Goal: Task Accomplishment & Management: Manage account settings

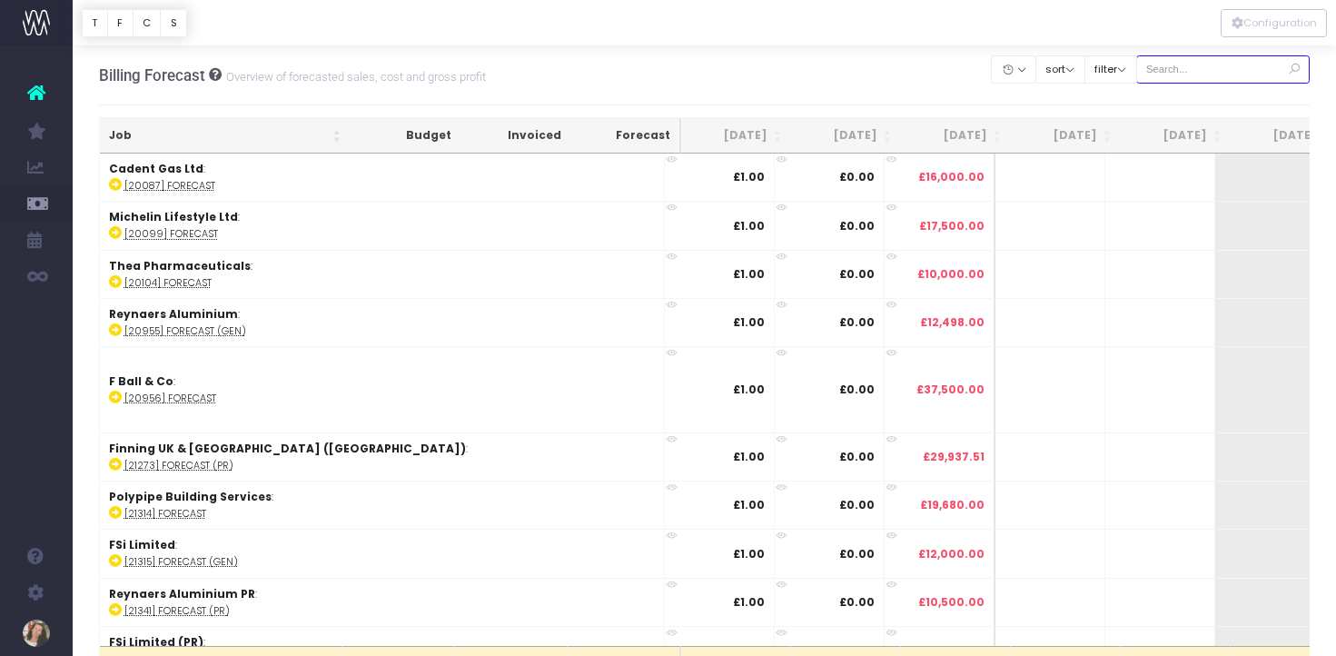
click at [1233, 69] on input "text" at bounding box center [1223, 69] width 174 height 28
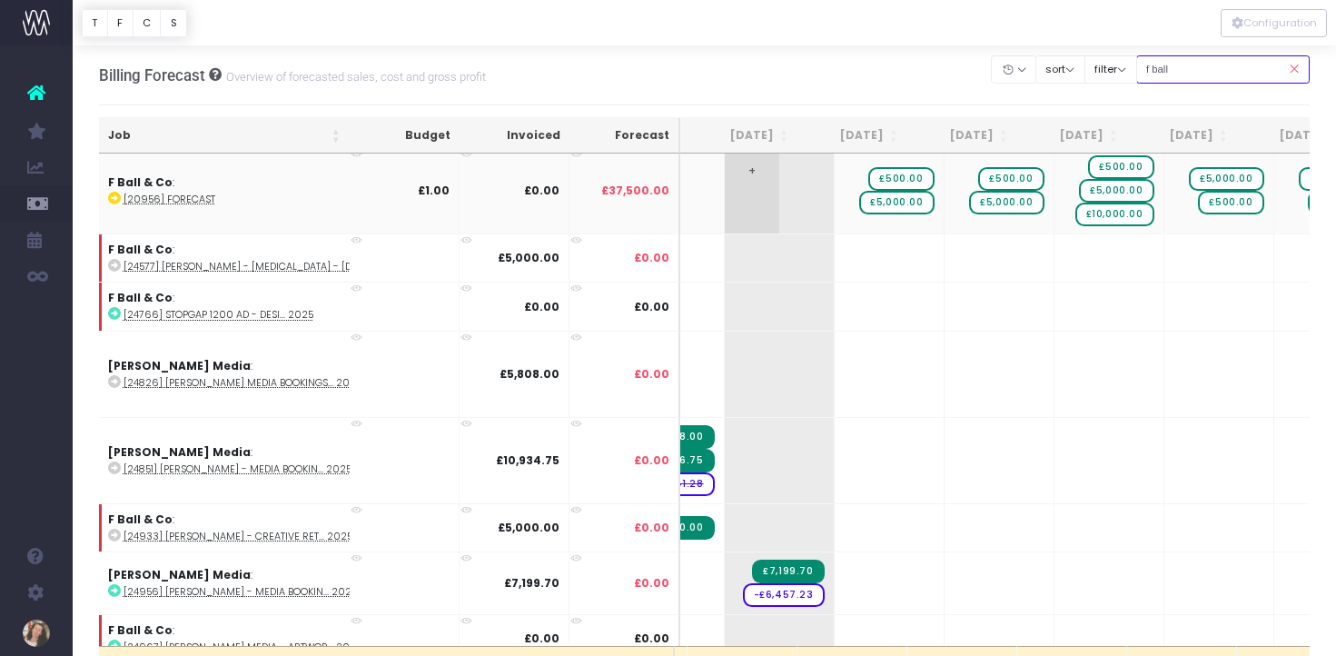
scroll to position [5, 134]
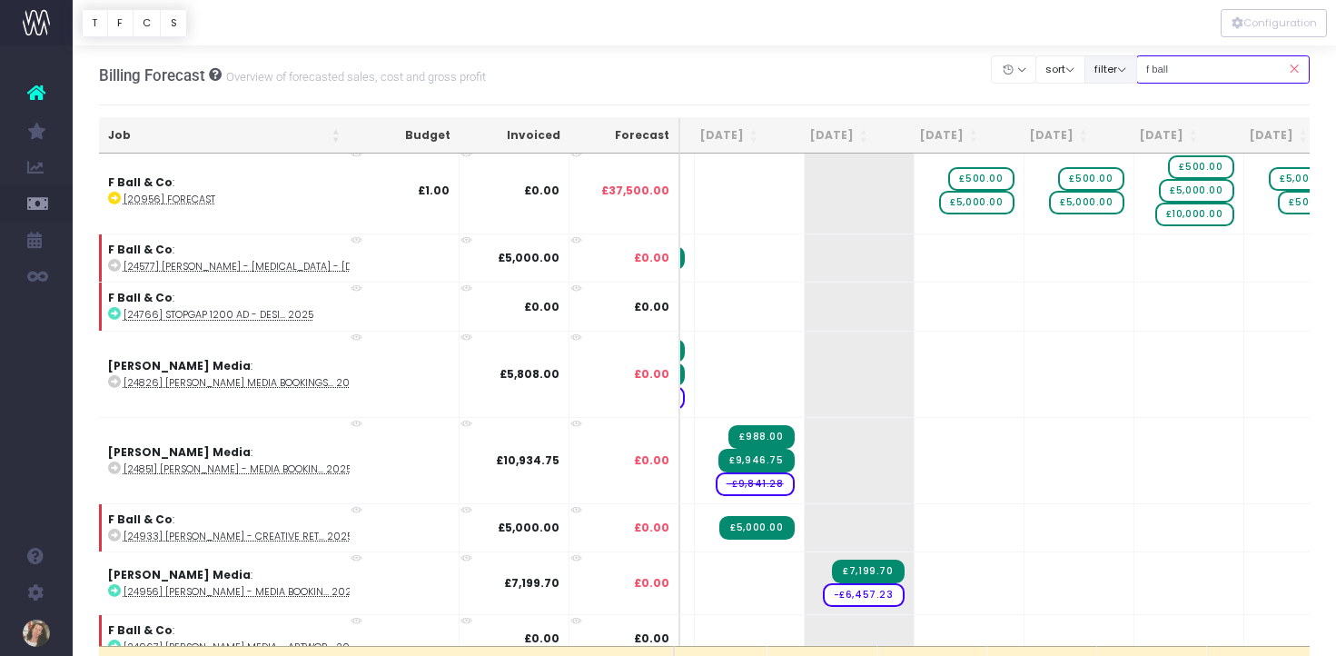
click at [1147, 71] on div "Clear Filters Hide Jul 2025 Aug 2025 Sep 2025 Oct 2025 Nov 2025 Dec 2025 Jan 20…" at bounding box center [1151, 69] width 318 height 37
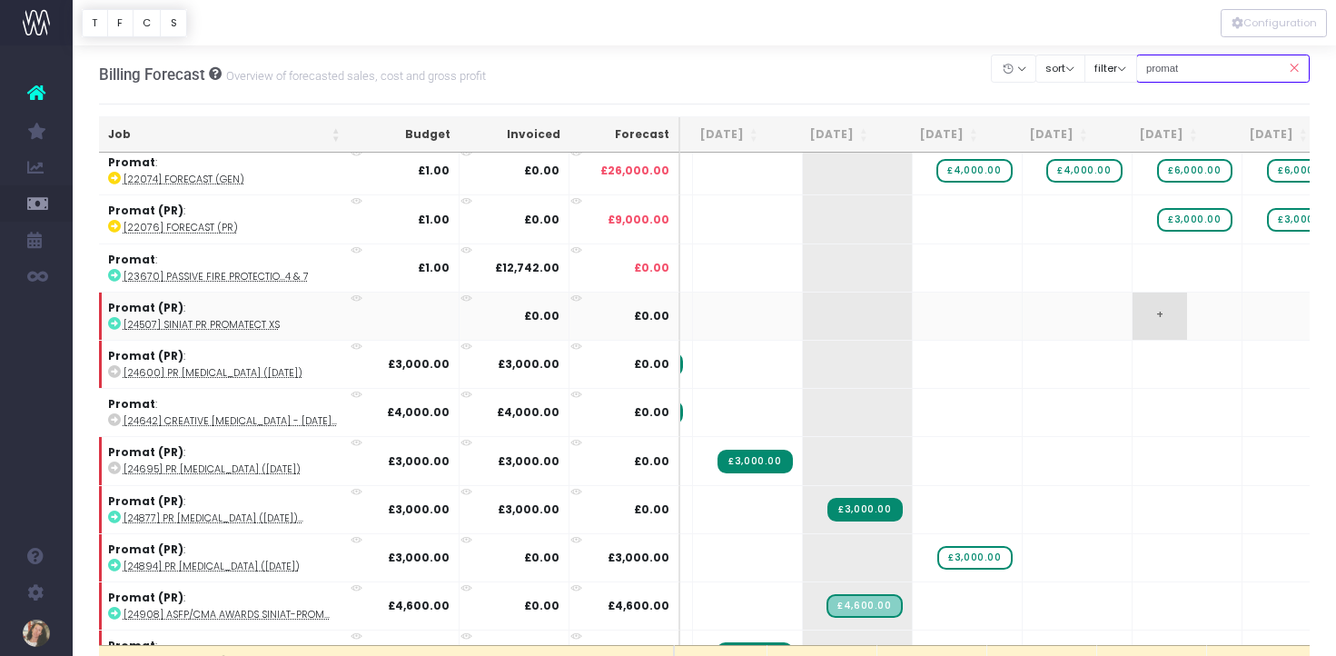
scroll to position [0, 134]
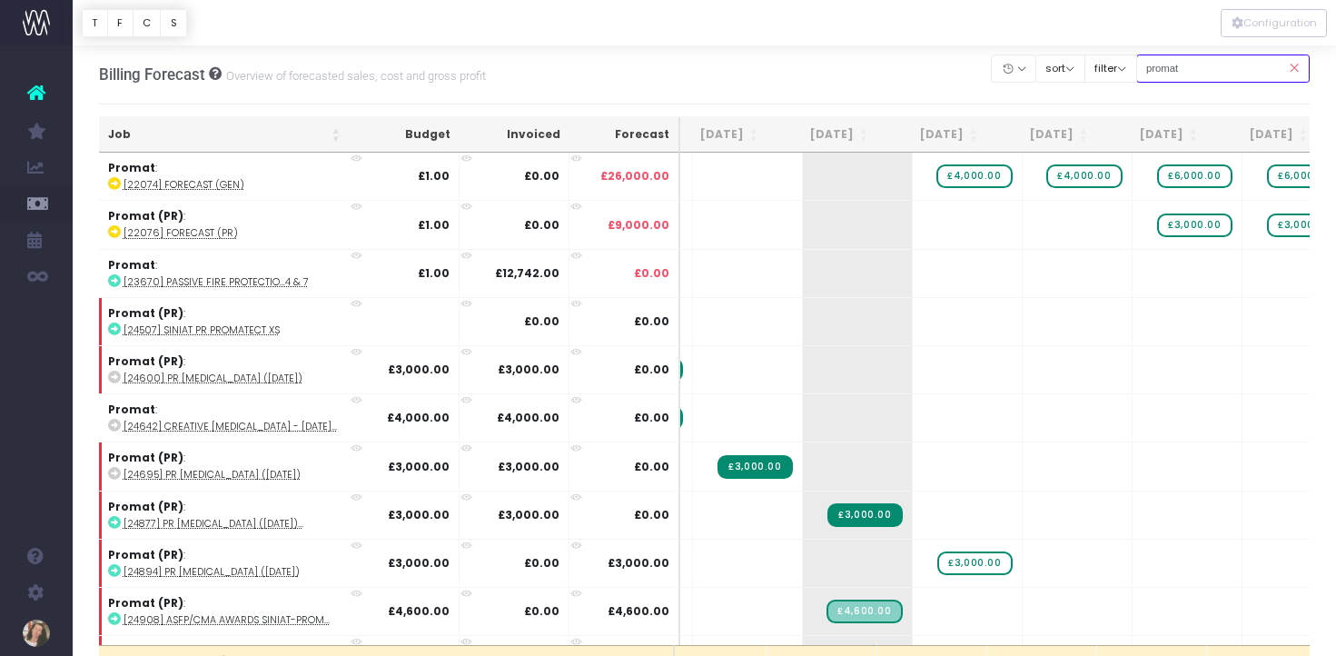
drag, startPoint x: 1205, startPoint y: 72, endPoint x: 1170, endPoint y: 70, distance: 35.5
click at [1170, 70] on input "promat" at bounding box center [1223, 68] width 174 height 28
click at [1212, 70] on input "promat" at bounding box center [1223, 68] width 174 height 28
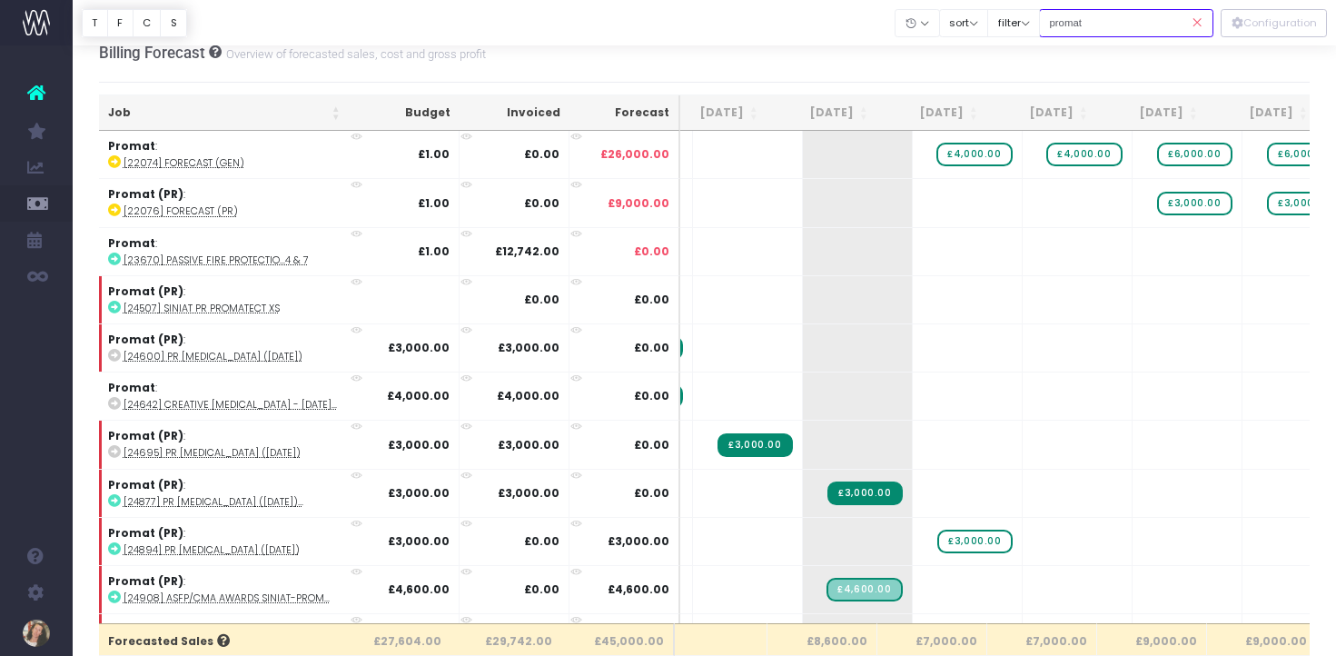
drag, startPoint x: 1117, startPoint y: 25, endPoint x: 1065, endPoint y: 33, distance: 52.3
click at [1048, 27] on div "Clear Filters Hide Jul 2025 Aug 2025 Sep 2025 Oct 2025 Nov 2025 Dec 2025 Jan 20…" at bounding box center [1054, 23] width 318 height 37
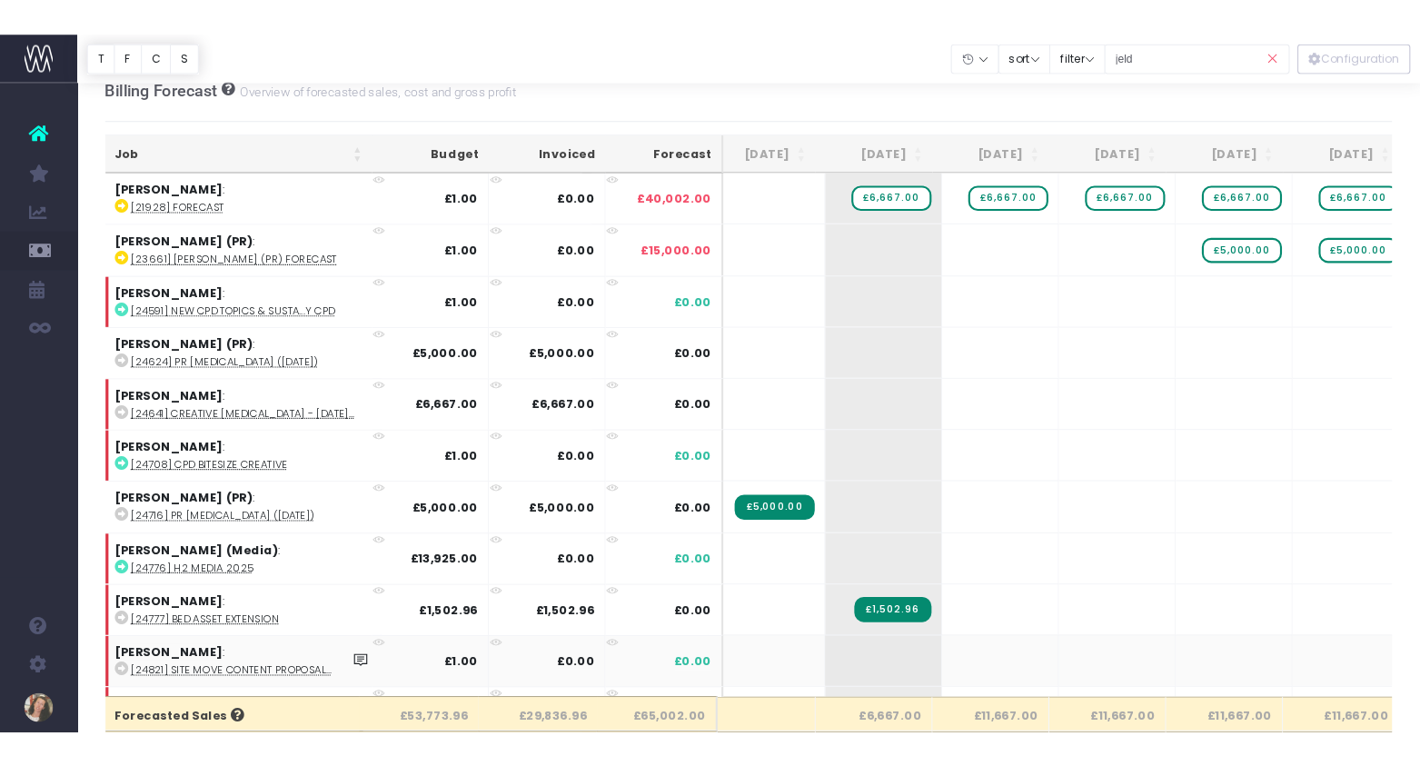
scroll to position [20, 0]
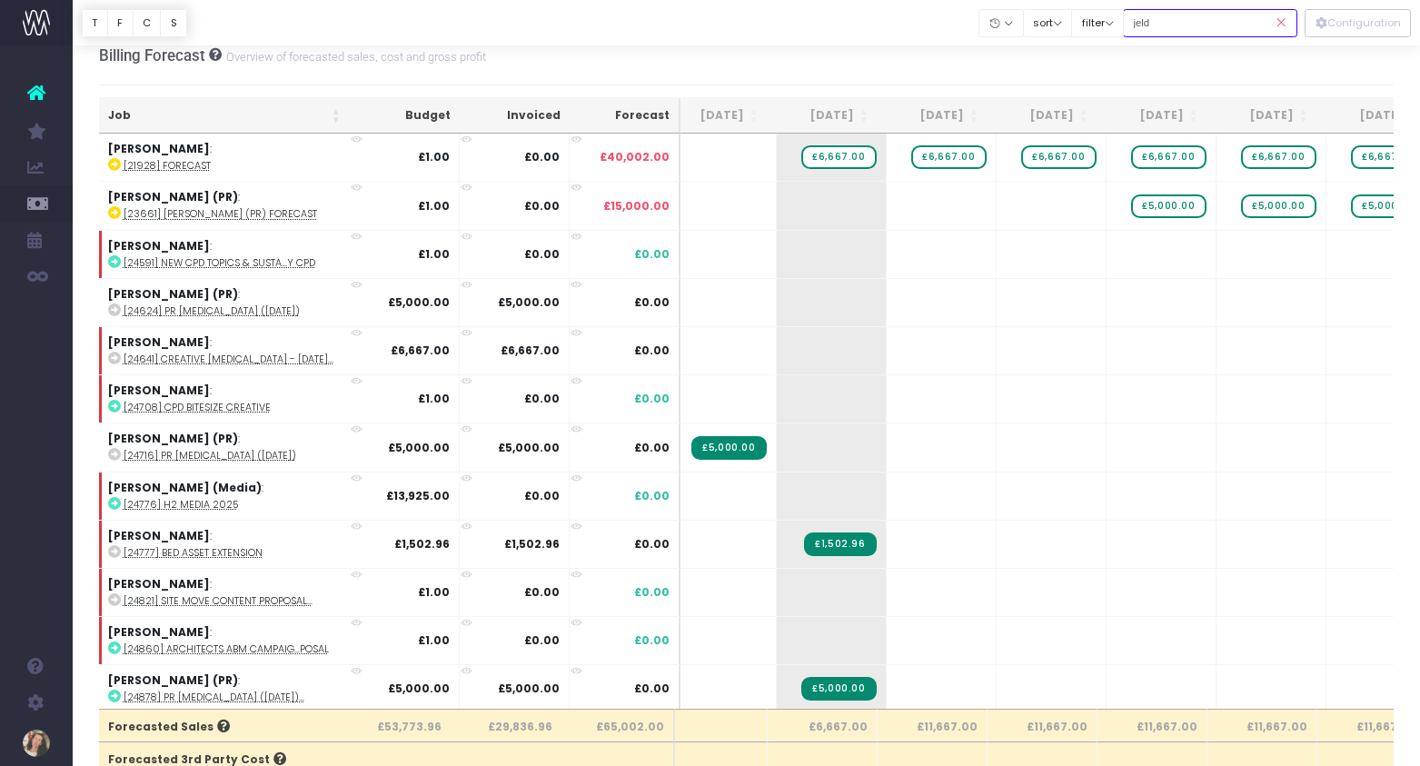
drag, startPoint x: 1203, startPoint y: 25, endPoint x: 1147, endPoint y: 25, distance: 56.3
click at [1147, 25] on input "jeld" at bounding box center [1210, 23] width 174 height 28
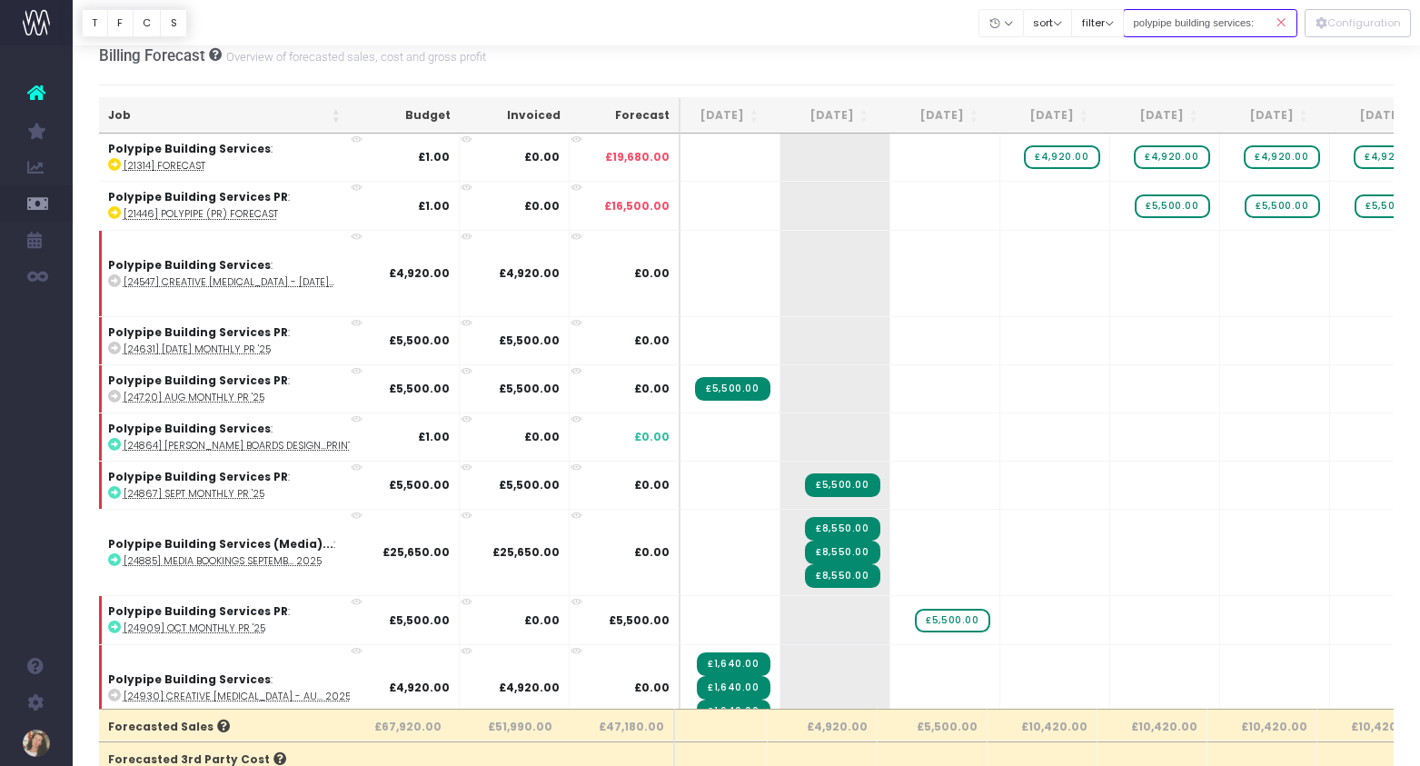
scroll to position [0, 7]
type input "polypipe building services:"
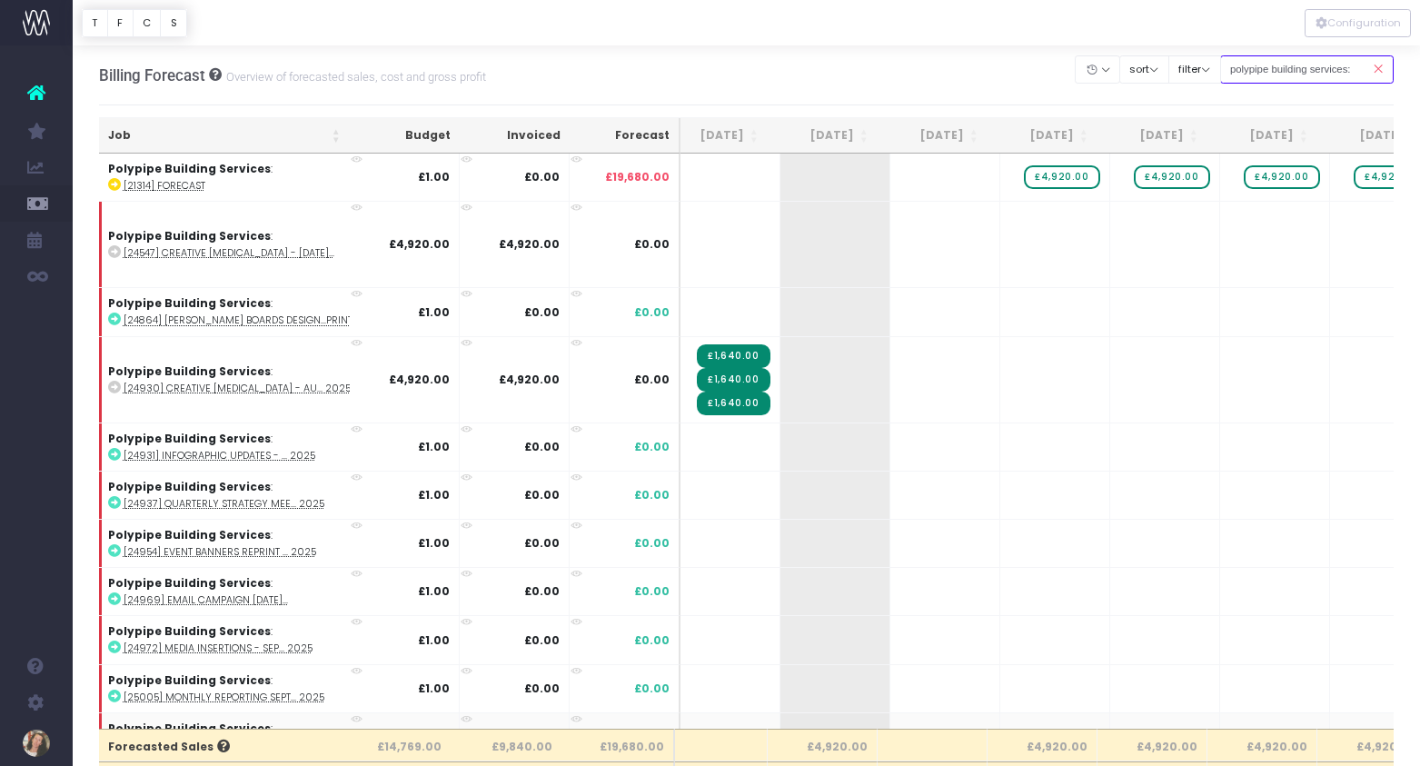
scroll to position [119, 134]
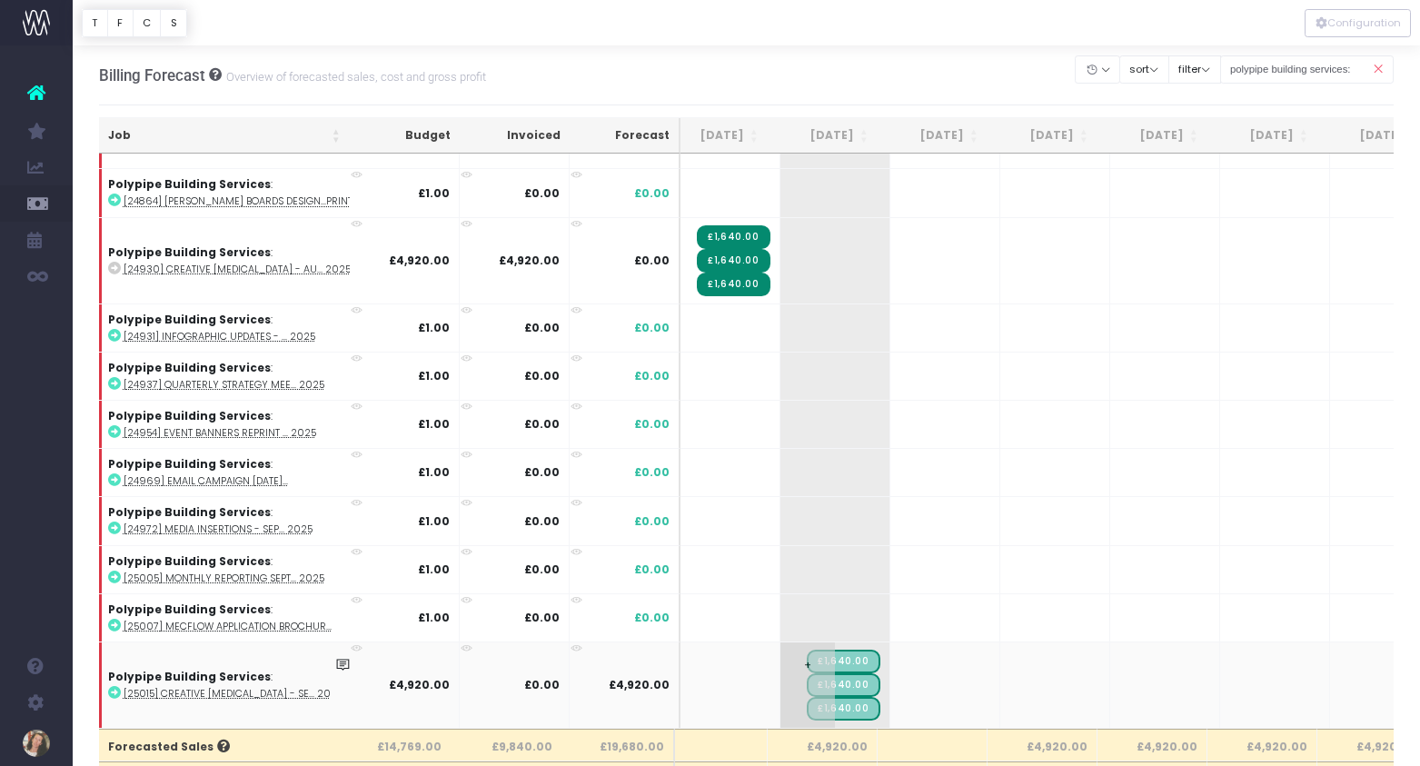
click at [833, 655] on span "£1,640.00" at bounding box center [842, 661] width 73 height 24
click at [116, 655] on icon at bounding box center [114, 692] width 13 height 13
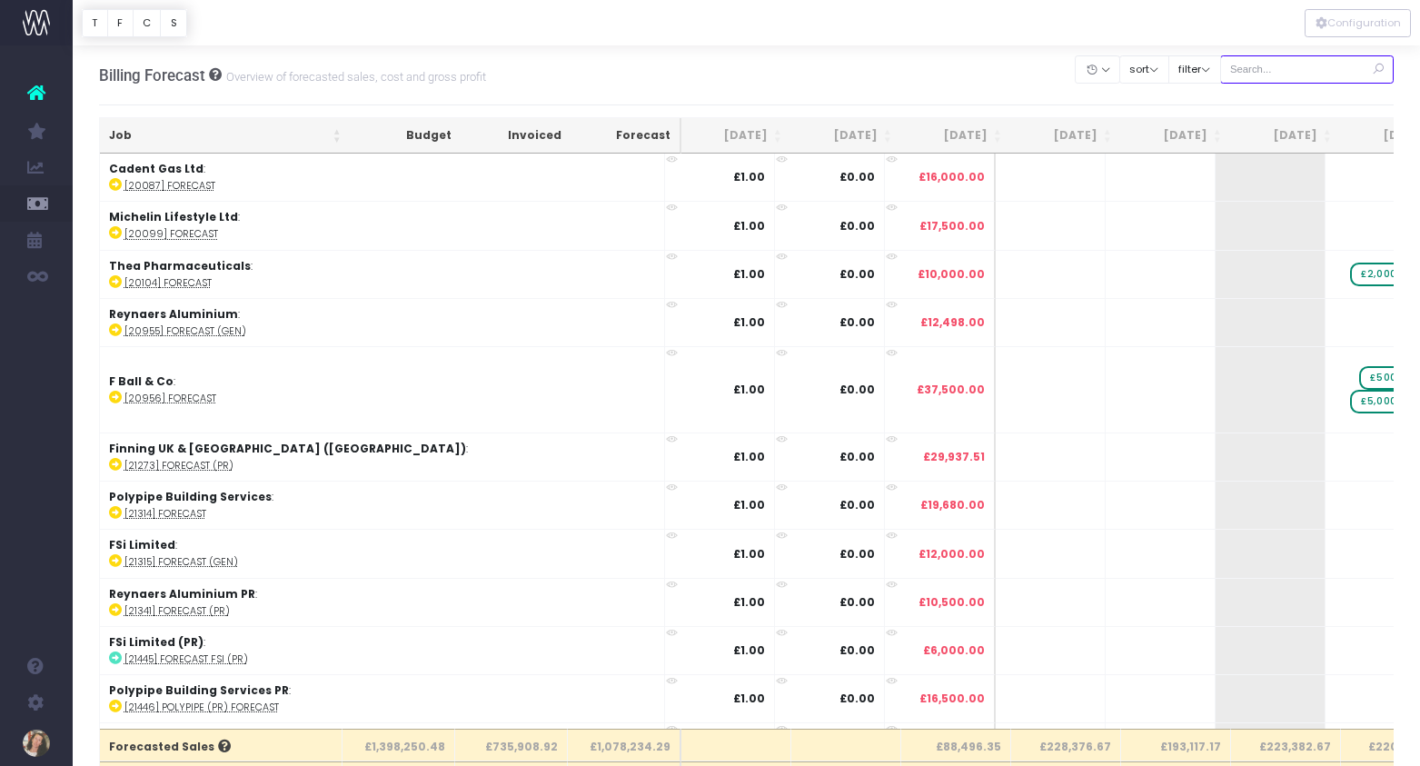
click at [1274, 73] on input "text" at bounding box center [1307, 69] width 174 height 28
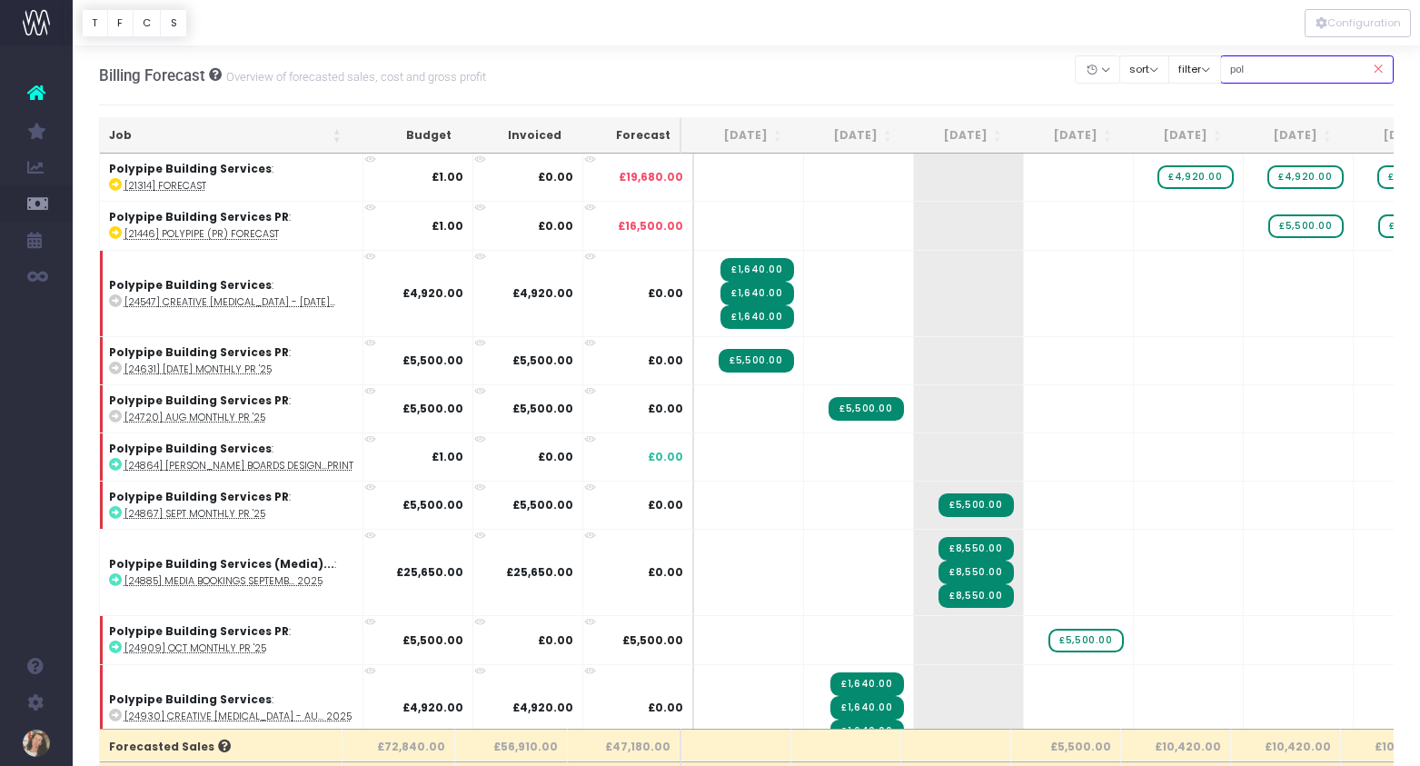
type input "polypipe building services:"
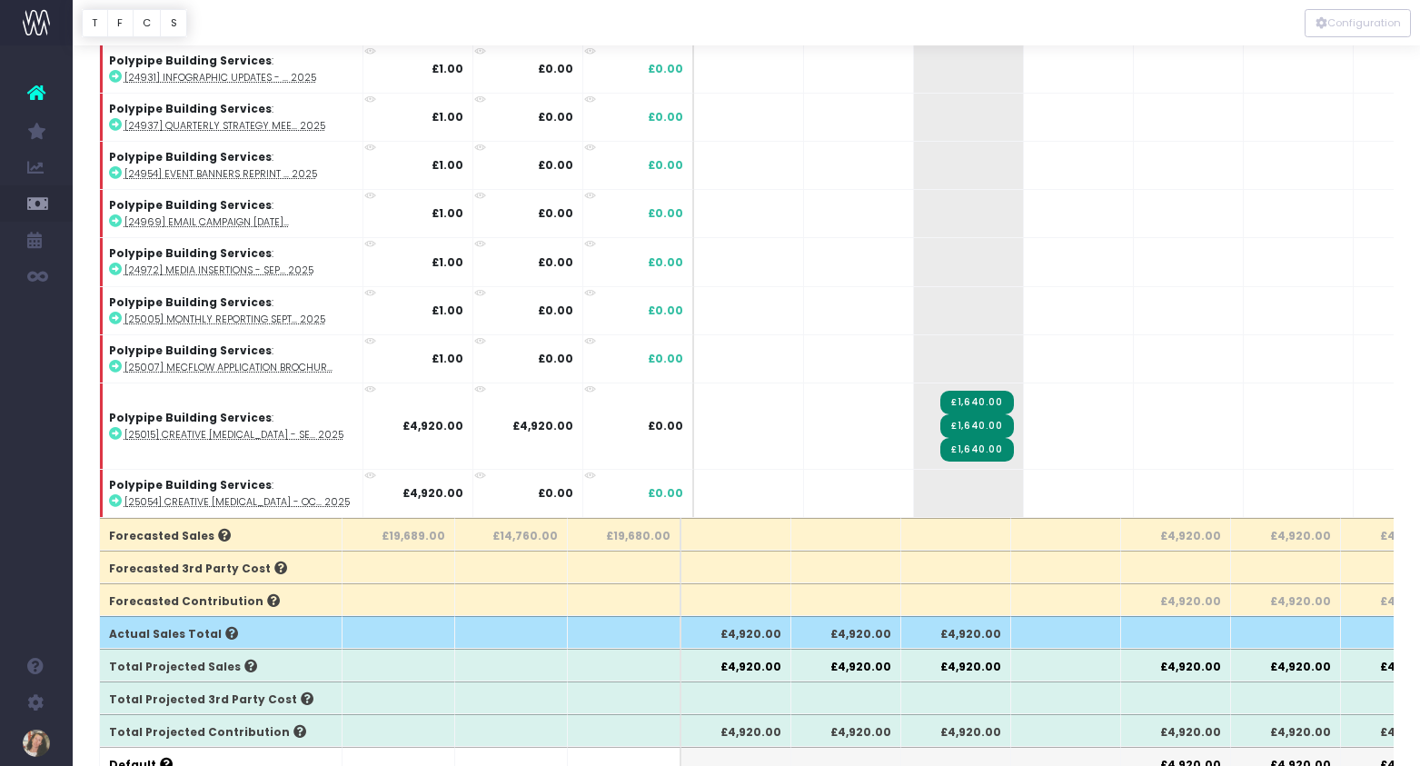
scroll to position [290, 0]
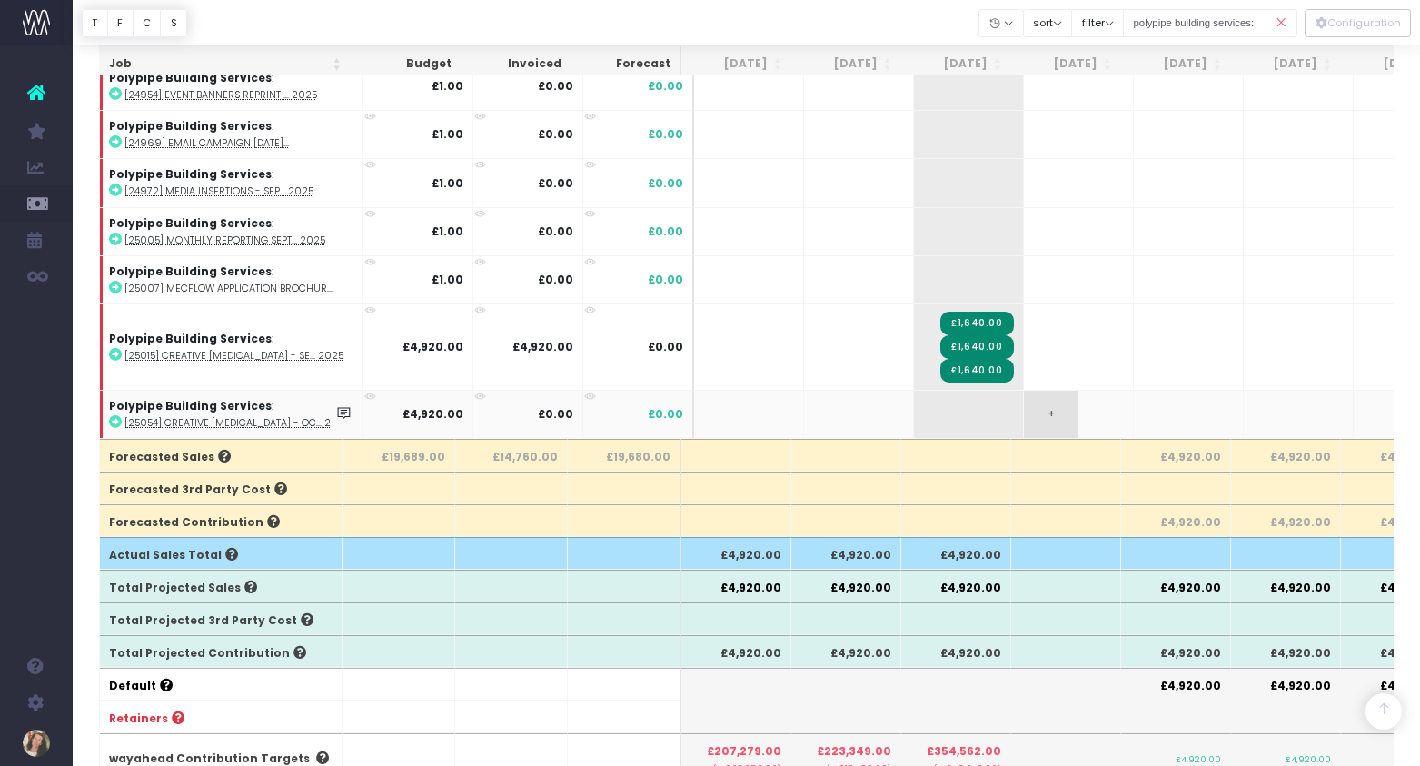
click at [1051, 411] on span "+" at bounding box center [1051, 414] width 54 height 47
click at [1050, 411] on span "+" at bounding box center [1051, 414] width 54 height 47
click at [1077, 282] on body "Oh my... this is bad. wayahead wasn't able to load this page. Please contact su…" at bounding box center [710, 93] width 1420 height 766
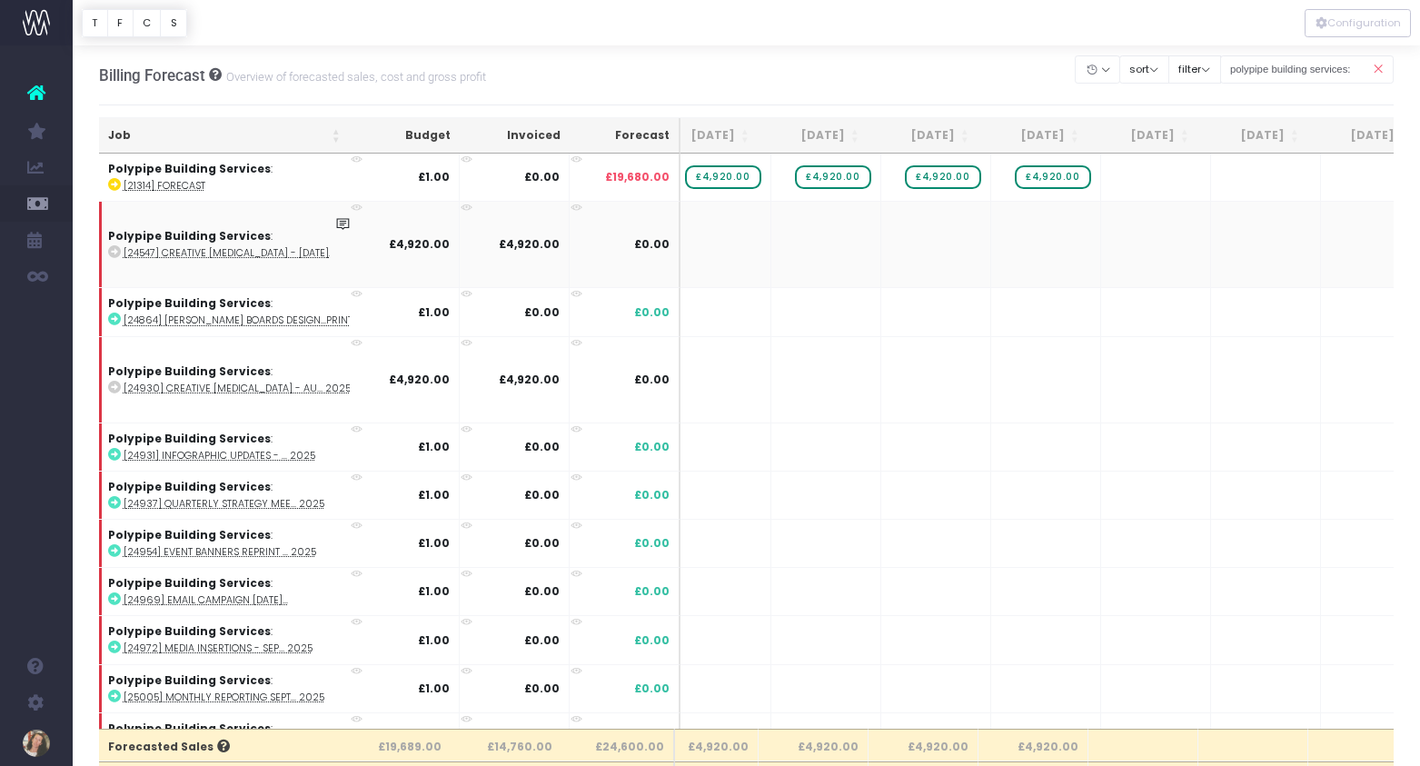
scroll to position [0, 720]
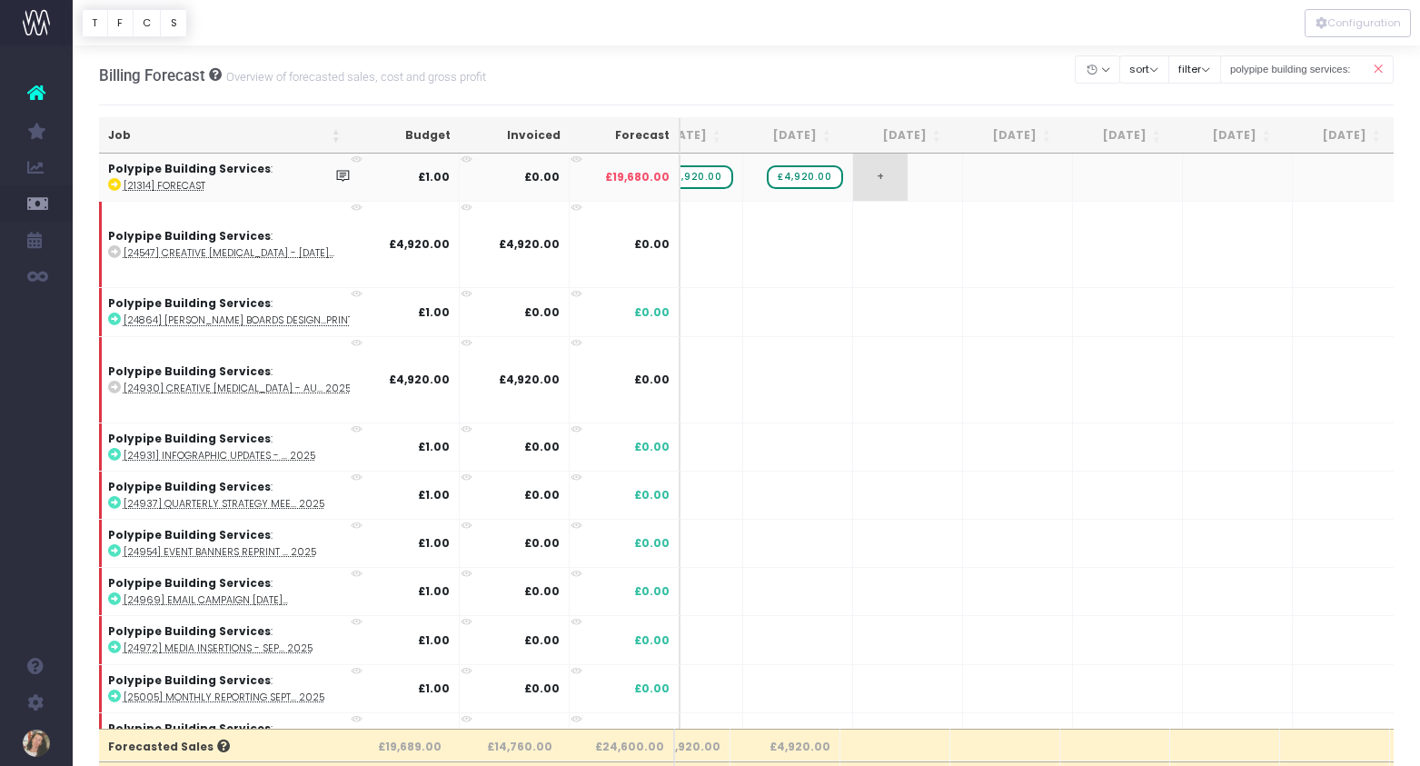
click at [885, 175] on span "+" at bounding box center [880, 176] width 54 height 47
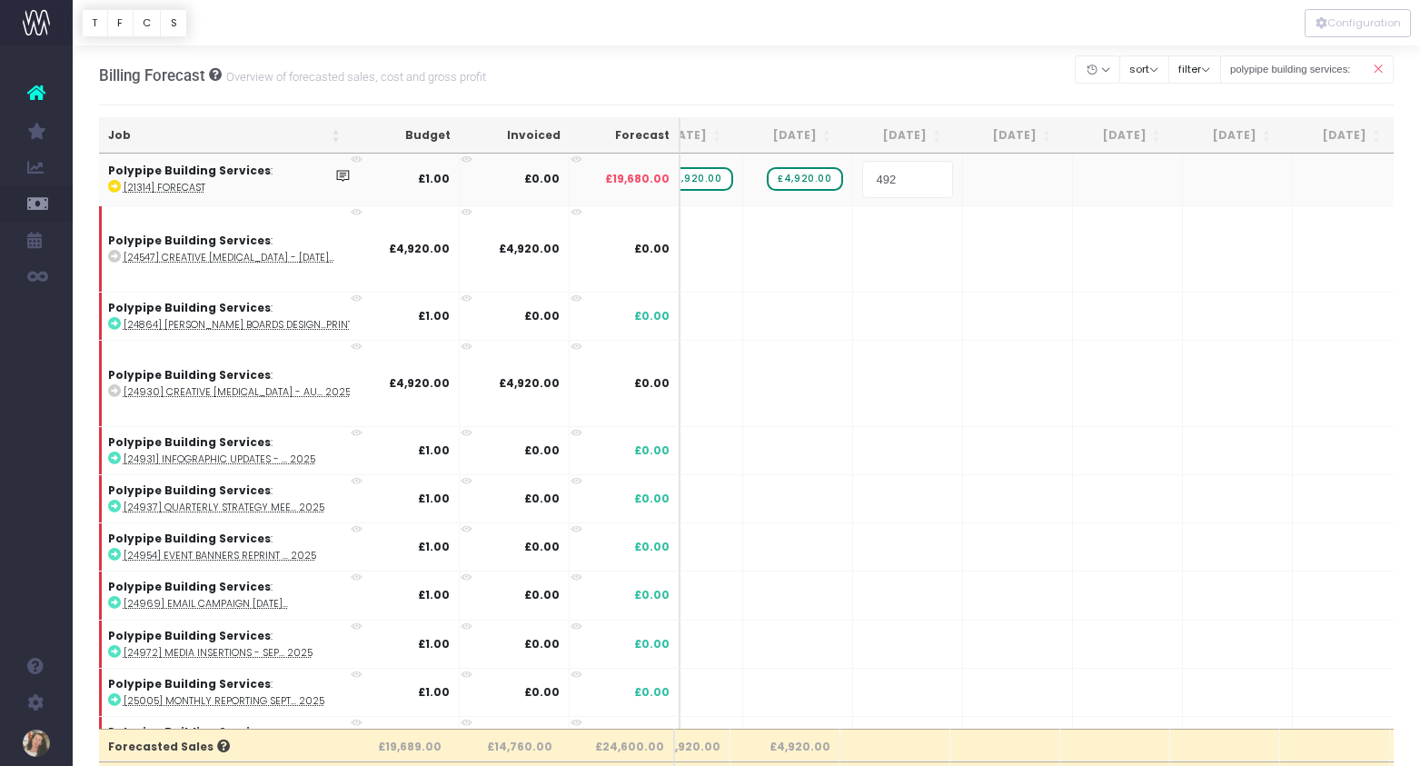
type input "4920"
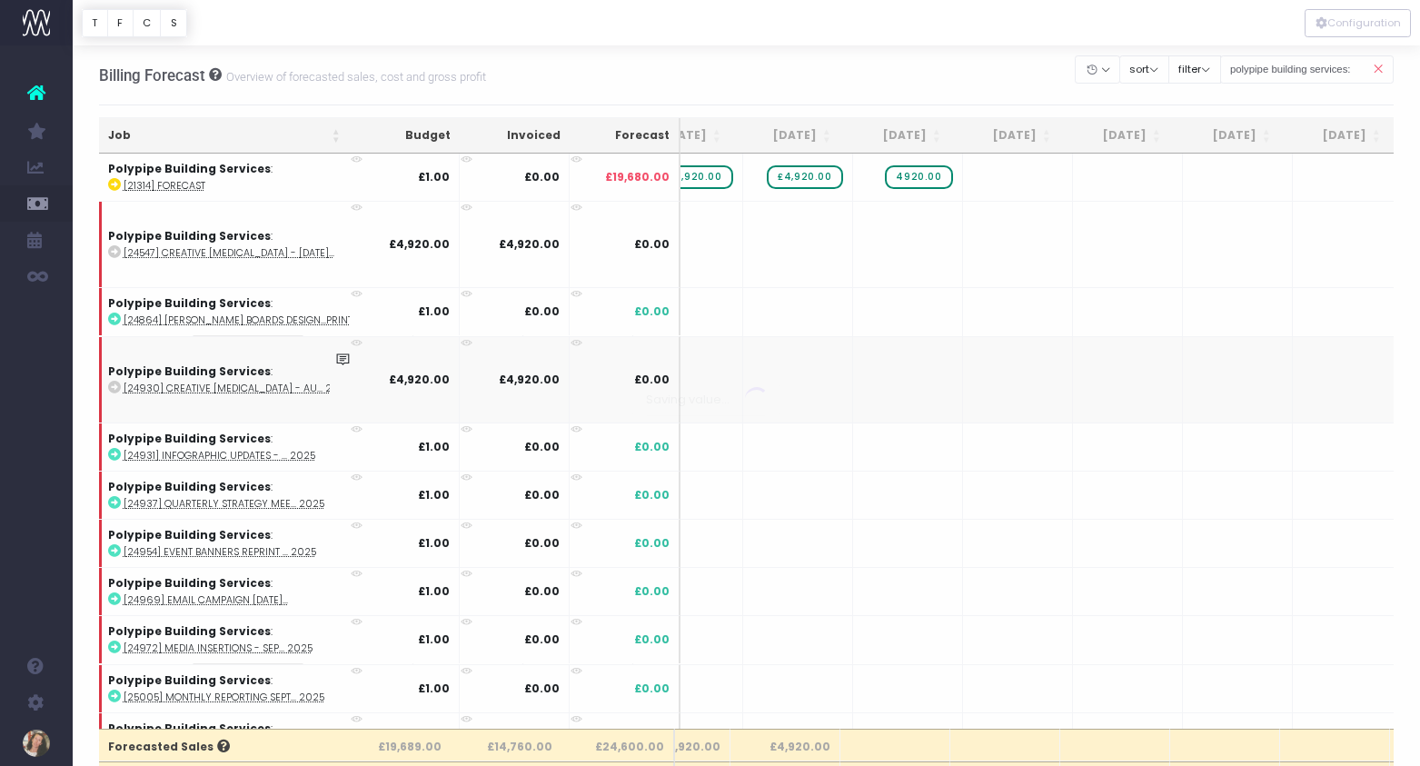
click at [1007, 367] on body "Oh my... this is bad. [PERSON_NAME] wasn't able to load this page. Please conta…" at bounding box center [710, 383] width 1420 height 766
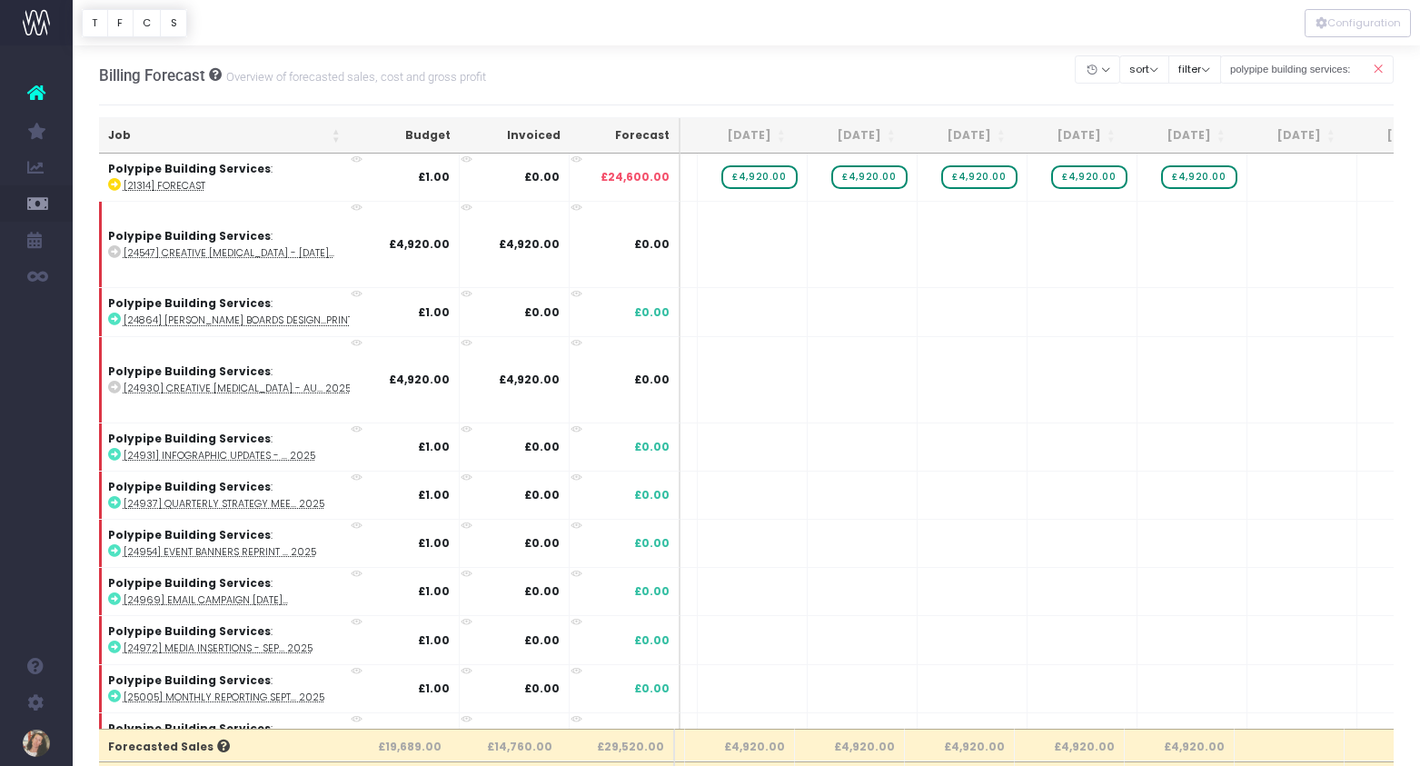
scroll to position [0, 0]
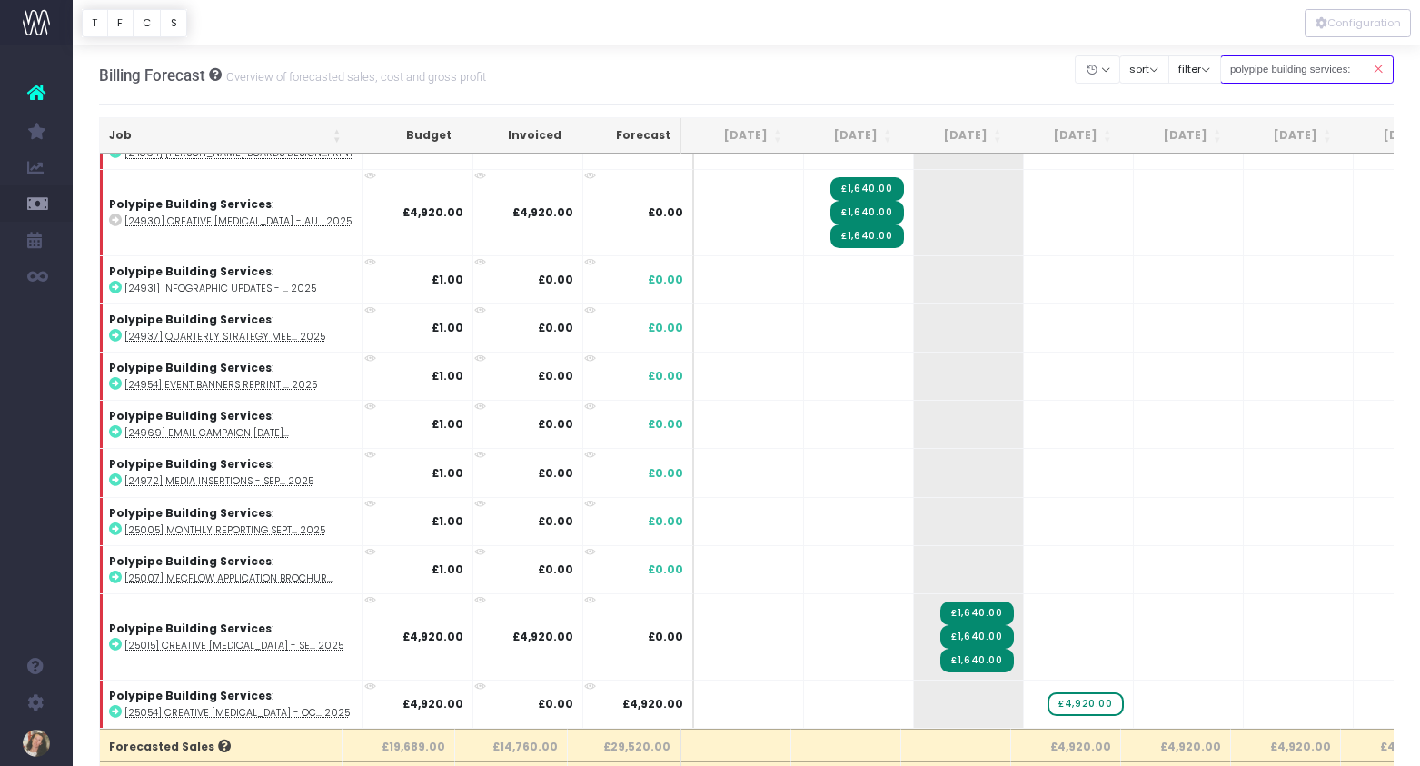
click at [1301, 68] on input "polypipe building services:" at bounding box center [1307, 69] width 174 height 28
click at [1379, 71] on icon at bounding box center [1377, 69] width 32 height 37
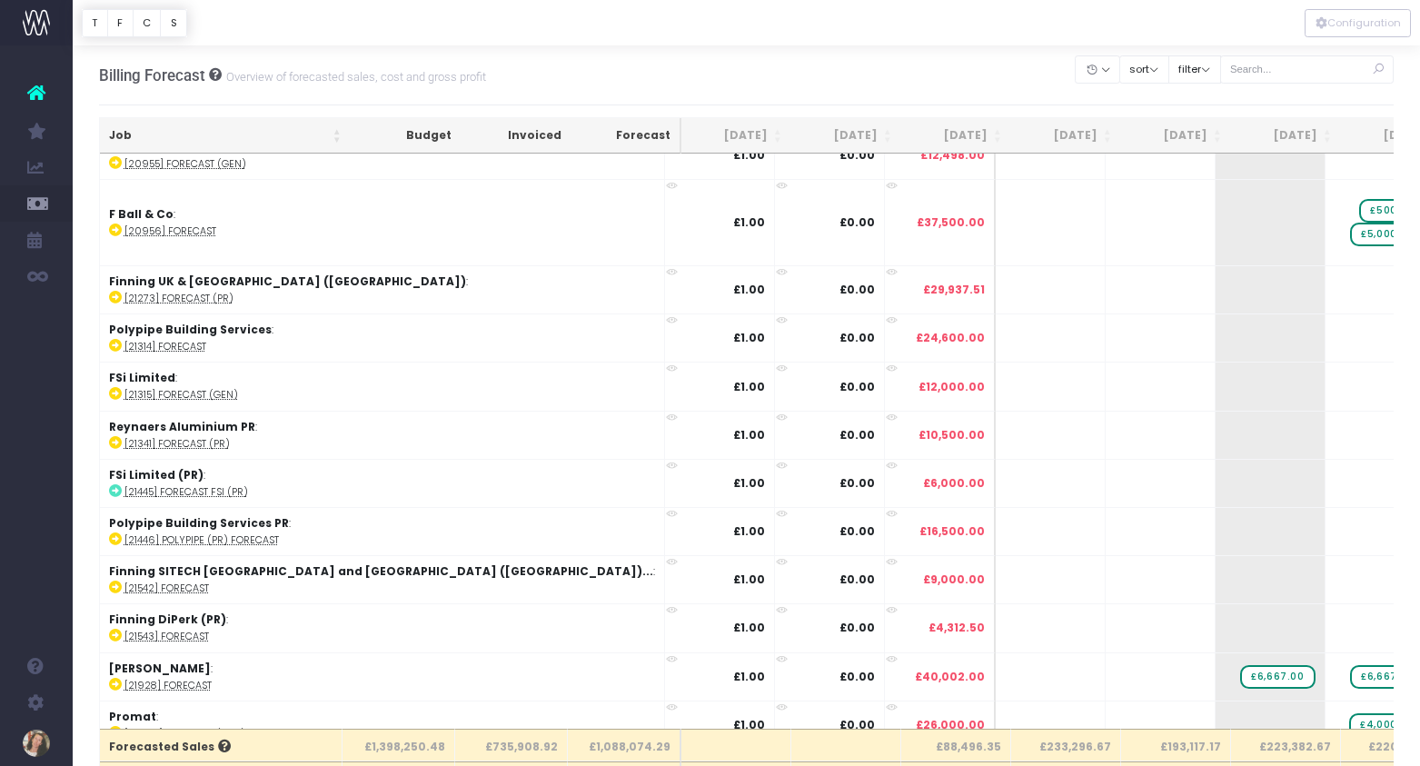
click at [1381, 70] on icon at bounding box center [1377, 69] width 32 height 37
click at [1323, 69] on input "text" at bounding box center [1307, 69] width 174 height 28
click at [1261, 68] on input "text" at bounding box center [1307, 69] width 174 height 28
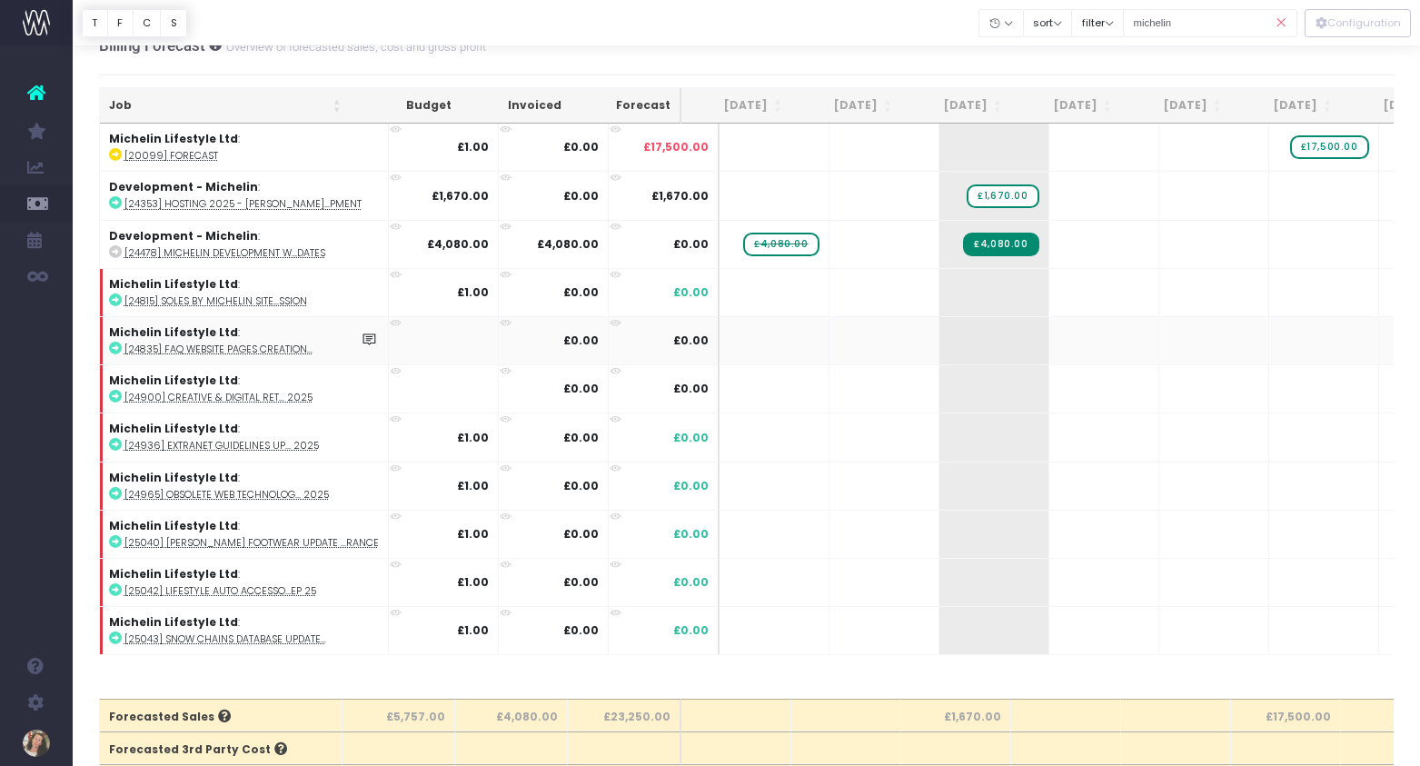
click at [116, 348] on icon at bounding box center [115, 347] width 13 height 13
click at [117, 396] on icon at bounding box center [115, 396] width 13 height 13
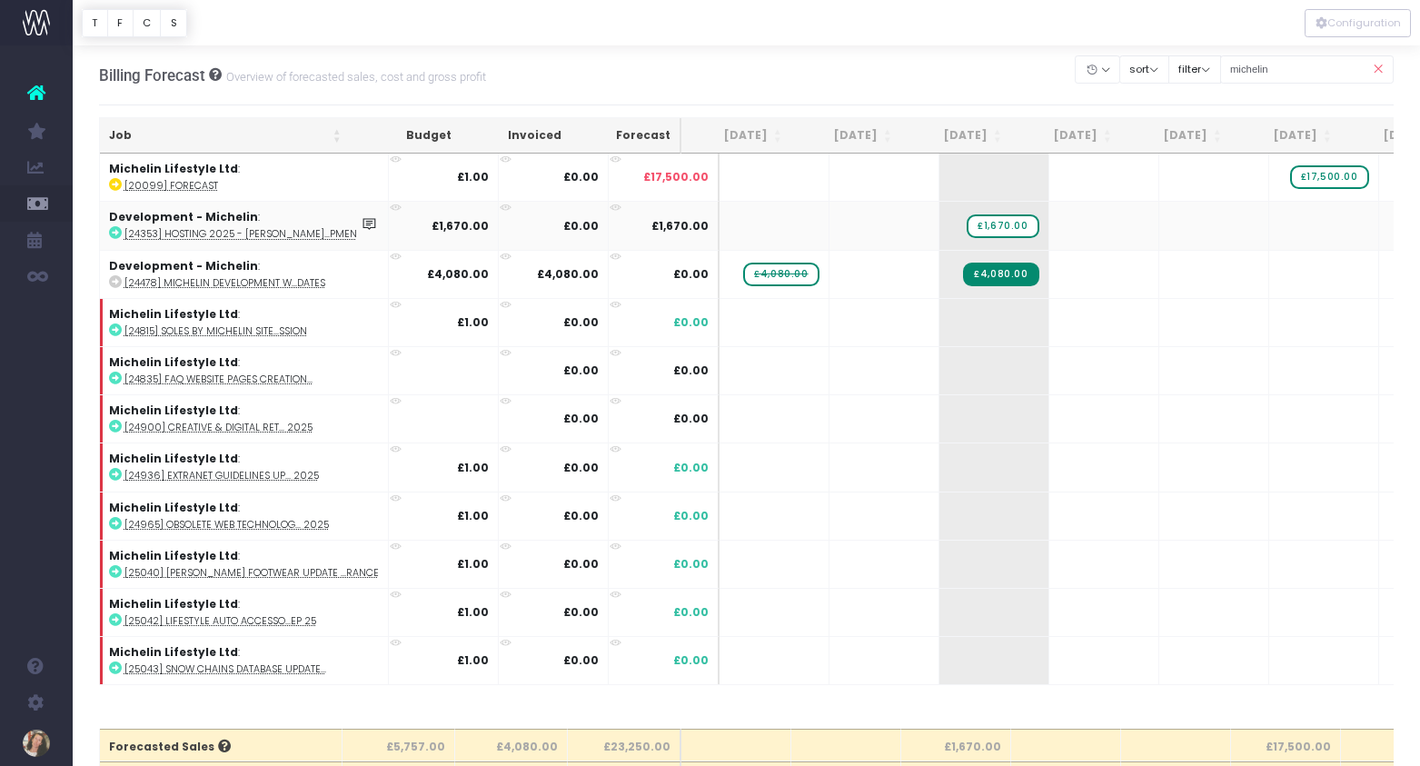
click at [116, 236] on icon at bounding box center [115, 232] width 13 height 13
drag, startPoint x: 1311, startPoint y: 70, endPoint x: 1248, endPoint y: 69, distance: 63.6
click at [1248, 69] on input "michelin" at bounding box center [1307, 69] width 174 height 28
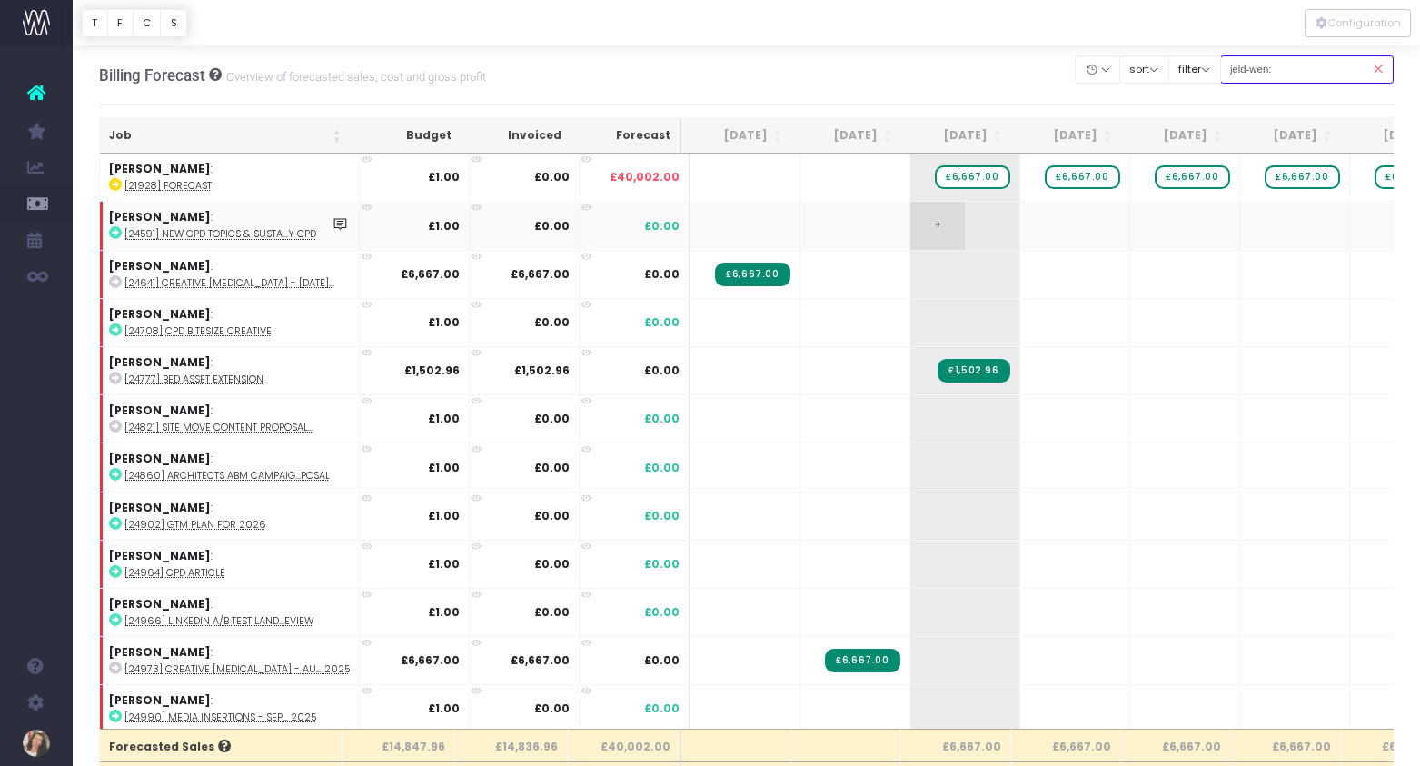
scroll to position [102, 0]
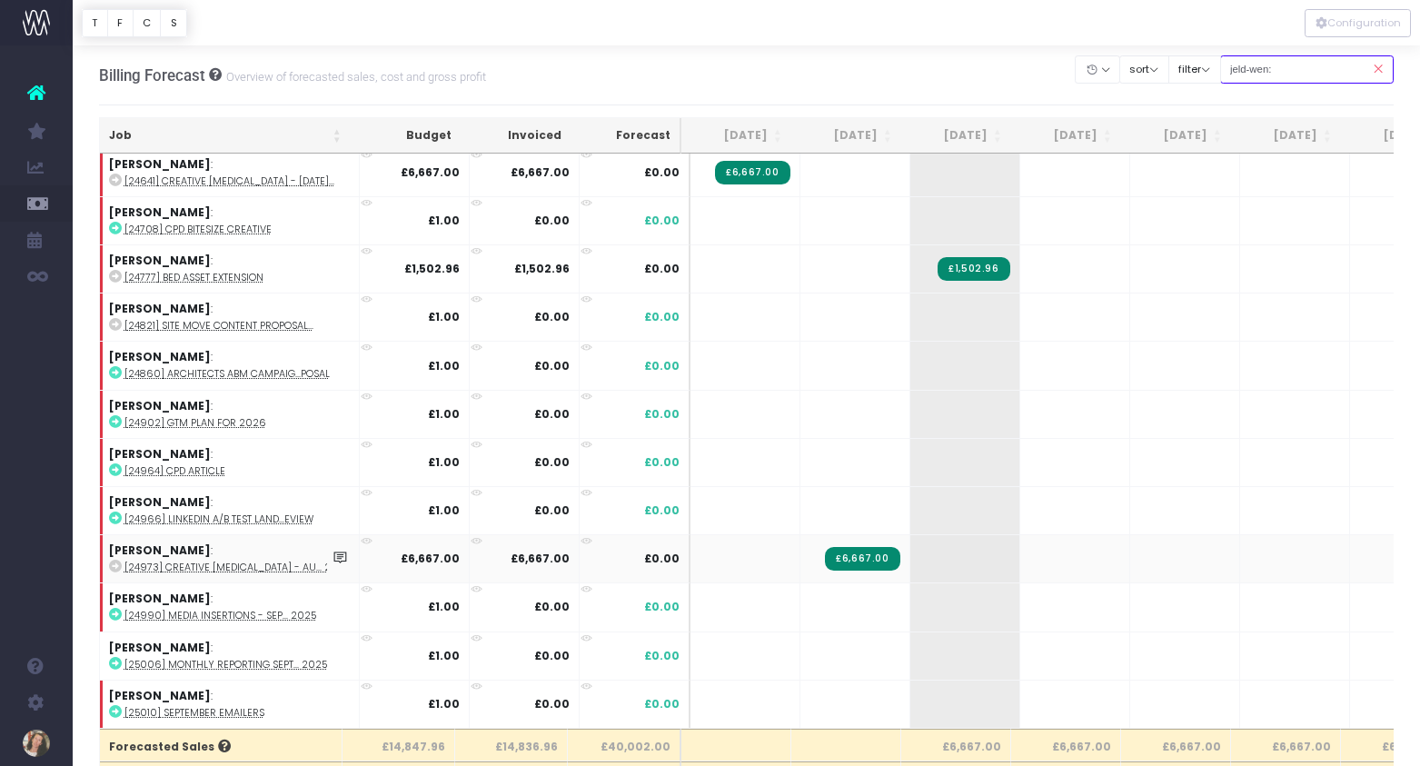
type input "jeld-wen:"
click at [114, 565] on icon at bounding box center [115, 565] width 13 height 13
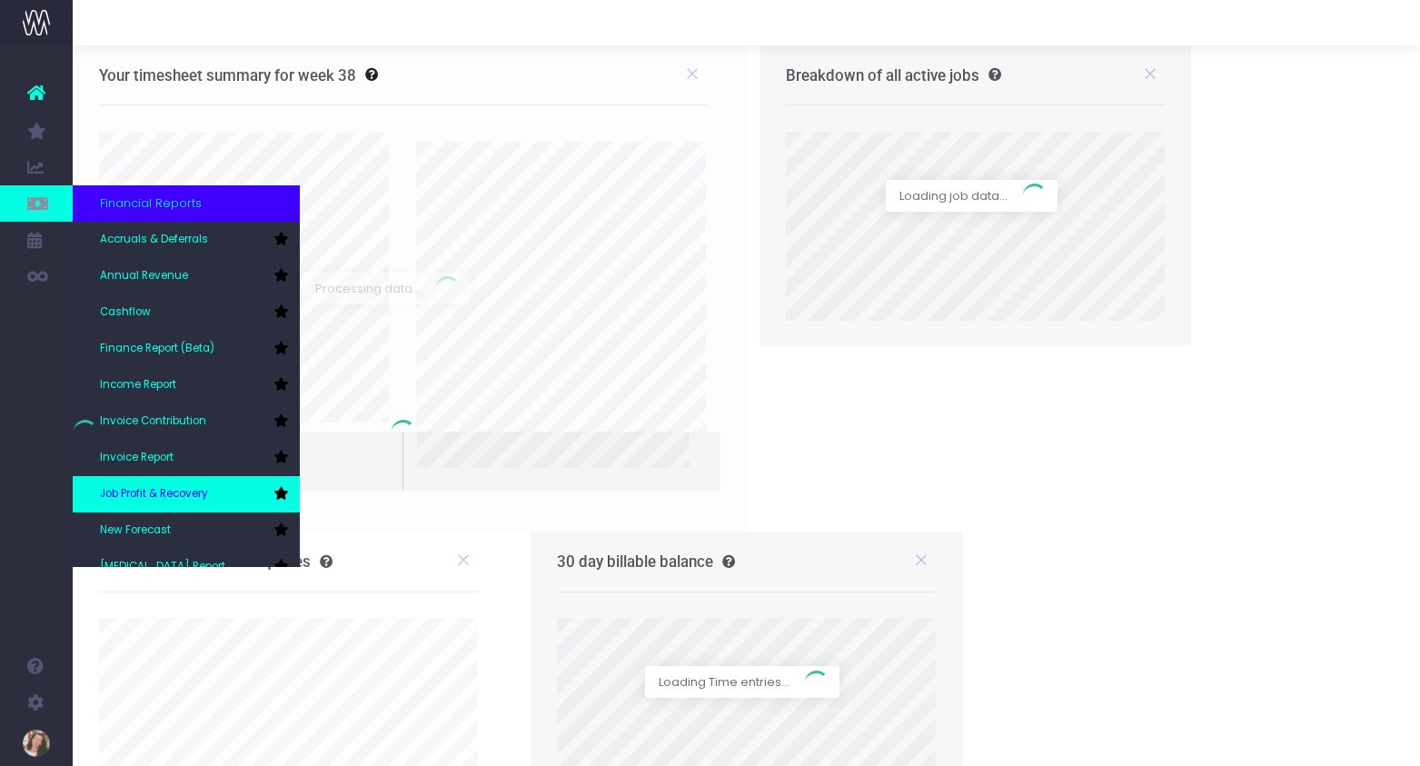
click at [151, 483] on link "Job Profit & Recovery" at bounding box center [186, 494] width 227 height 36
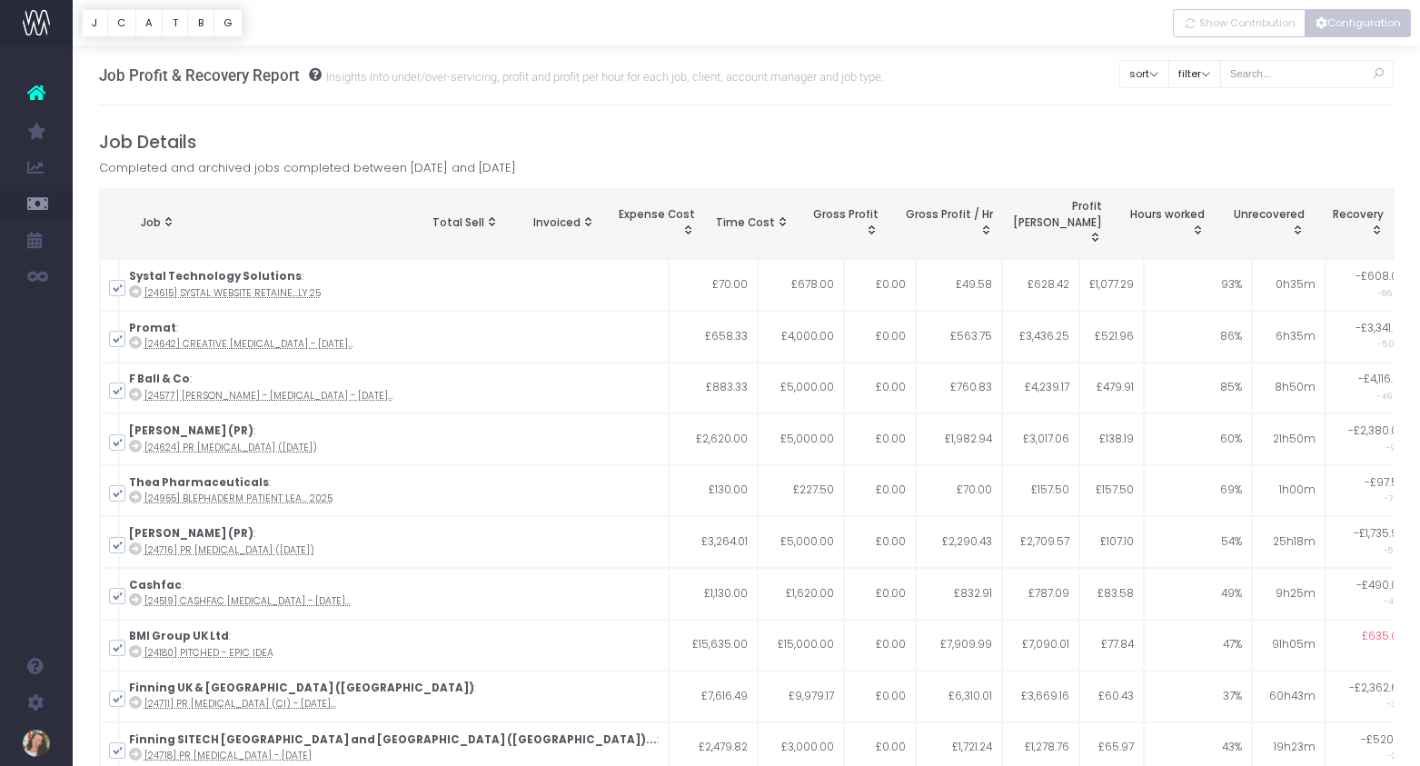
click at [1378, 24] on button "Configuration" at bounding box center [1357, 23] width 106 height 28
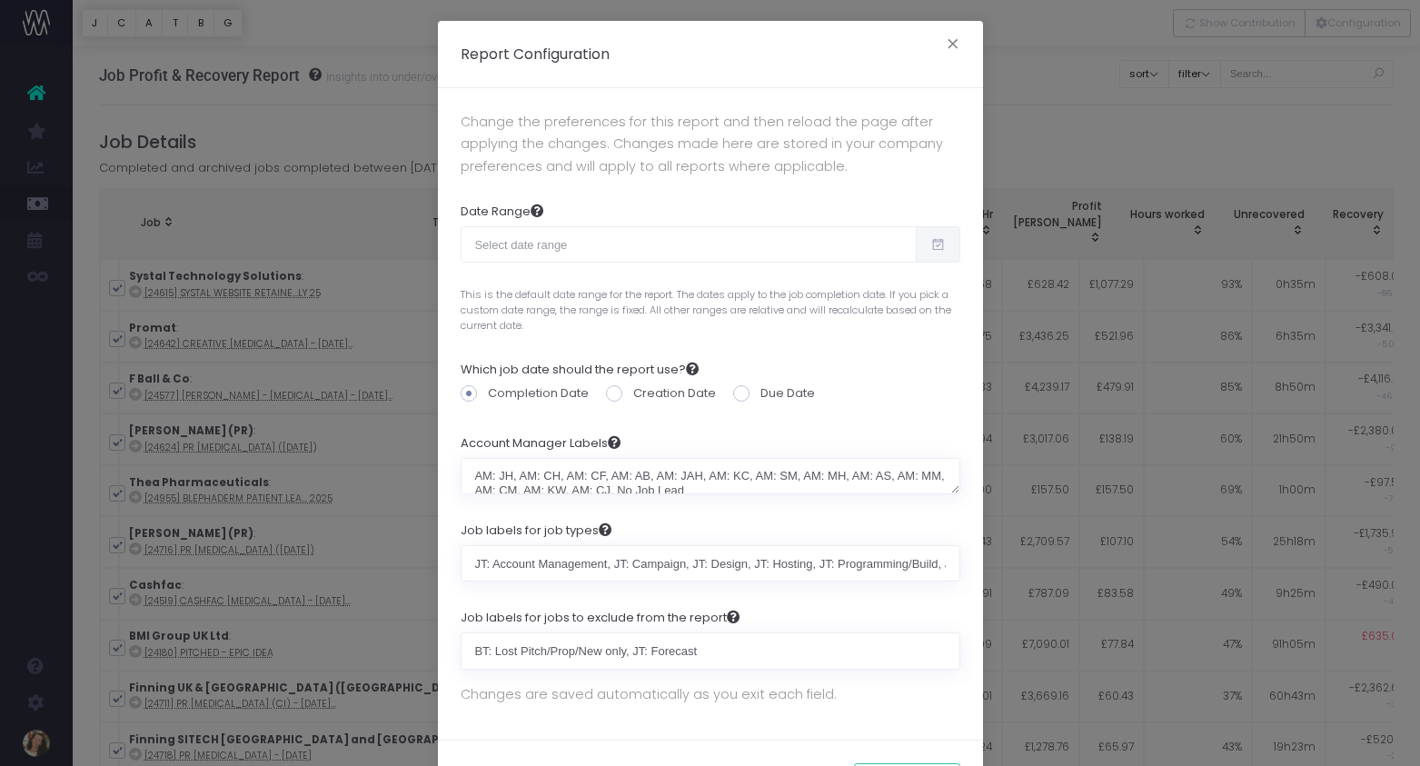
click at [957, 245] on span at bounding box center [937, 244] width 45 height 36
type input "08-19-2025"
type input "09-17-2025"
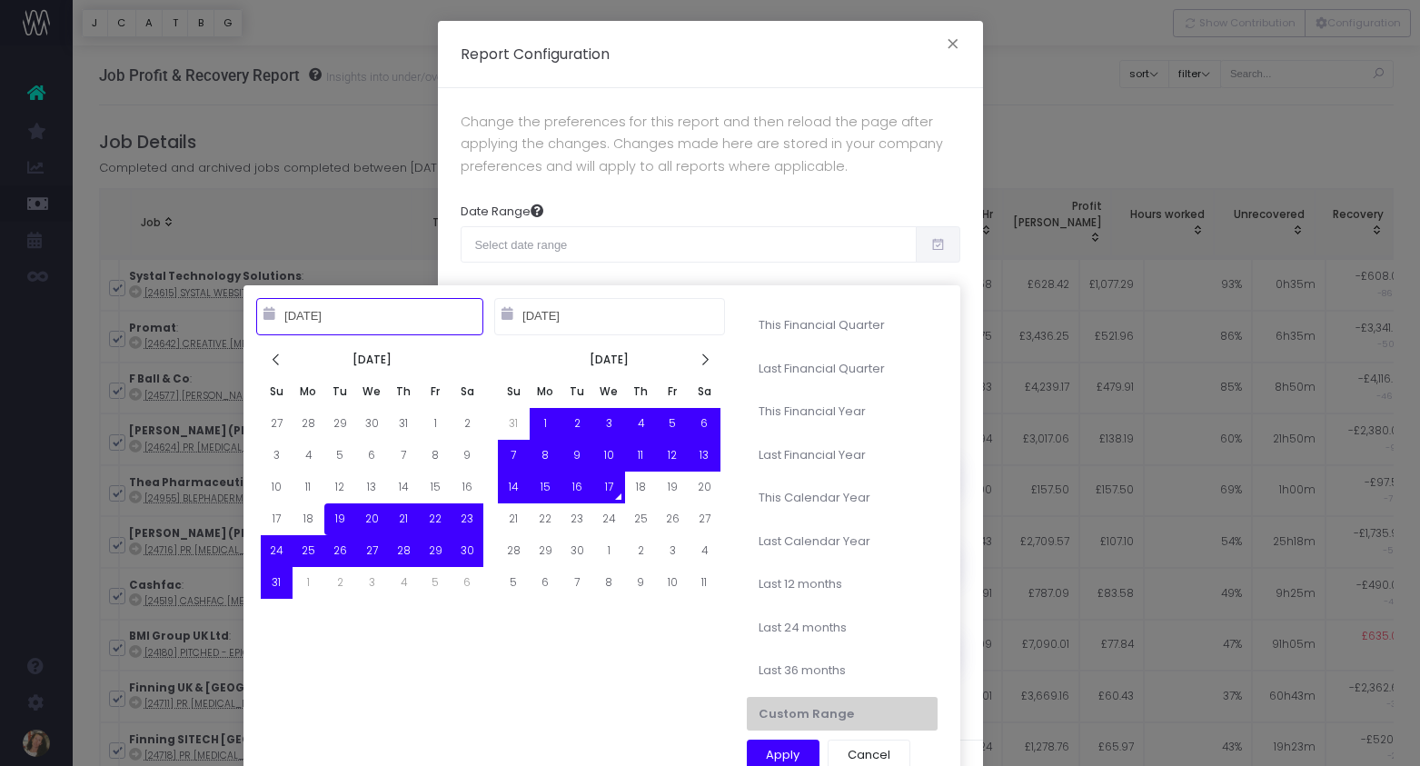
type input "07-01-2025"
type input "09-30-2025"
type input "08-19-2025"
type input "09-17-2025"
click at [281, 360] on icon at bounding box center [276, 359] width 15 height 15
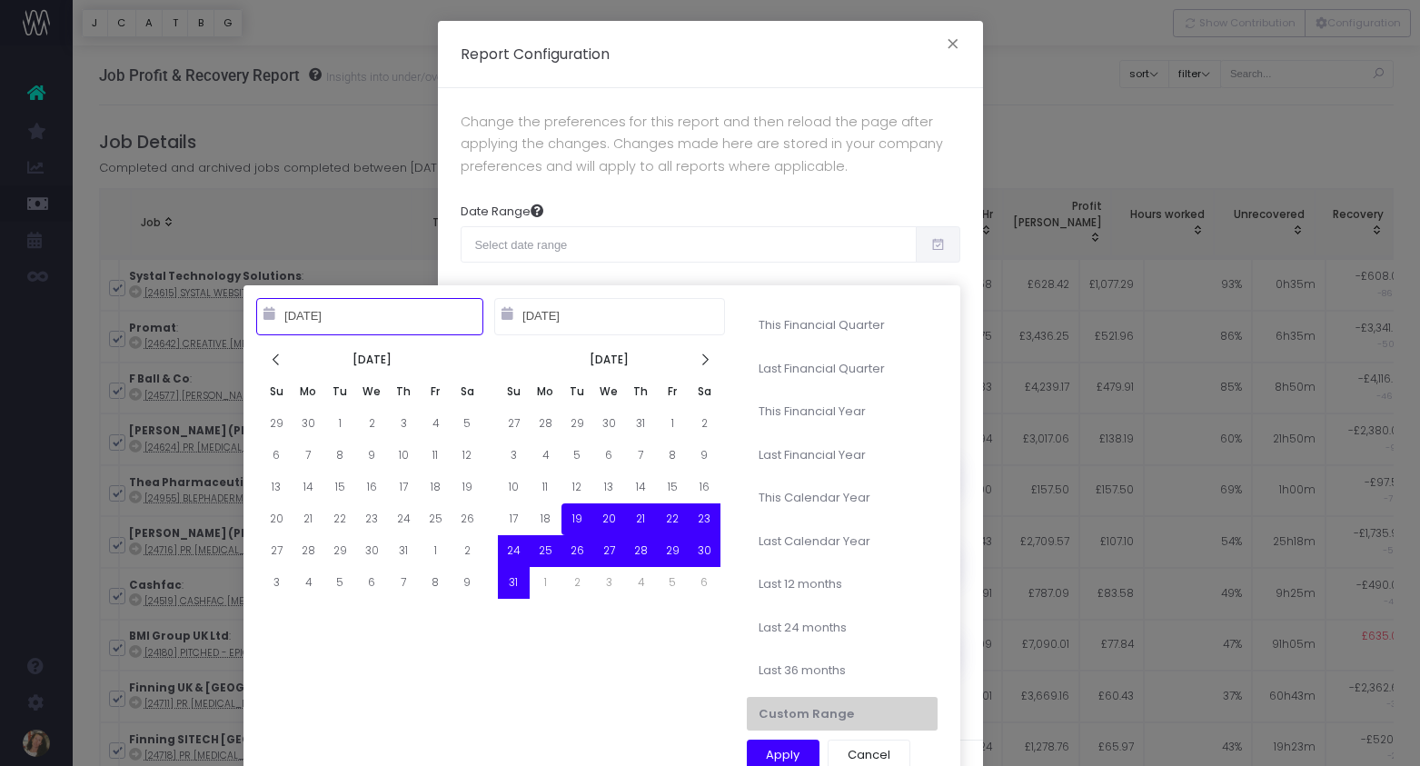
click at [281, 360] on icon at bounding box center [276, 359] width 15 height 15
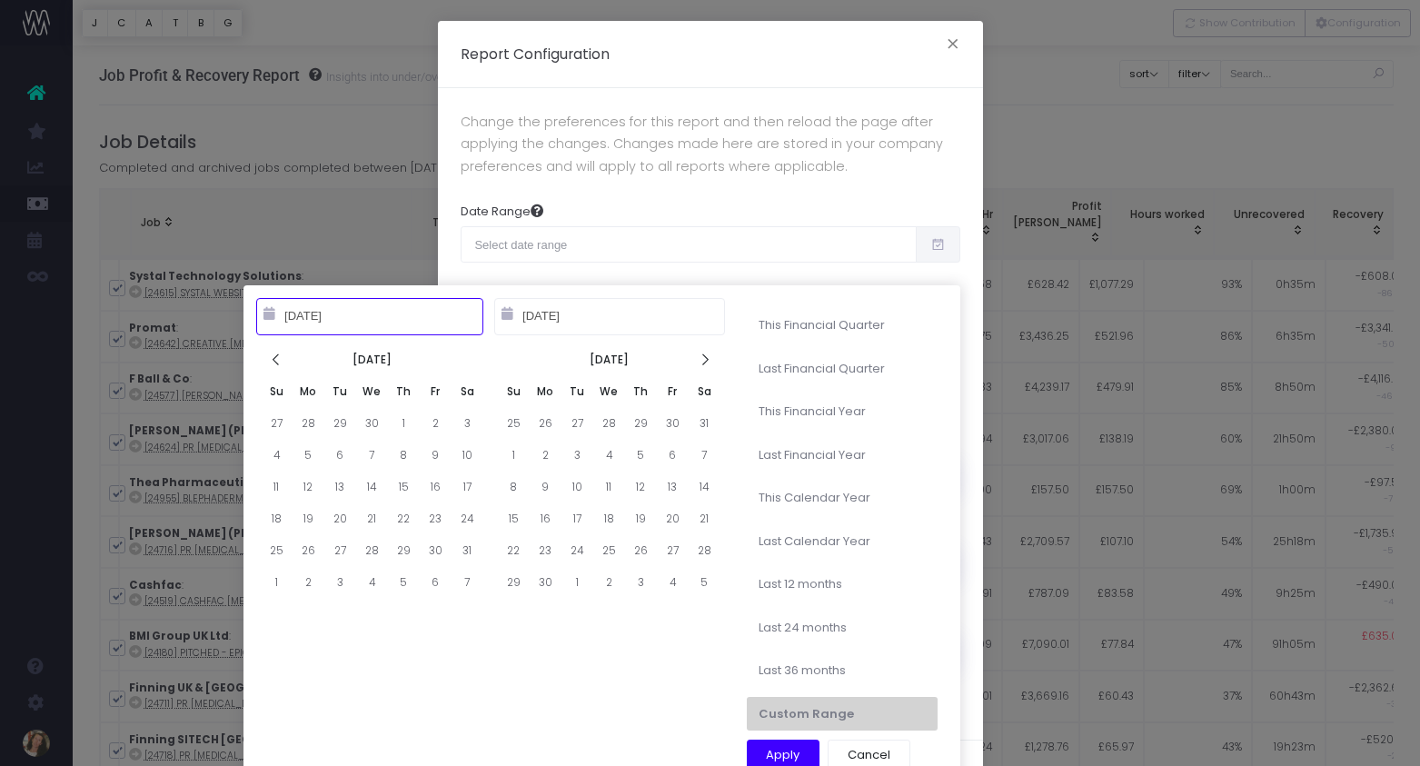
click at [281, 360] on icon at bounding box center [276, 359] width 15 height 15
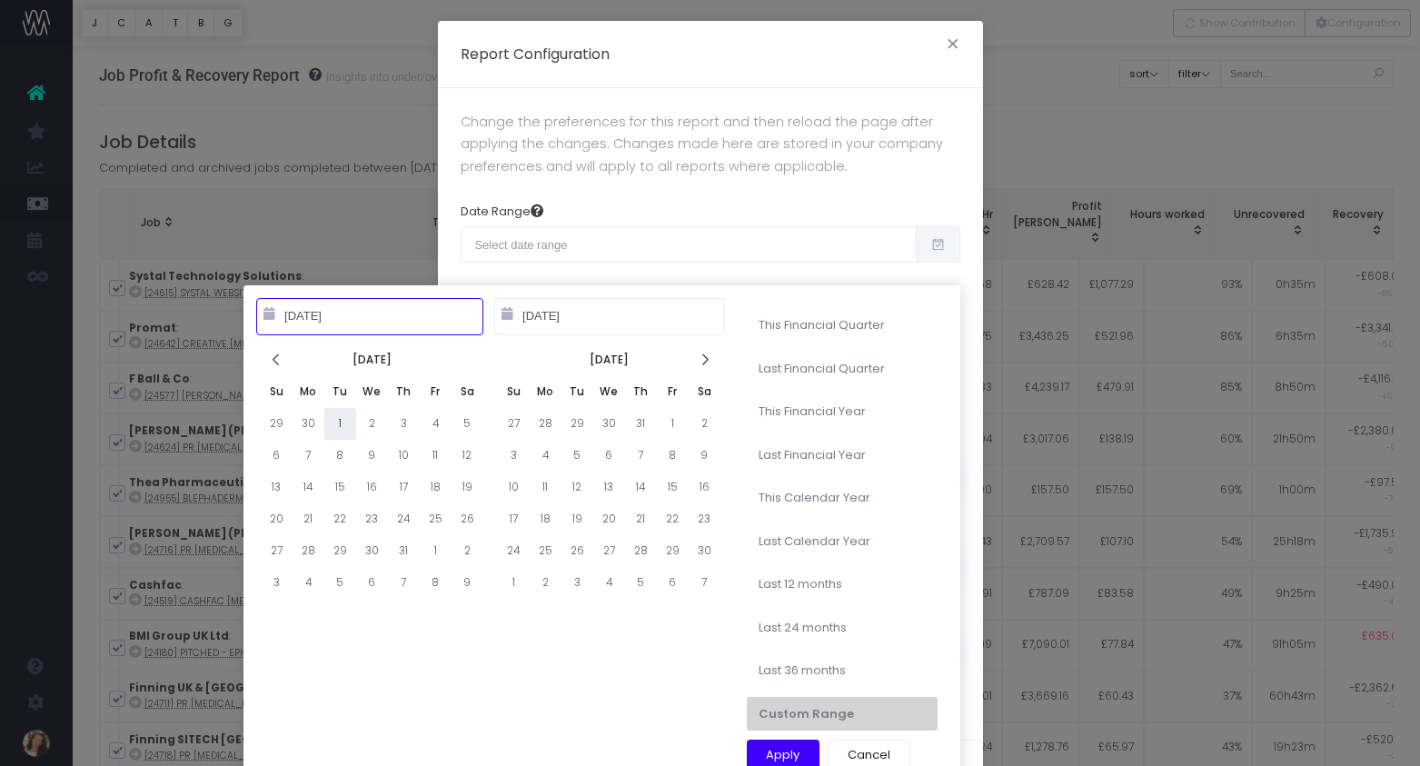
type input "10-01-2024"
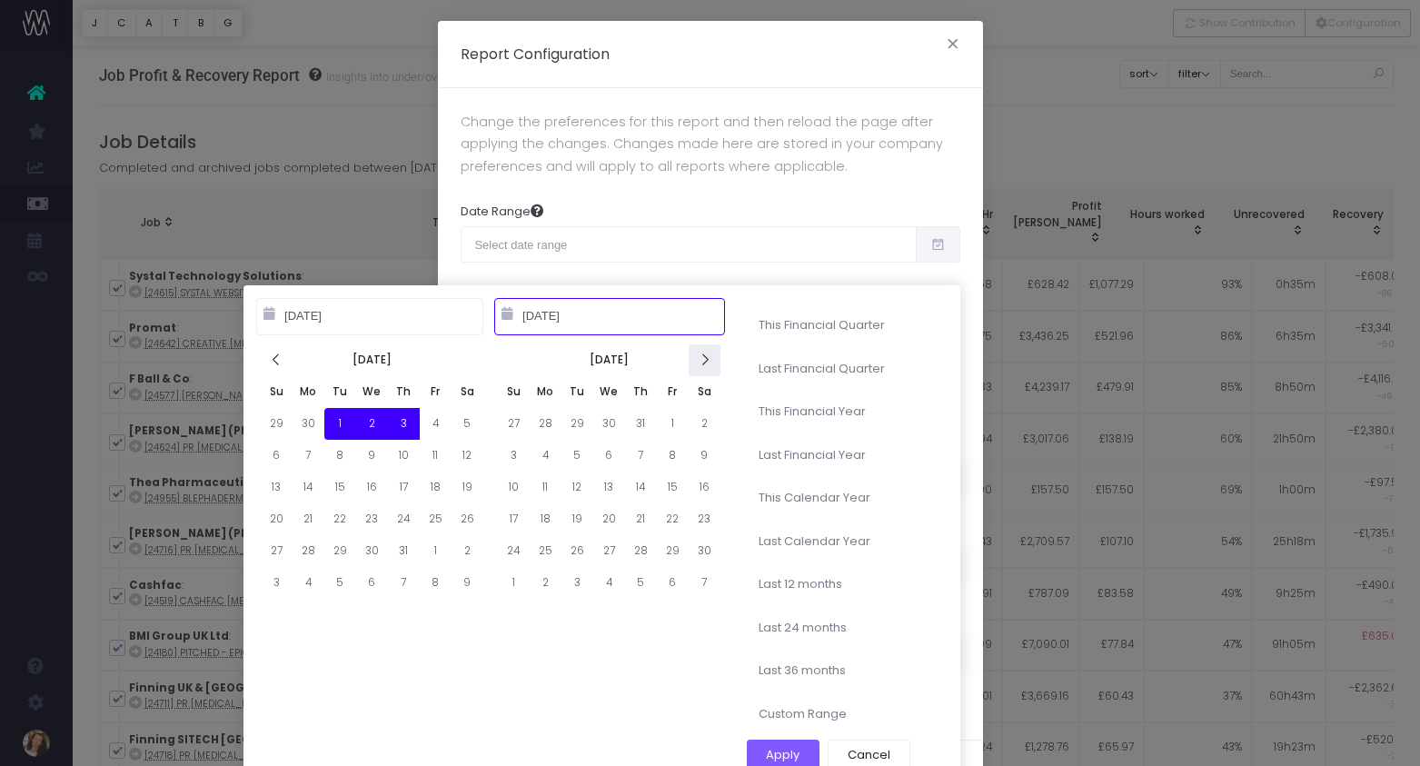
click at [707, 364] on icon at bounding box center [704, 359] width 15 height 15
click at [707, 365] on icon at bounding box center [704, 359] width 15 height 15
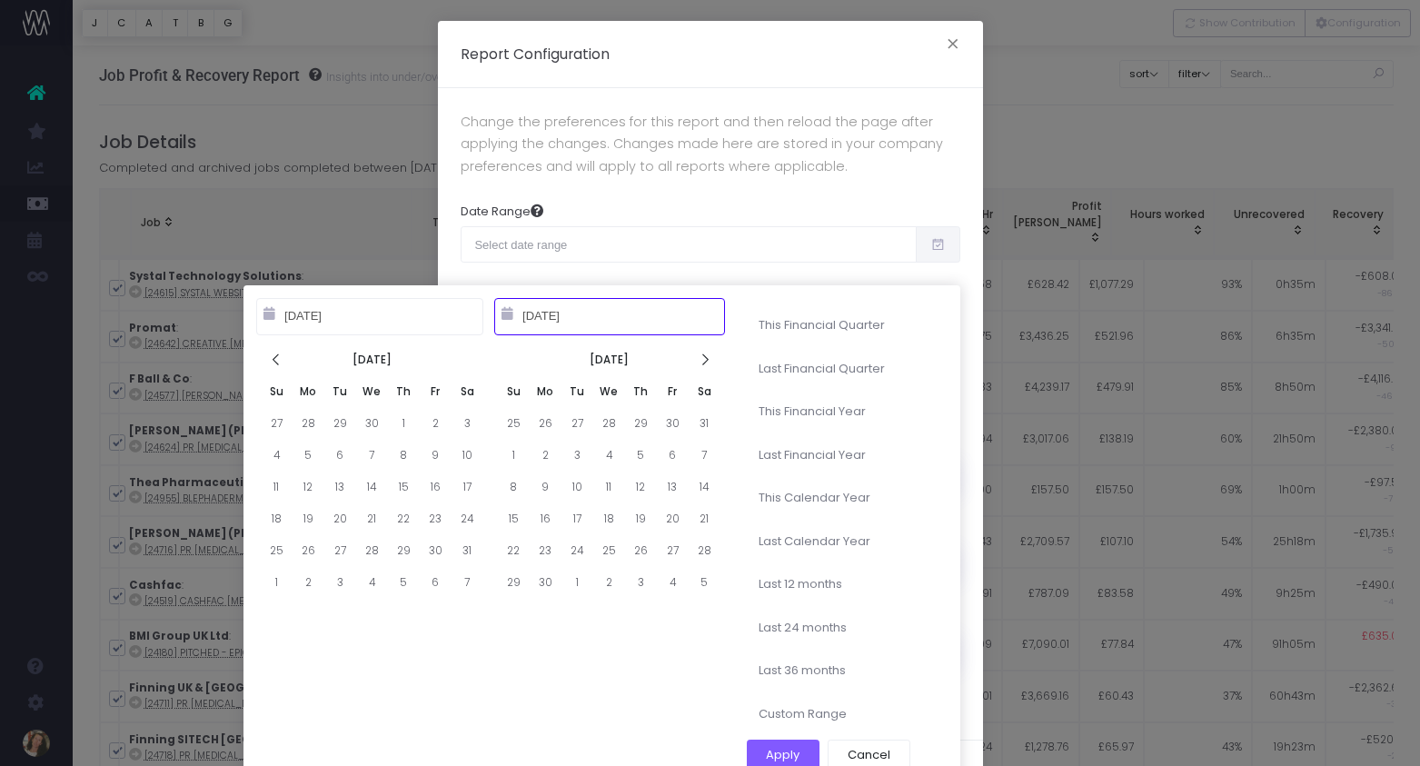
click at [707, 365] on icon at bounding box center [704, 359] width 15 height 15
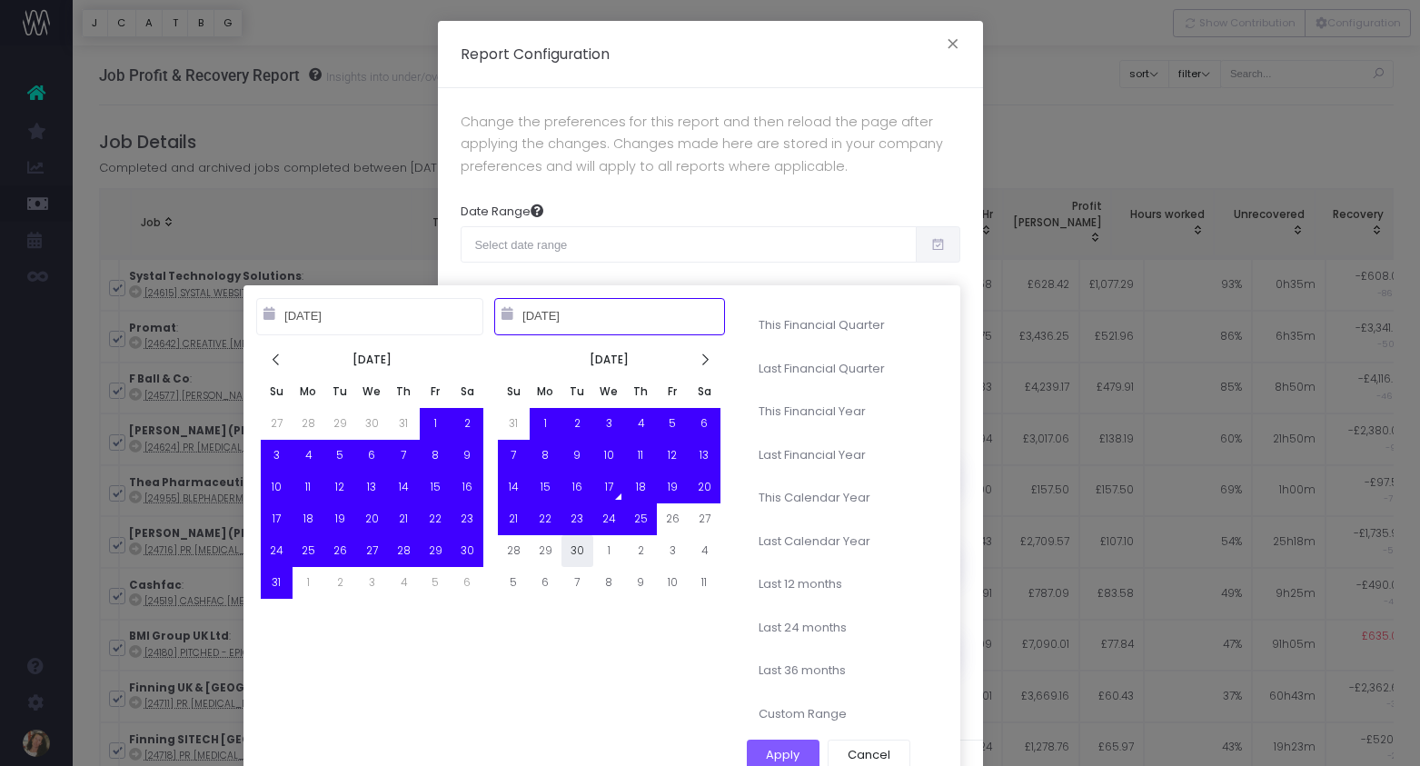
type input "09-30-2025"
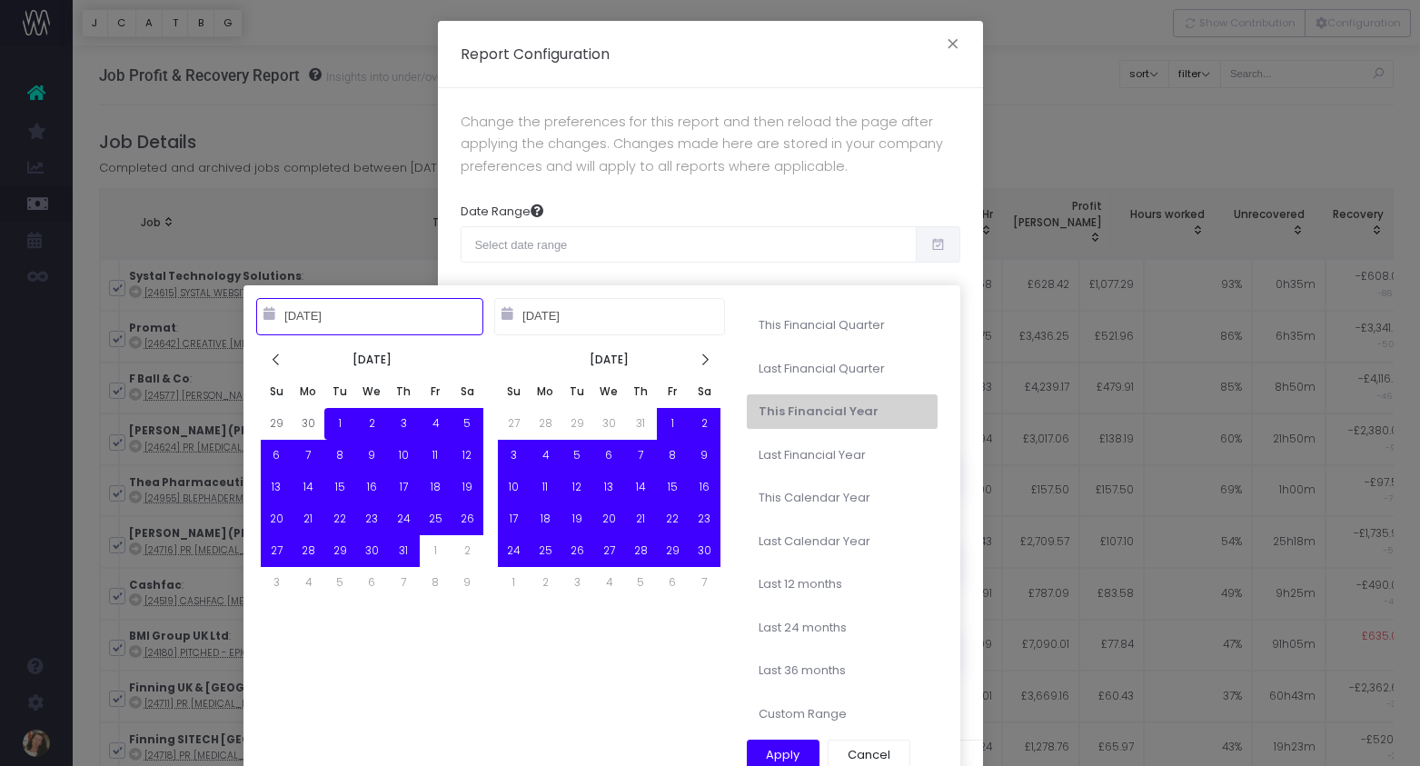
type input "10-01-2024"
click at [788, 751] on button "Apply" at bounding box center [784, 754] width 74 height 31
type input "Oct 1st 2024 – Sep 30th 2025"
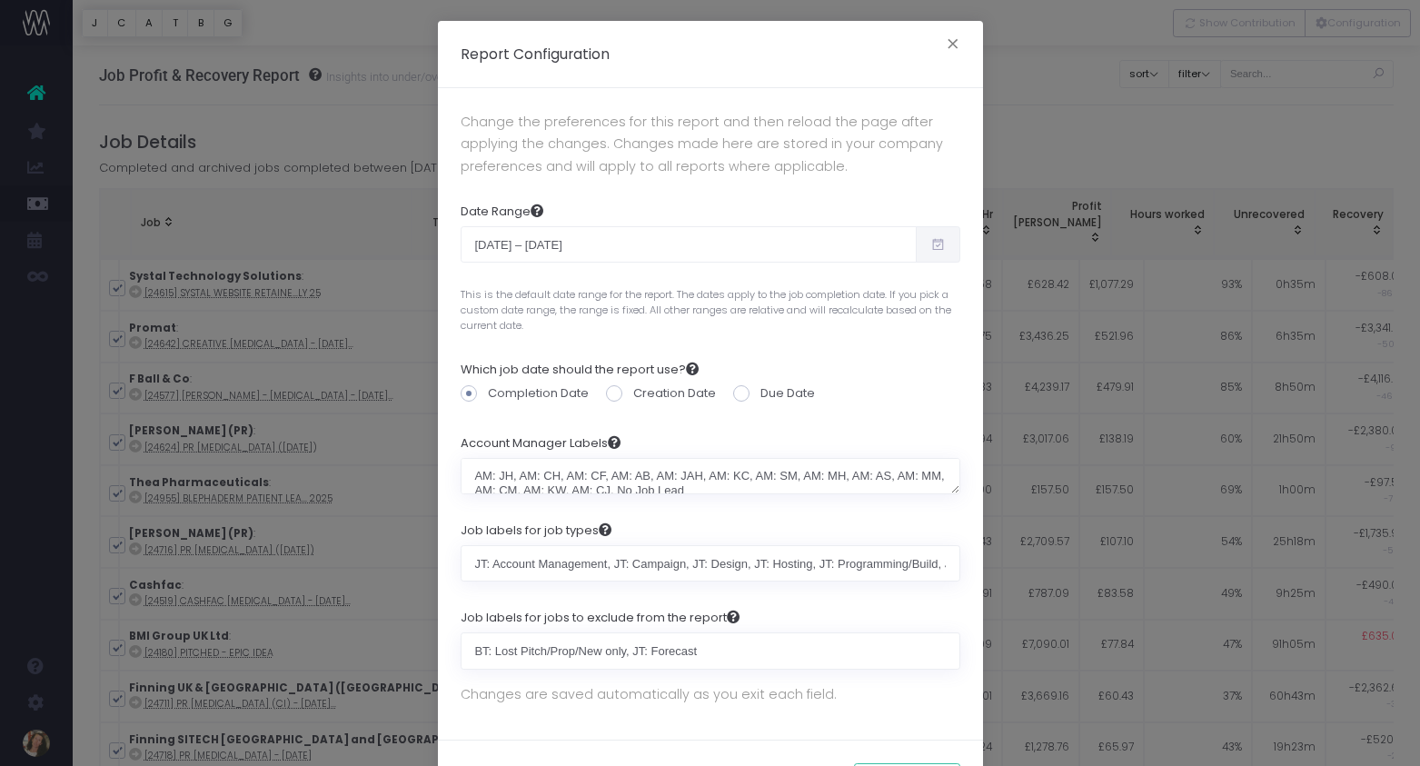
drag, startPoint x: 742, startPoint y: 396, endPoint x: 789, endPoint y: 458, distance: 77.7
click at [742, 395] on span at bounding box center [741, 393] width 16 height 16
click at [760, 395] on input "Due Date" at bounding box center [766, 390] width 12 height 12
radio input "true"
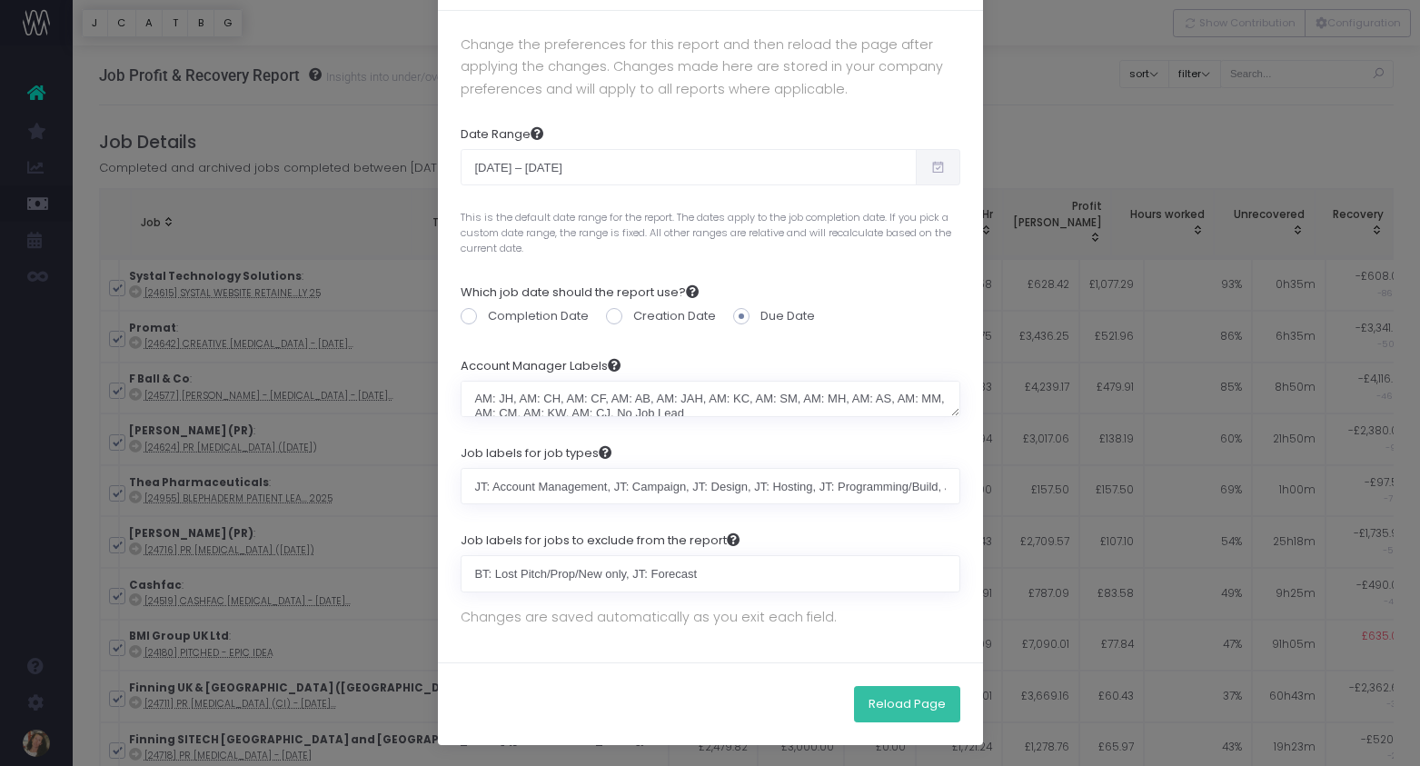
click at [889, 713] on button "Reload Page" at bounding box center [907, 704] width 106 height 36
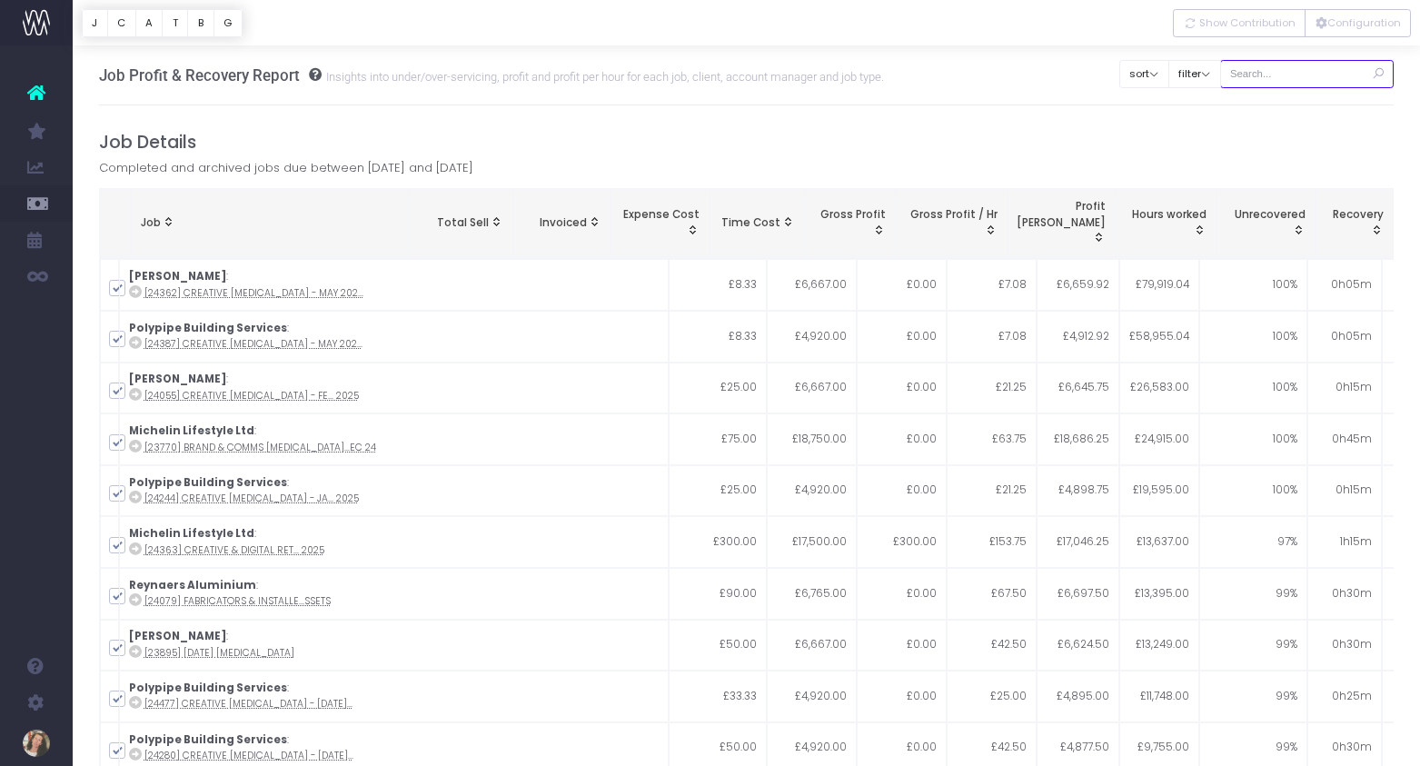
click at [1311, 79] on input "text" at bounding box center [1307, 74] width 174 height 28
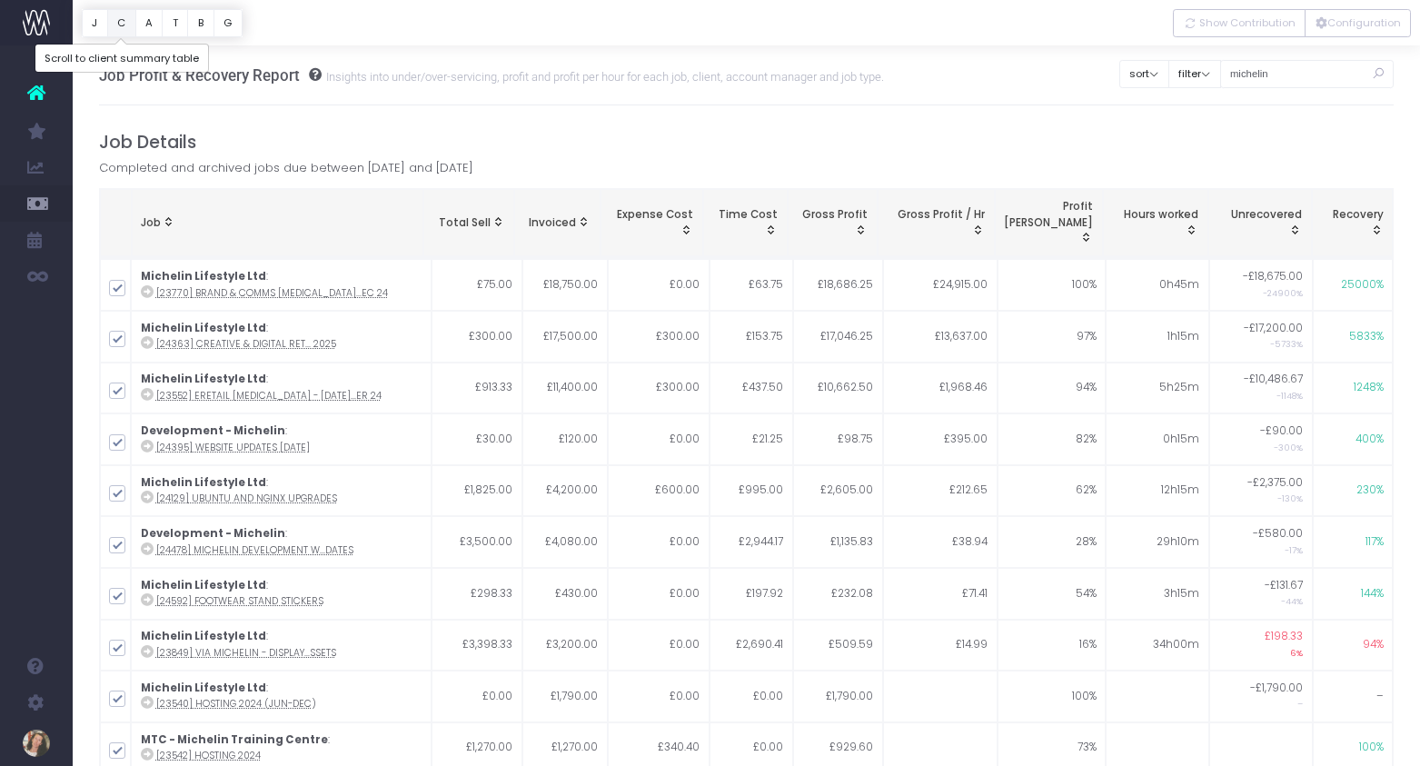
click at [125, 24] on button "C" at bounding box center [121, 23] width 29 height 28
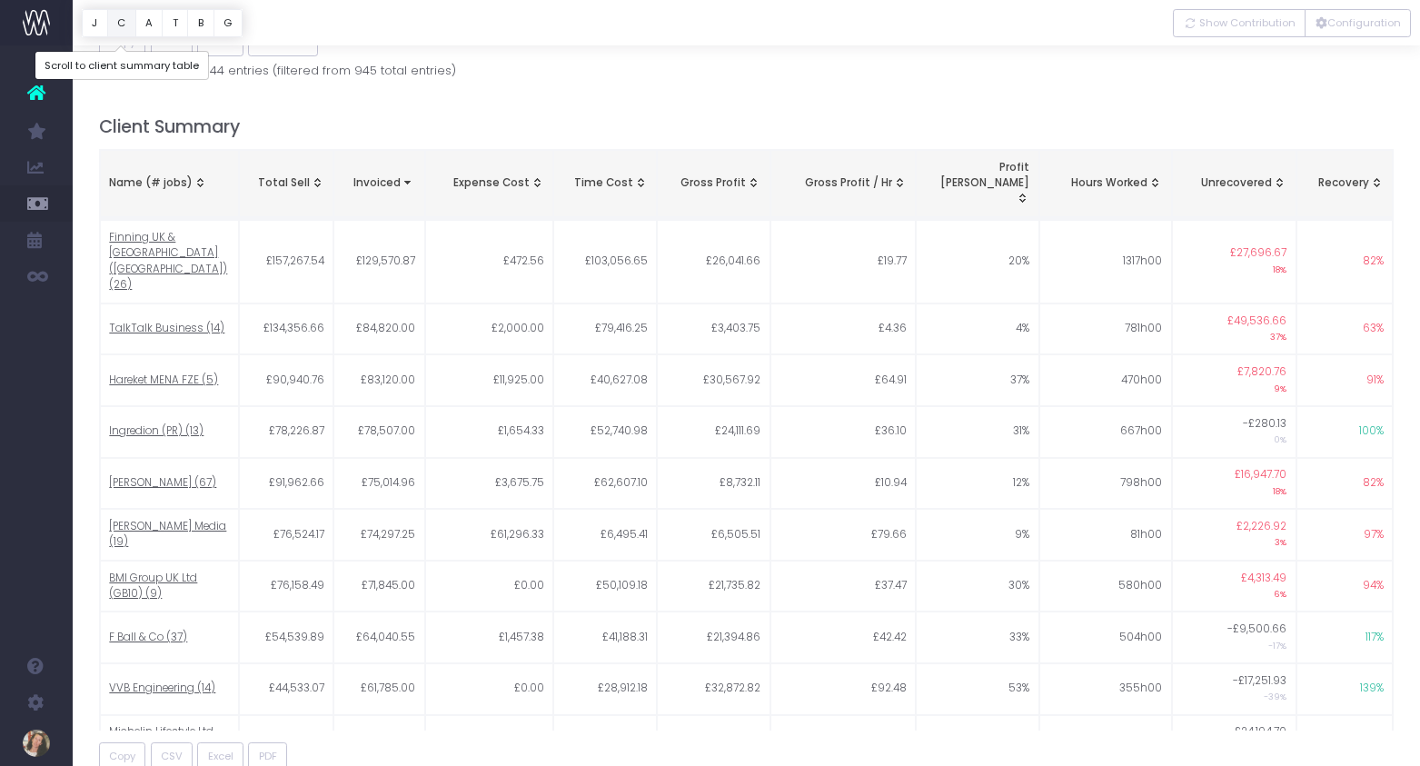
scroll to position [808, 0]
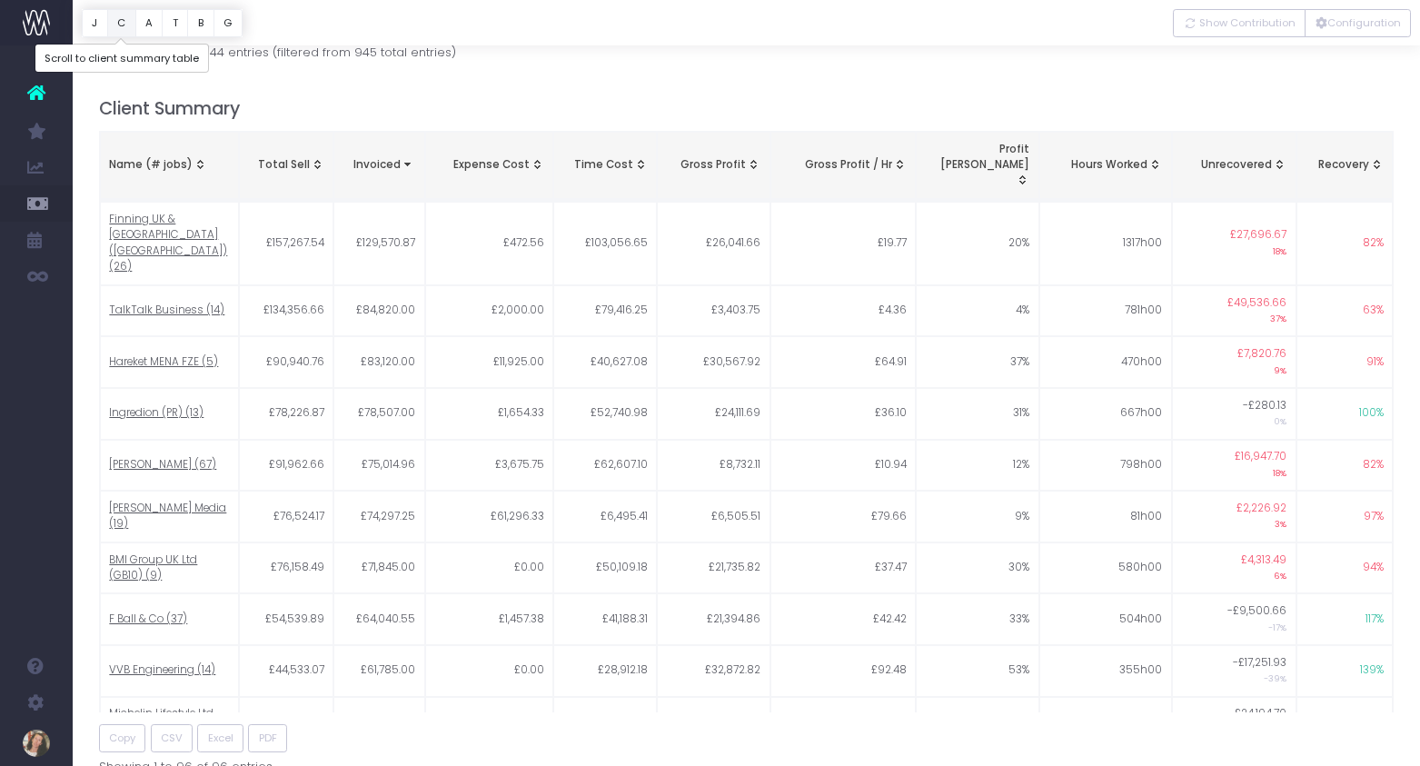
click at [125, 23] on button "C" at bounding box center [121, 23] width 29 height 28
click at [193, 157] on span "Name (# jobs): activate to sort column ascending" at bounding box center [200, 164] width 15 height 15
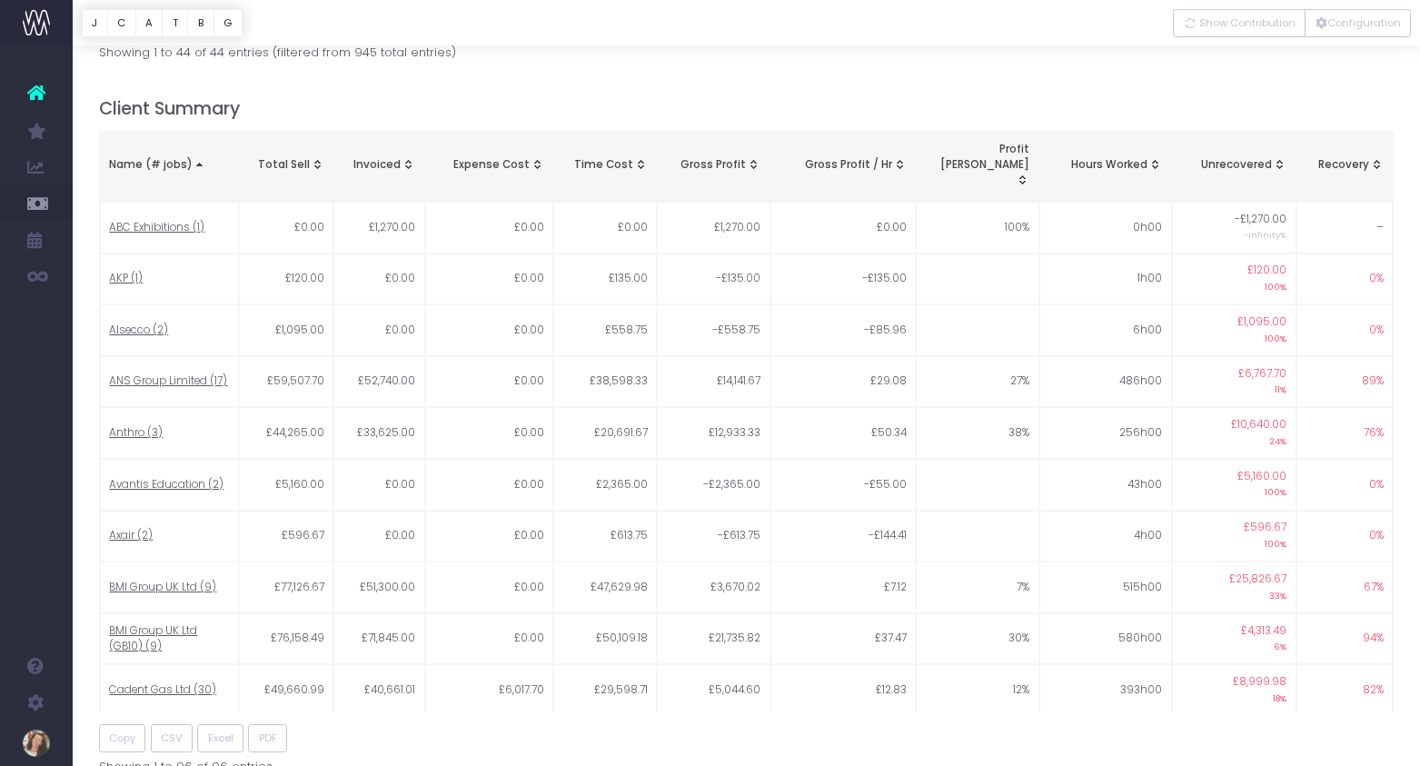
click at [198, 157] on span "Name (# jobs): activate to sort column descending" at bounding box center [200, 164] width 15 height 15
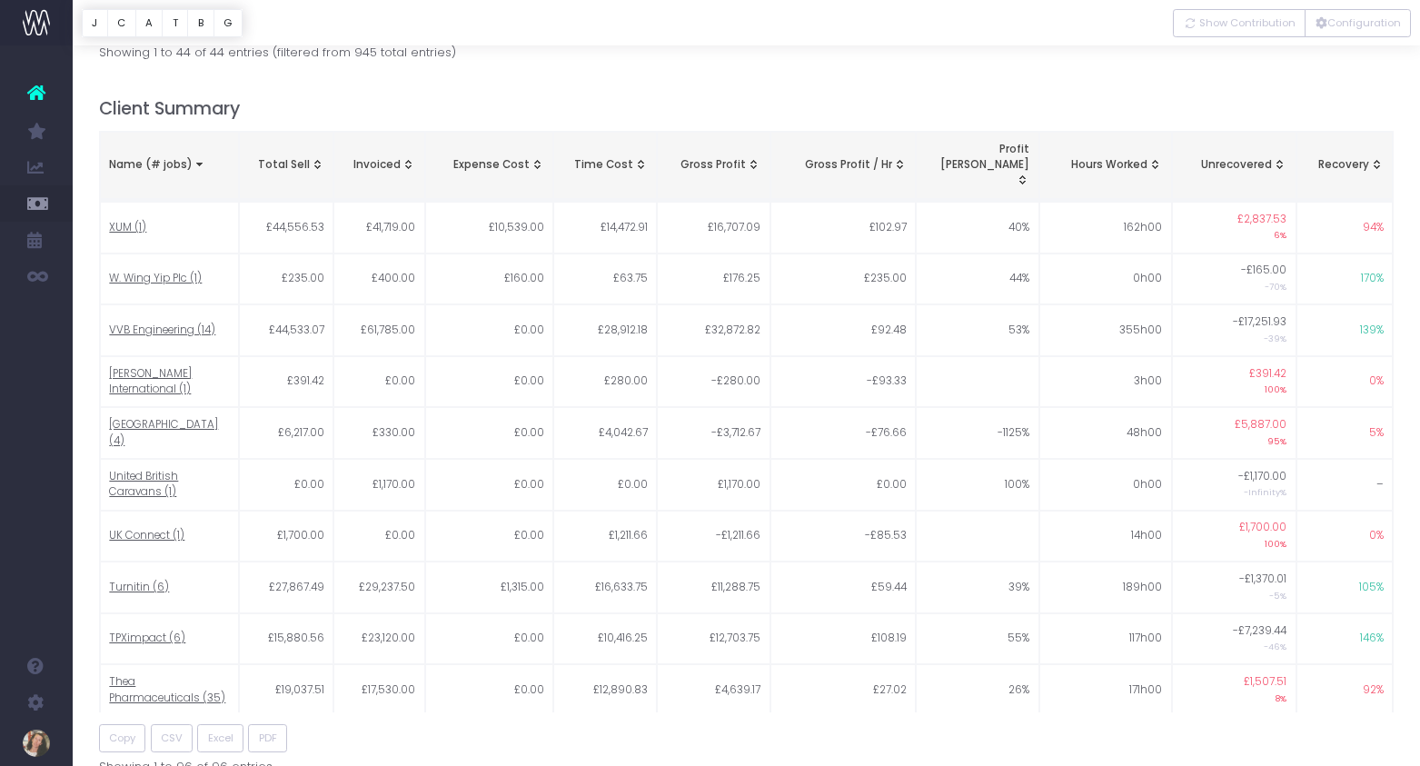
click at [198, 157] on span "Name (# jobs): activate to sort column ascending" at bounding box center [200, 164] width 15 height 15
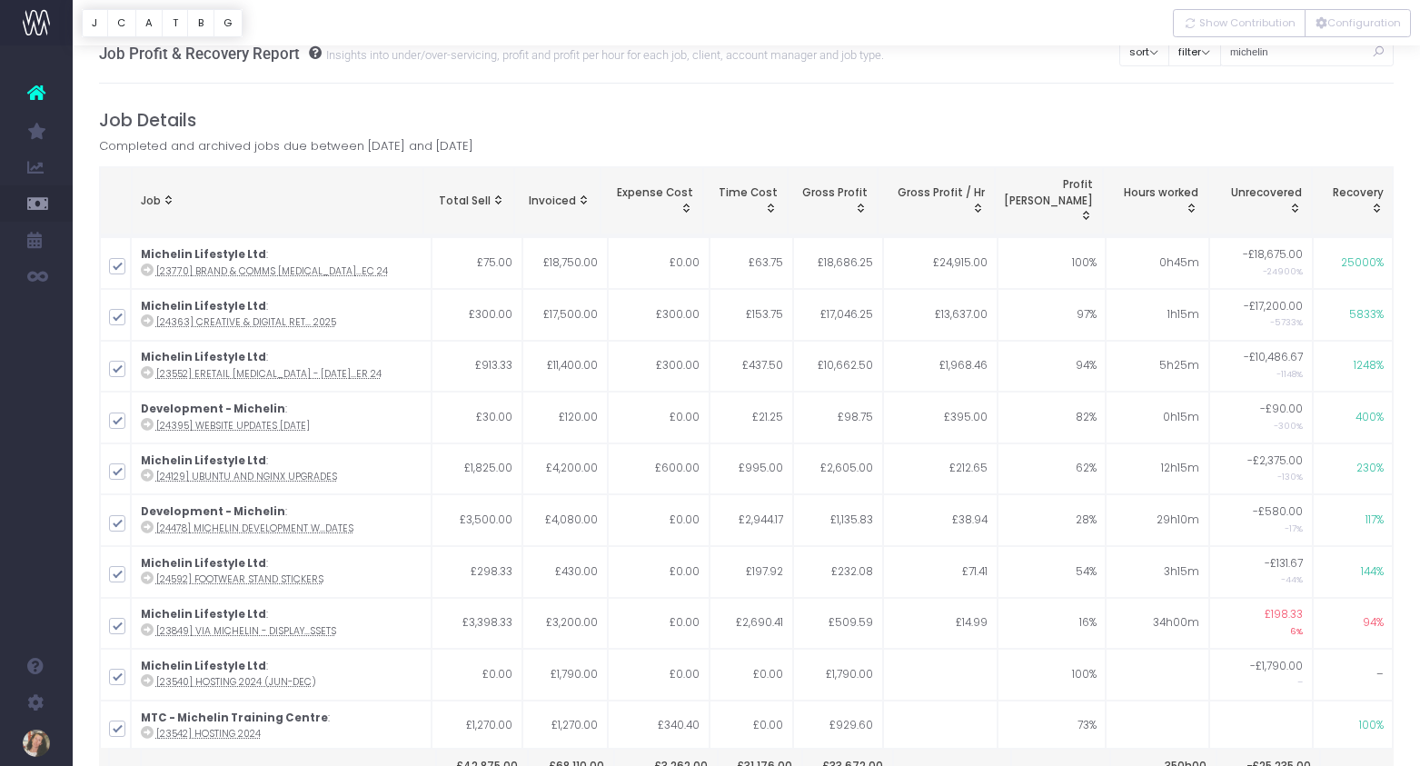
scroll to position [0, 0]
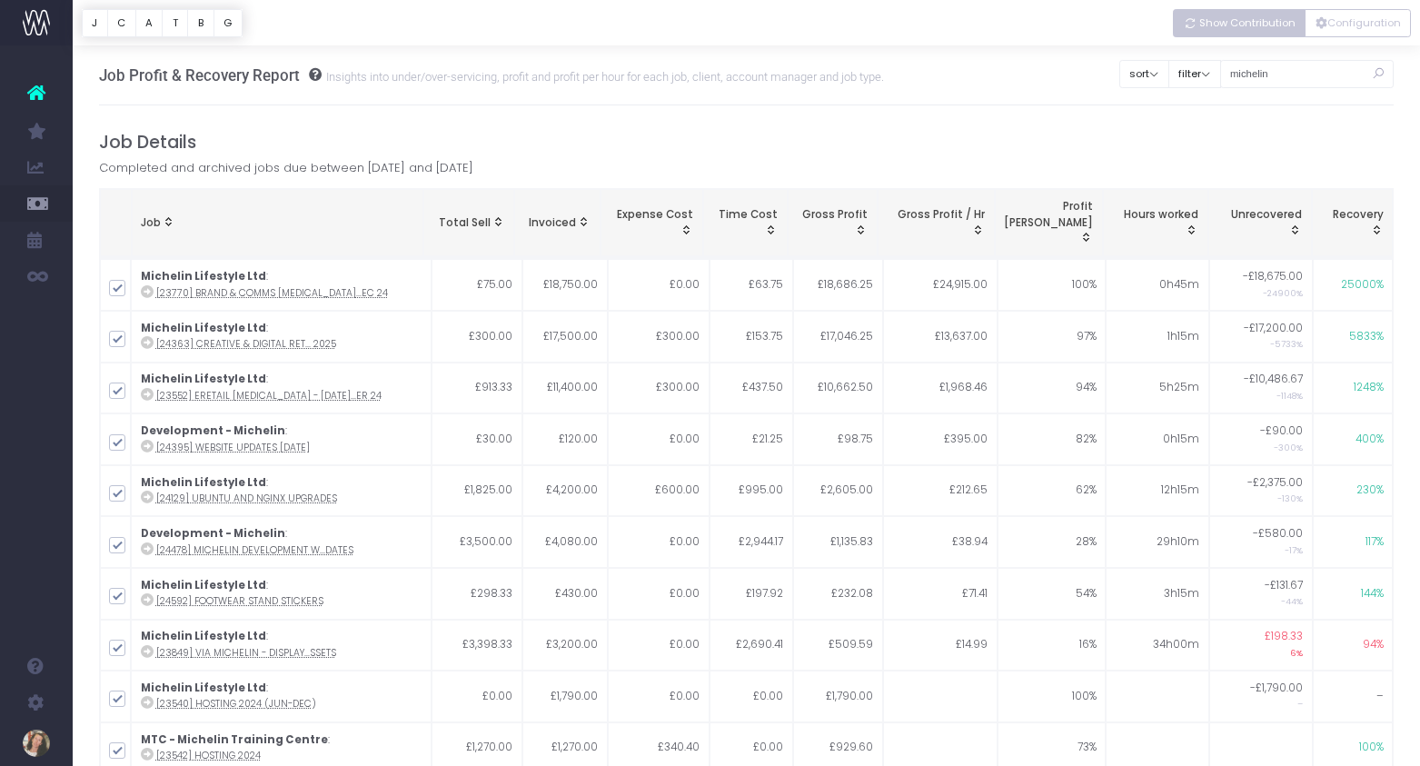
click at [1252, 28] on span "Show Contribution" at bounding box center [1247, 22] width 96 height 15
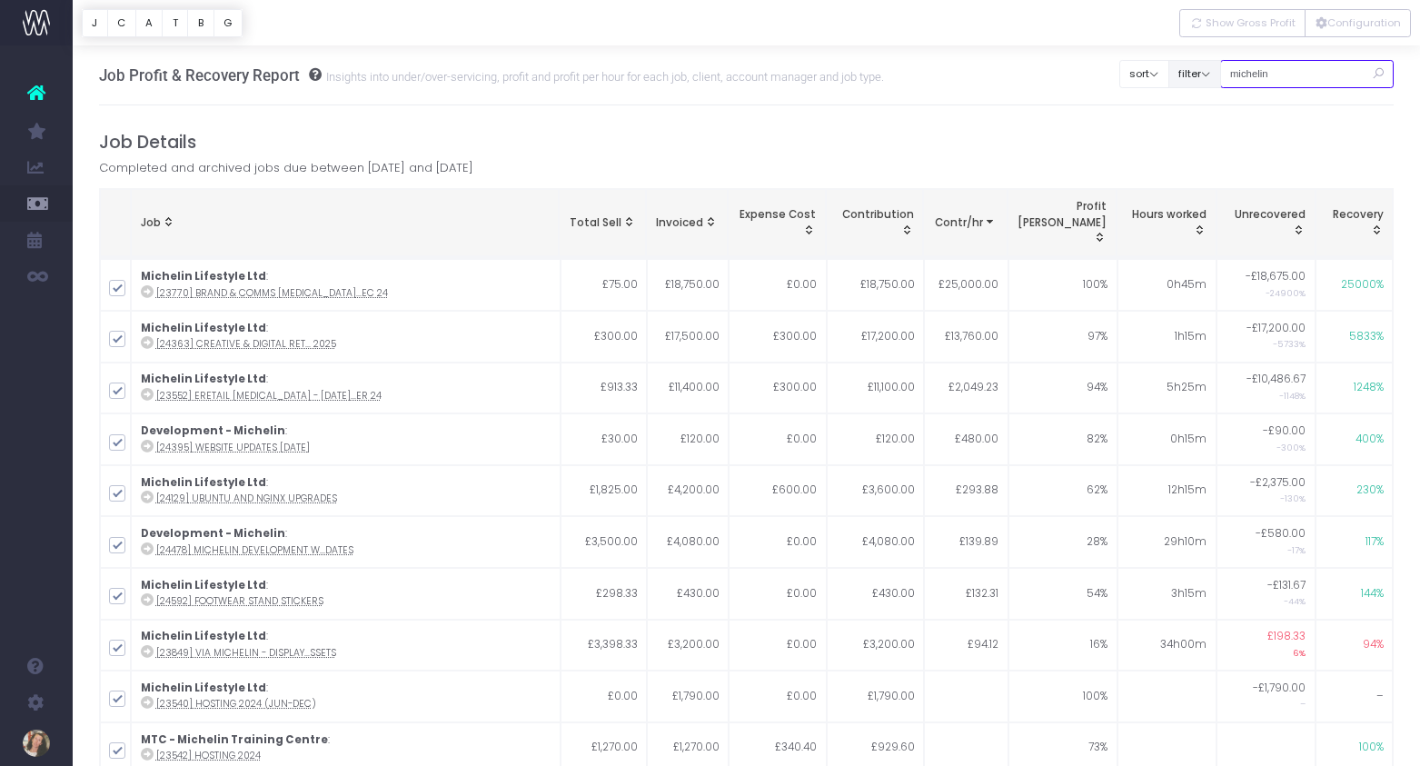
drag, startPoint x: 1237, startPoint y: 72, endPoint x: 1222, endPoint y: 72, distance: 15.4
click at [1222, 72] on div "Clear Filters sort Sort by Job Name Desc Sort by Client Name Asc filter By Acco…" at bounding box center [1256, 69] width 274 height 46
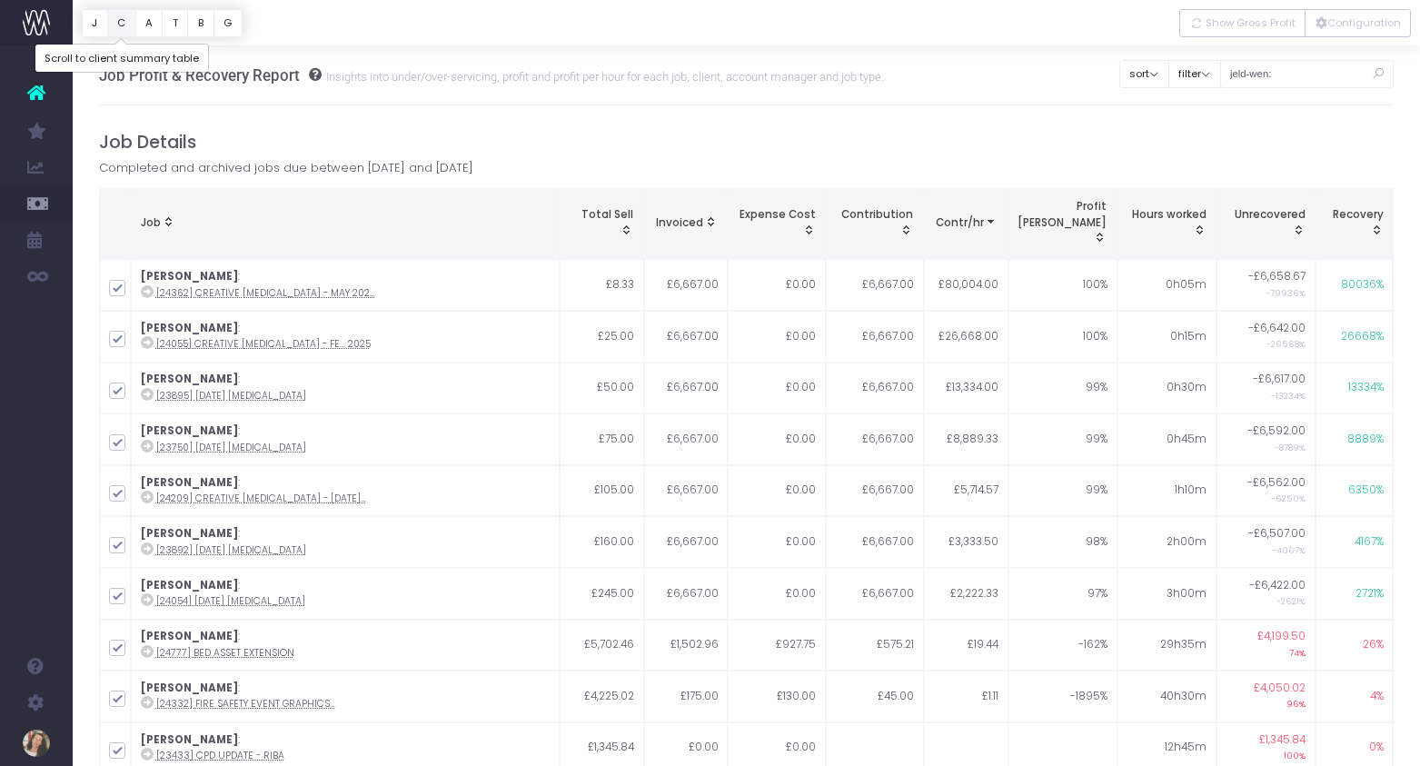
click at [126, 25] on button "C" at bounding box center [121, 23] width 29 height 28
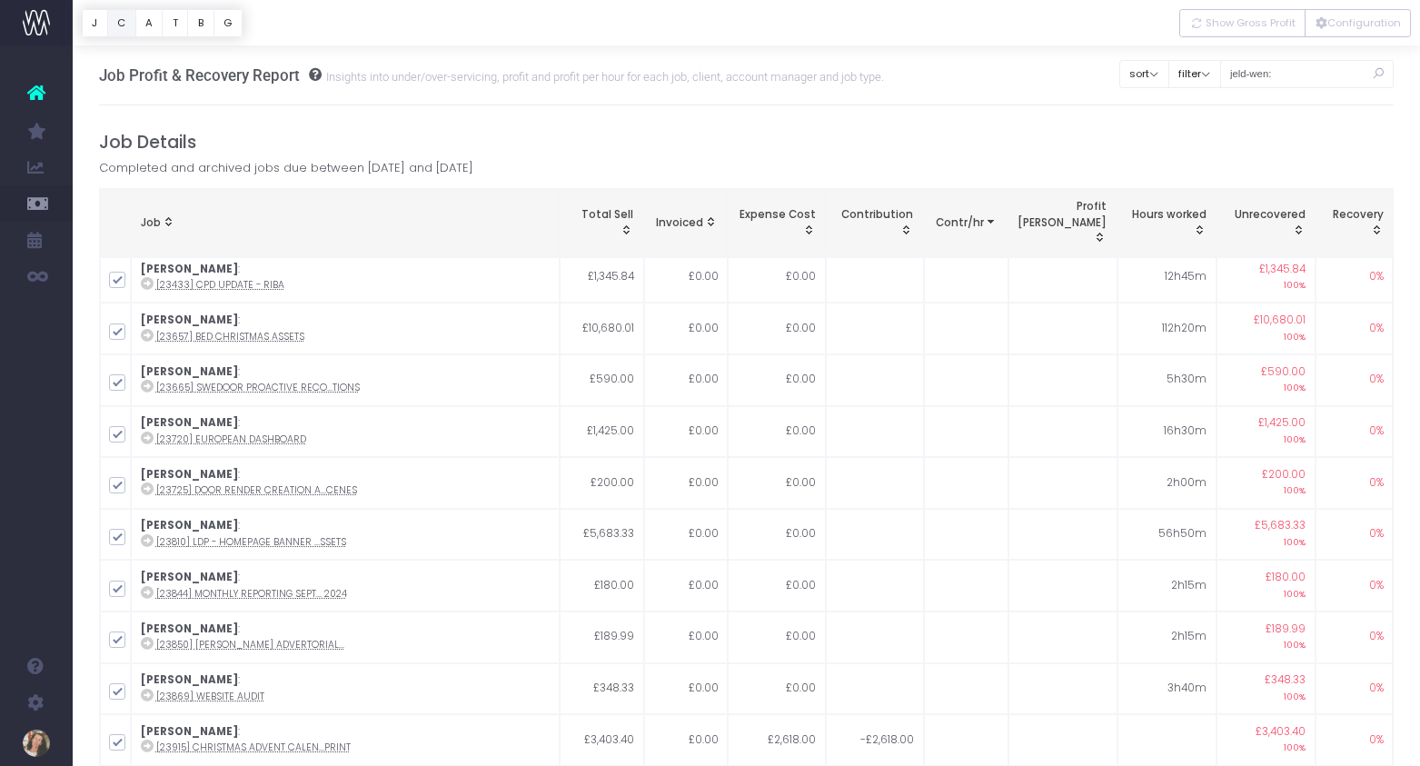
scroll to position [665, 0]
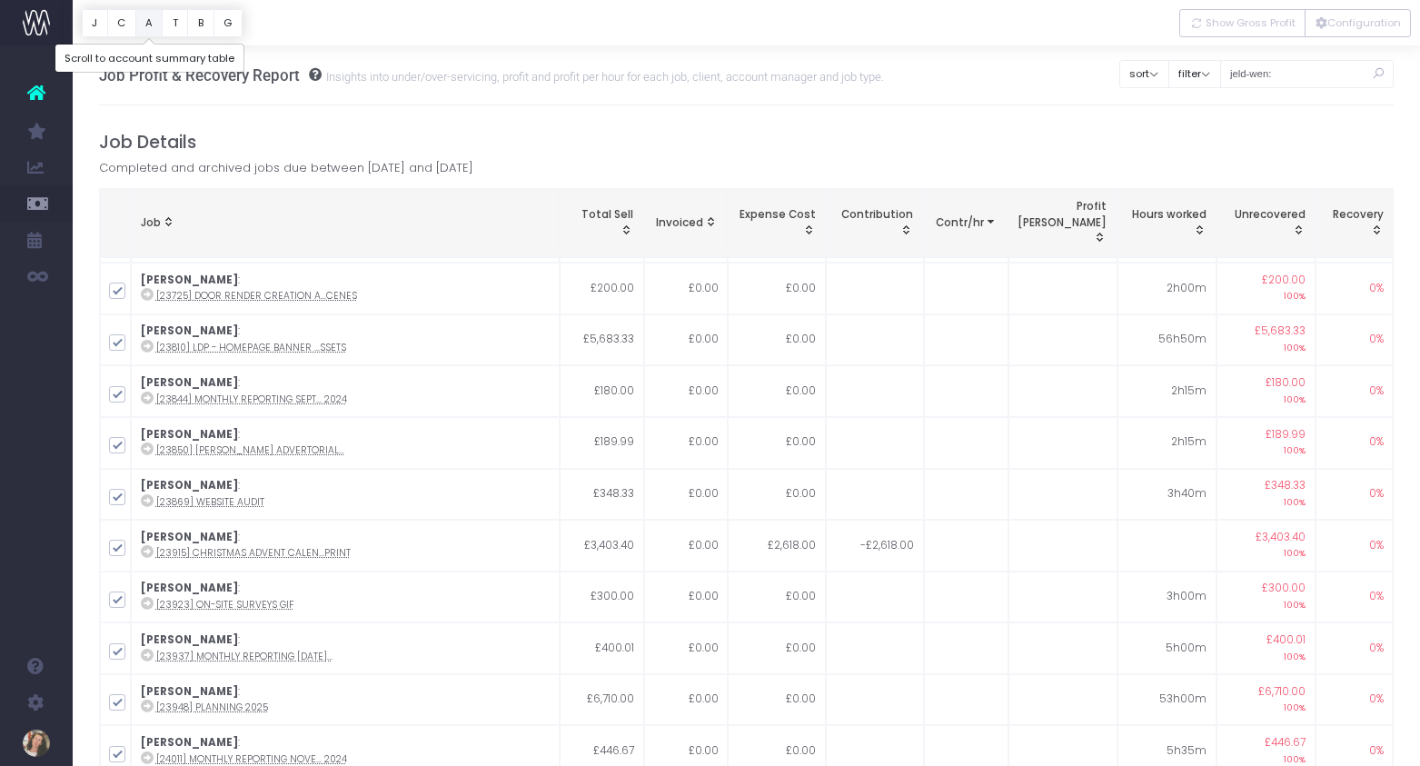
click at [152, 25] on button "A" at bounding box center [149, 23] width 28 height 28
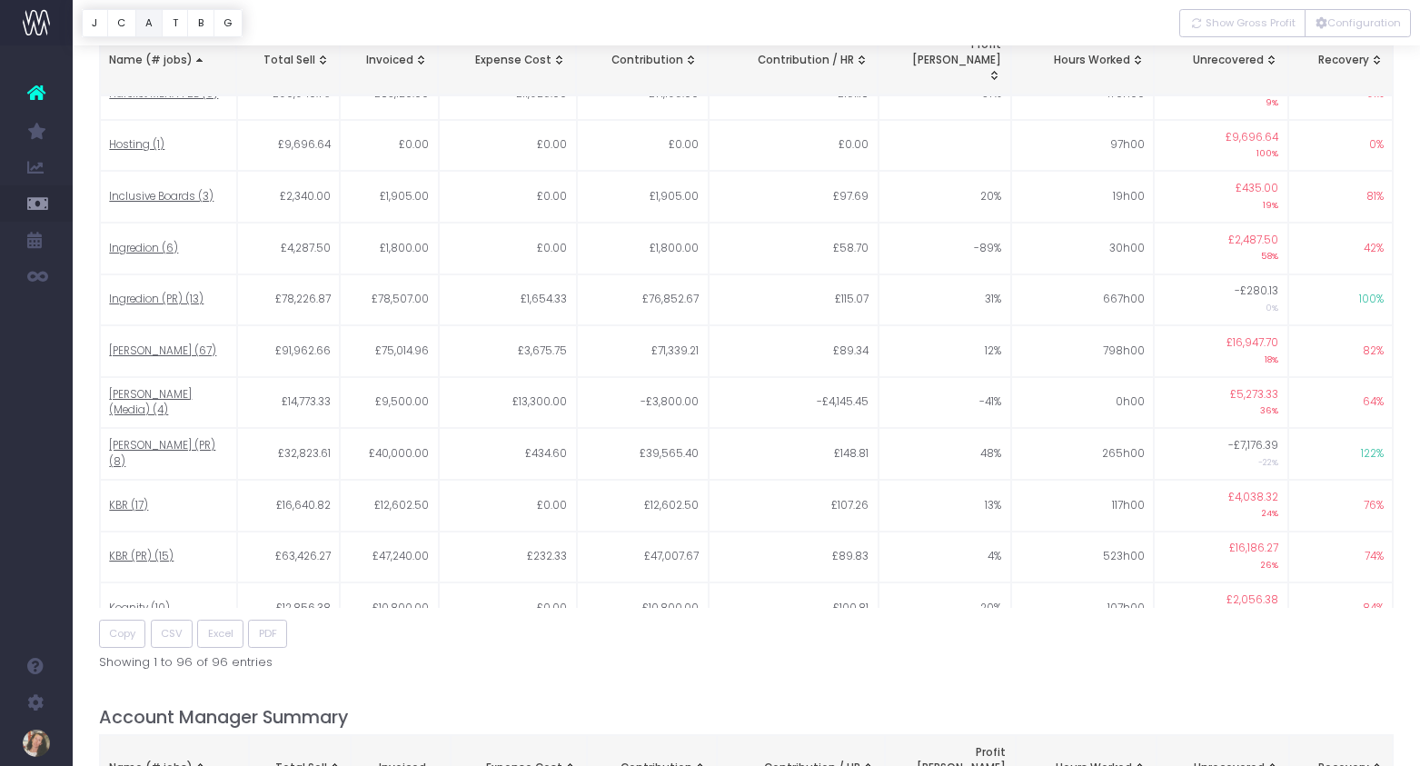
scroll to position [1641, 0]
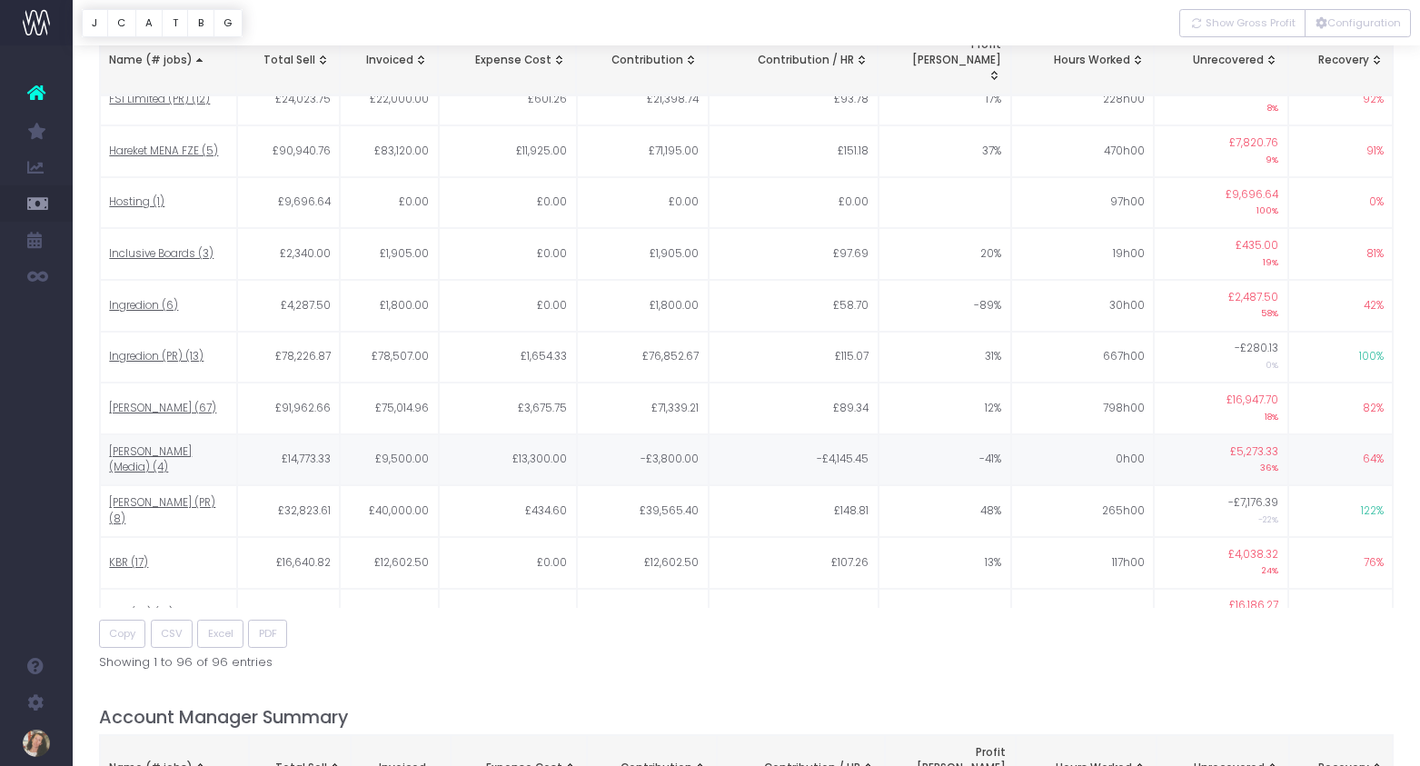
click at [146, 444] on span "JELD-WEN (Media) (4)" at bounding box center [168, 460] width 118 height 32
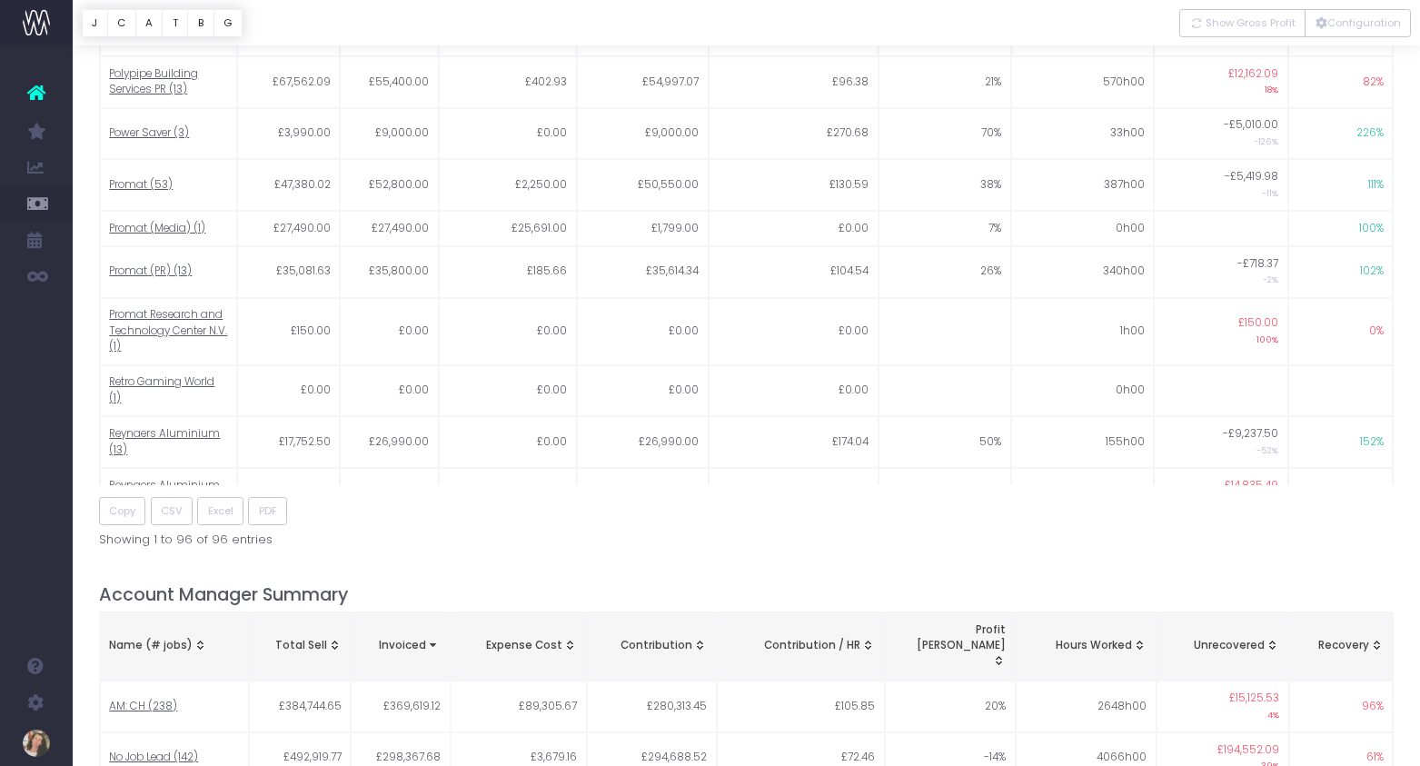
scroll to position [3093, 0]
click at [151, 427] on span "Reynaers Aluminium (13)" at bounding box center [168, 443] width 118 height 32
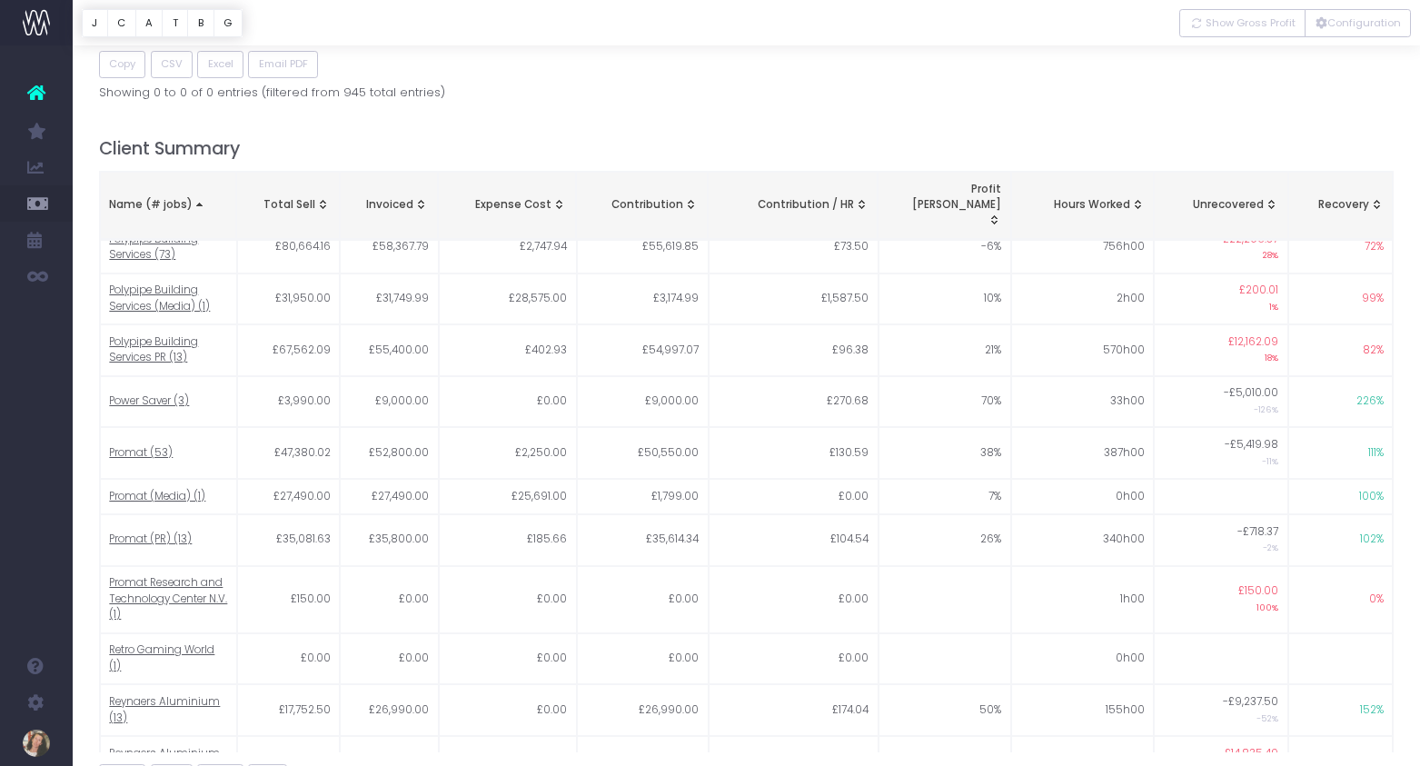
scroll to position [361, 0]
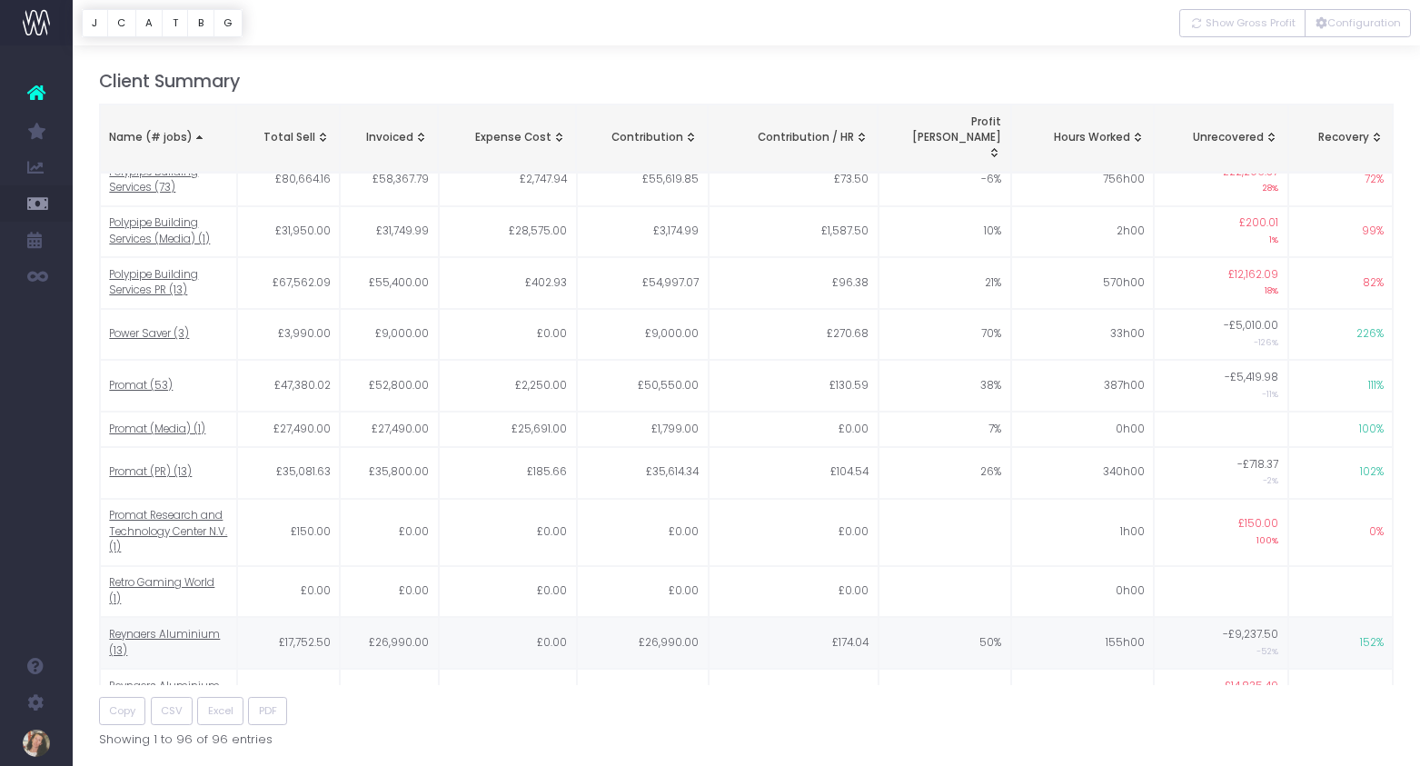
click at [117, 627] on span "Reynaers Aluminium (13)" at bounding box center [168, 643] width 118 height 32
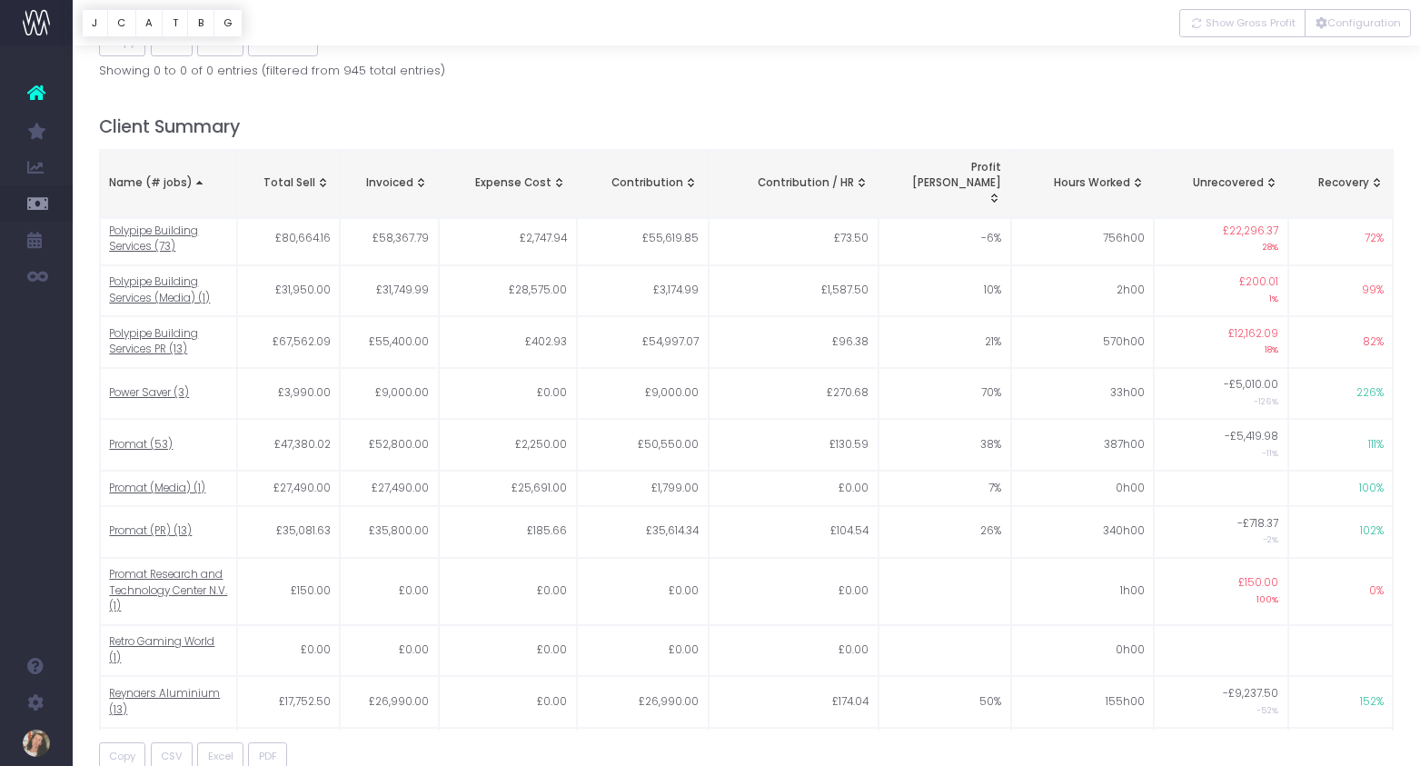
scroll to position [3238, 0]
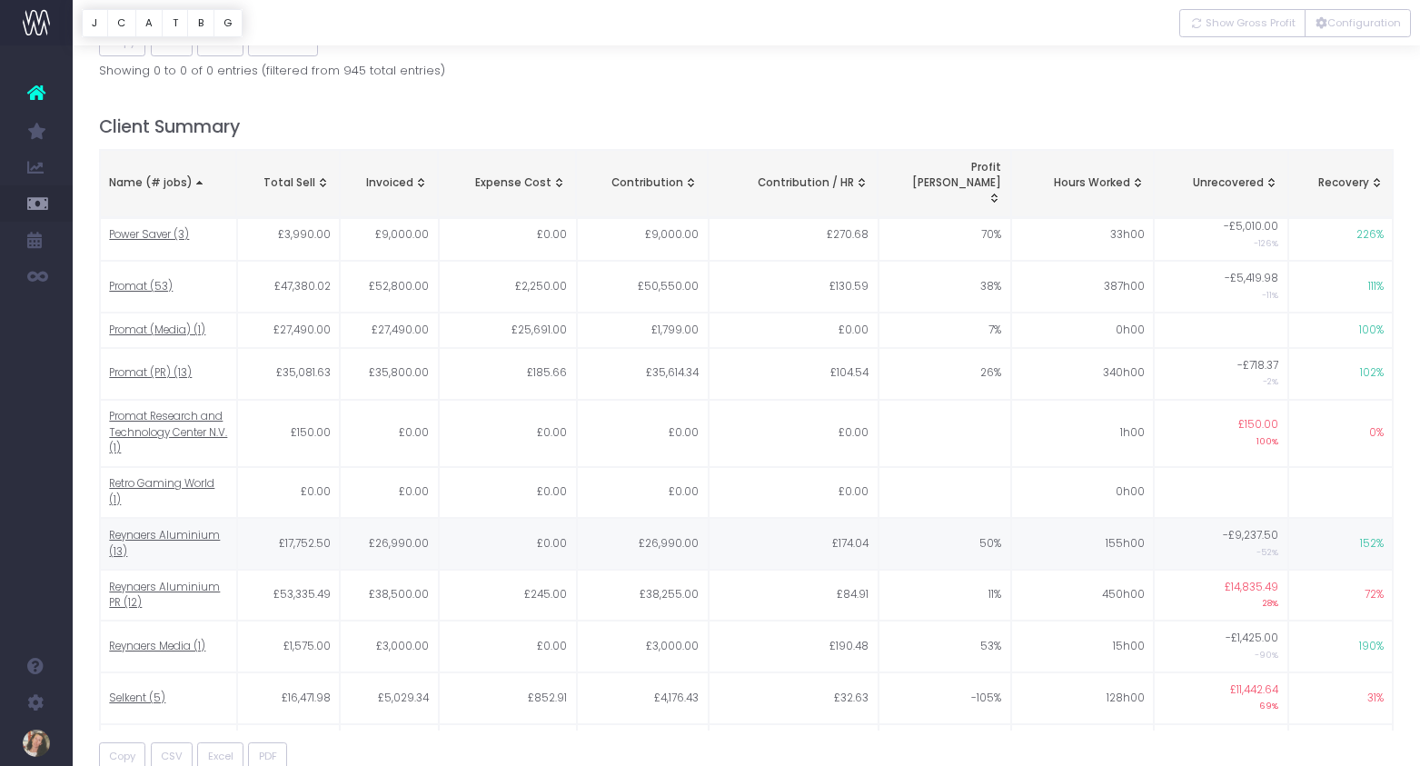
click at [189, 528] on span "Reynaers Aluminium (13)" at bounding box center [168, 544] width 118 height 32
type input ""Reynaers Aluminium""
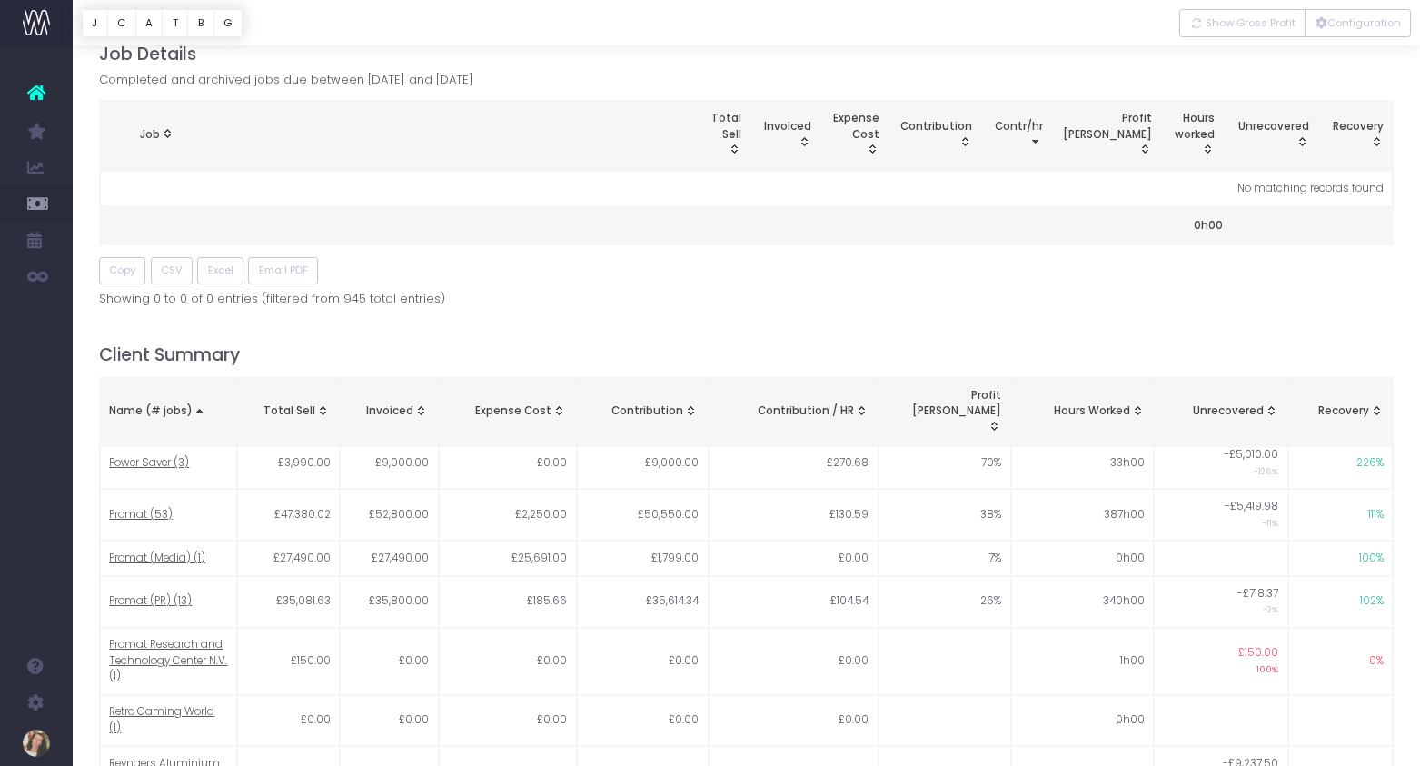
scroll to position [0, 0]
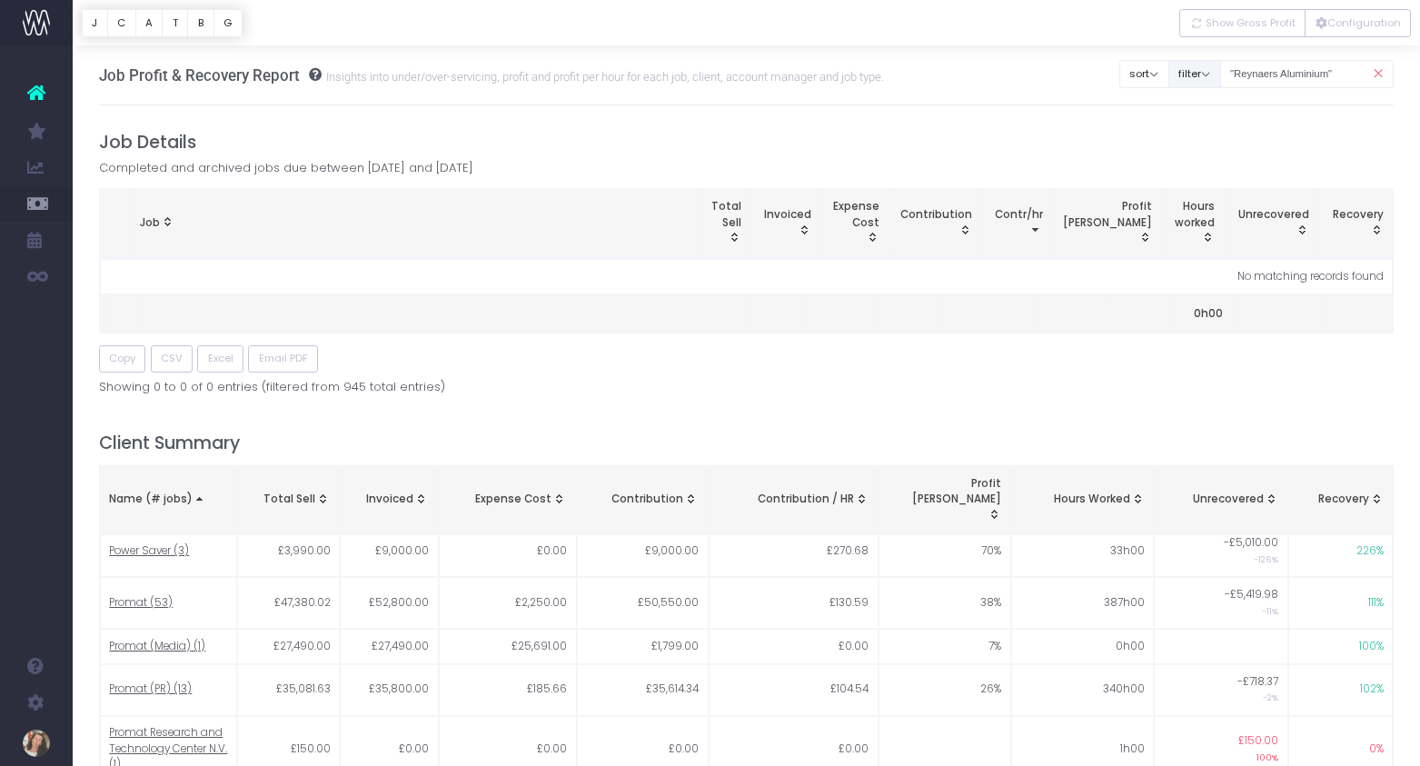
click at [1221, 72] on button "filter" at bounding box center [1194, 74] width 53 height 28
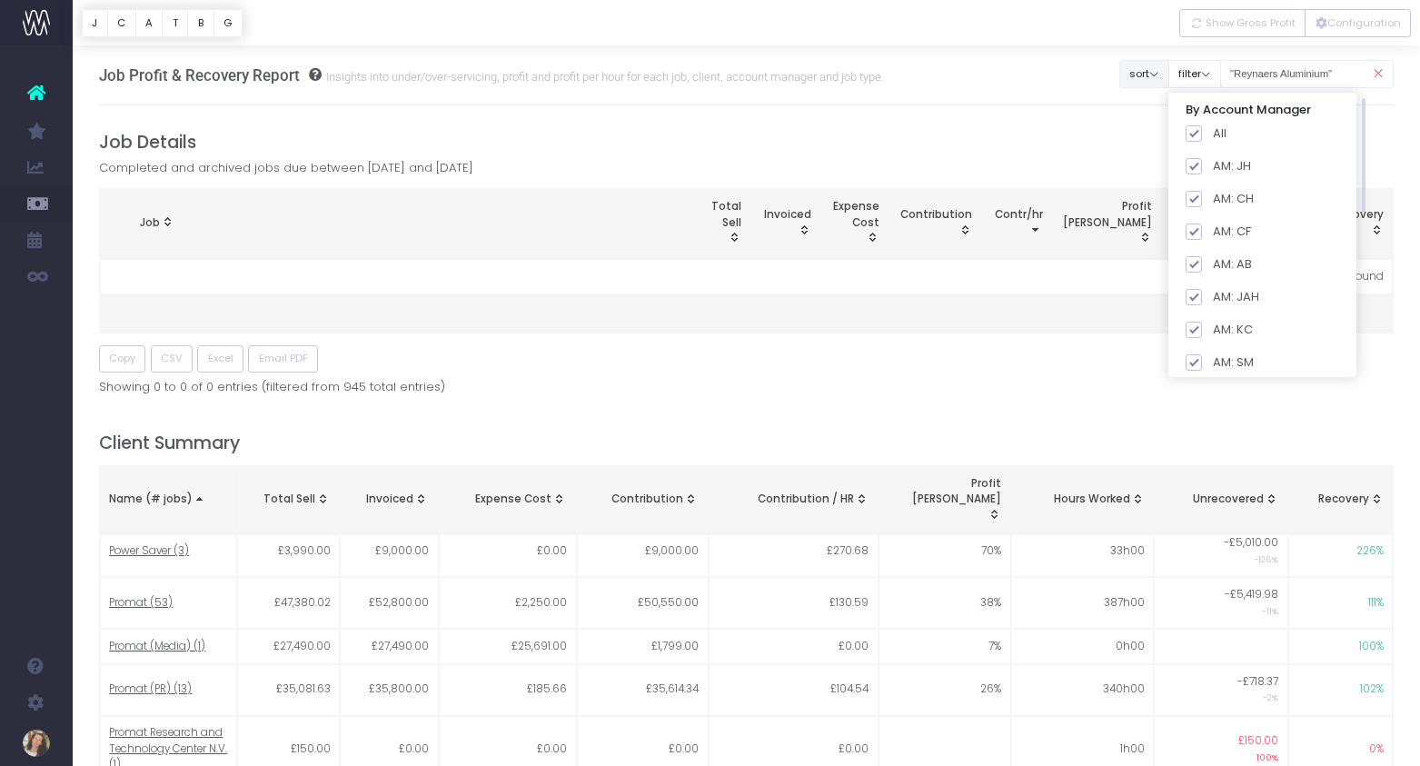
click at [1166, 78] on button "sort" at bounding box center [1144, 74] width 50 height 28
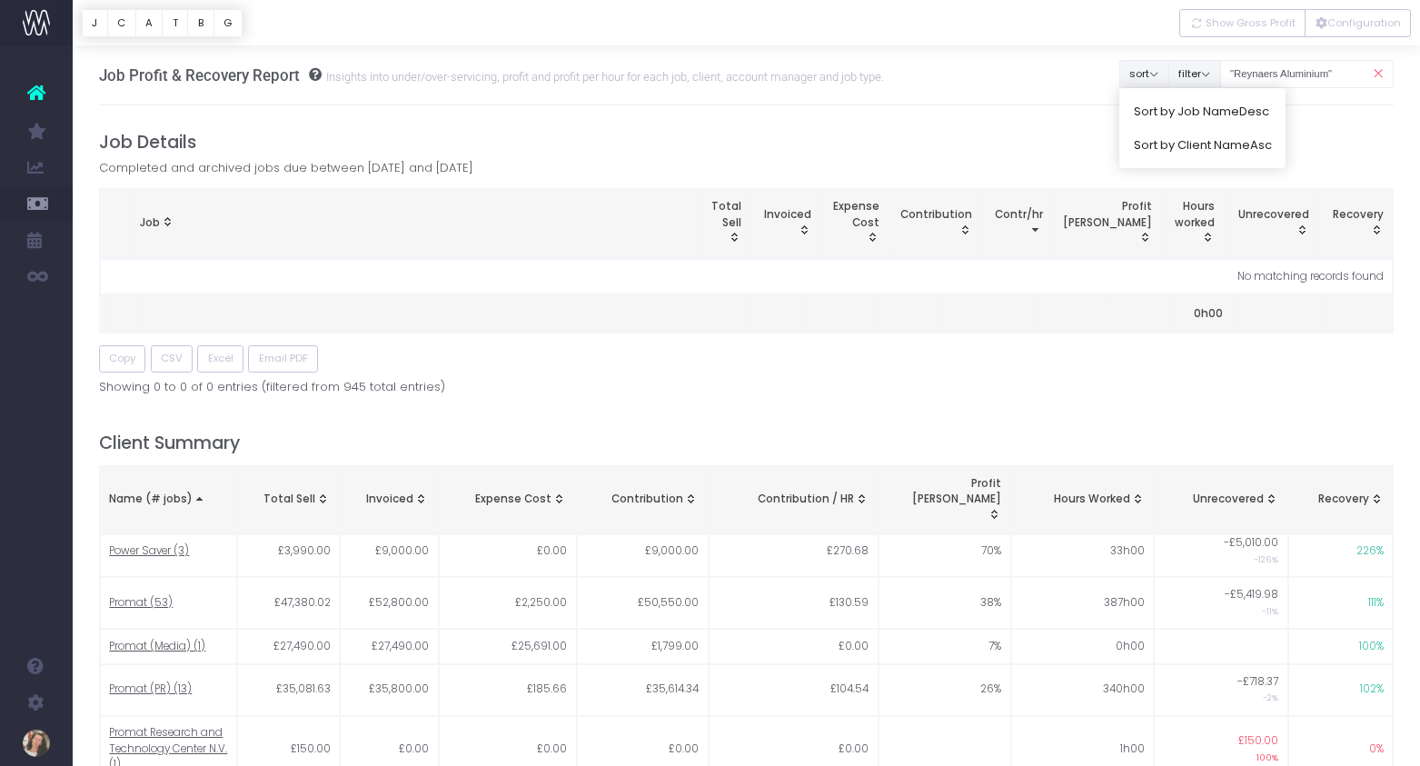
click at [1213, 70] on button "filter" at bounding box center [1194, 74] width 53 height 28
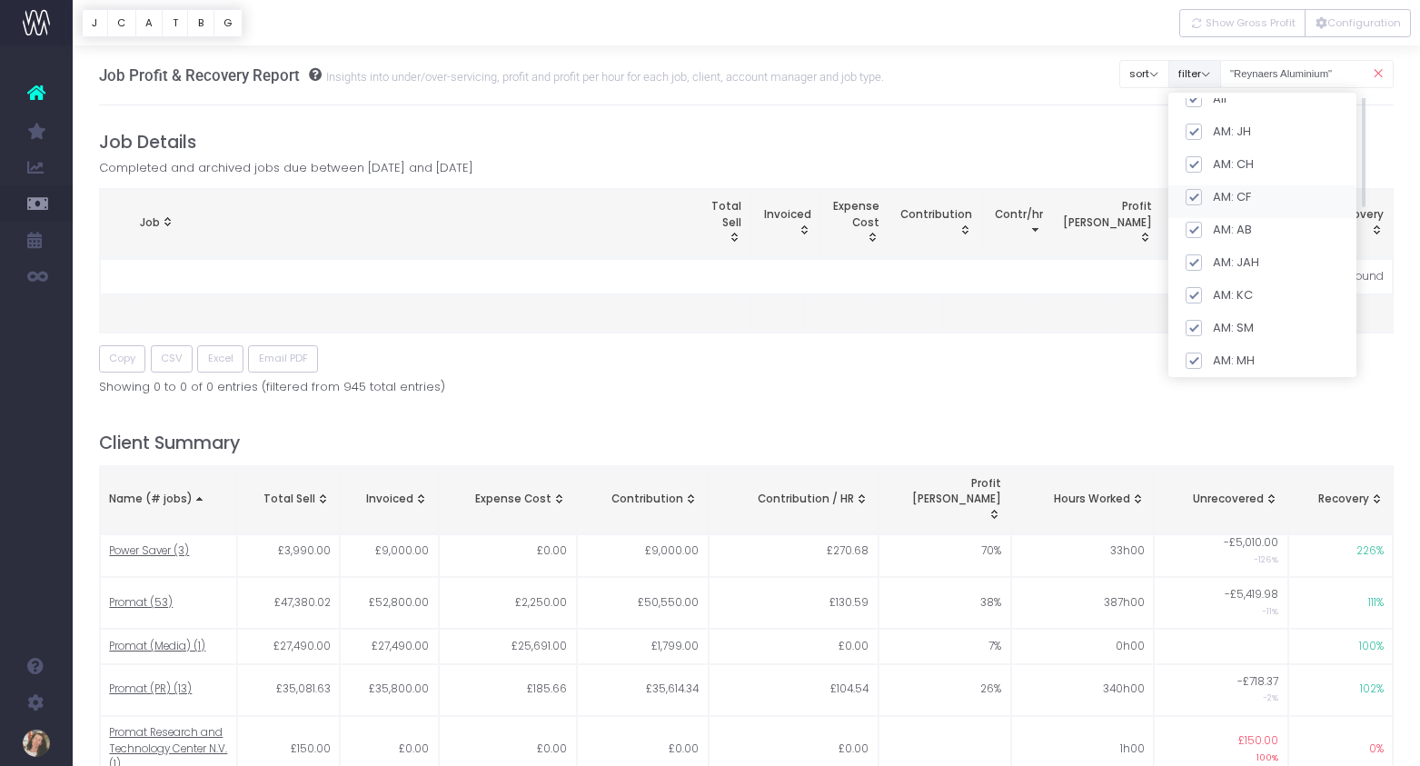
scroll to position [376, 0]
click at [1079, 361] on div "Copy CSV Excel Email PDF" at bounding box center [746, 359] width 1295 height 28
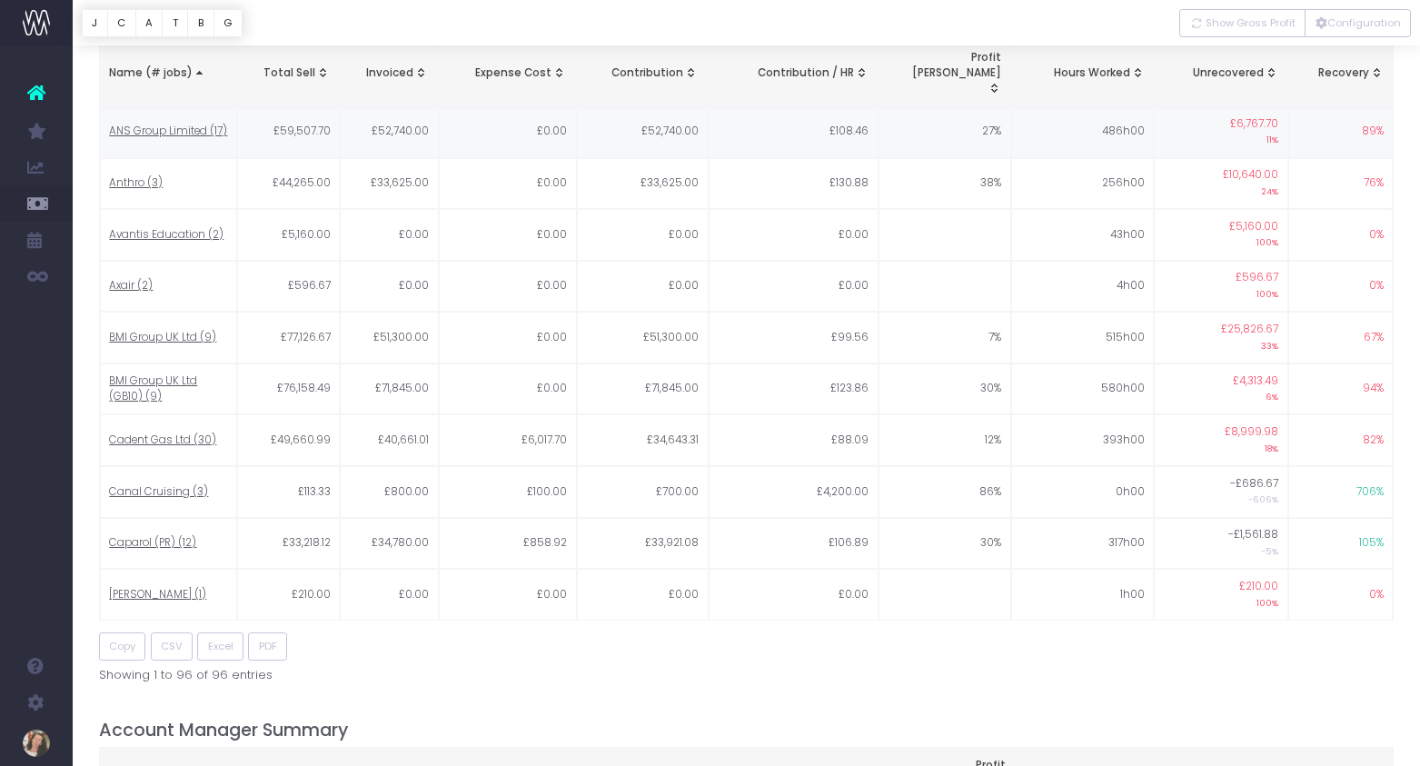
scroll to position [157, 0]
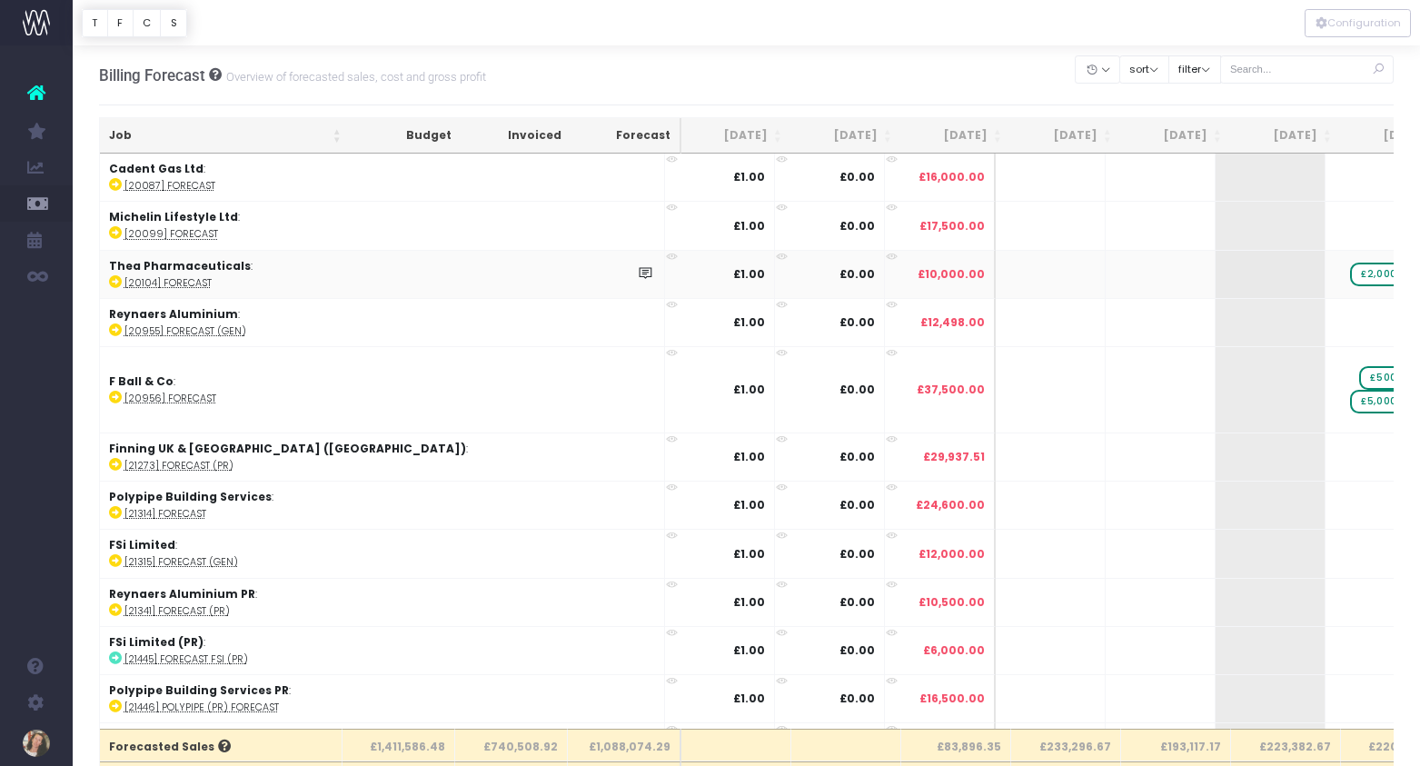
scroll to position [13, 0]
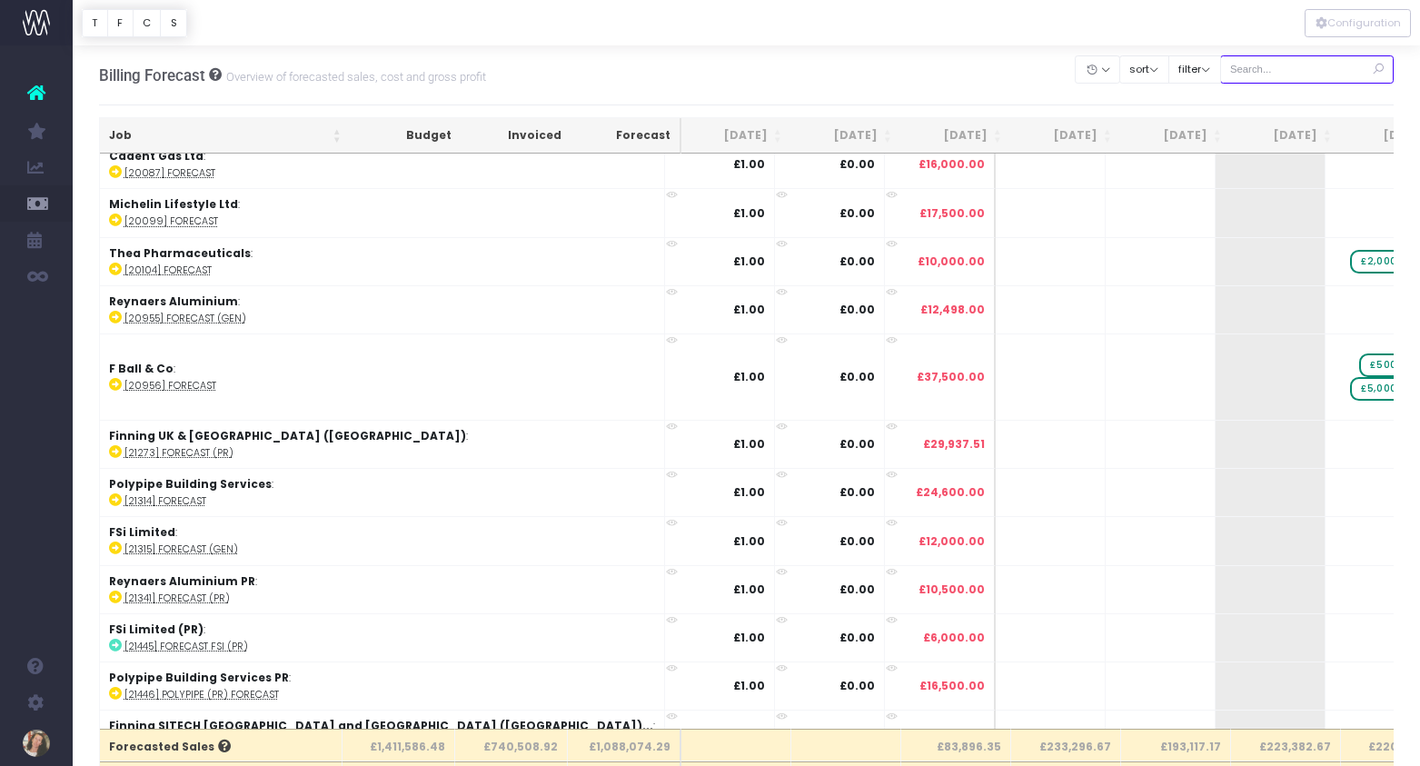
click at [1331, 64] on input "text" at bounding box center [1307, 69] width 174 height 28
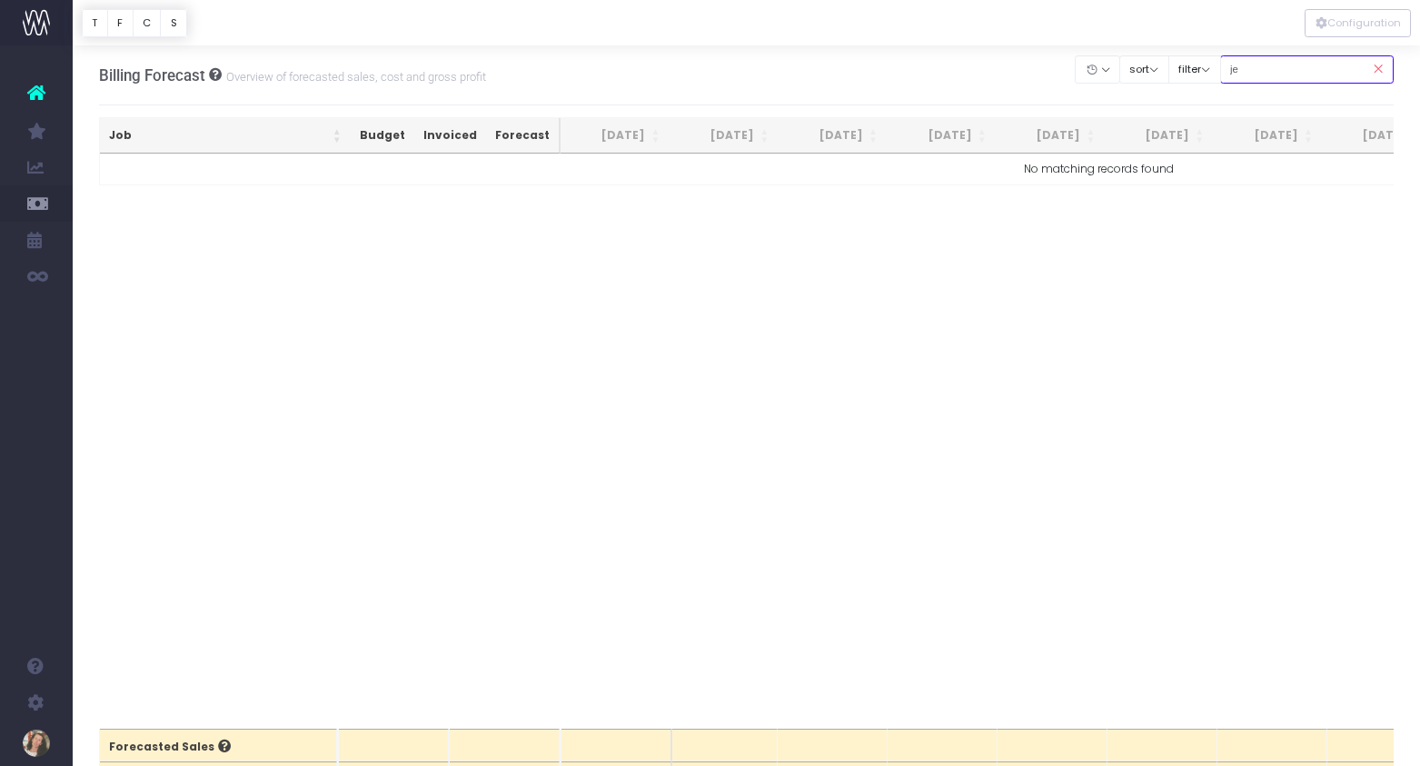
scroll to position [0, 0]
type input "jeld-wen:"
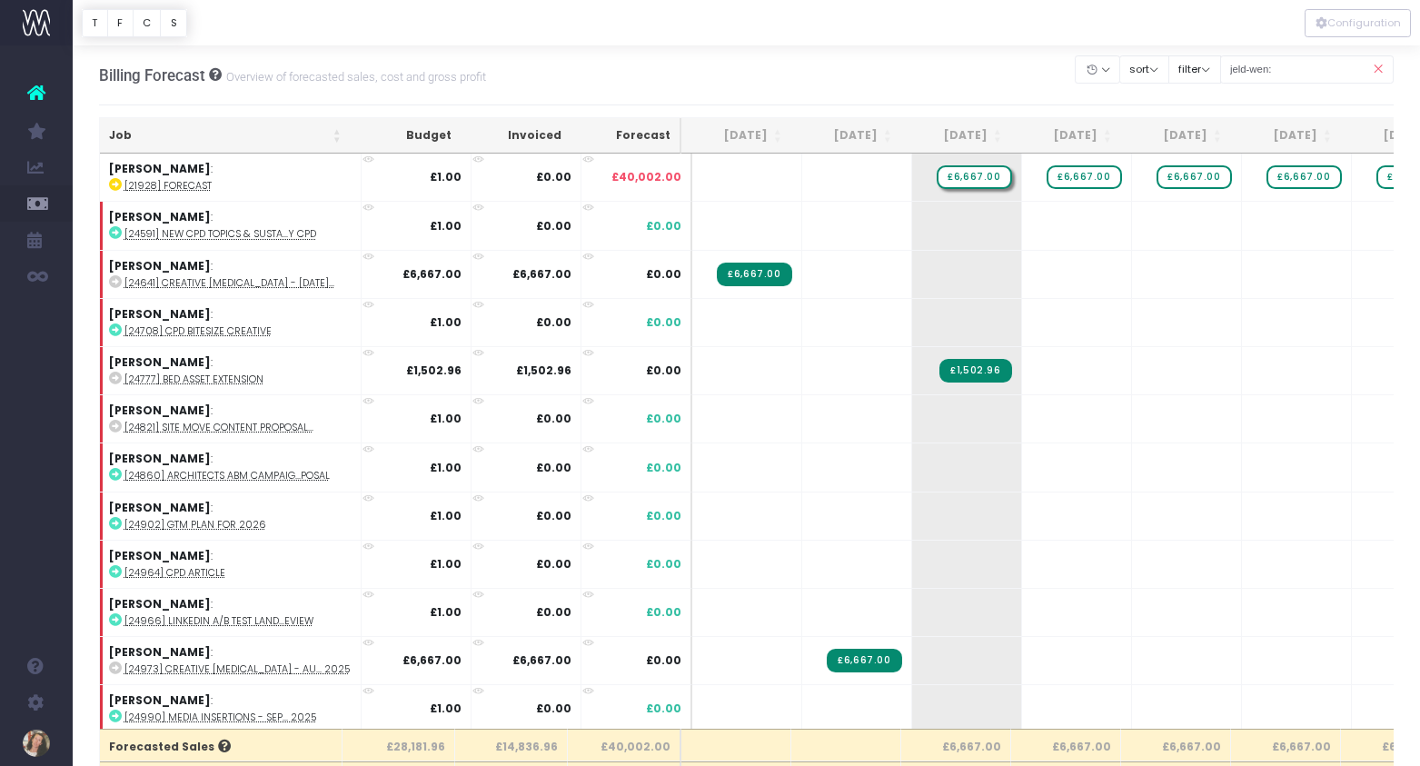
click at [977, 181] on div at bounding box center [710, 383] width 1420 height 766
click at [971, 176] on span "£6,667.00" at bounding box center [973, 177] width 74 height 24
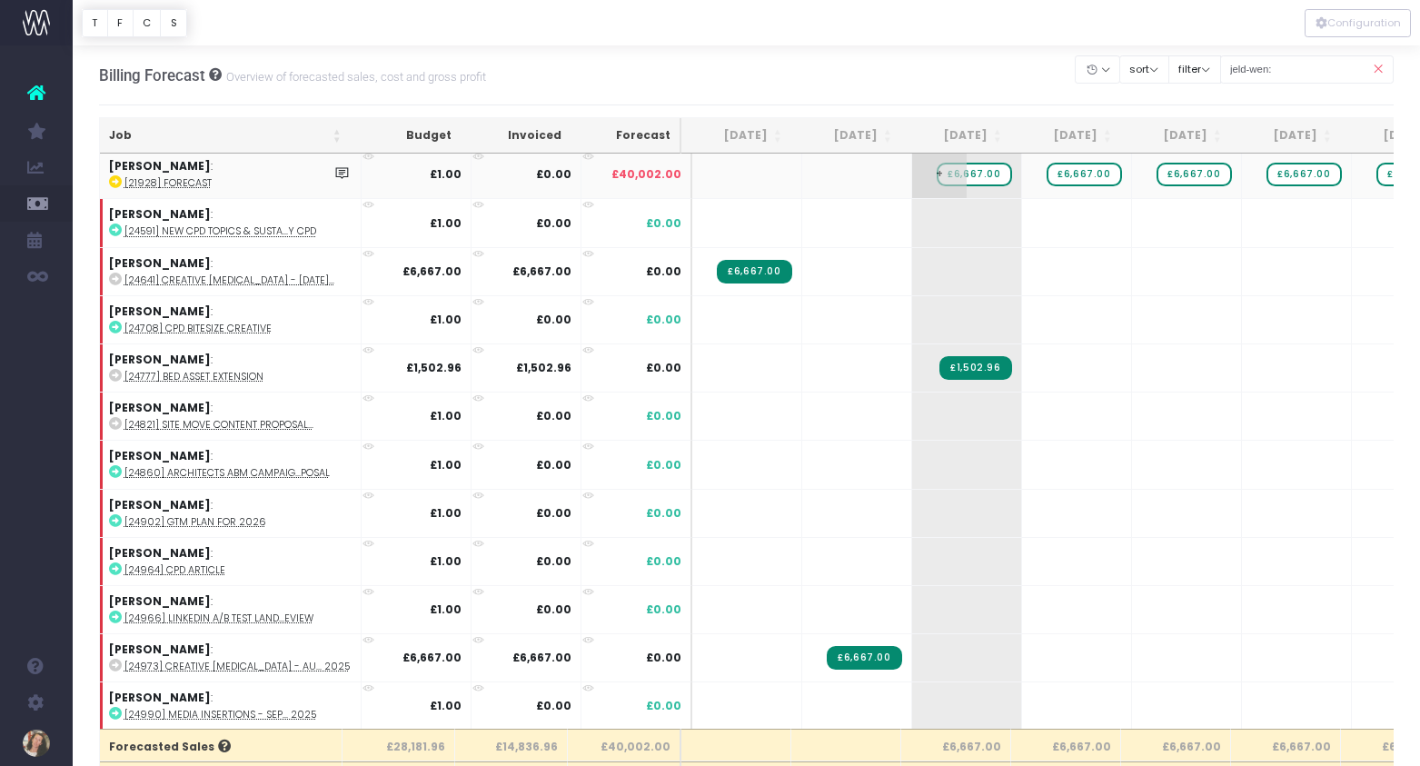
click at [971, 176] on span "£6,667.00" at bounding box center [973, 175] width 74 height 24
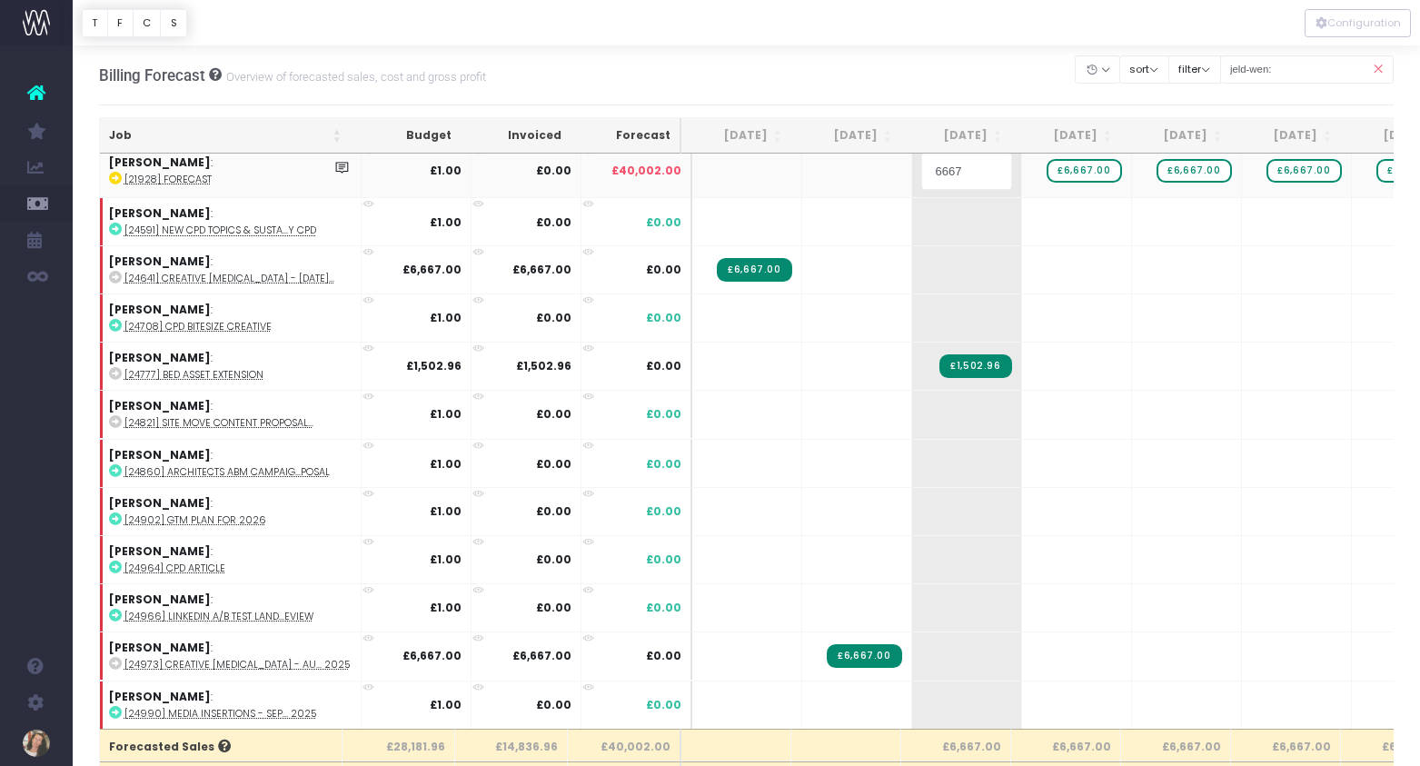
scroll to position [0, 5]
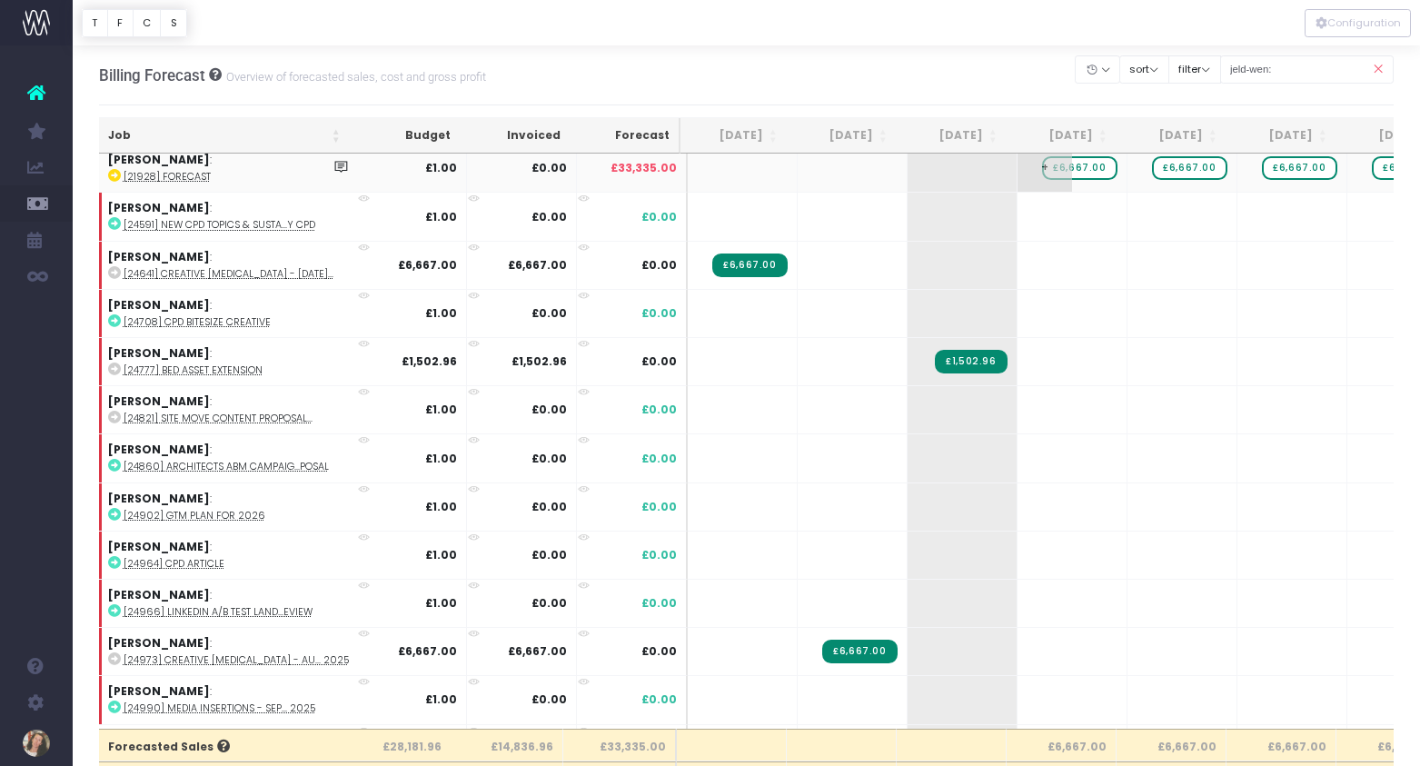
click at [1072, 166] on span "£6,667.00" at bounding box center [1079, 168] width 74 height 24
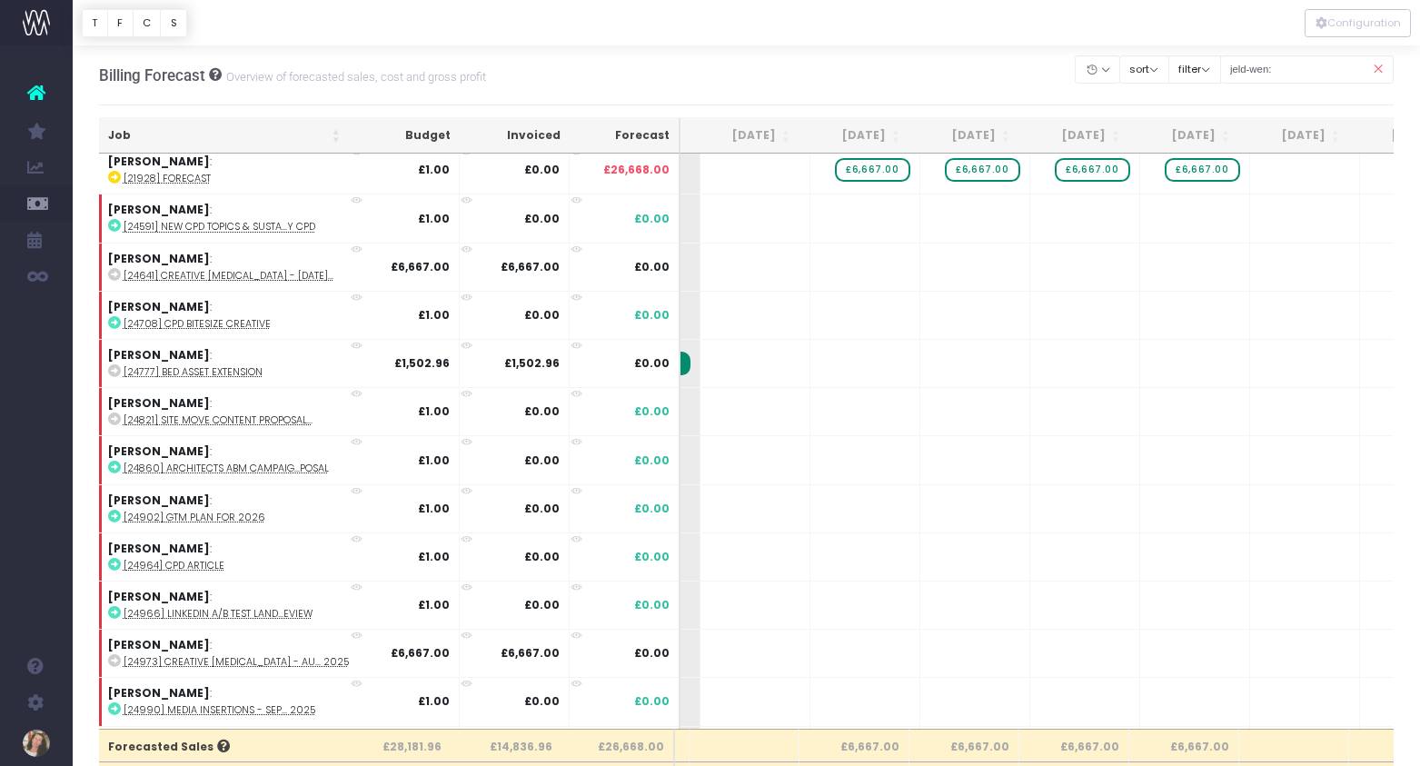
scroll to position [0, 0]
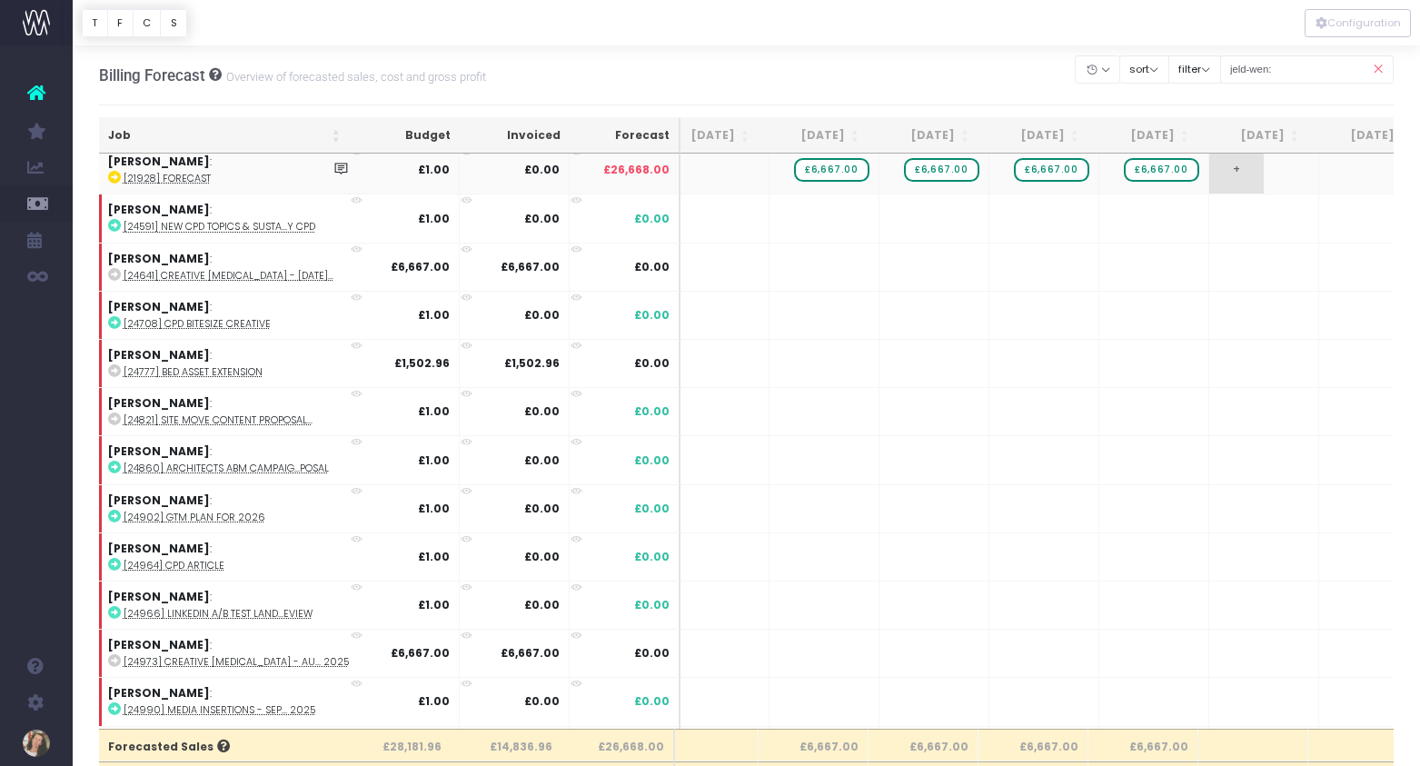
click at [1235, 173] on span "+" at bounding box center [1236, 169] width 54 height 47
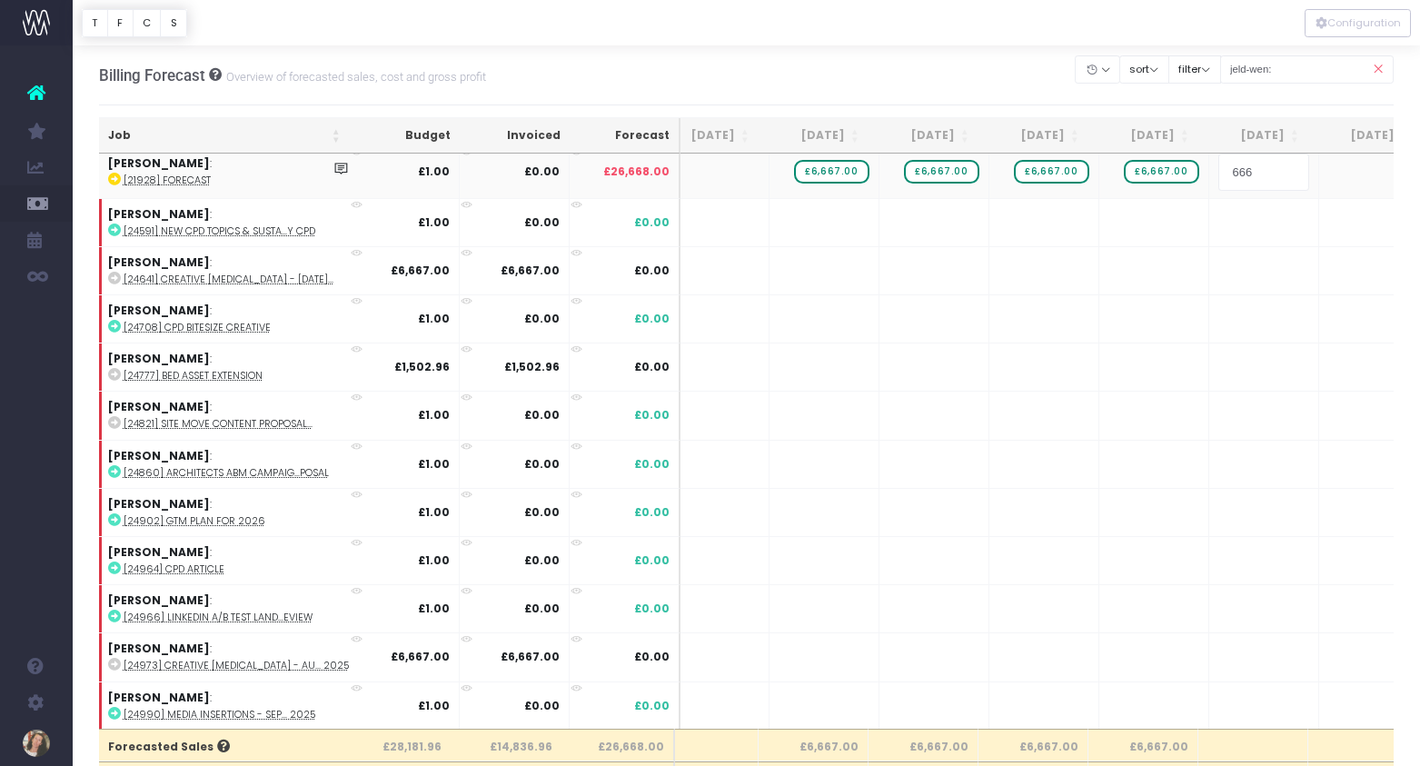
type input "6667"
click at [1189, 331] on body "Oh my... this is bad. wayahead wasn't able to load this page. Please contact su…" at bounding box center [710, 383] width 1420 height 766
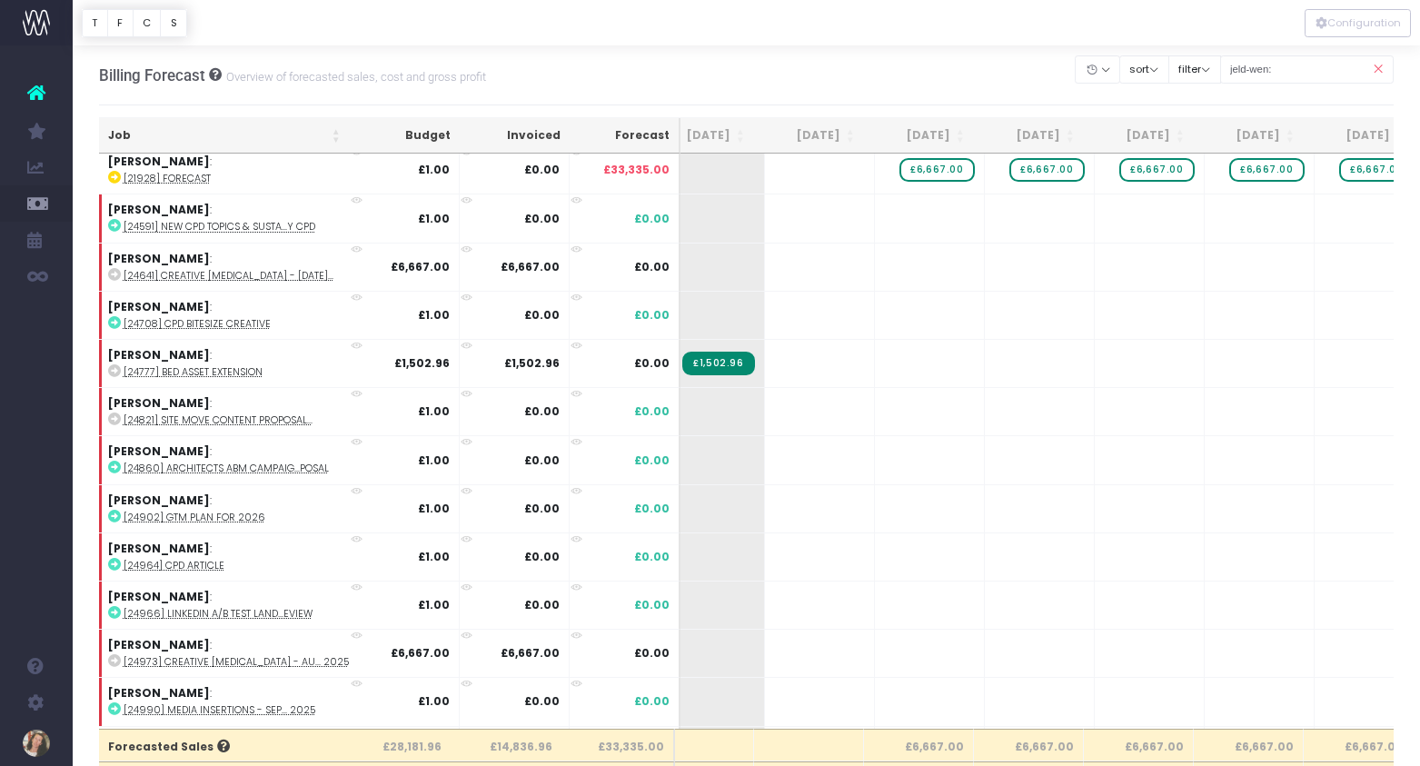
scroll to position [7, 148]
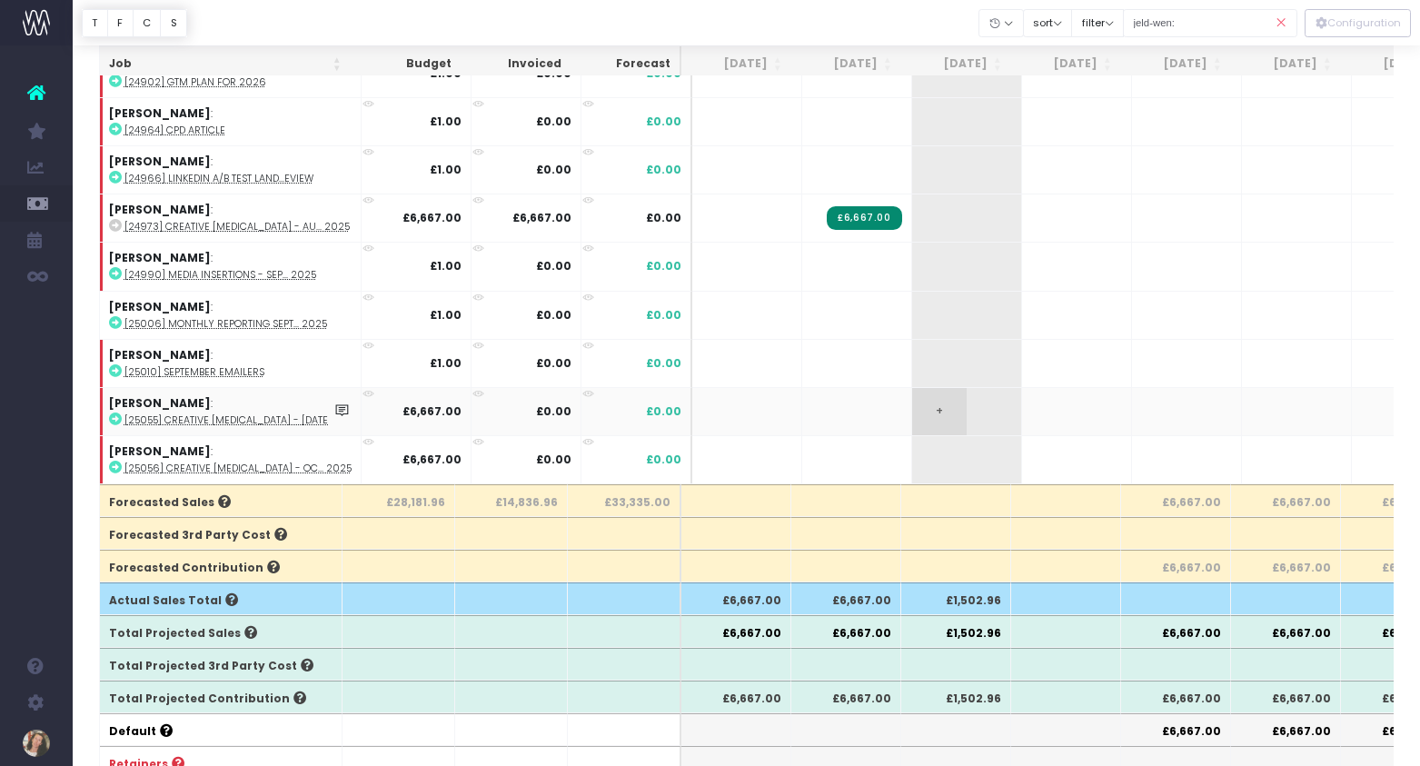
click at [954, 408] on span "+" at bounding box center [939, 411] width 54 height 47
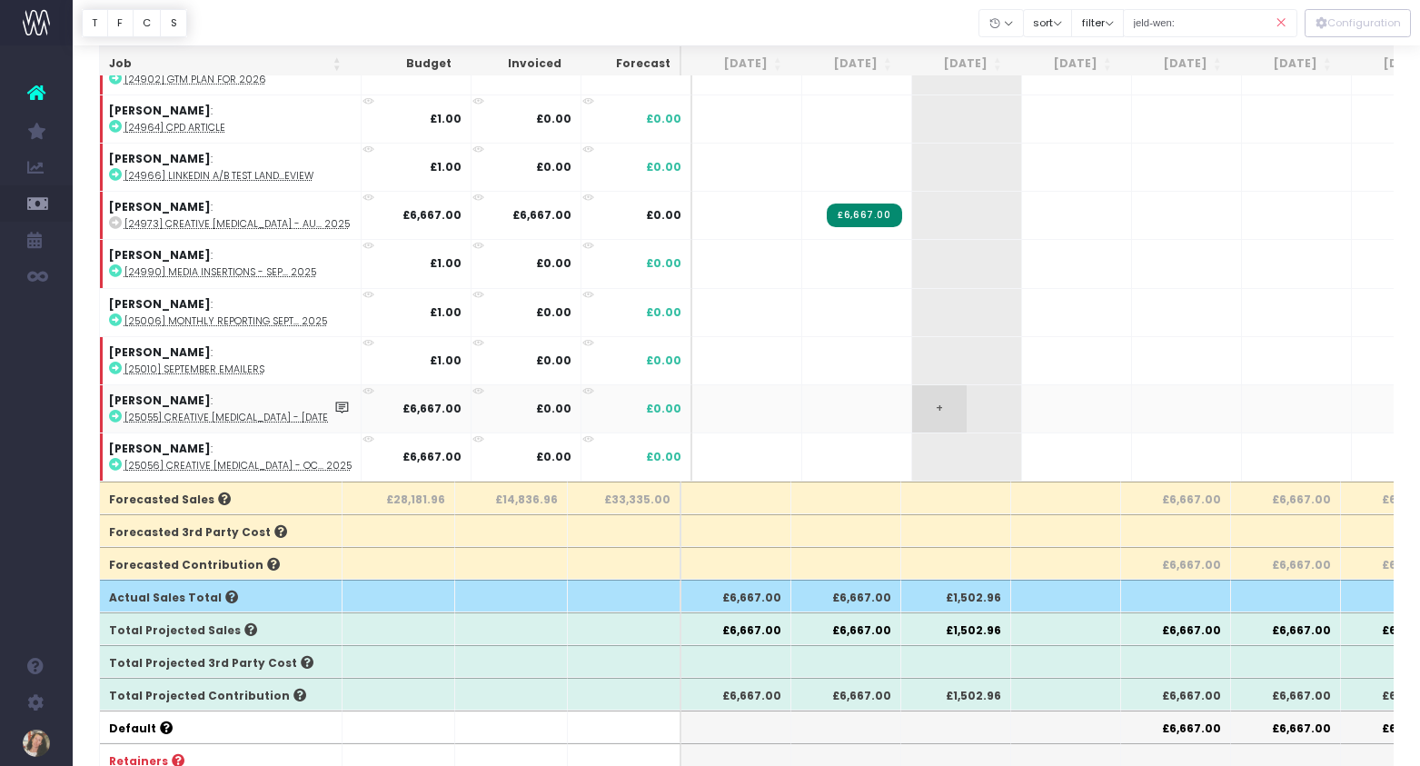
click at [954, 408] on span "+" at bounding box center [939, 408] width 54 height 47
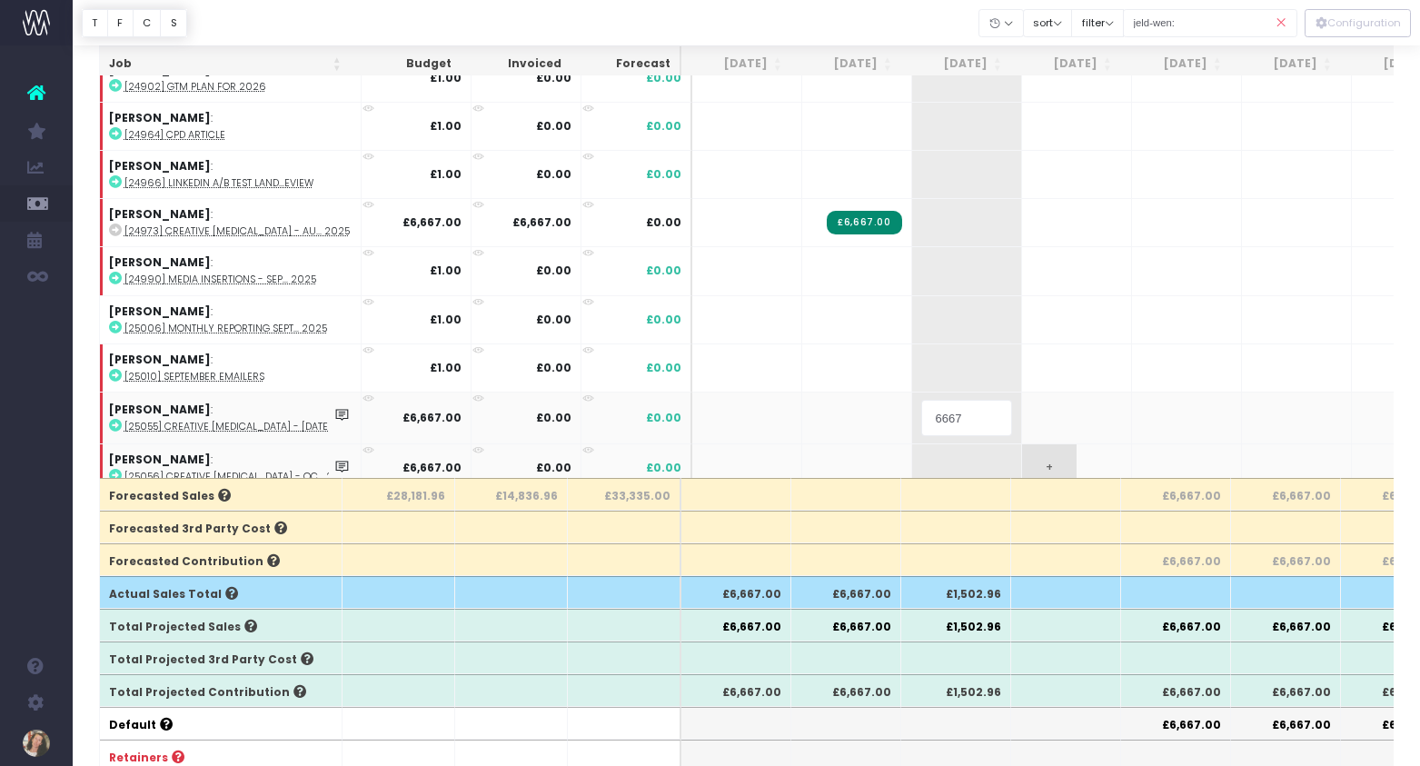
click at [1068, 450] on body "Oh my... this is bad. wayahead wasn't able to load this page. Please contact su…" at bounding box center [710, 132] width 1420 height 766
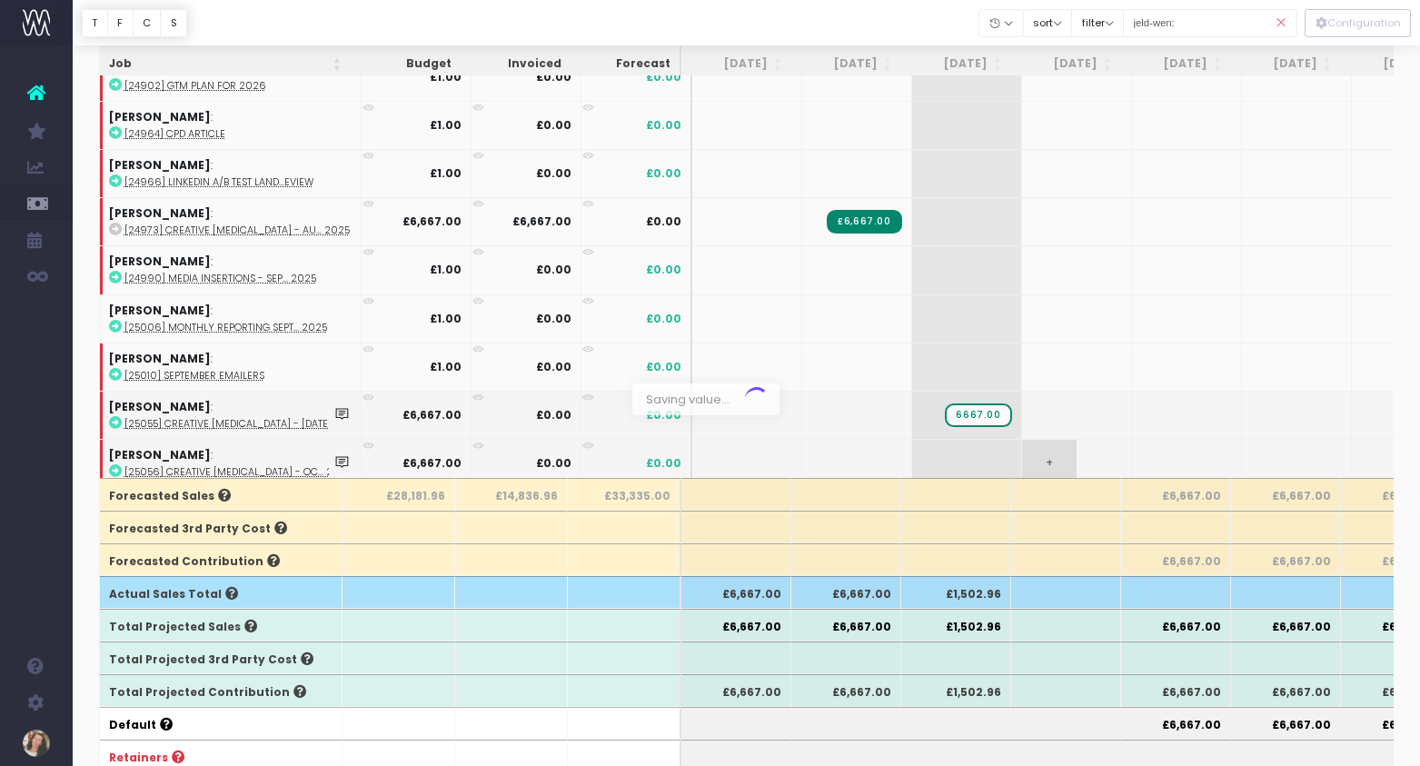
click at [1068, 450] on div at bounding box center [710, 383] width 1420 height 766
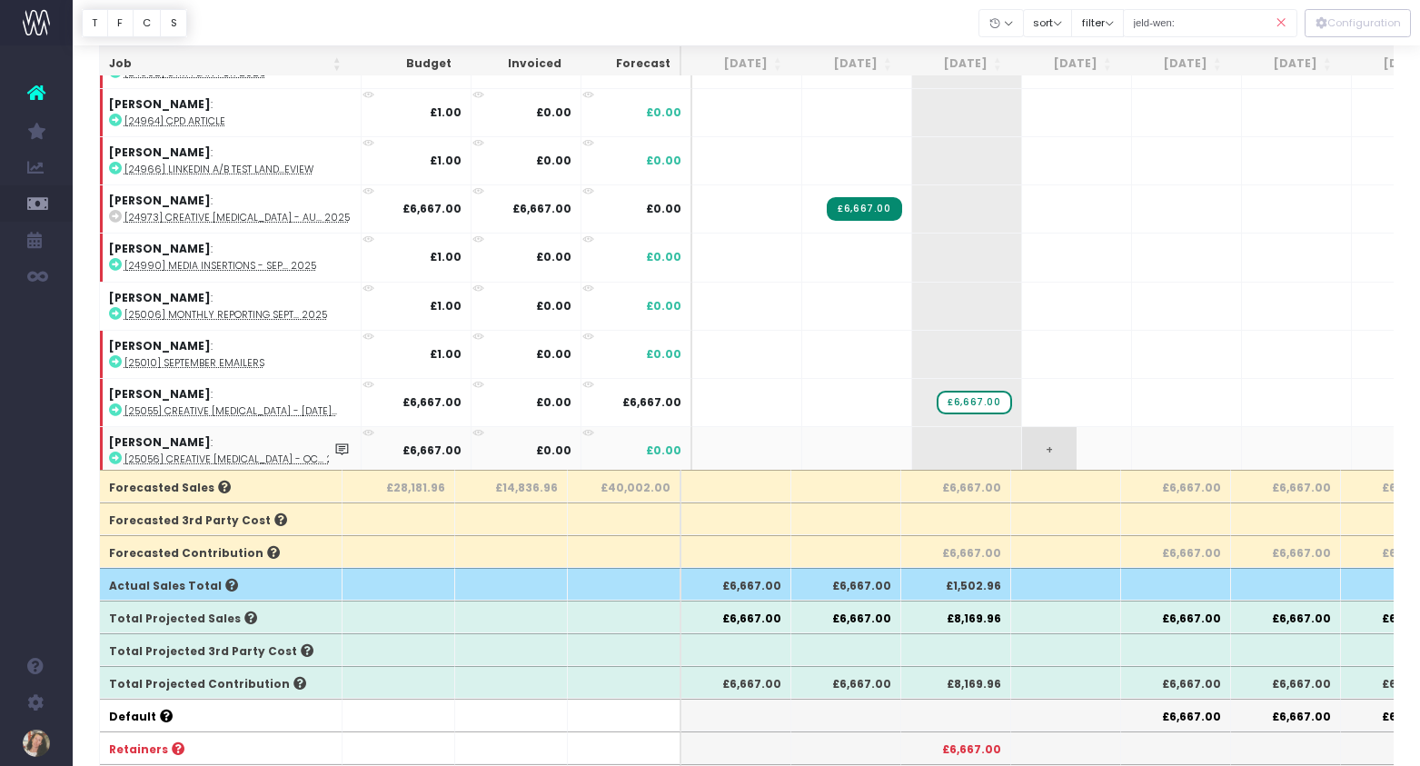
click at [1045, 450] on span "+" at bounding box center [1049, 450] width 54 height 47
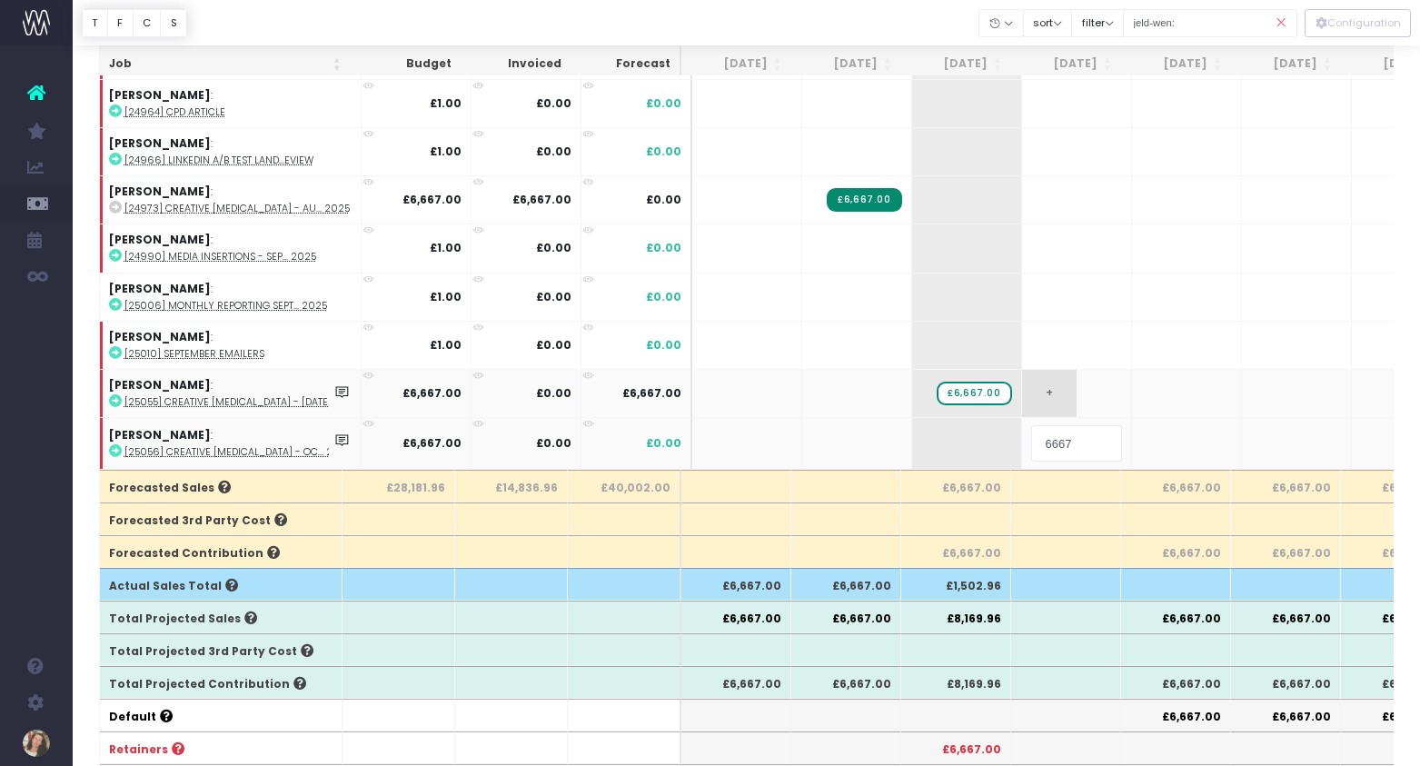
click at [1089, 379] on body "Oh my... this is bad. wayahead wasn't able to load this page. Please contact su…" at bounding box center [710, 124] width 1420 height 766
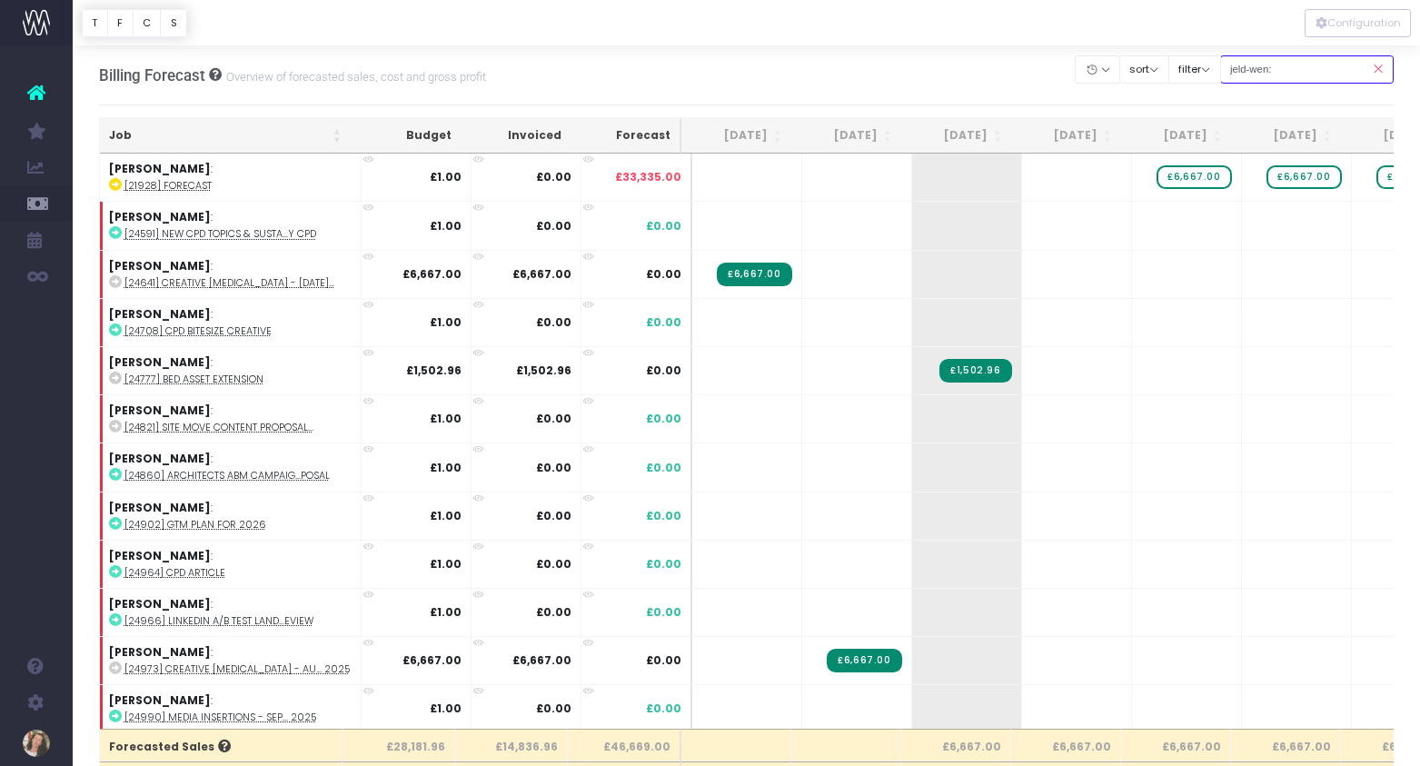
drag, startPoint x: 1281, startPoint y: 74, endPoint x: 1245, endPoint y: 74, distance: 35.4
click at [1245, 74] on input "jeld-wen:" at bounding box center [1307, 69] width 174 height 28
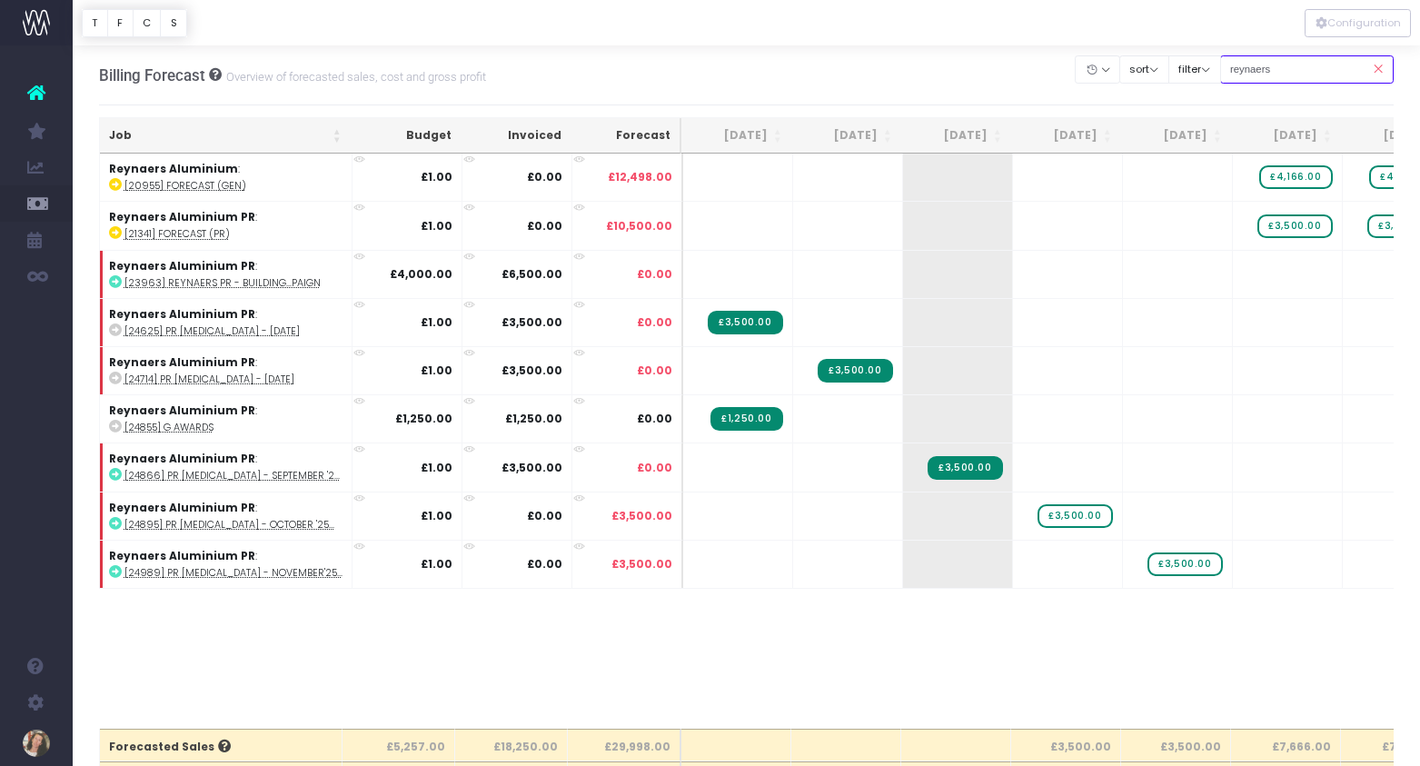
type input "reynaers aluminium:"
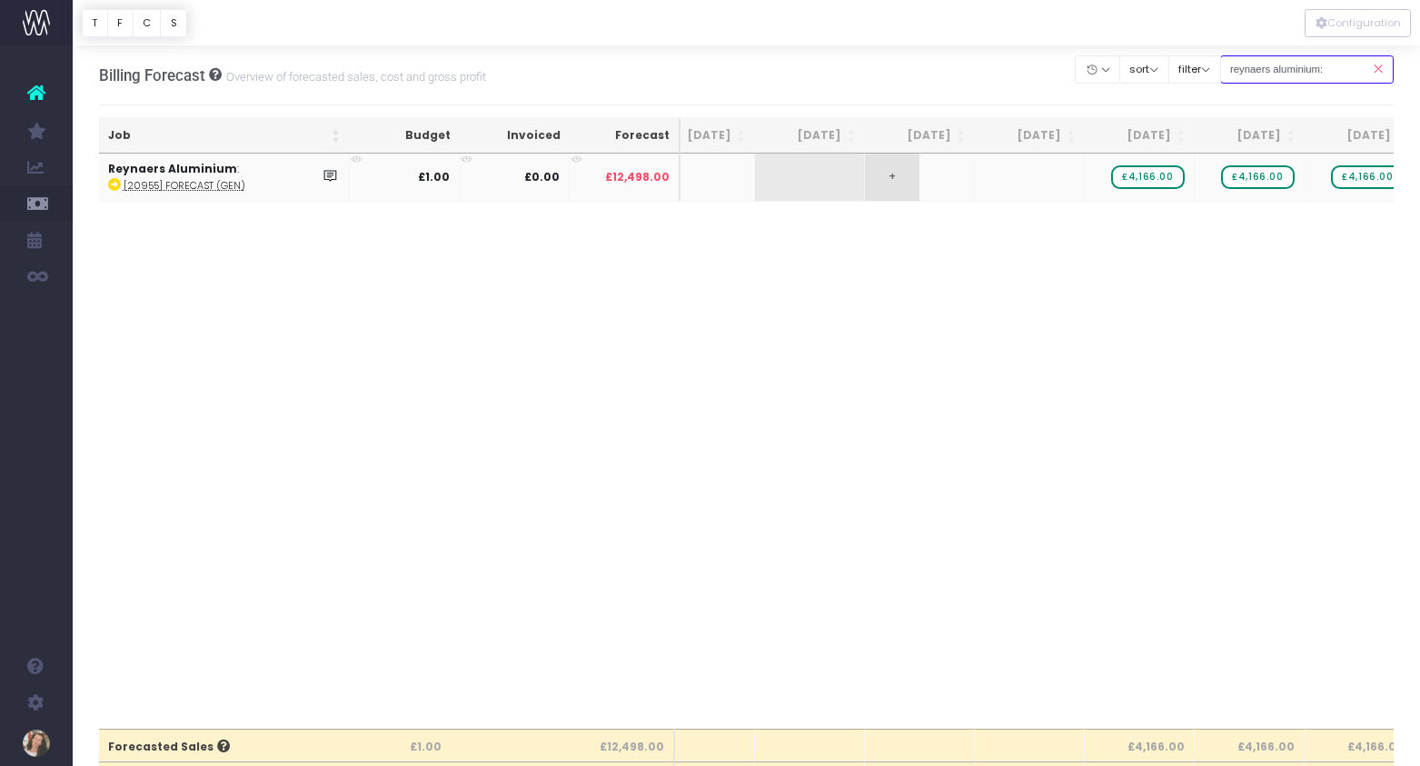
scroll to position [0, 173]
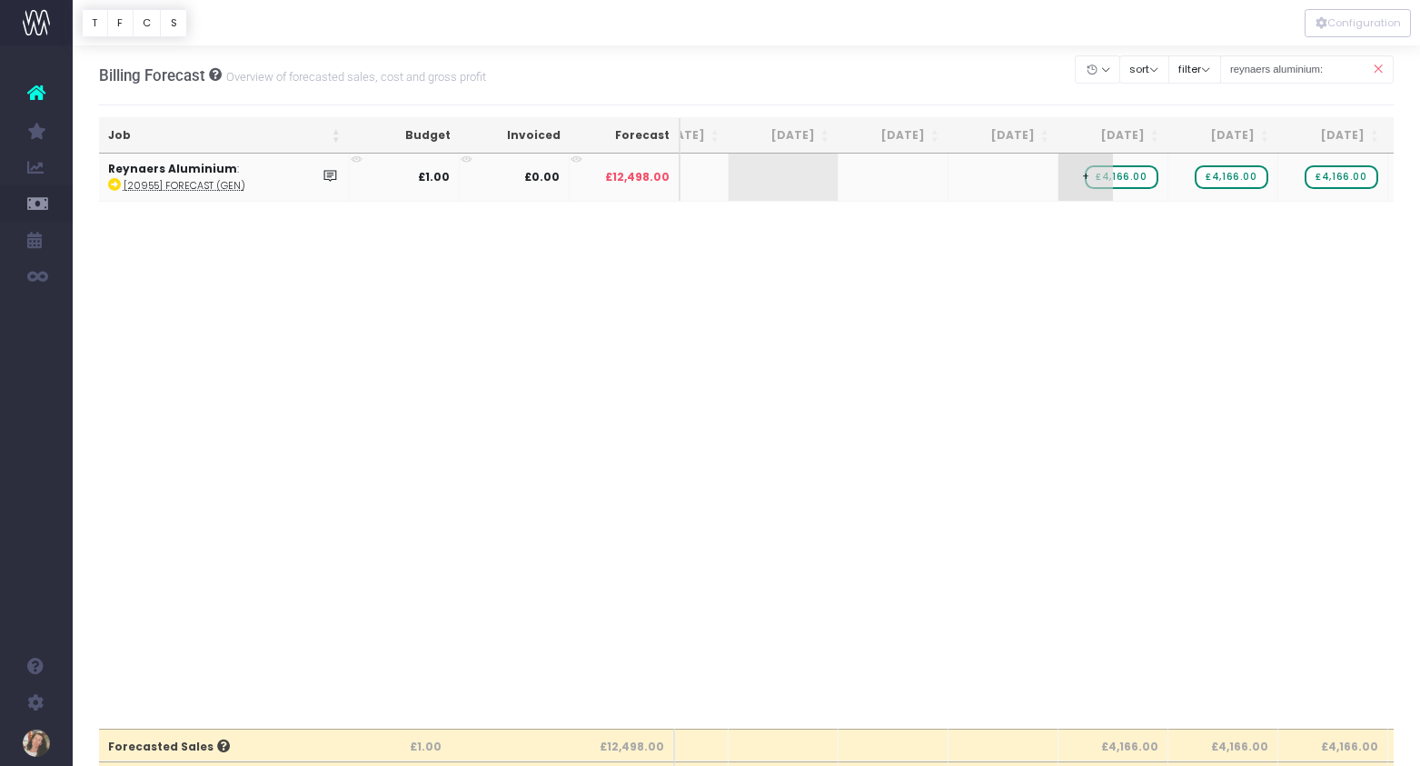
click at [1142, 177] on span "£4,166.00" at bounding box center [1120, 177] width 73 height 24
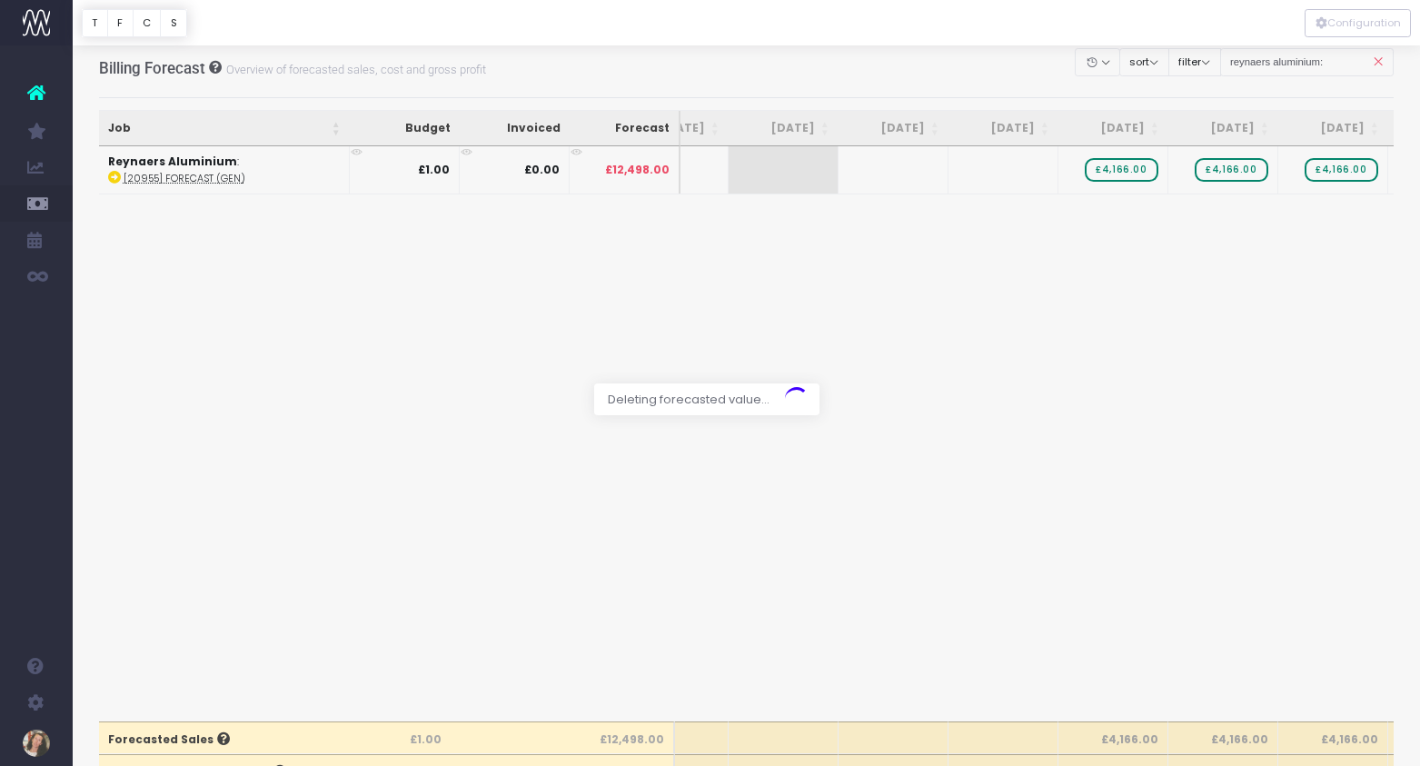
click at [1241, 172] on div at bounding box center [710, 383] width 1420 height 766
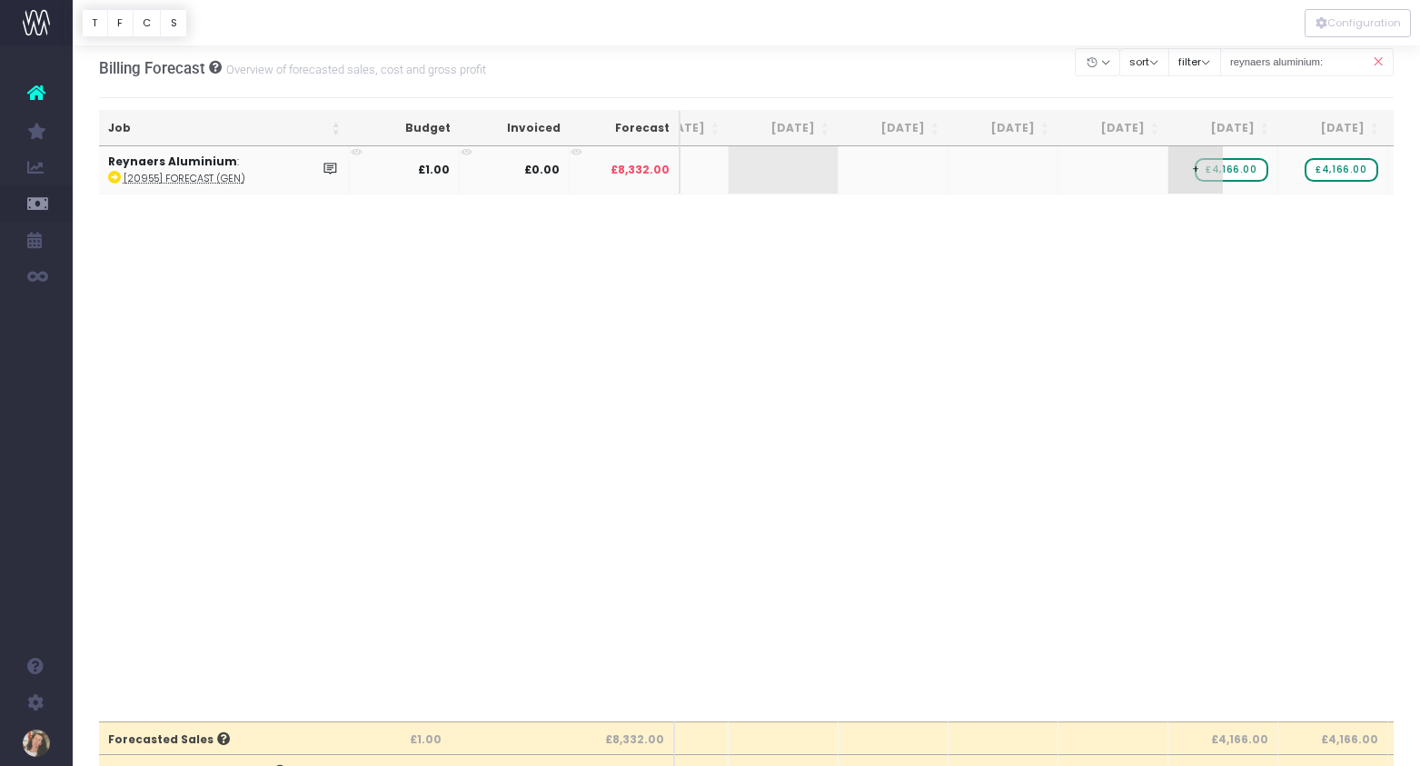
click at [1245, 171] on span "£4,166.00" at bounding box center [1230, 170] width 73 height 24
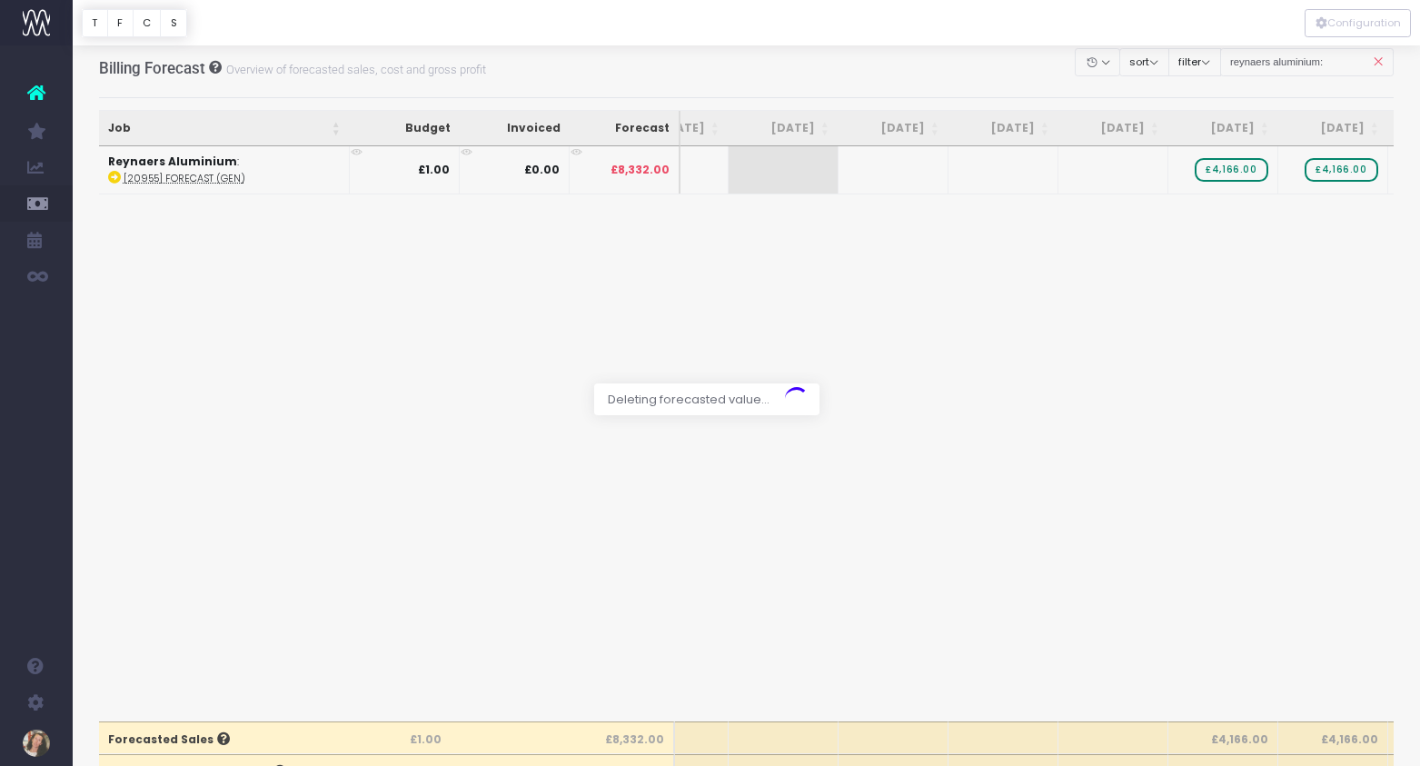
click at [1341, 176] on div at bounding box center [710, 383] width 1420 height 766
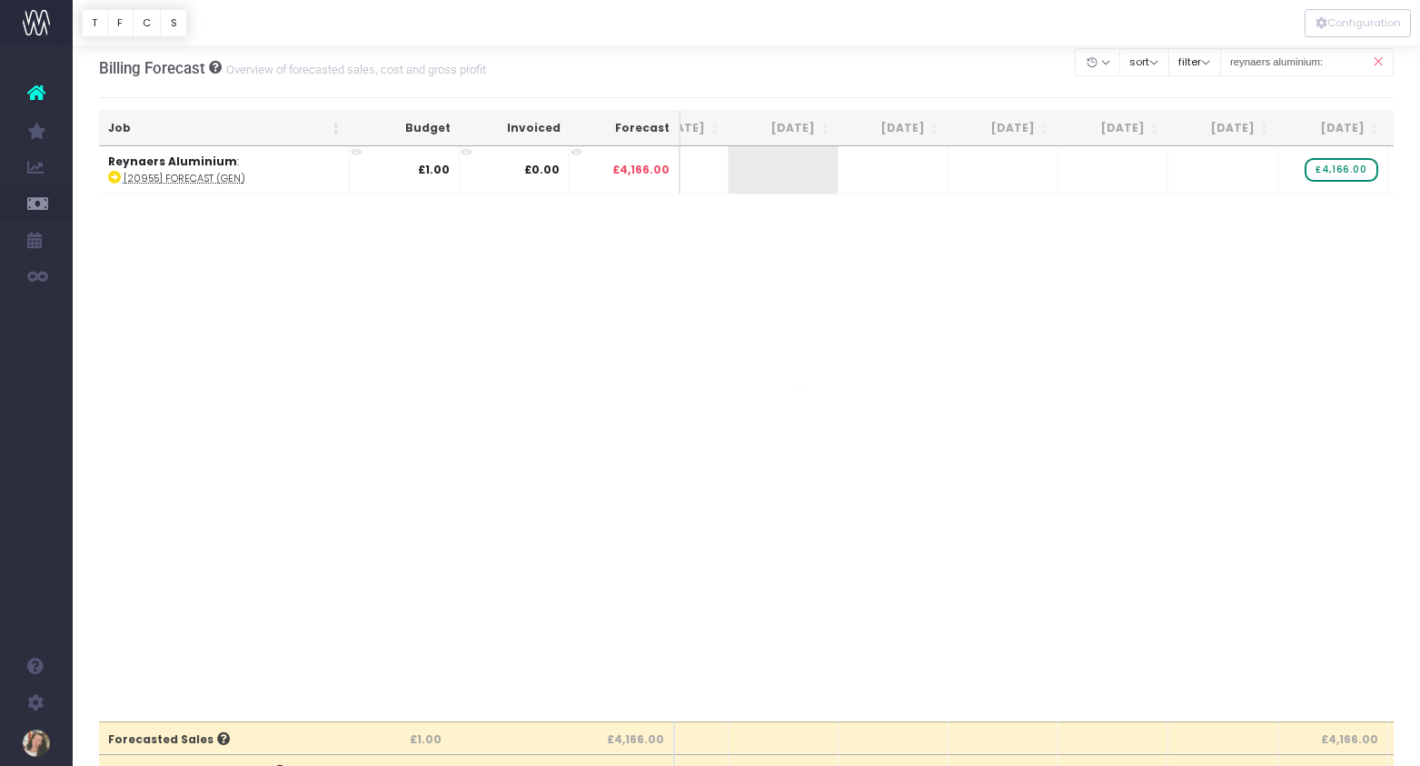
click at [1350, 172] on span "£4,166.00" at bounding box center [1340, 170] width 73 height 24
click at [1309, 271] on body "Oh my... this is bad. [PERSON_NAME] wasn't able to load this page. Please conta…" at bounding box center [710, 376] width 1420 height 766
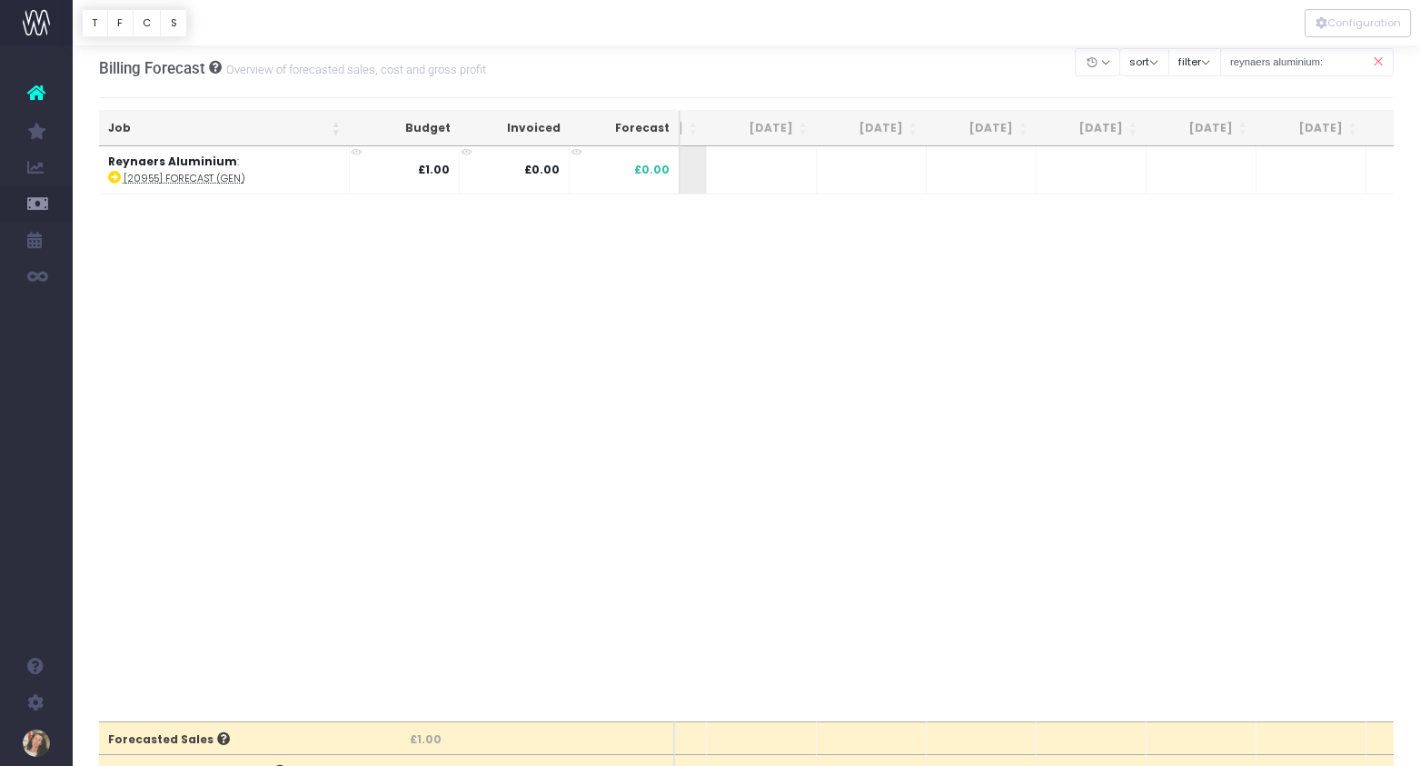
scroll to position [0, 334]
click at [1048, 168] on span "+" at bounding box center [1045, 169] width 54 height 47
type input "10000"
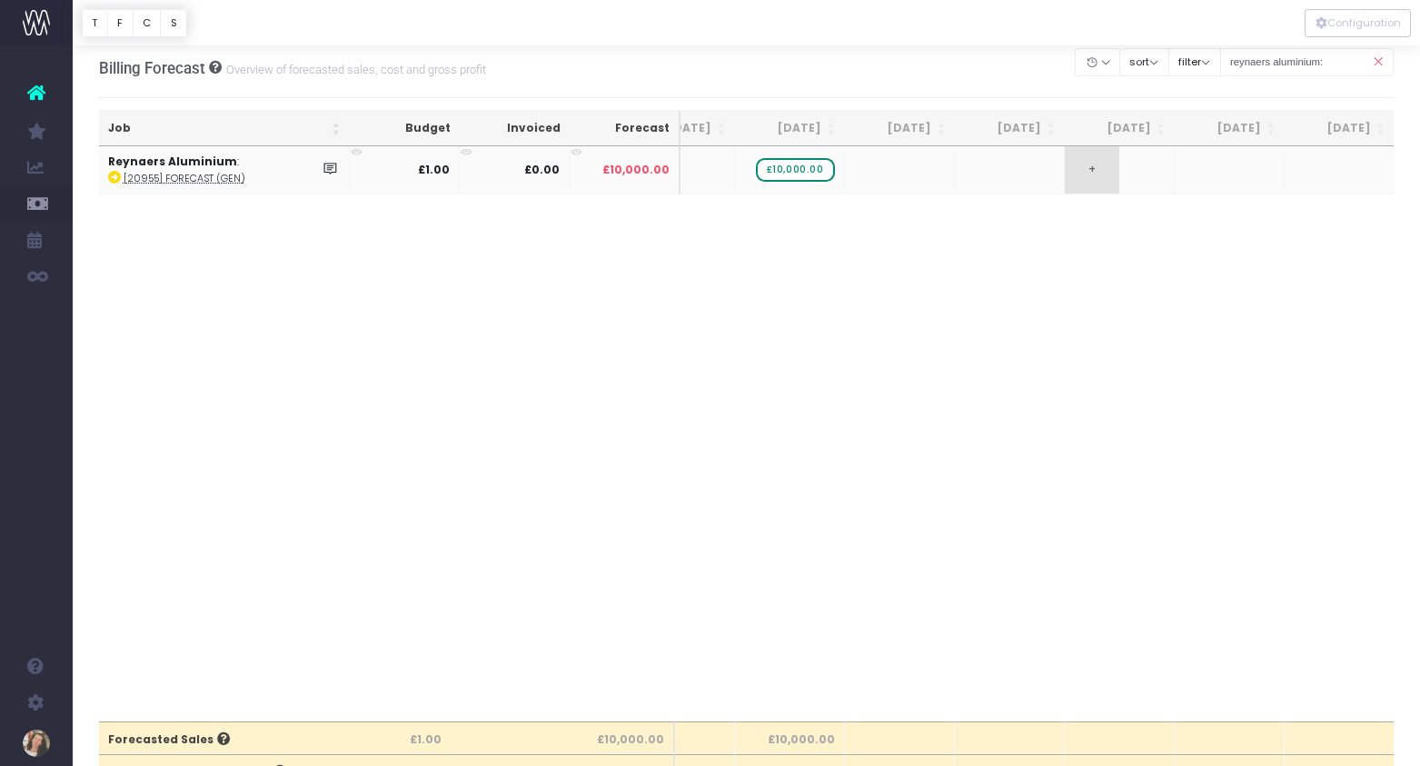
click at [1113, 168] on span "+" at bounding box center [1091, 169] width 54 height 47
type input "10000"
drag, startPoint x: 1122, startPoint y: 168, endPoint x: 1360, endPoint y: 169, distance: 238.9
drag, startPoint x: 796, startPoint y: 173, endPoint x: 990, endPoint y: 170, distance: 193.5
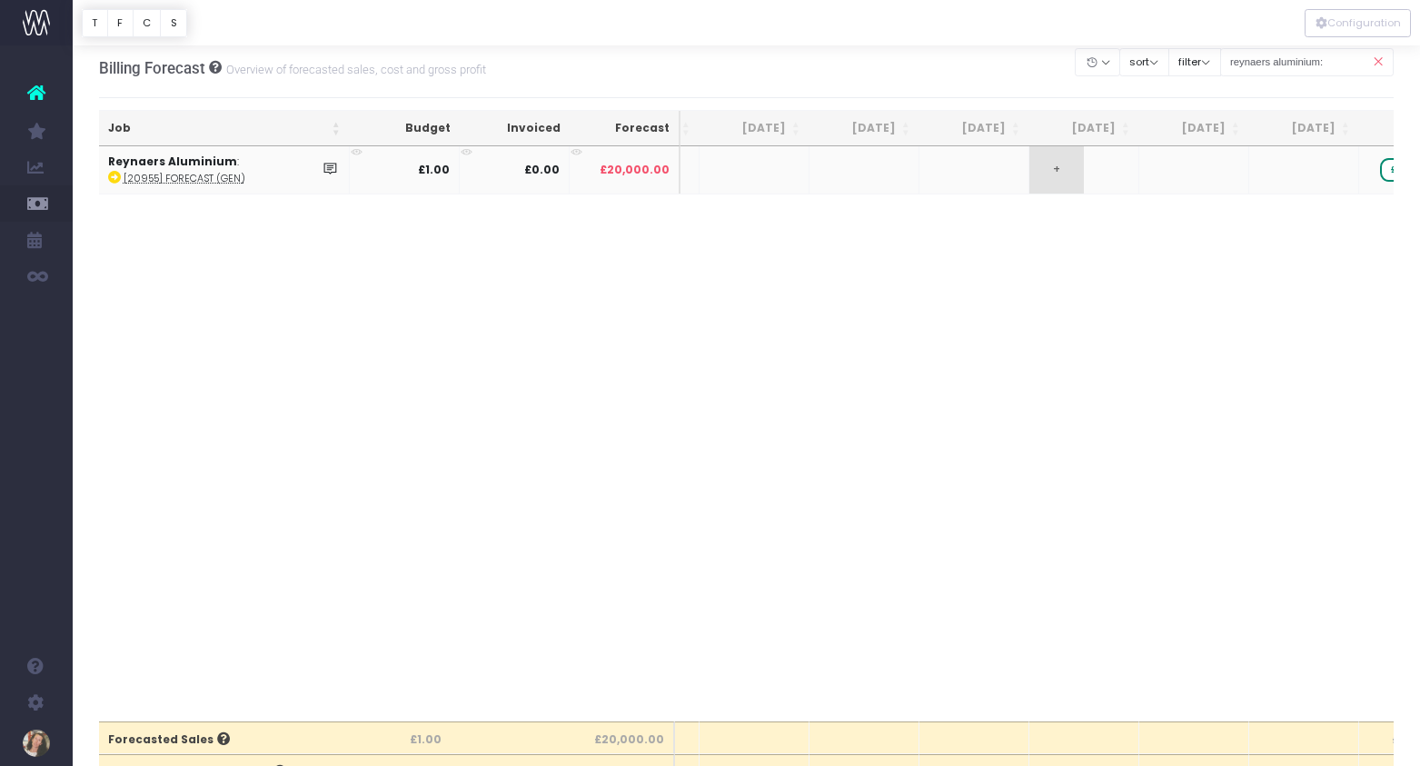
click at [1093, 163] on td "+" at bounding box center [1084, 169] width 110 height 47
click at [1063, 167] on span "+" at bounding box center [1056, 169] width 54 height 47
type input "7500"
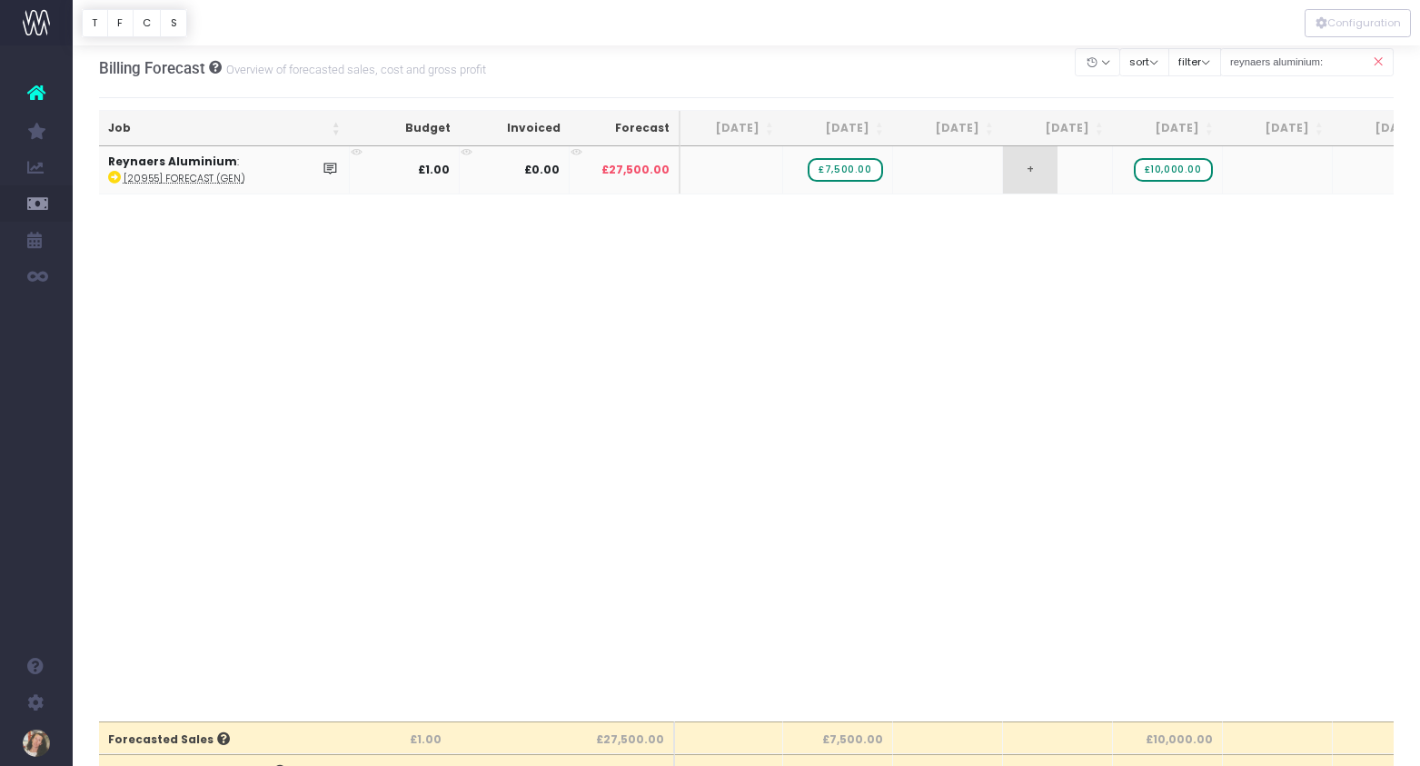
click at [1060, 169] on td "+" at bounding box center [1058, 169] width 110 height 47
click at [1024, 169] on span "+" at bounding box center [1030, 169] width 54 height 47
type input "7500"
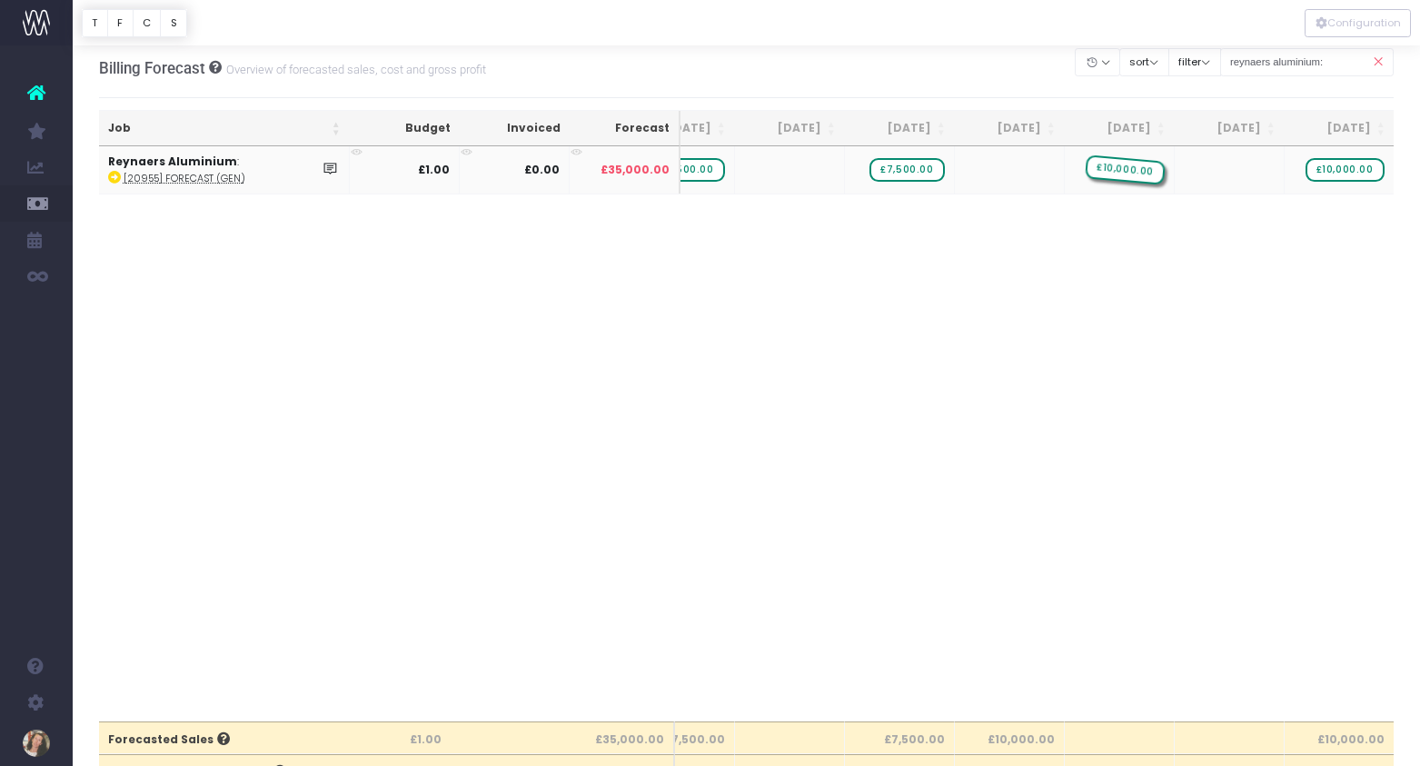
drag, startPoint x: 1025, startPoint y: 163, endPoint x: 1116, endPoint y: 167, distance: 90.9
click at [1135, 170] on span "£10,000.00" at bounding box center [1124, 170] width 79 height 24
type input "12500"
click at [1350, 171] on span "£10,000.00" at bounding box center [1344, 170] width 79 height 24
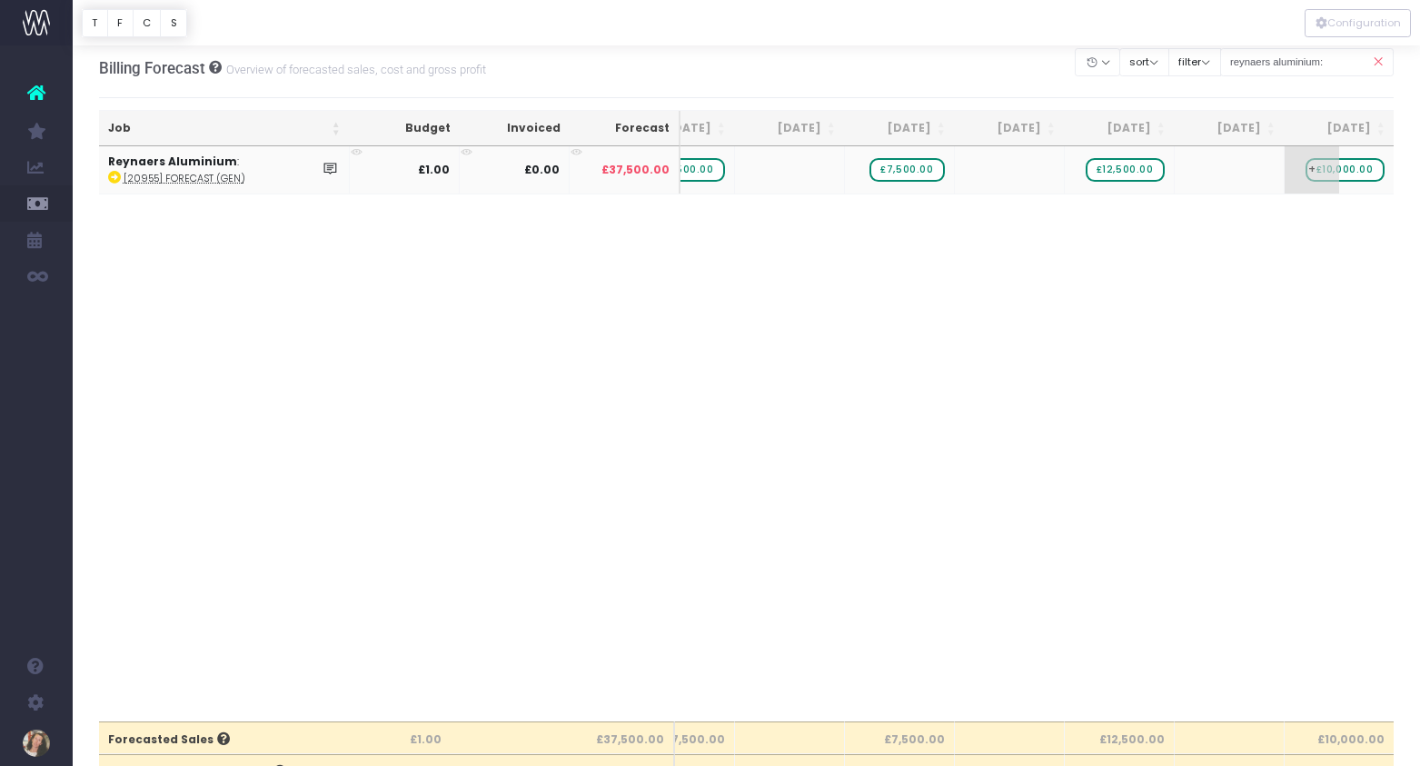
click at [1350, 171] on span "£10,000.00" at bounding box center [1344, 170] width 79 height 24
type input "12500"
click at [1005, 384] on div "Job Budget Invoiced Forecast Jul 25 Aug 25 Sep 25 Oct 25 Nov 25 Dec 25 Jan 26 F…" at bounding box center [746, 433] width 1295 height 574
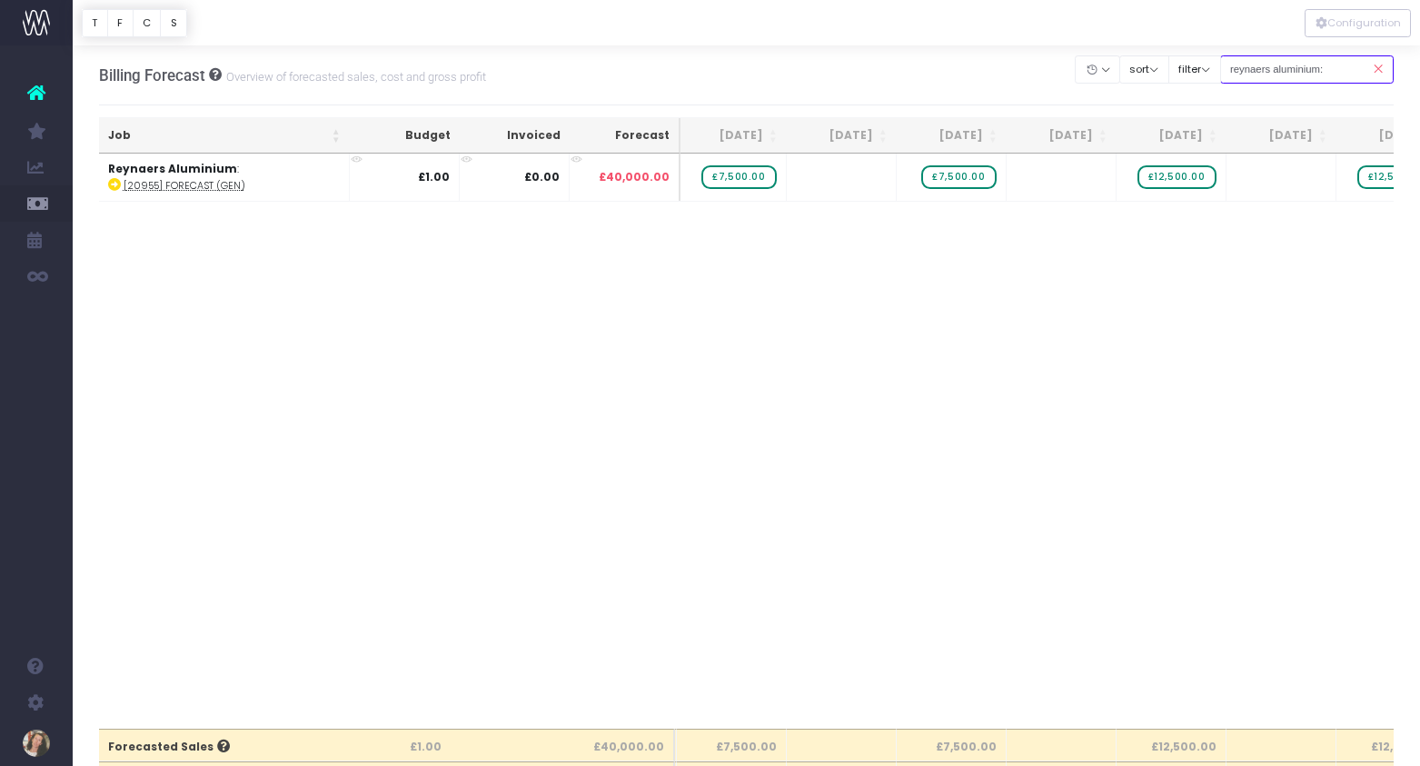
click at [1289, 69] on input "reynaers aluminium:" at bounding box center [1307, 69] width 174 height 28
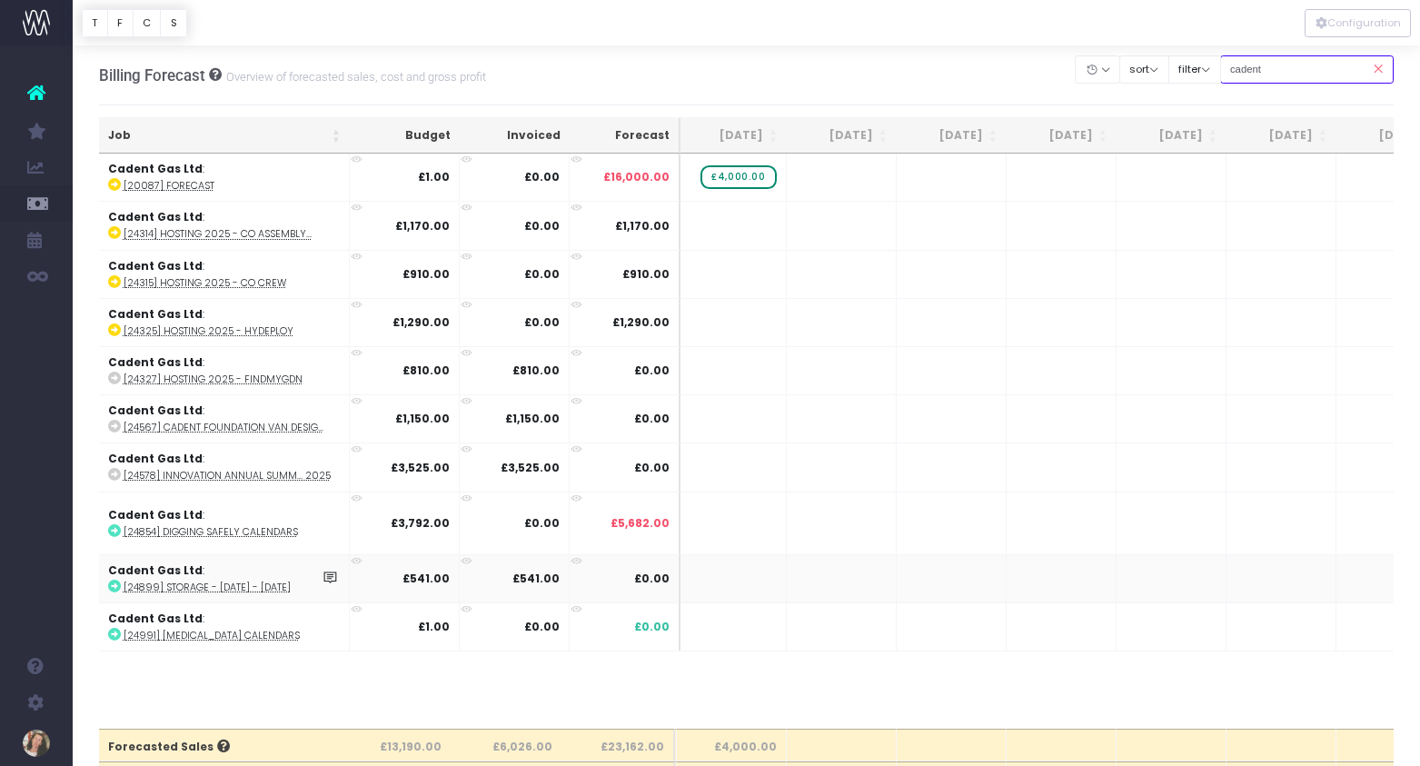
type input "cadent"
click at [118, 586] on icon at bounding box center [114, 585] width 13 height 13
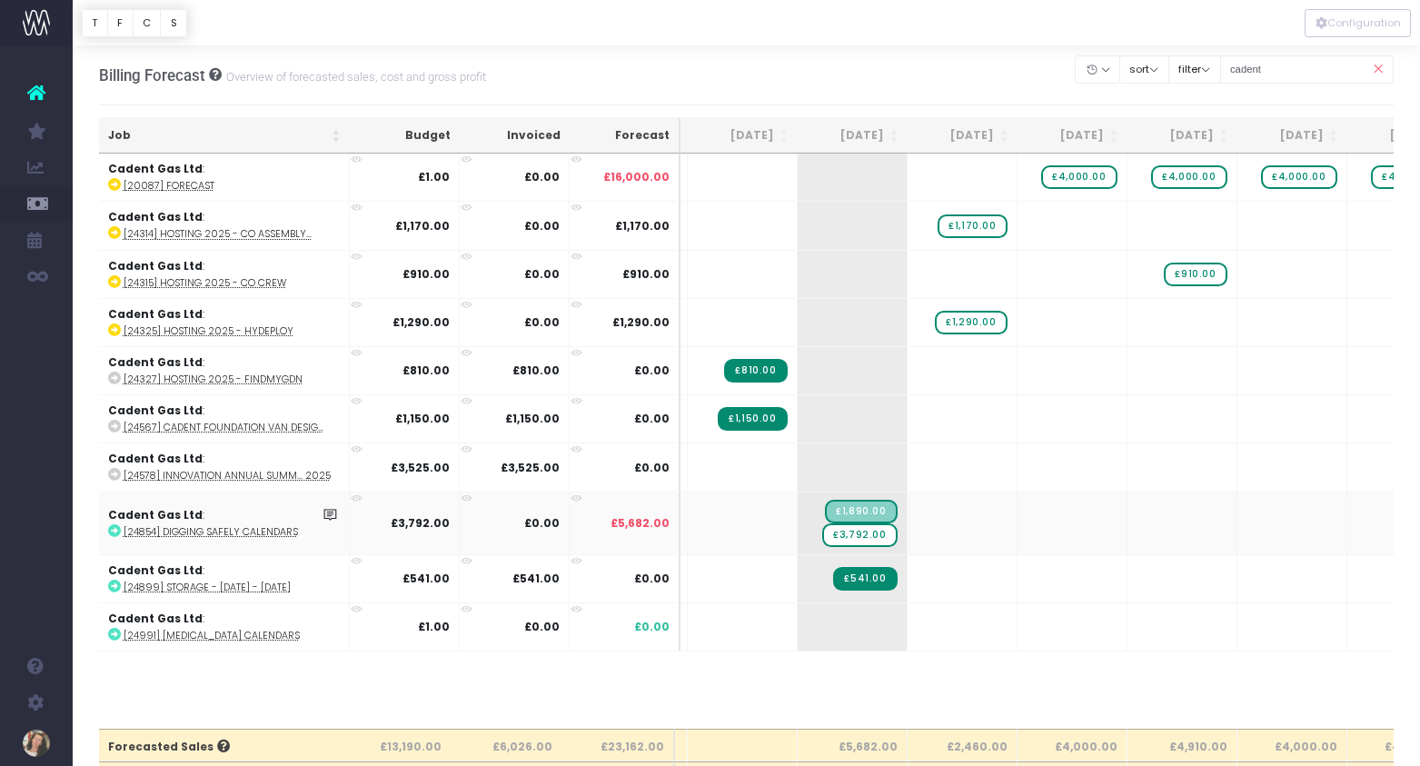
scroll to position [0, 109]
click at [113, 528] on icon at bounding box center [114, 530] width 13 height 13
click at [874, 535] on span "£3,792.00" at bounding box center [853, 535] width 74 height 24
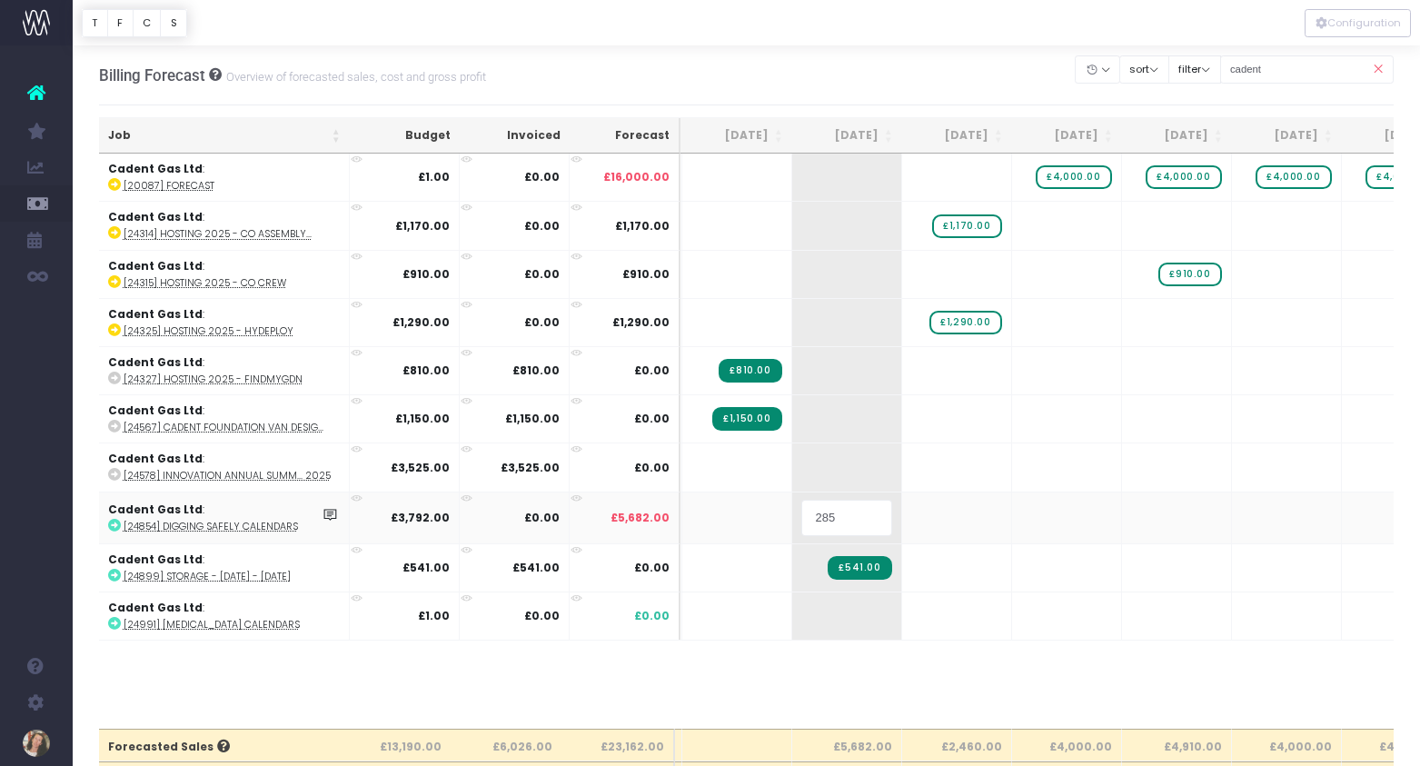
type input "2850"
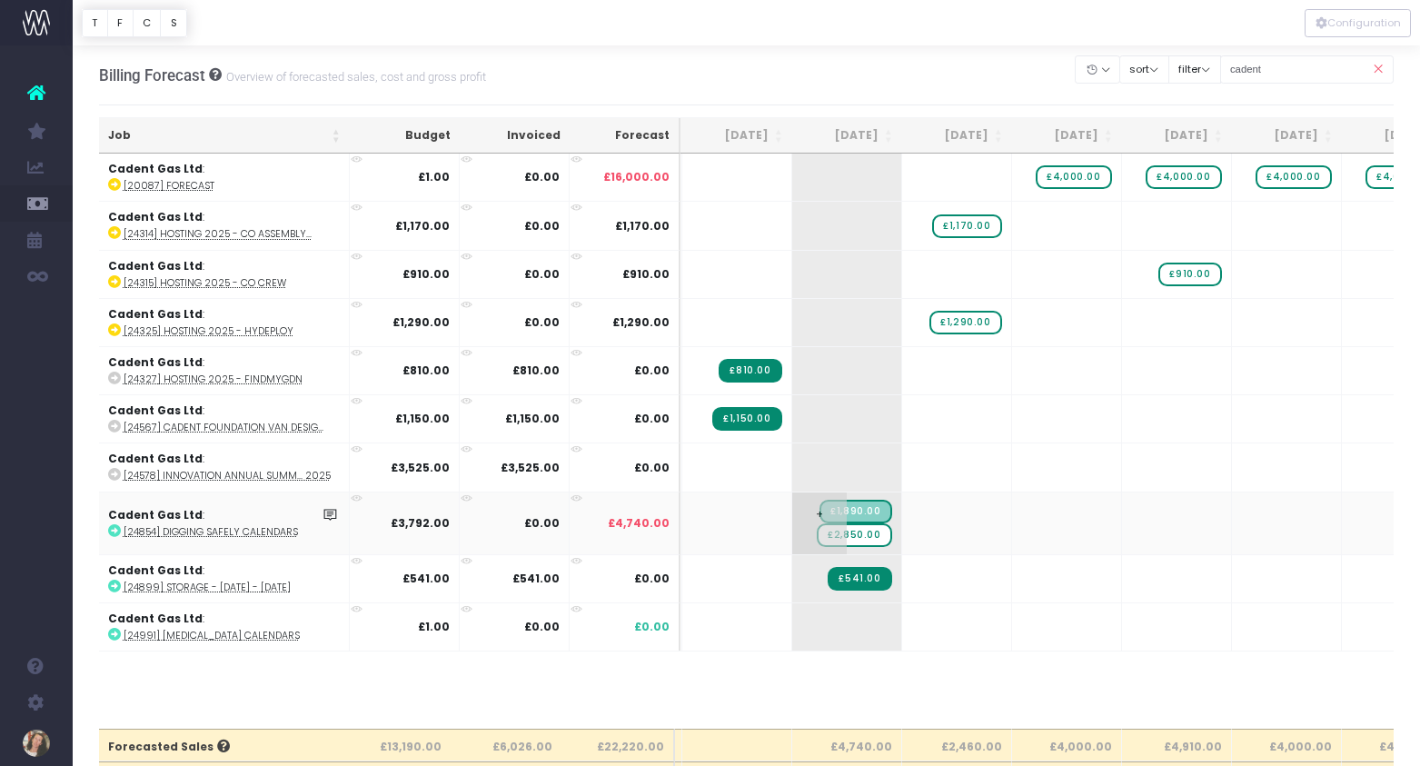
click at [869, 539] on span "£2,850.00" at bounding box center [853, 535] width 74 height 24
click at [115, 532] on icon at bounding box center [114, 530] width 13 height 13
click at [877, 534] on span "£2,850.00" at bounding box center [853, 535] width 74 height 24
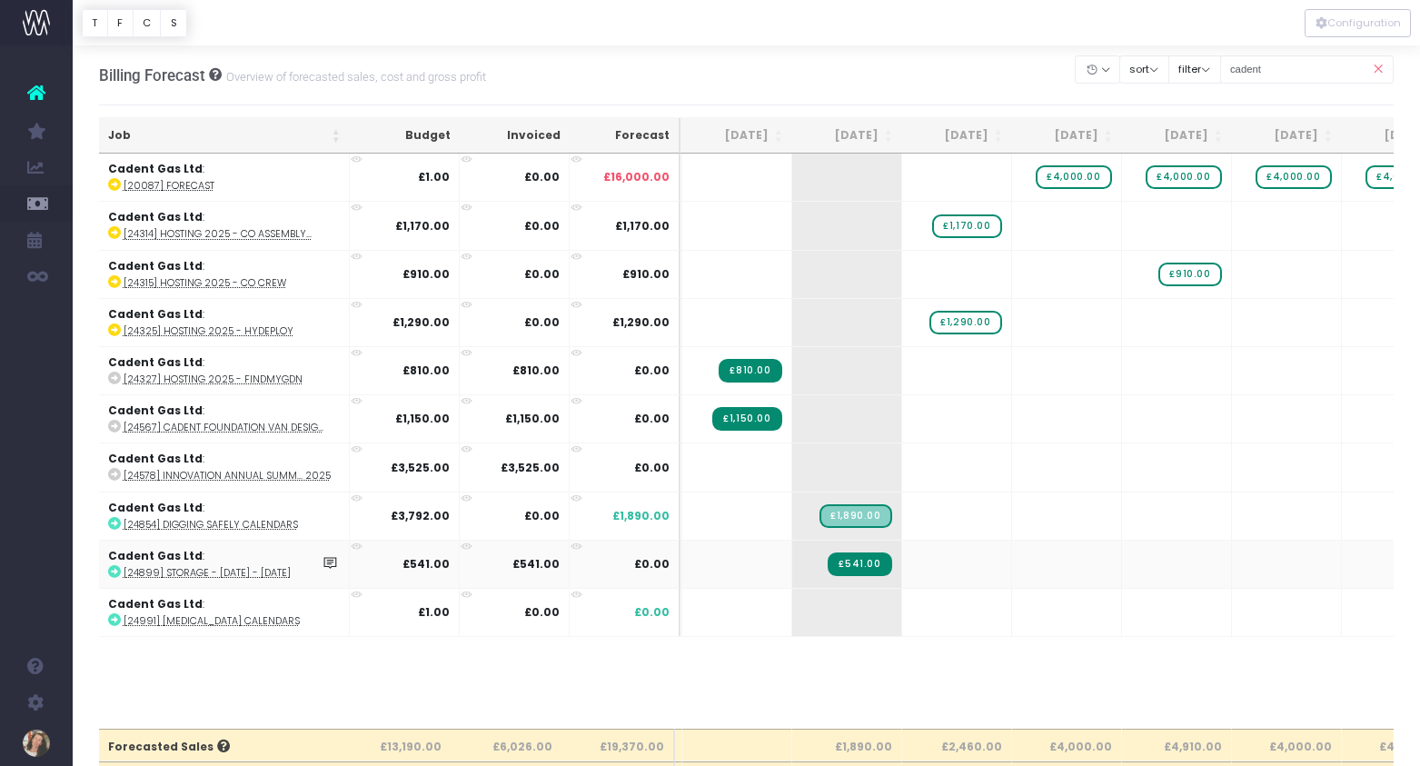
click at [114, 569] on icon at bounding box center [114, 571] width 13 height 13
click at [811, 569] on span "+" at bounding box center [819, 563] width 54 height 47
type input "-300"
click at [827, 672] on body "Oh my... this is bad. [PERSON_NAME] wasn't able to load this page. Please conta…" at bounding box center [710, 383] width 1420 height 766
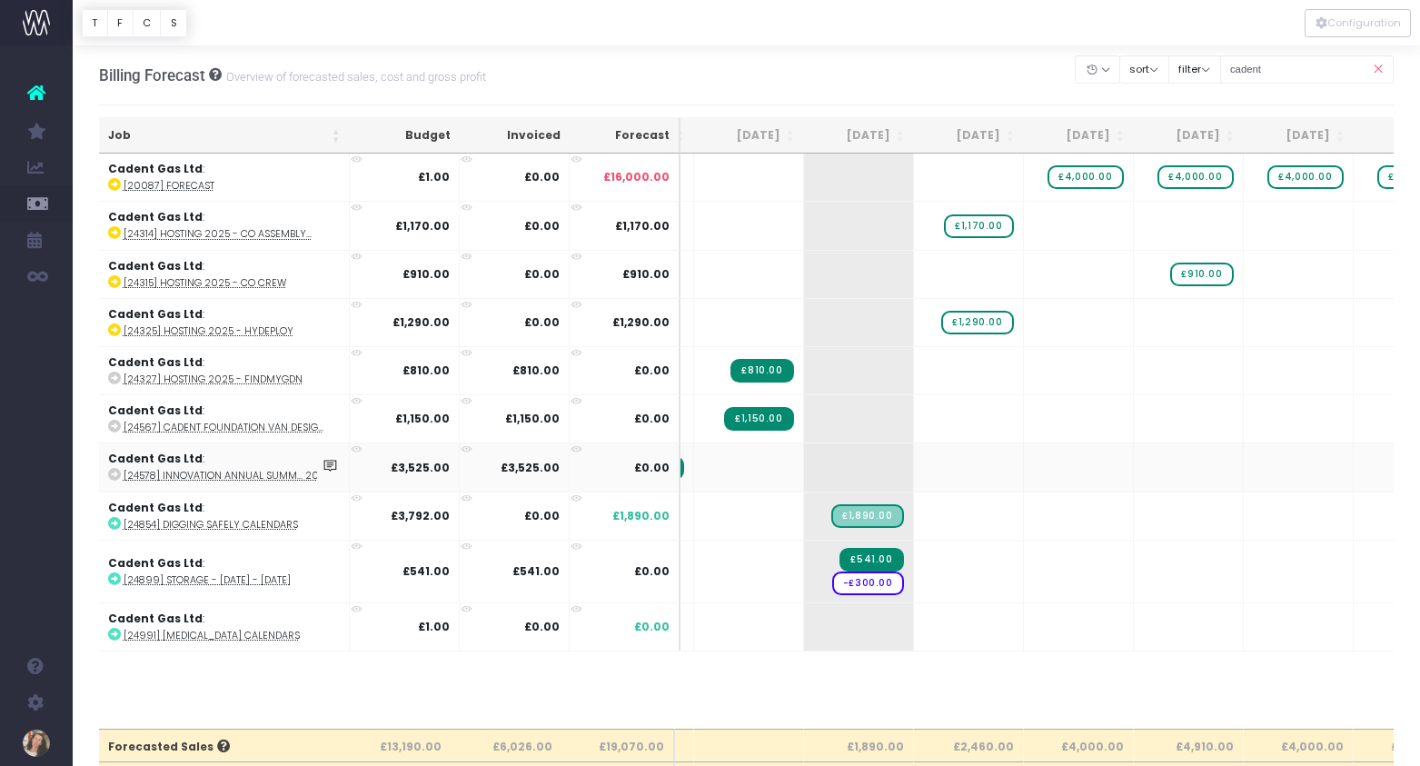
scroll to position [0, 0]
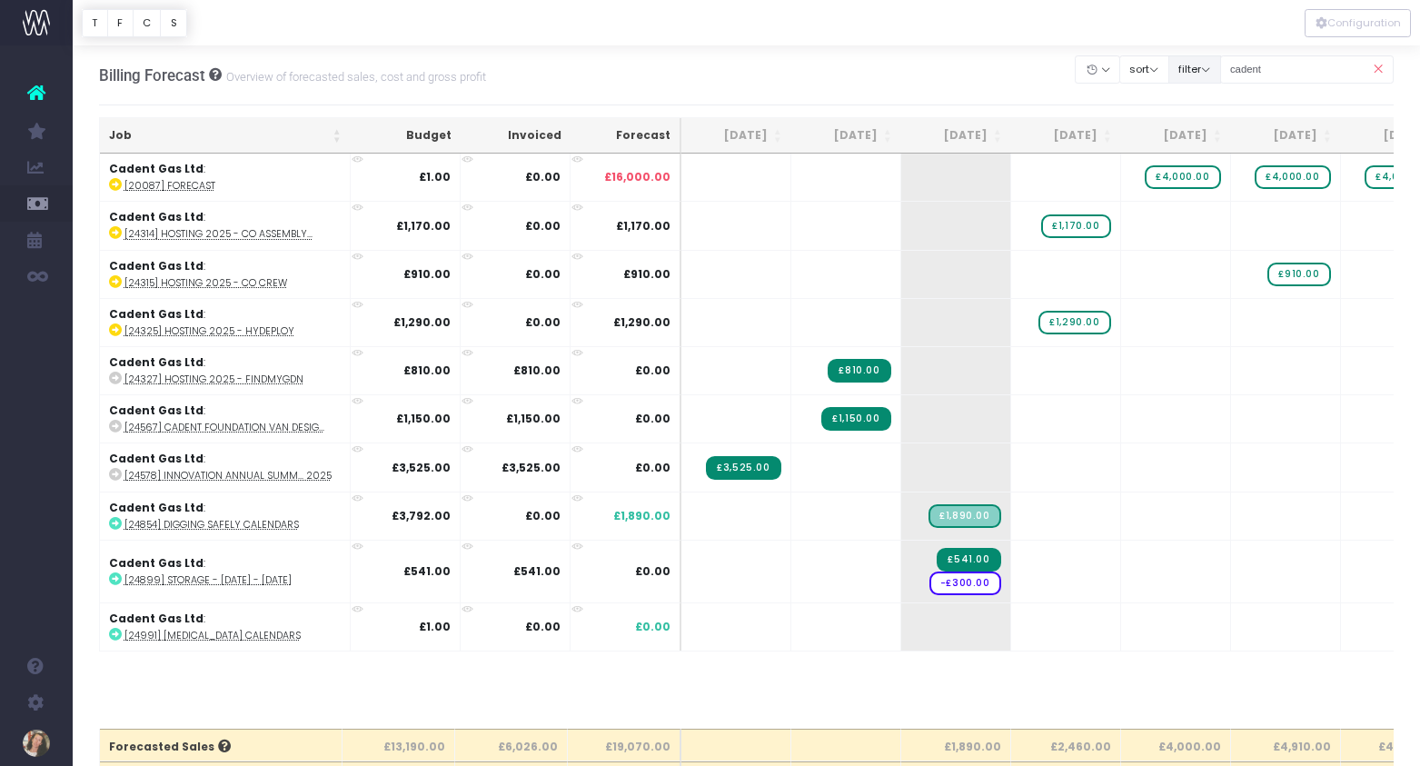
click at [1221, 67] on button "filter" at bounding box center [1194, 69] width 53 height 28
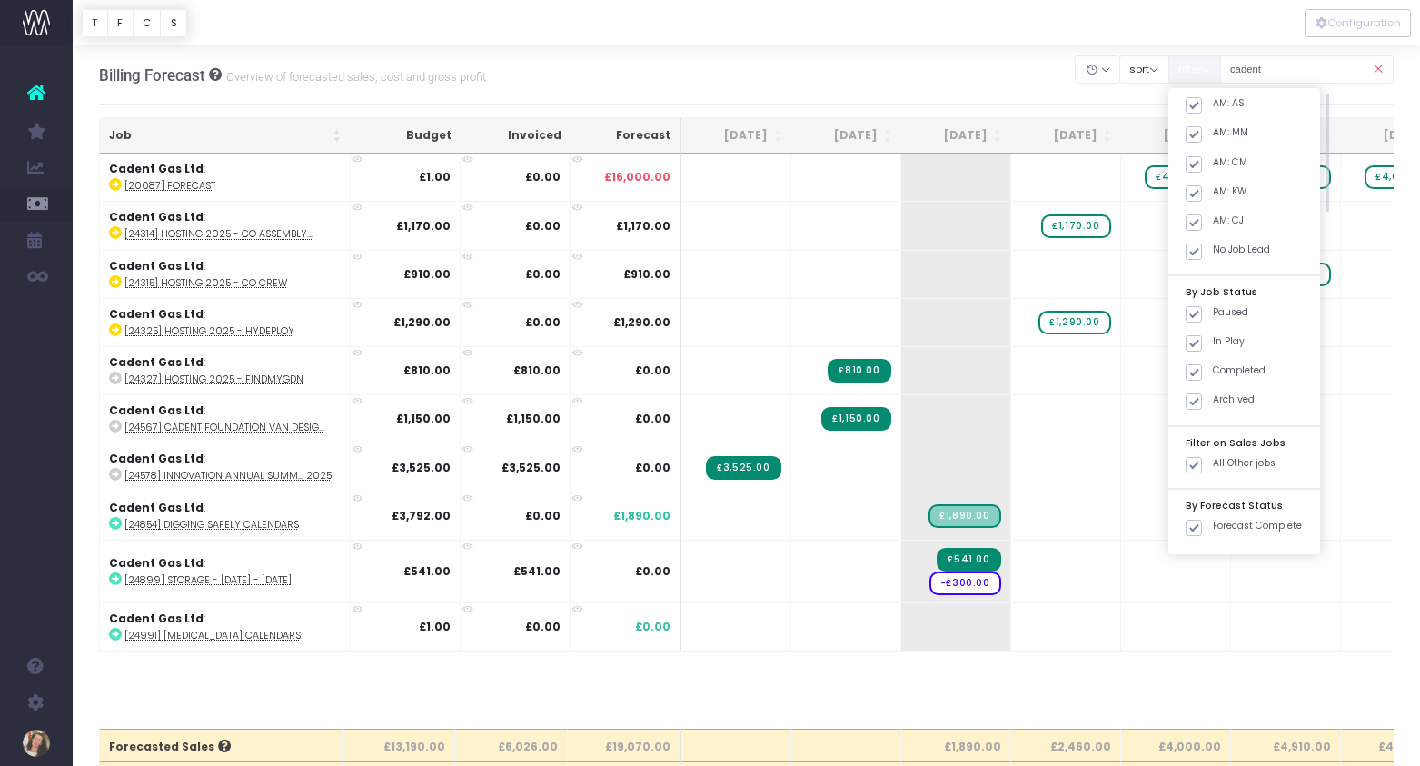
scroll to position [338, 0]
click at [1219, 313] on label "Completed" at bounding box center [1225, 315] width 80 height 15
click at [1219, 313] on input "Completed" at bounding box center [1218, 314] width 12 height 12
checkbox input "false"
click at [1219, 344] on label "Archived" at bounding box center [1219, 344] width 69 height 15
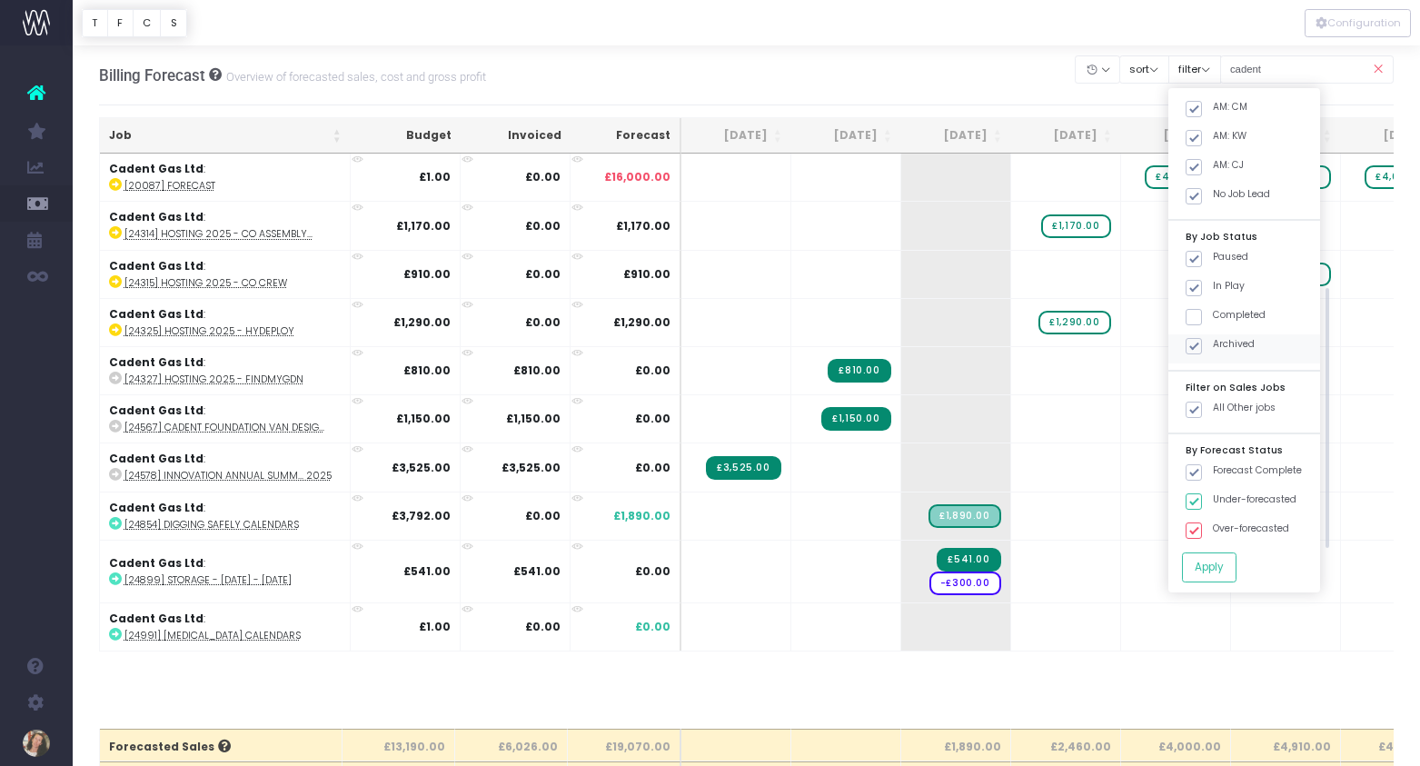
click at [1219, 344] on input "Archived" at bounding box center [1218, 343] width 12 height 12
checkbox input "false"
click at [1152, 427] on td "+" at bounding box center [1176, 418] width 110 height 48
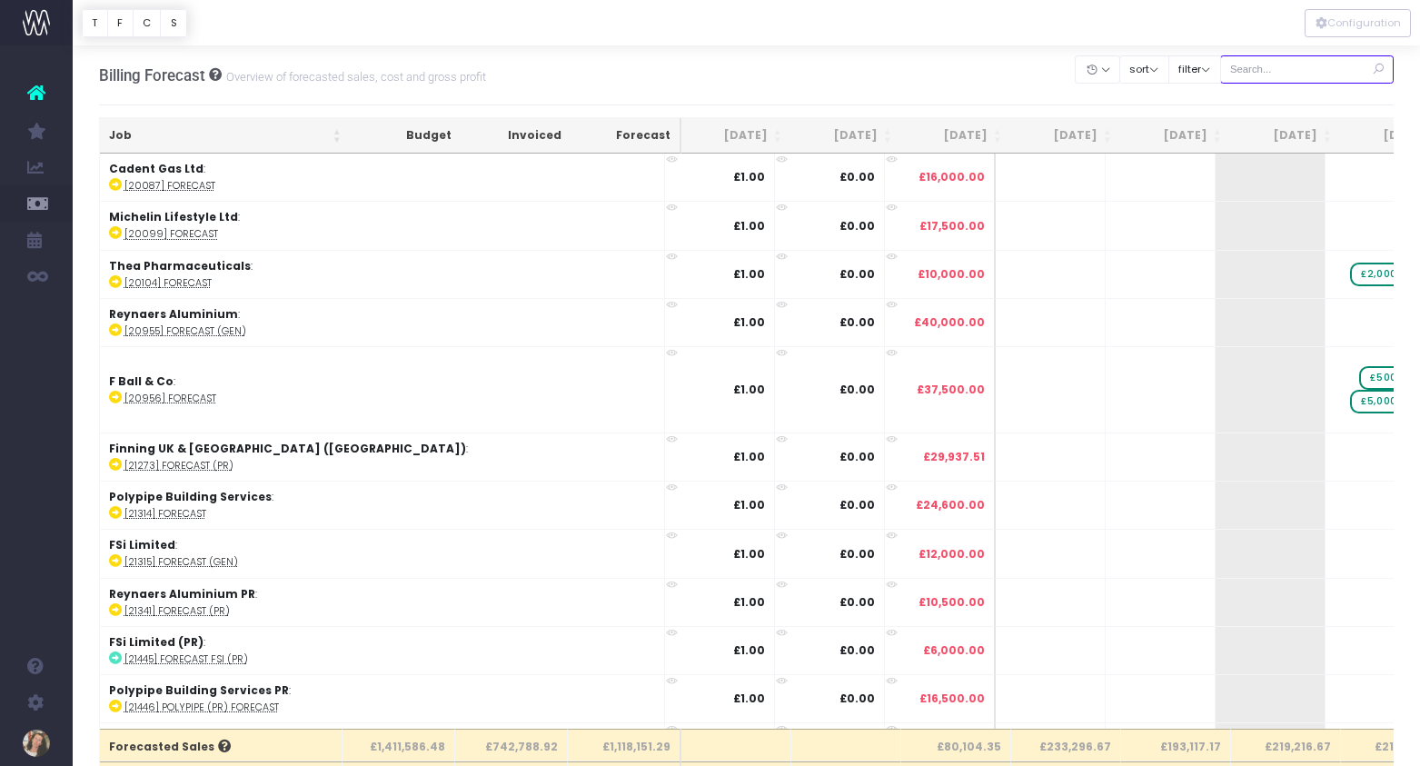
click at [1301, 69] on input "text" at bounding box center [1307, 69] width 174 height 28
type input "cadent"
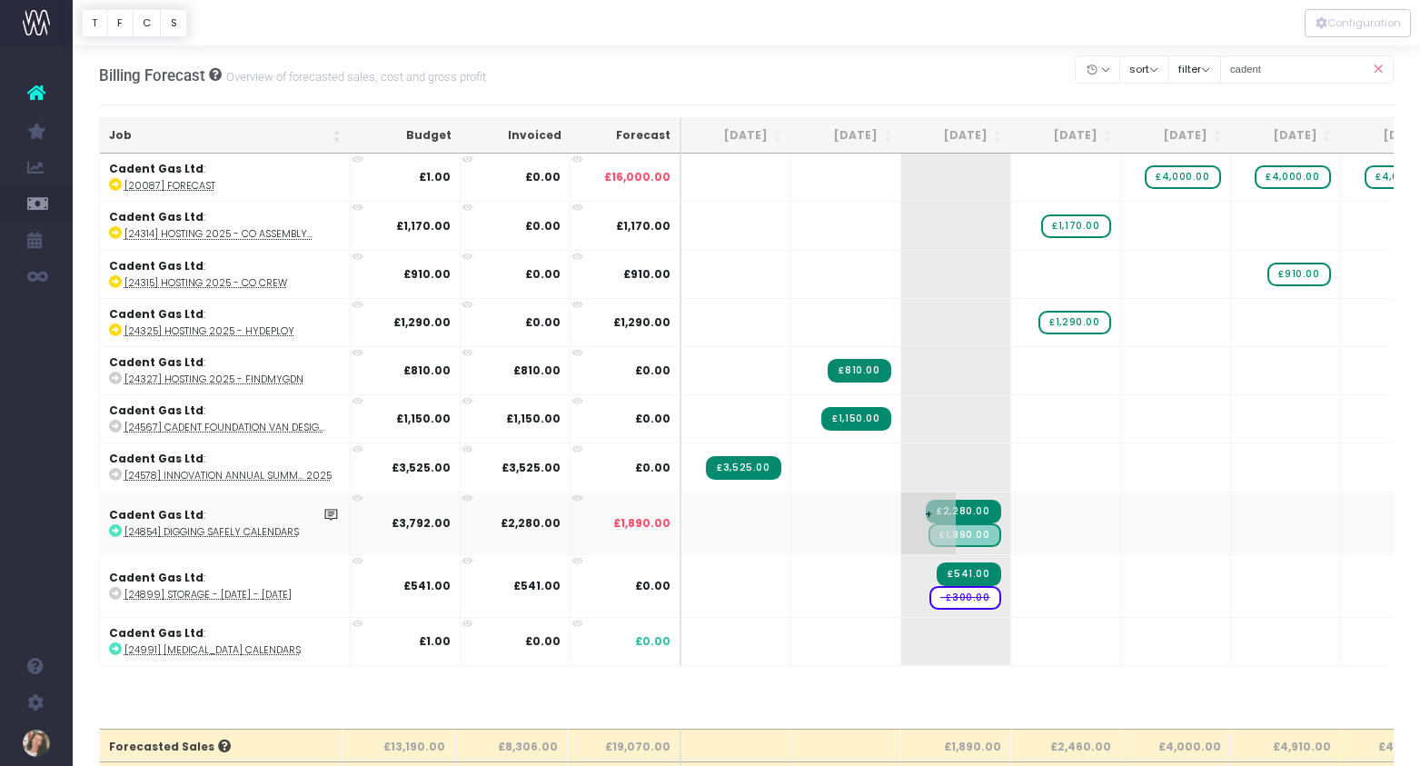
click at [960, 540] on span "£1,890.00" at bounding box center [964, 535] width 72 height 24
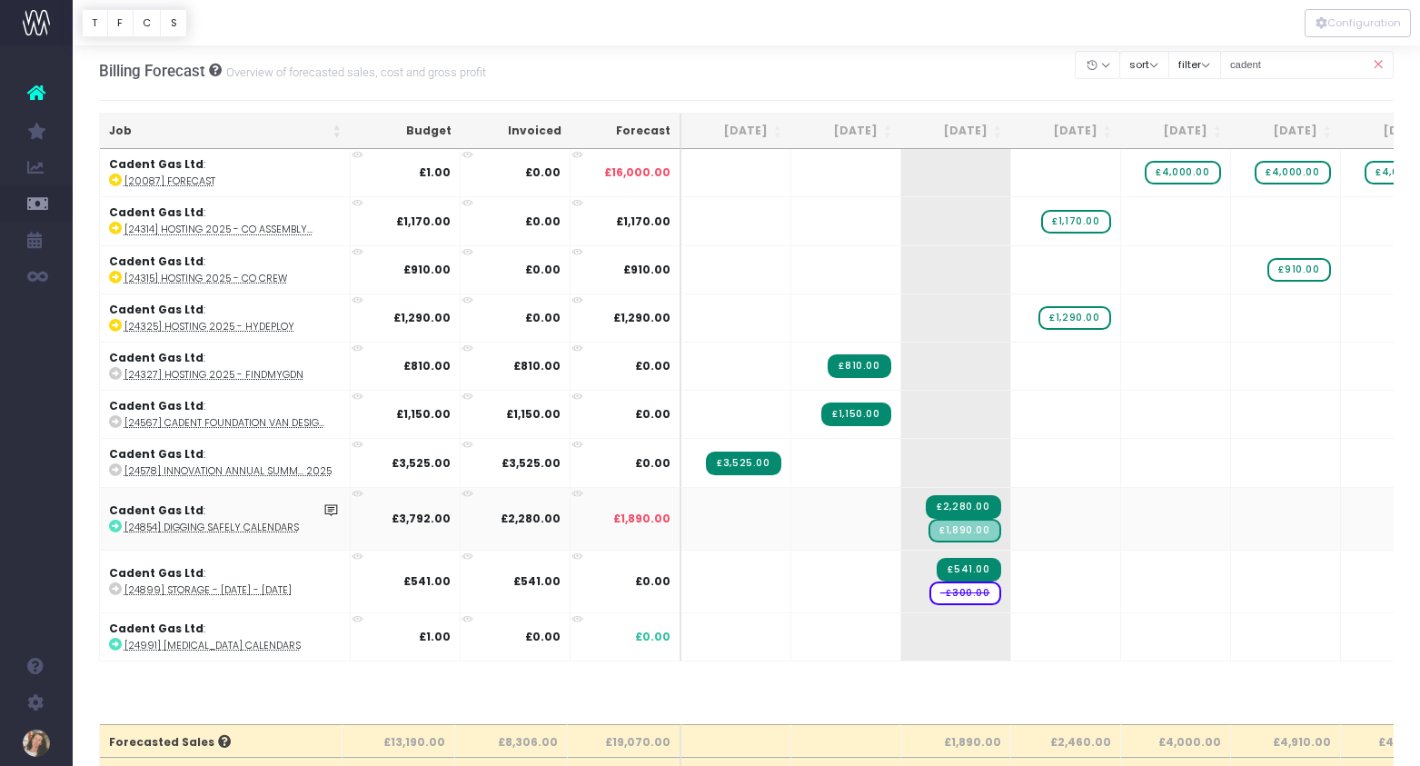
click at [115, 529] on icon at bounding box center [115, 525] width 13 height 13
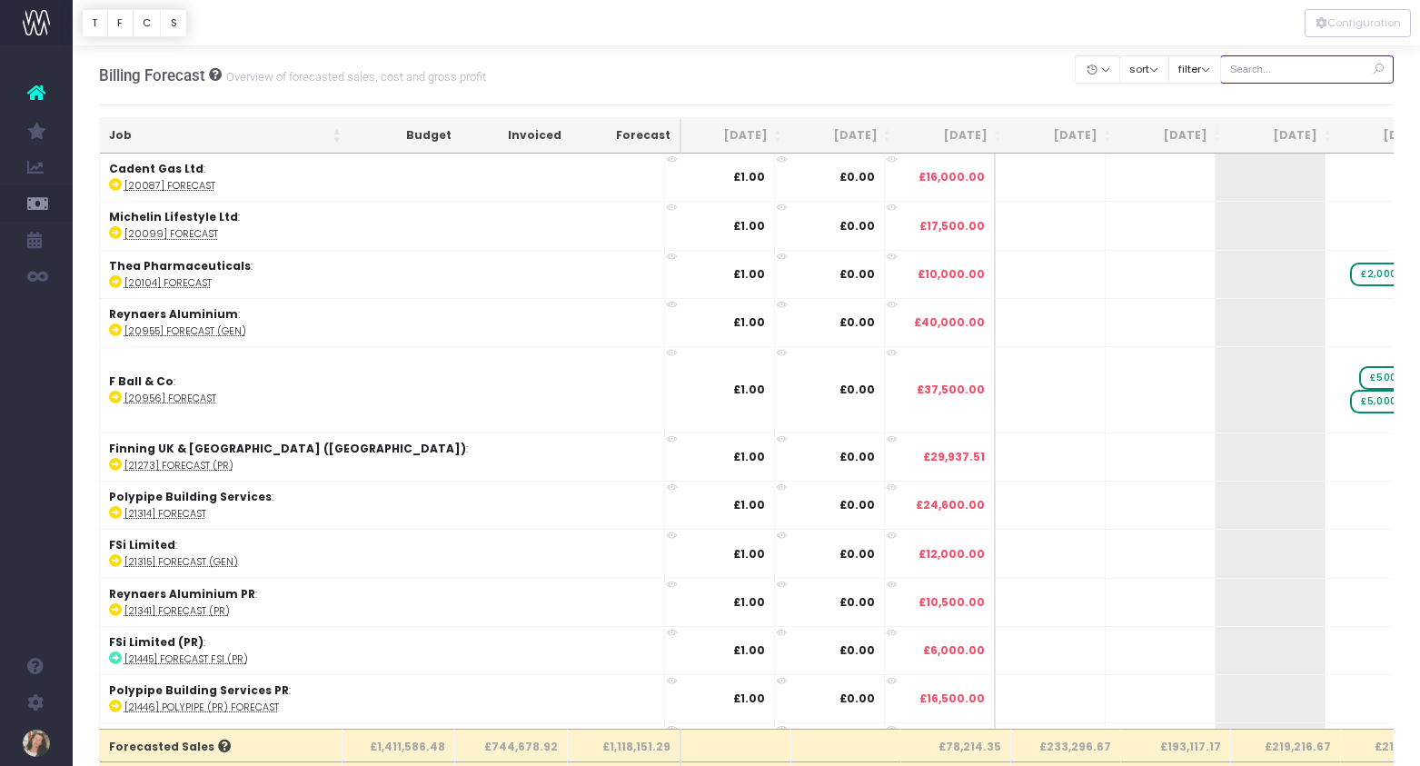
click at [1297, 73] on input "text" at bounding box center [1307, 69] width 174 height 28
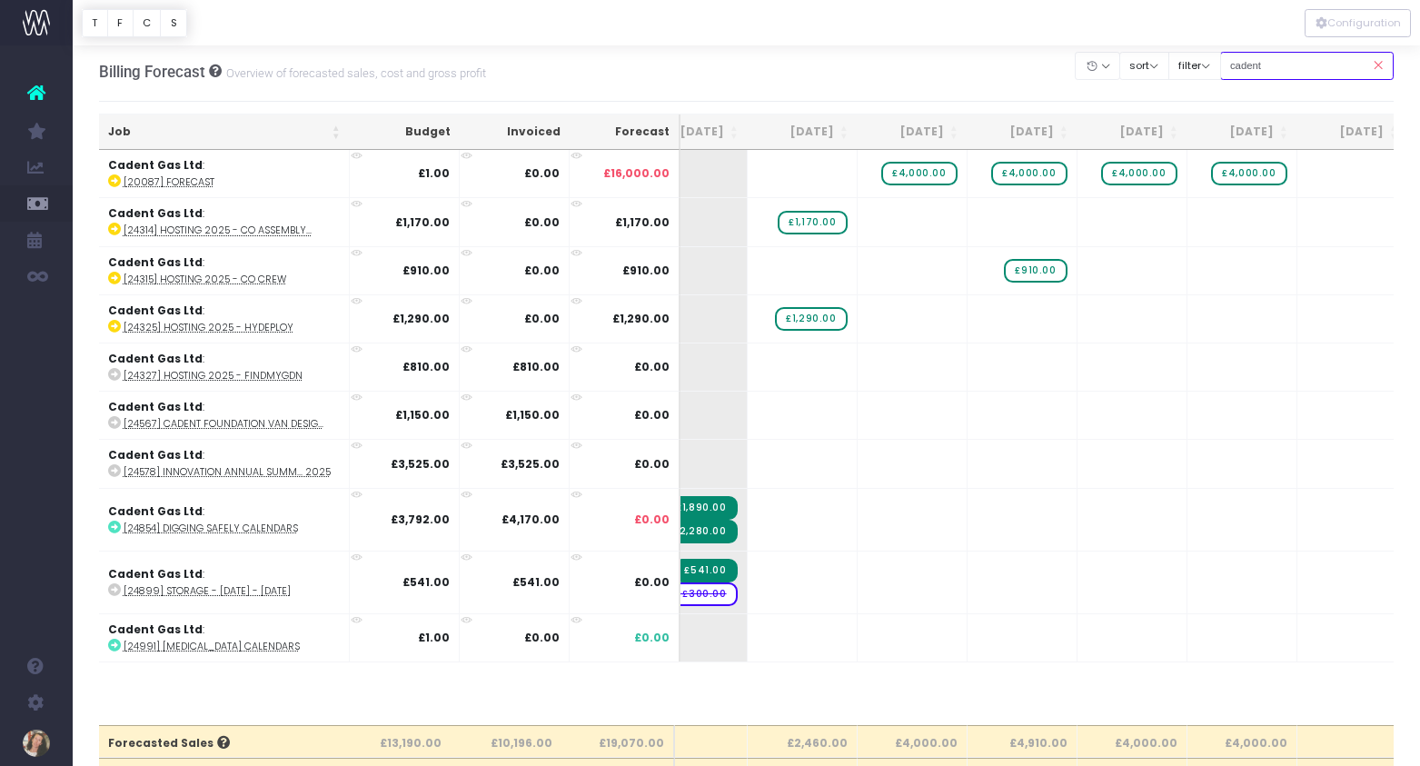
type input "cadent"
click at [944, 246] on td "+" at bounding box center [912, 270] width 110 height 48
click at [923, 172] on span "£4,000.00" at bounding box center [918, 174] width 75 height 24
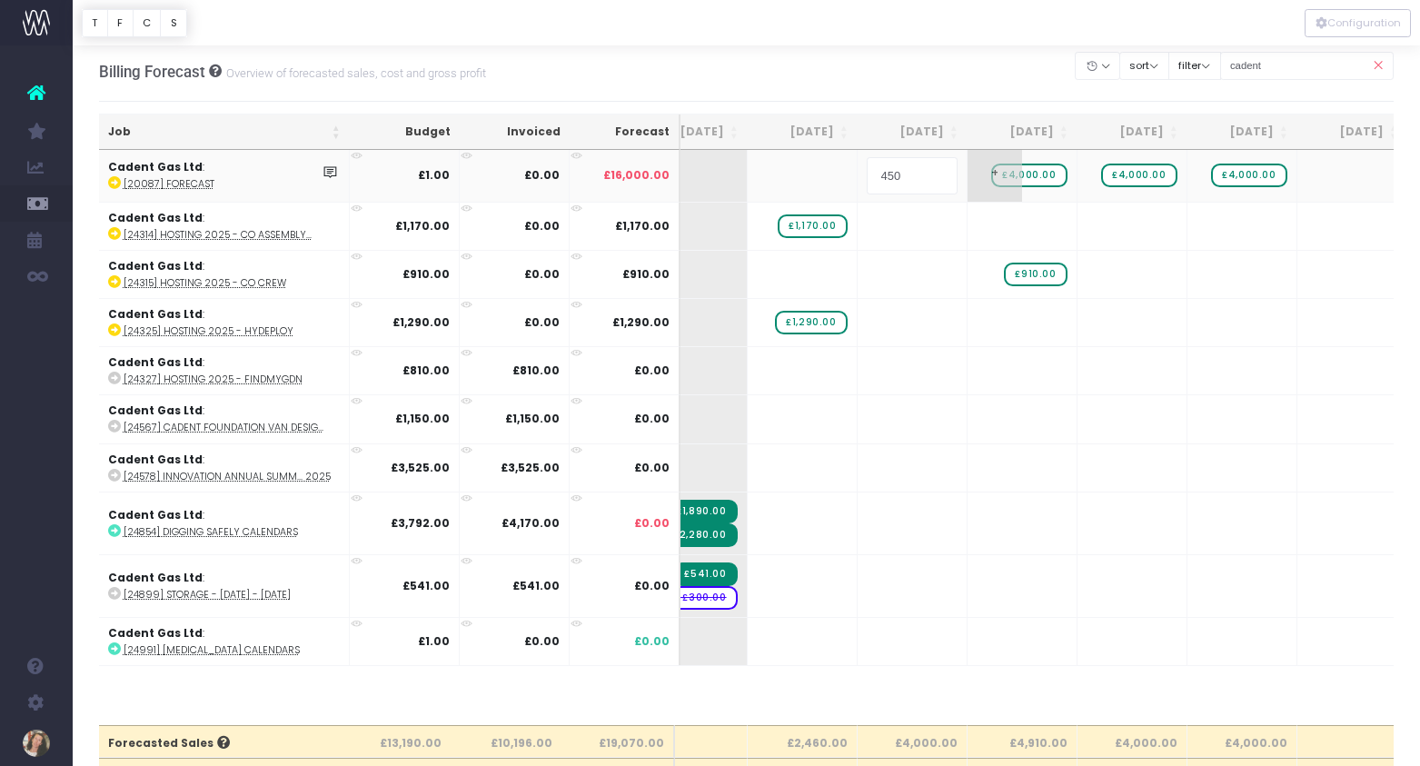
type input "4500"
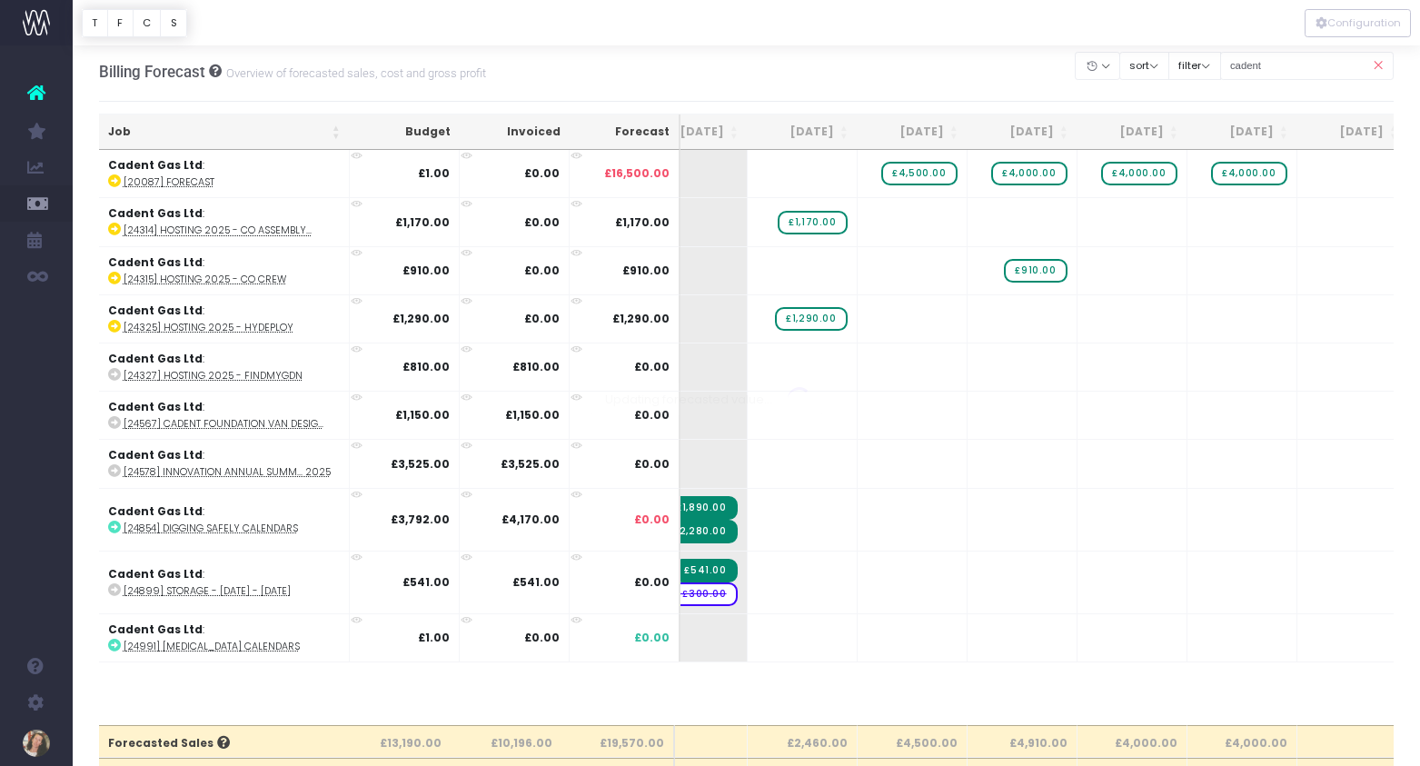
click at [1040, 169] on span "£4,000.00" at bounding box center [1028, 174] width 75 height 24
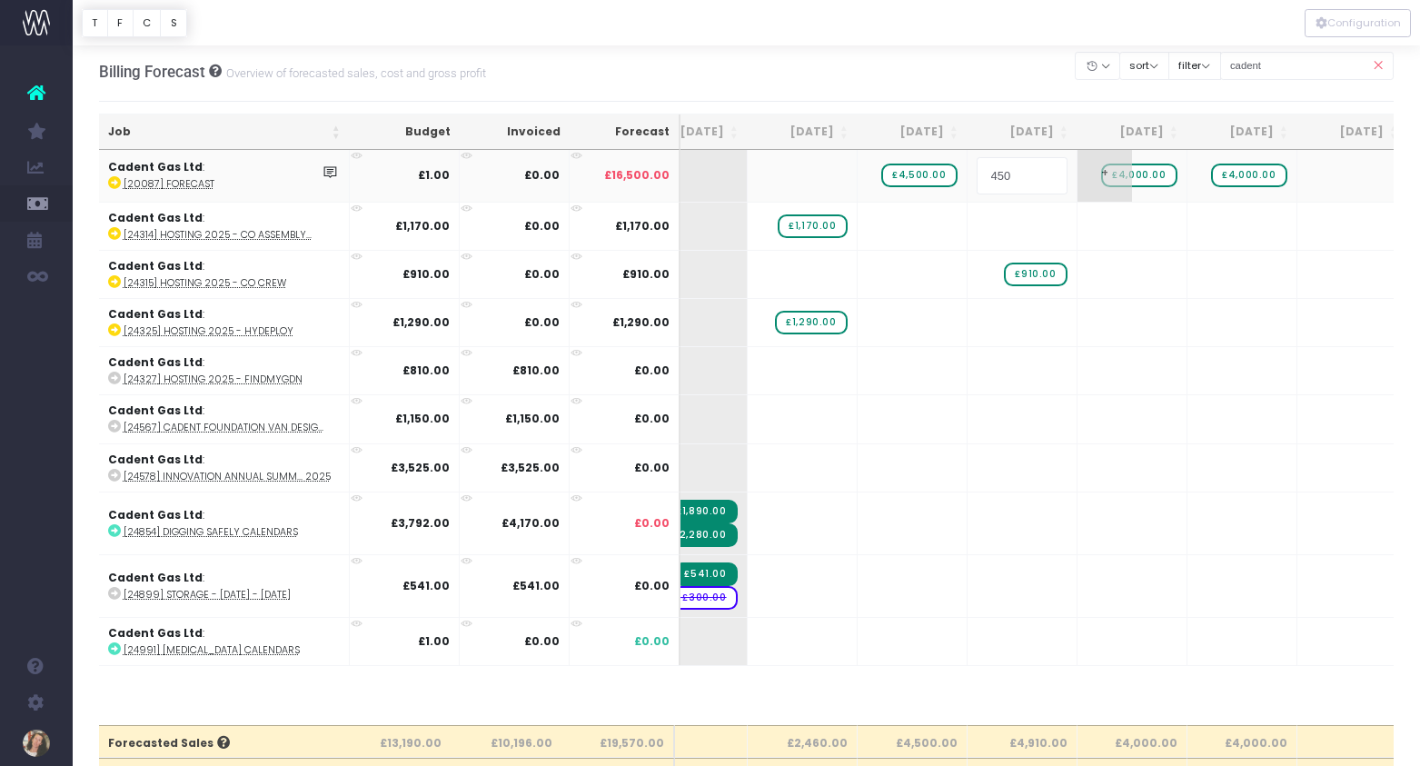
type input "4500"
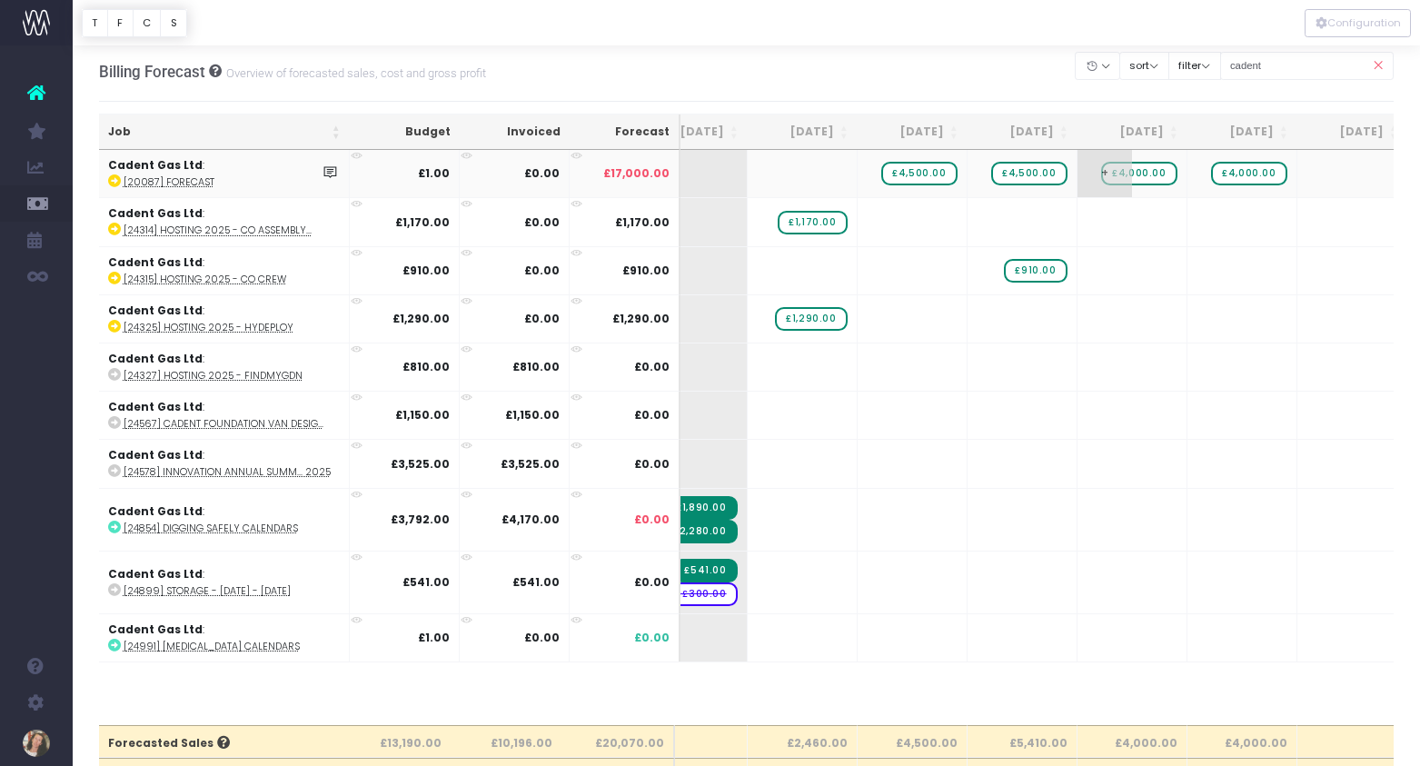
click at [1152, 174] on span "£4,000.00" at bounding box center [1138, 174] width 75 height 24
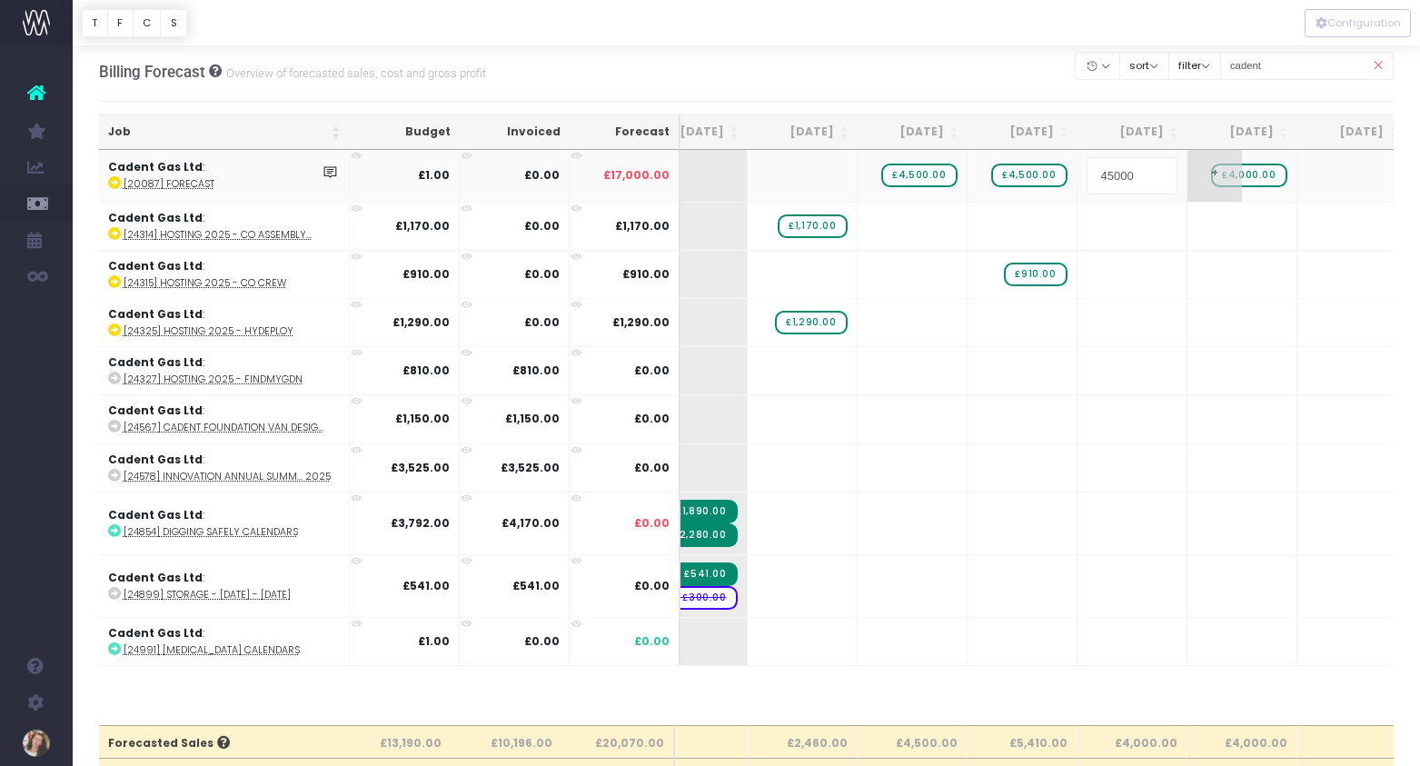
type input "4500"
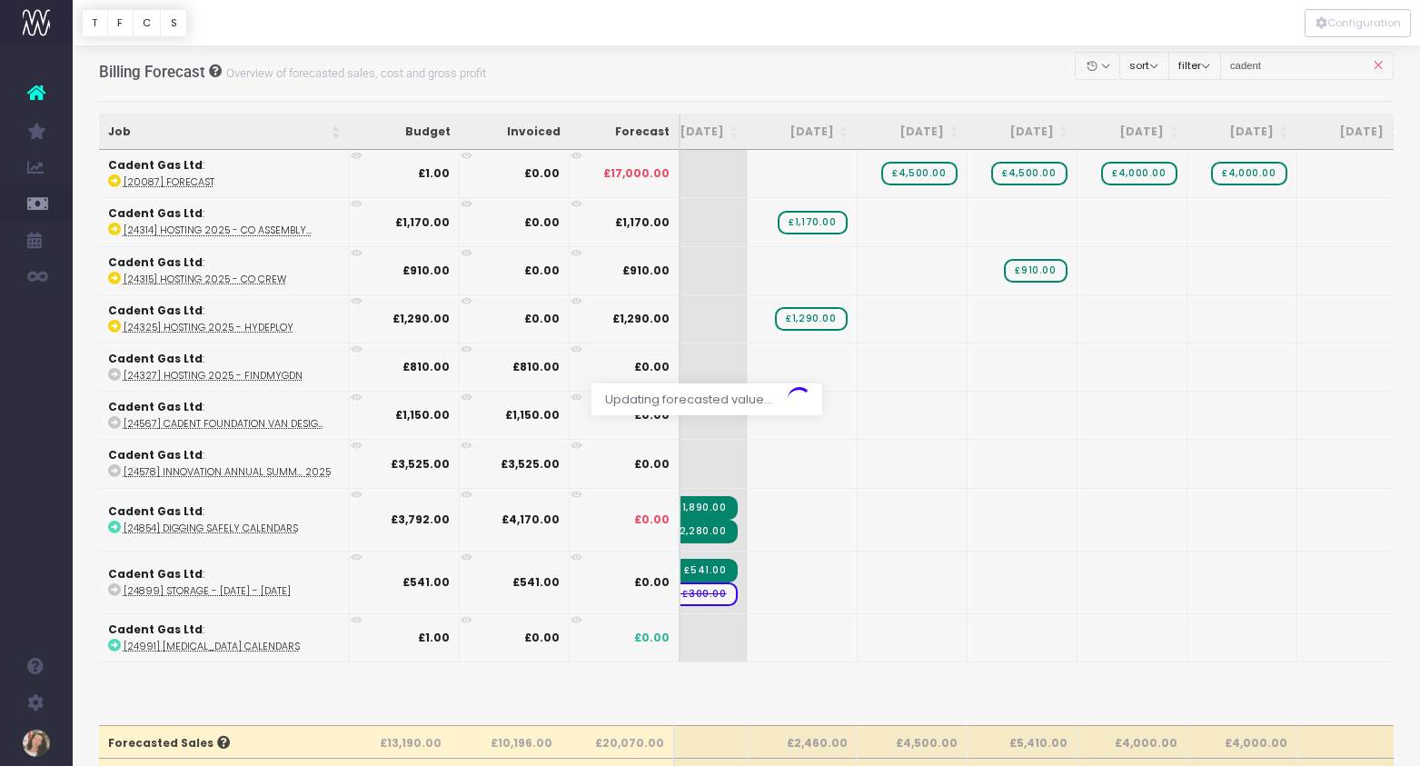
click at [1273, 174] on div at bounding box center [710, 383] width 1420 height 766
click at [1255, 176] on span "£4,000.00" at bounding box center [1248, 174] width 75 height 24
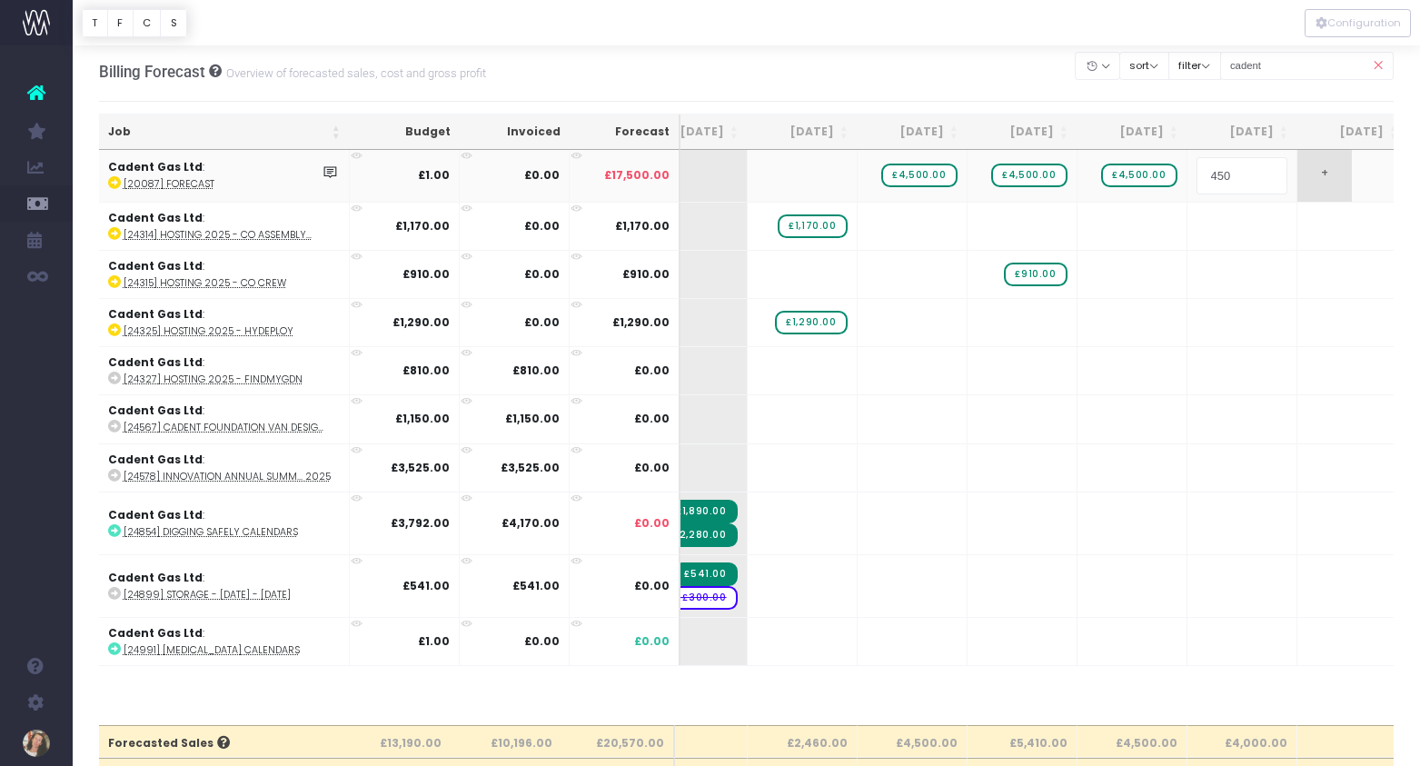
type input "4500"
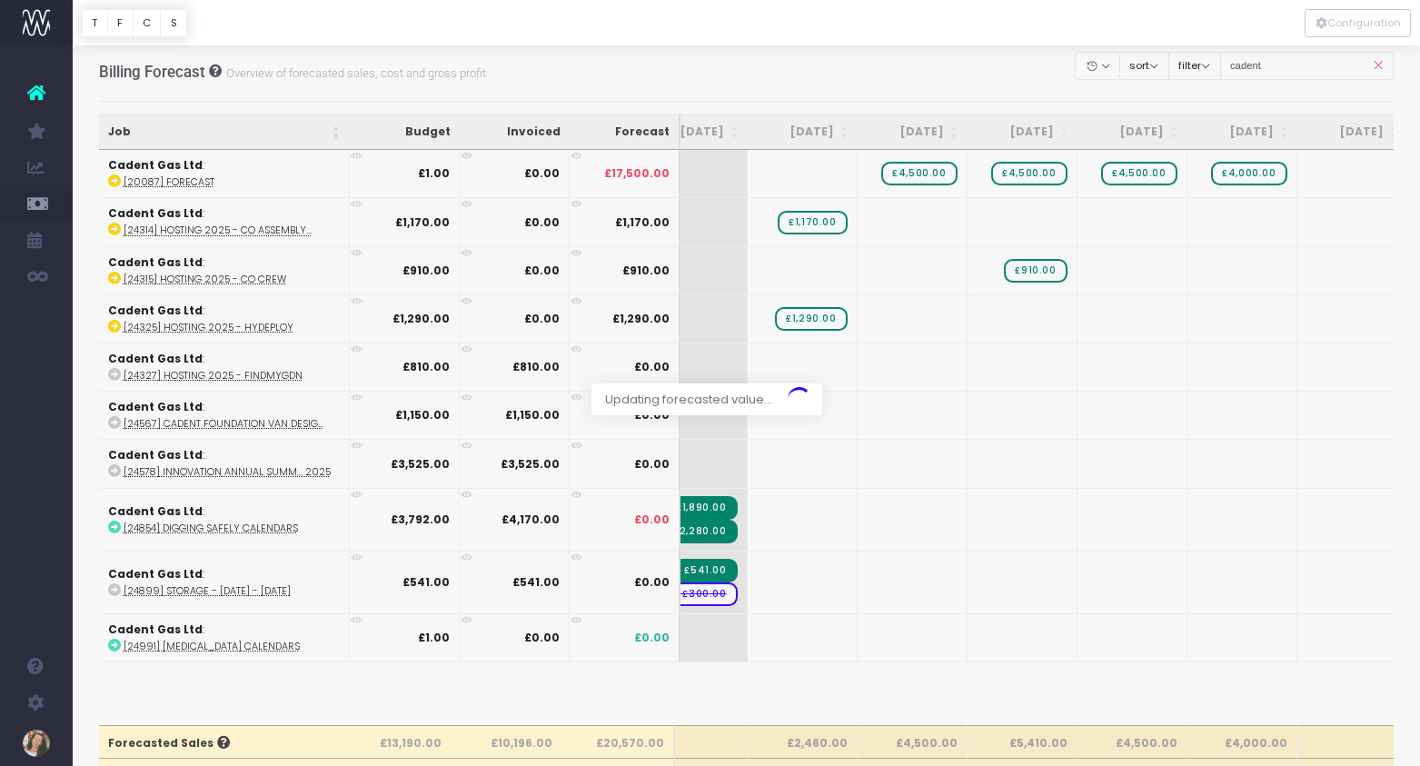
click at [1329, 178] on div at bounding box center [710, 383] width 1420 height 766
click at [1334, 177] on span "+" at bounding box center [1324, 173] width 54 height 47
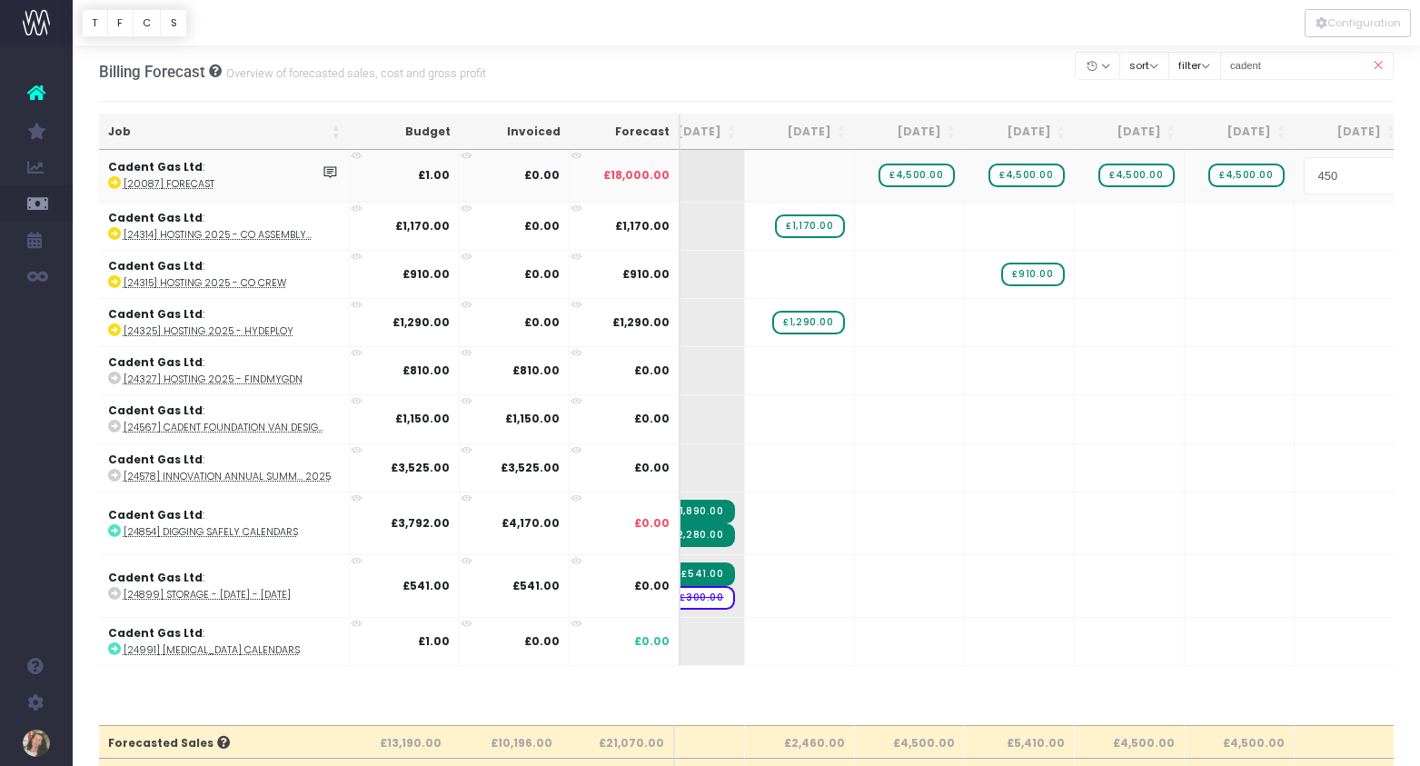
type input "4500"
click at [1238, 371] on body "Oh my... this is bad. [PERSON_NAME] wasn't able to load this page. Please conta…" at bounding box center [710, 379] width 1420 height 766
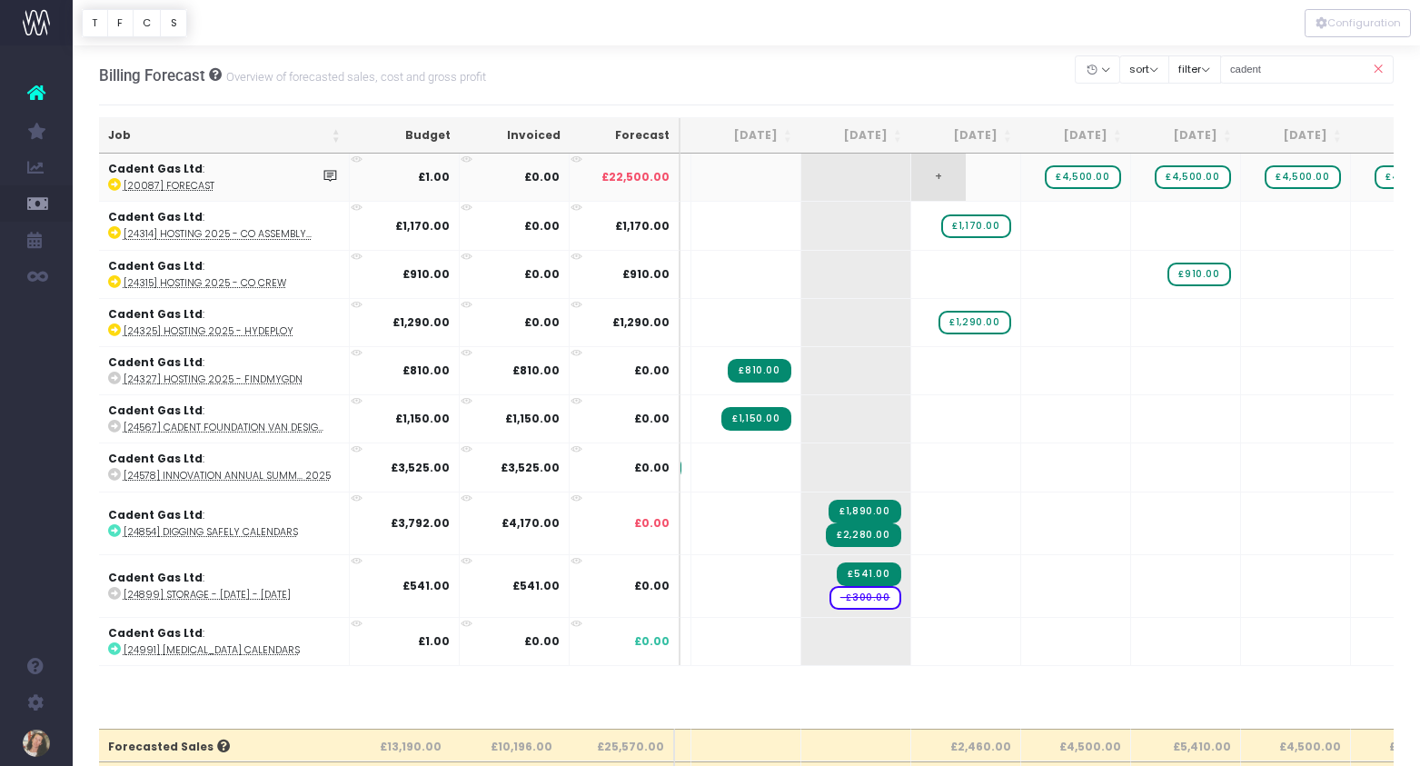
click at [972, 181] on td "+" at bounding box center [966, 176] width 110 height 47
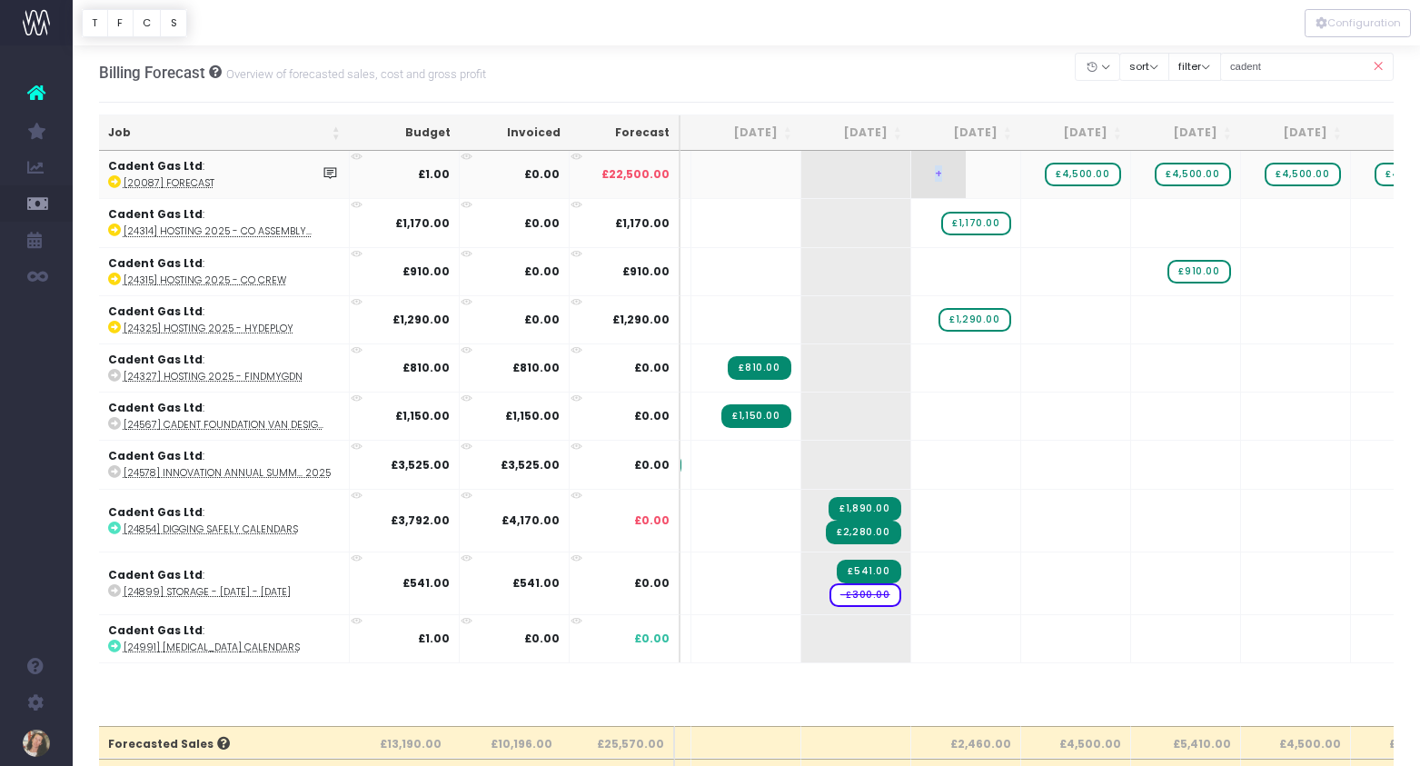
click at [948, 177] on span "+" at bounding box center [938, 174] width 54 height 47
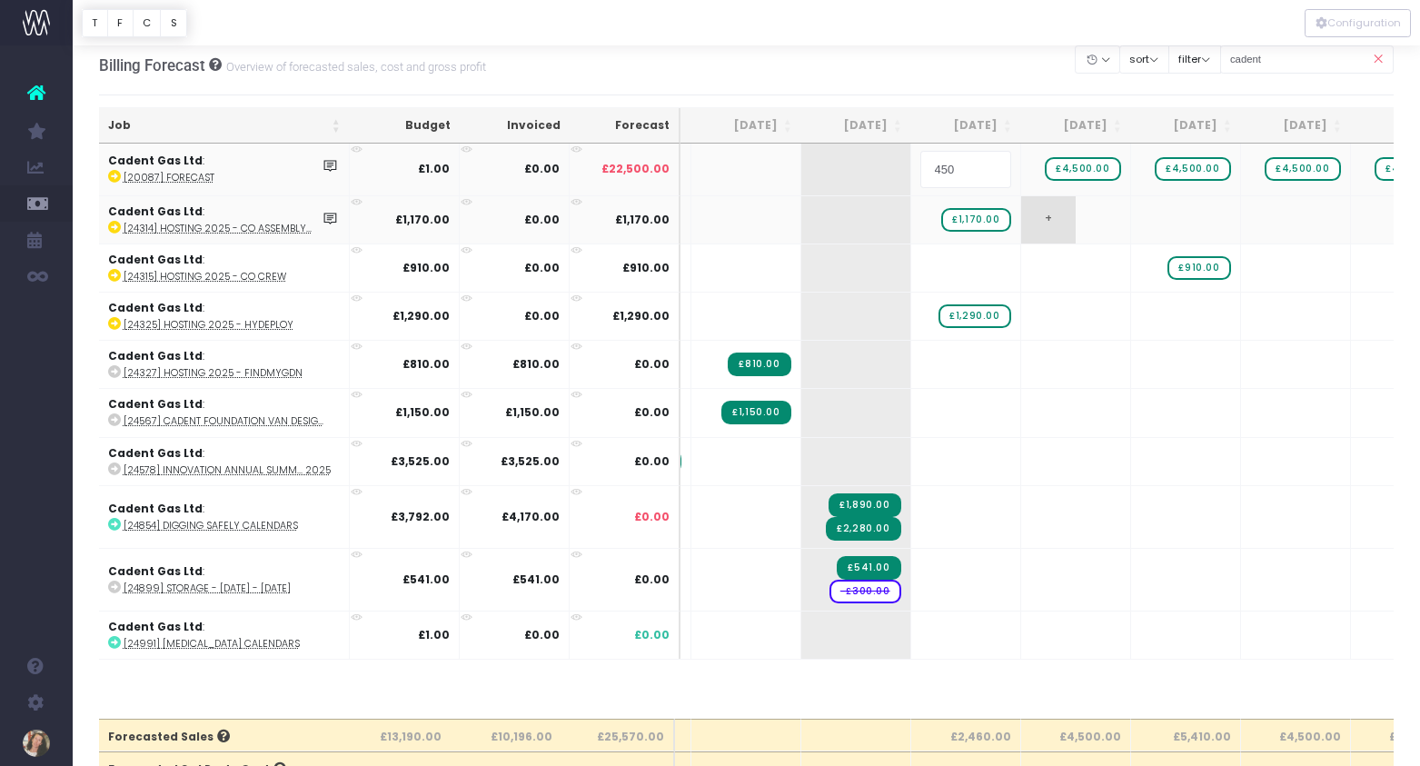
type input "4500"
click at [1153, 464] on body "Oh my... this is bad. [PERSON_NAME] wasn't able to load this page. Please conta…" at bounding box center [710, 373] width 1420 height 766
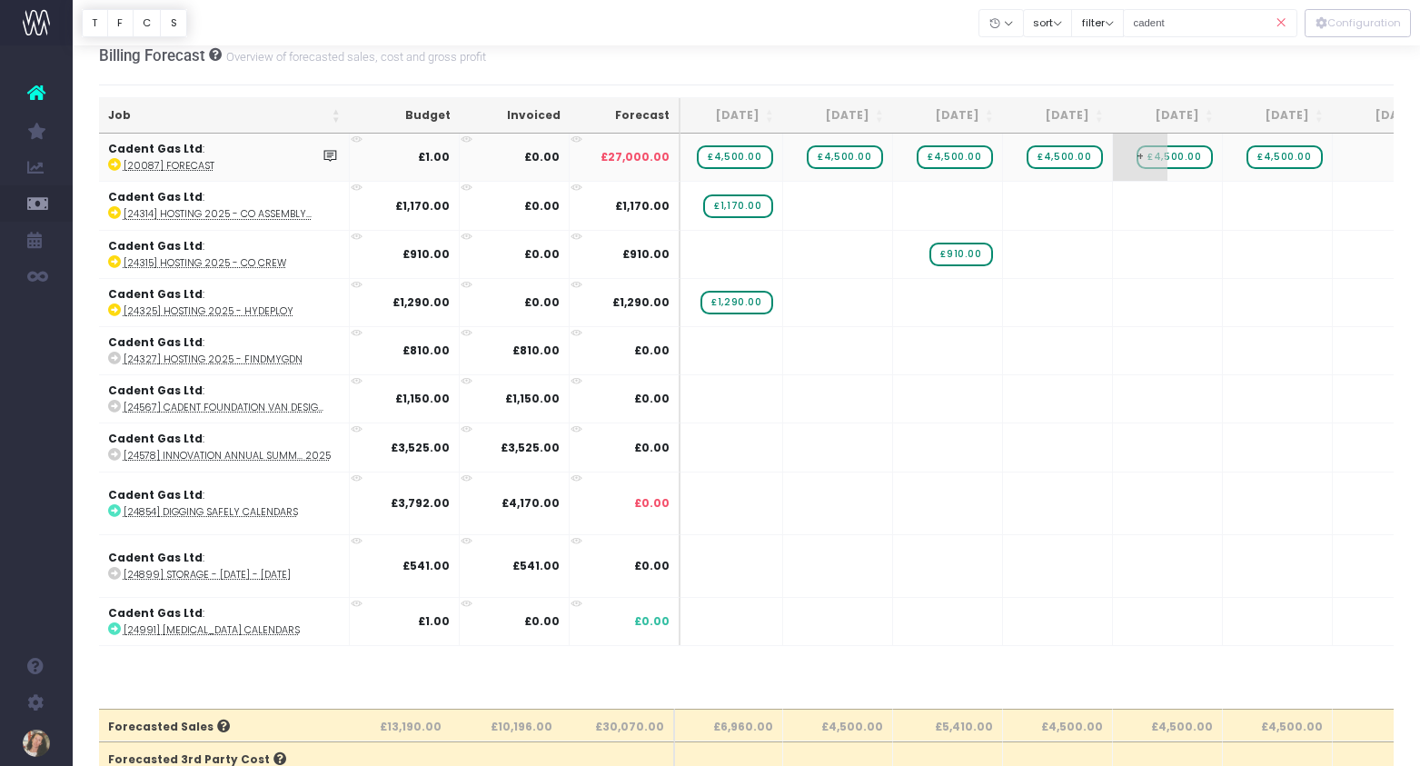
scroll to position [0, 347]
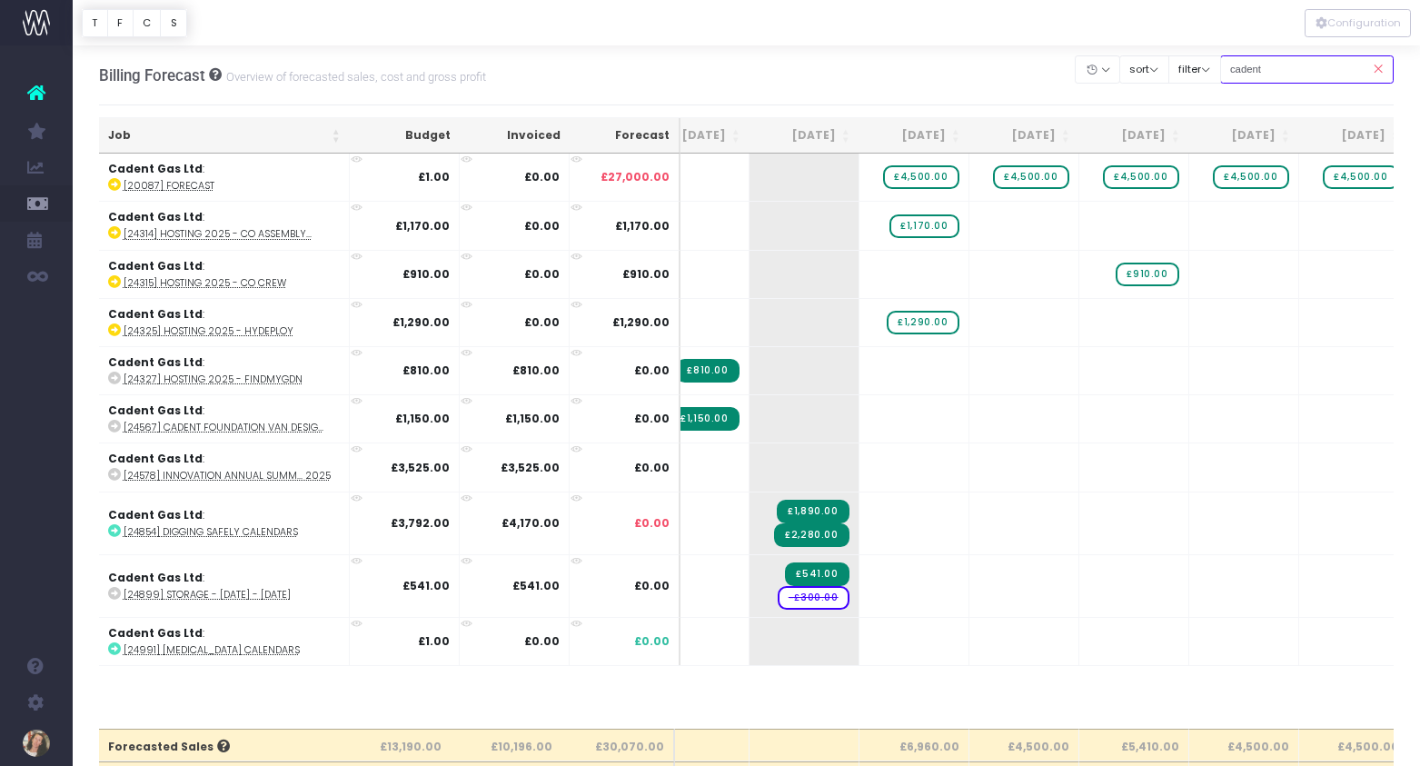
click at [1273, 72] on input "cadent" at bounding box center [1307, 69] width 174 height 28
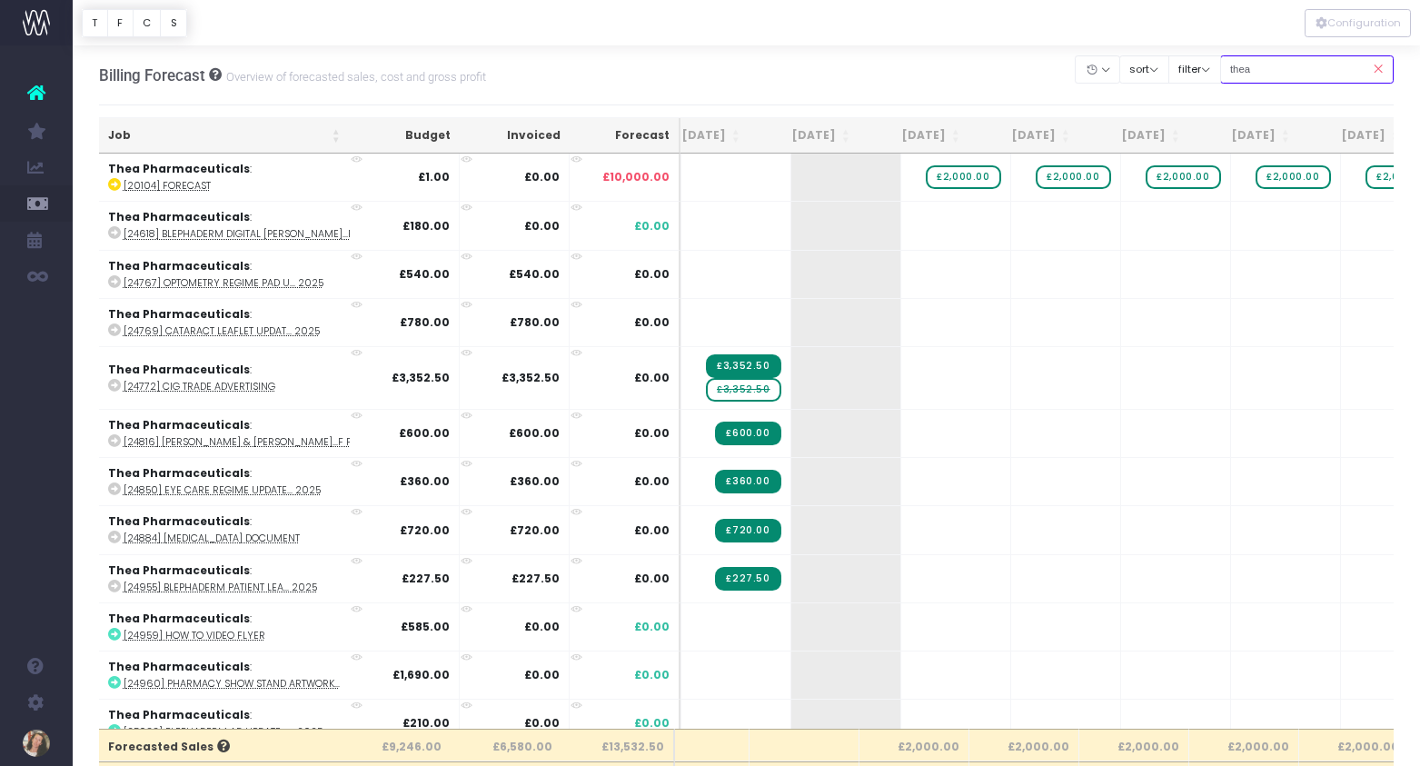
type input "thea"
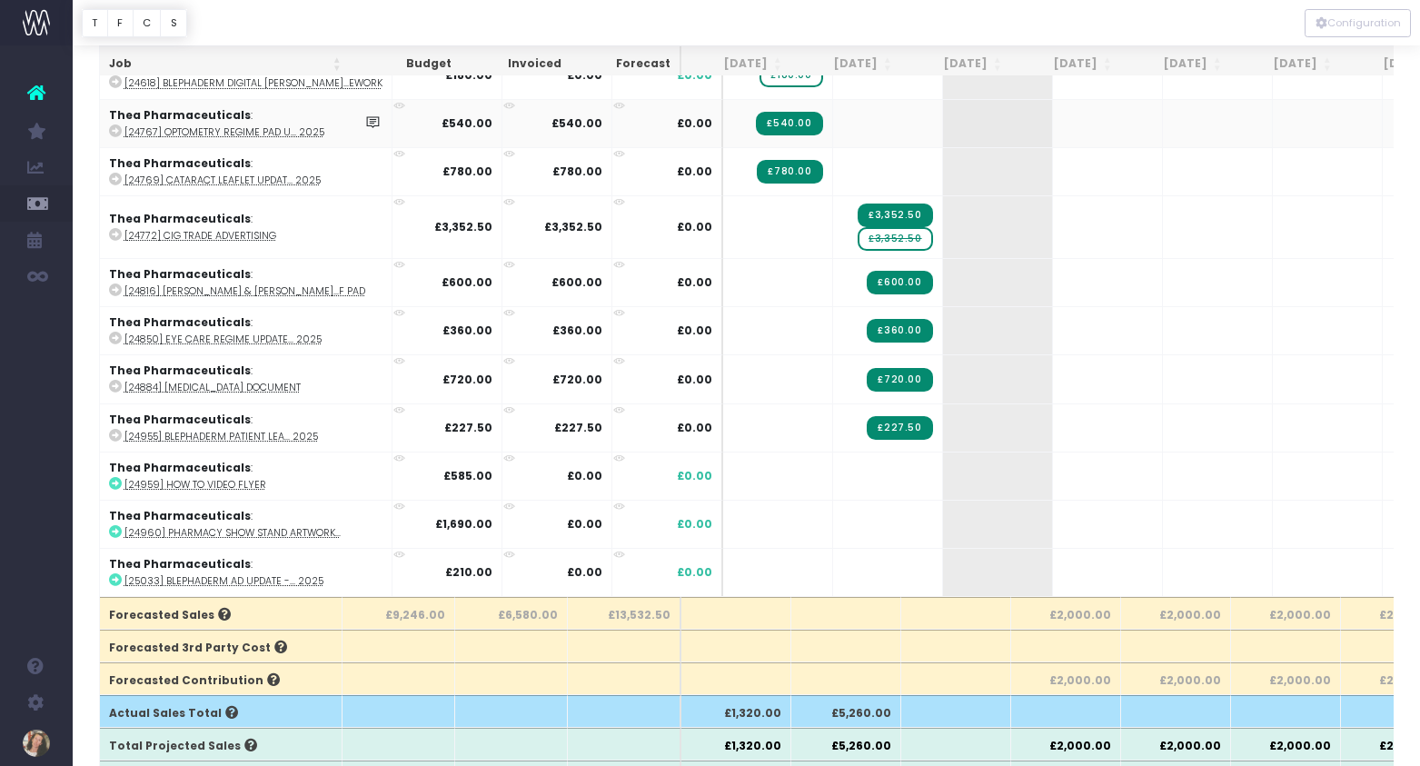
scroll to position [133, 0]
click at [943, 528] on span "+" at bounding box center [970, 523] width 54 height 47
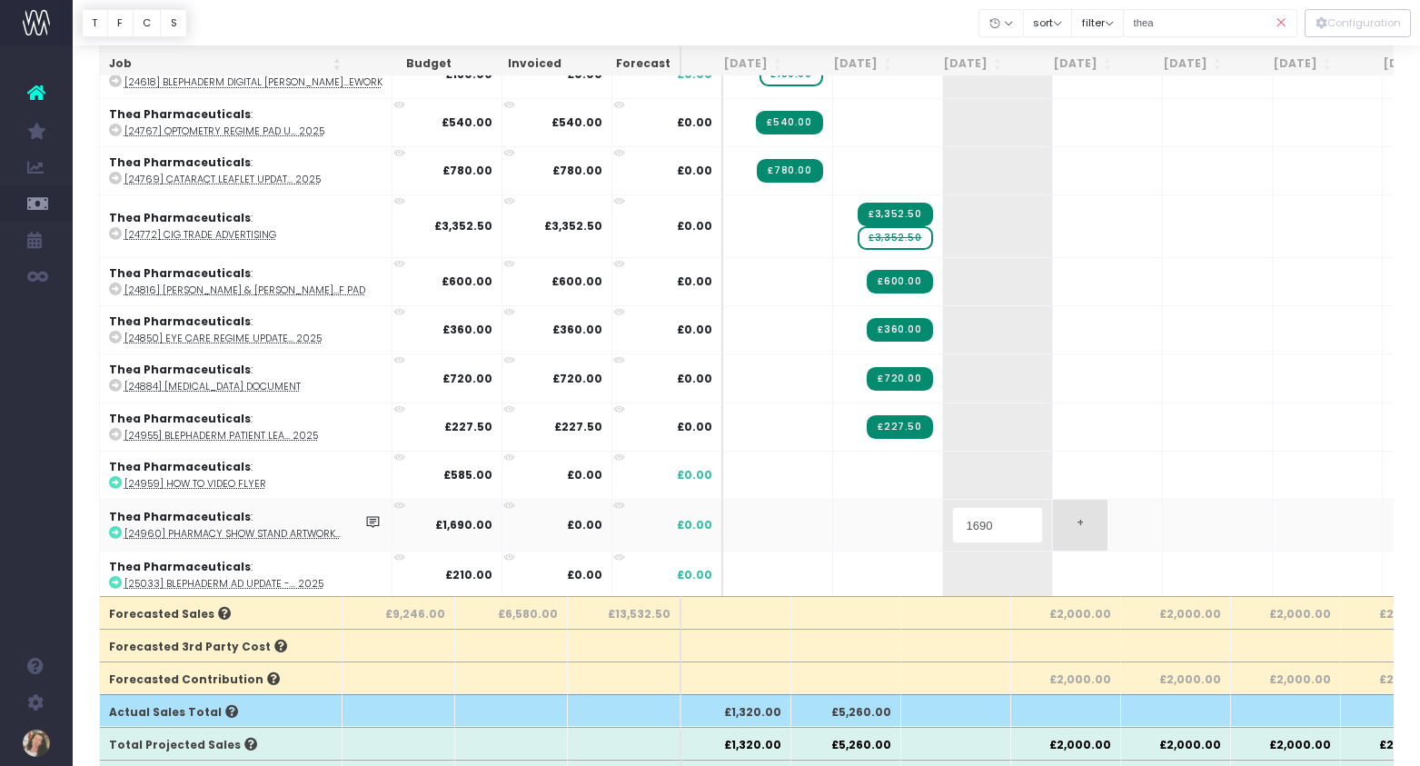
click at [1050, 532] on body "Oh my... this is bad. [PERSON_NAME] wasn't able to load this page. Please conta…" at bounding box center [710, 250] width 1420 height 766
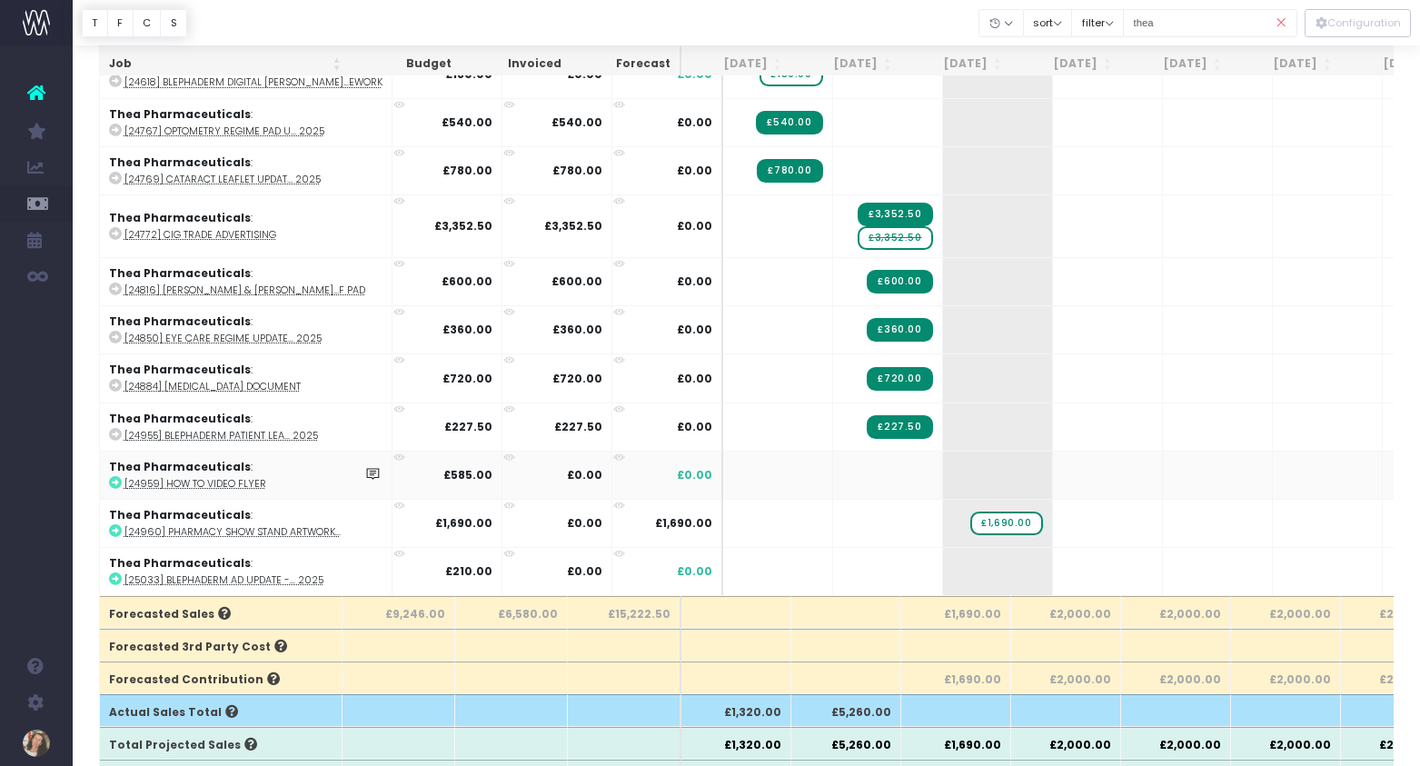
click at [443, 480] on strong "£585.00" at bounding box center [467, 474] width 49 height 15
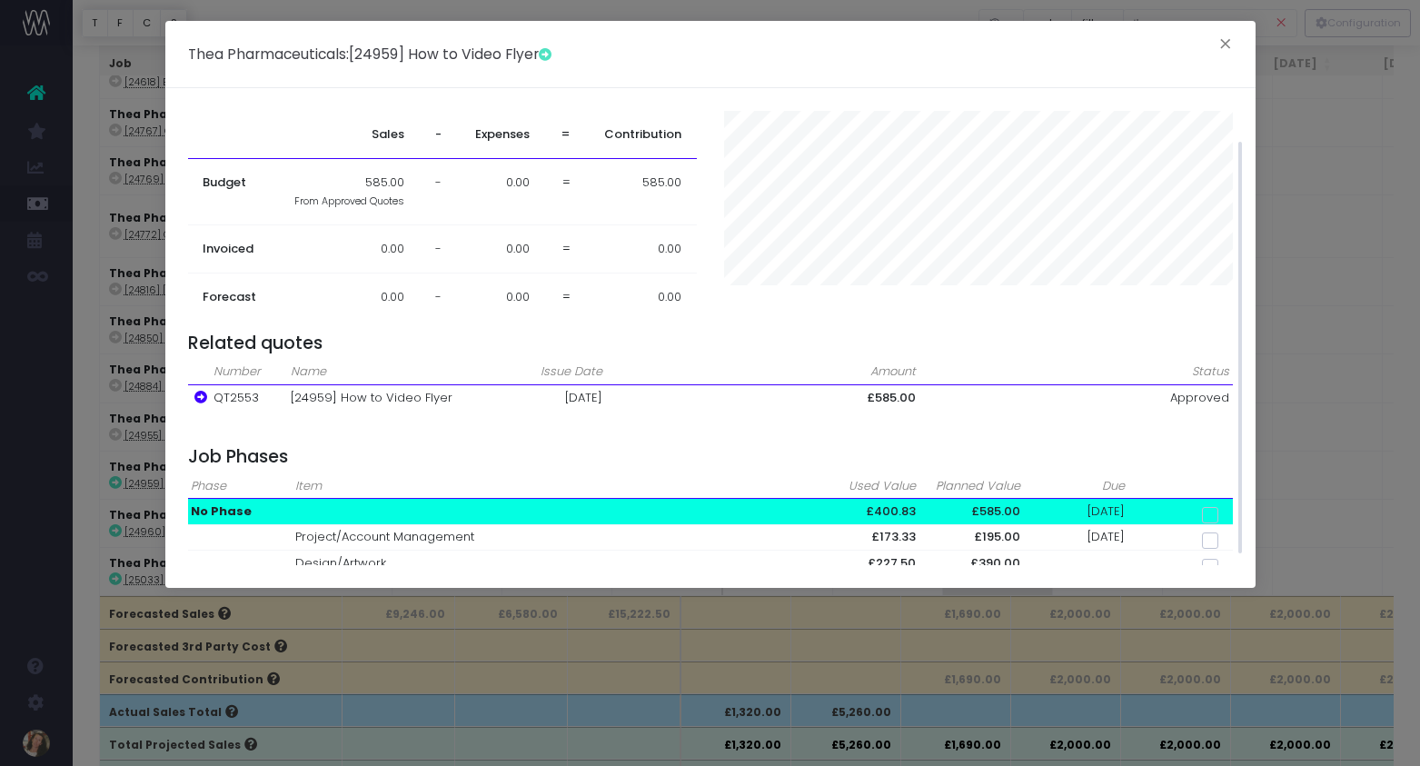
scroll to position [46, 0]
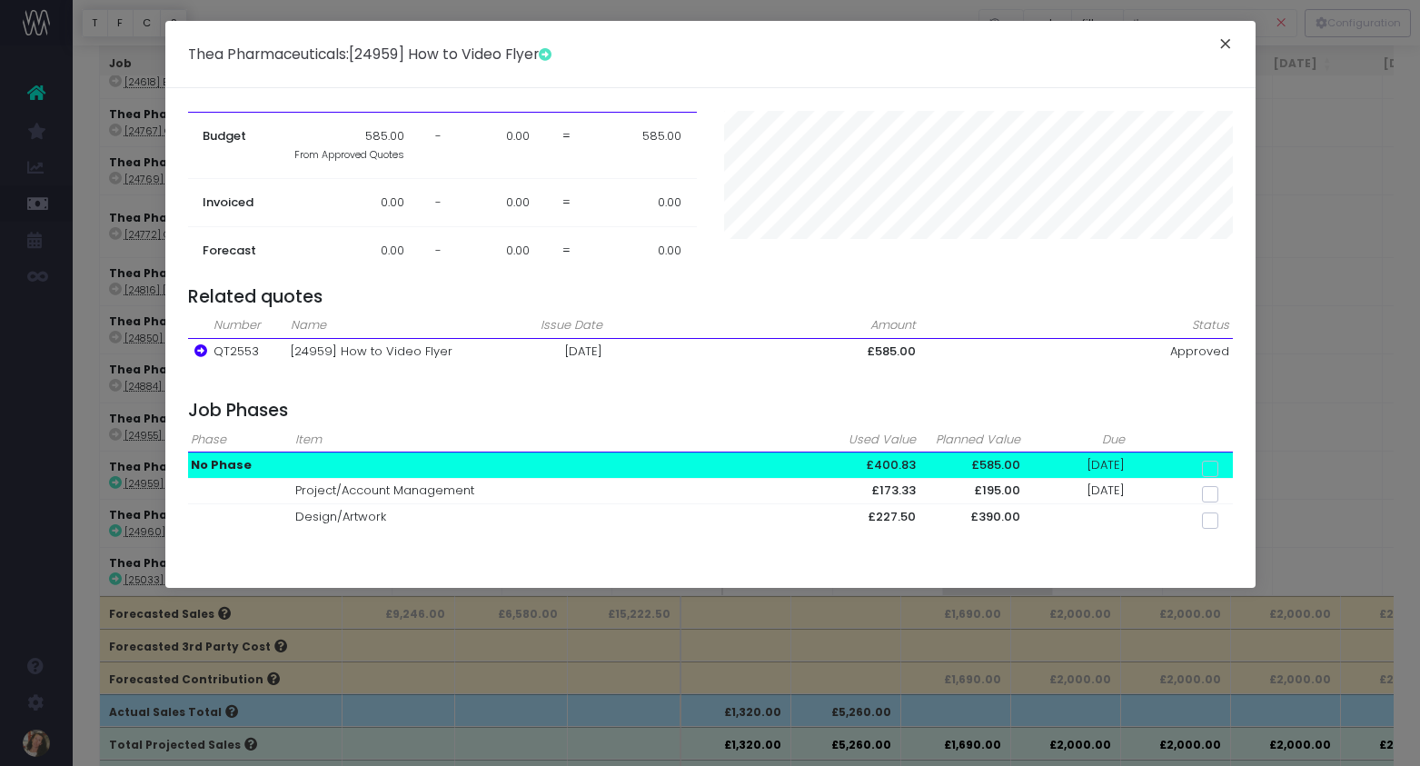
click at [1223, 40] on button "×" at bounding box center [1225, 46] width 38 height 29
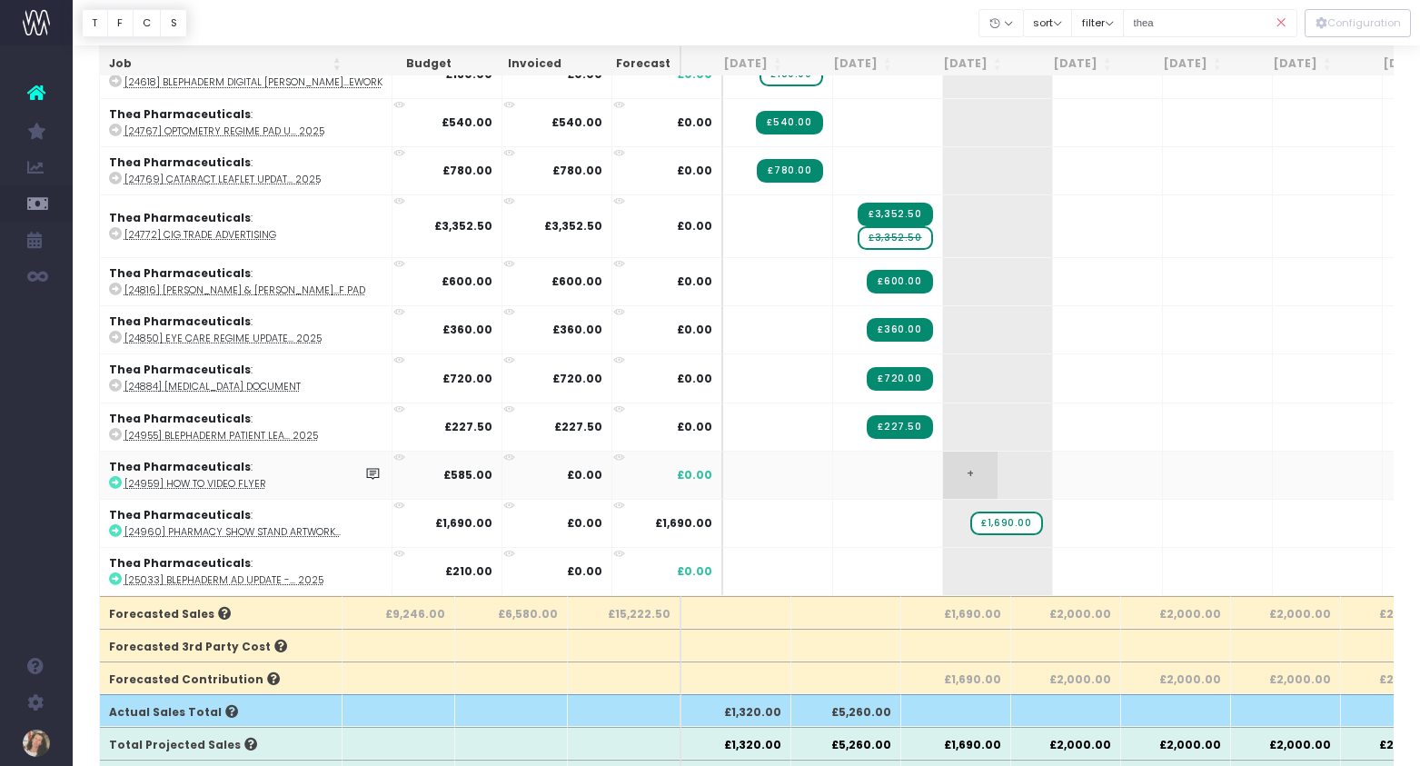
click at [943, 475] on span "+" at bounding box center [970, 474] width 54 height 47
click at [205, 579] on body "Oh my... this is bad. [PERSON_NAME] wasn't able to load this page. Please conta…" at bounding box center [710, 250] width 1420 height 766
click at [116, 579] on icon at bounding box center [115, 578] width 13 height 13
click at [943, 569] on span "+" at bounding box center [970, 571] width 54 height 47
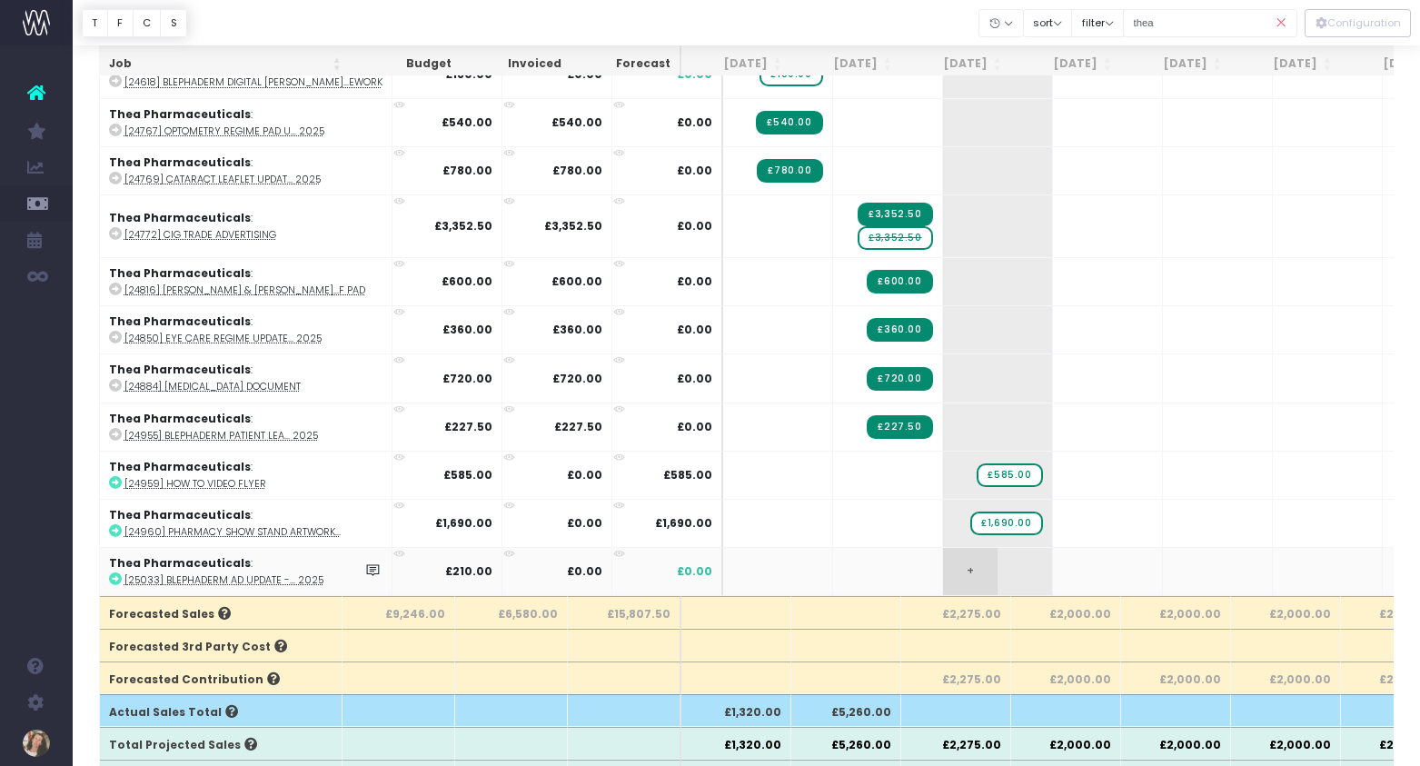
click at [943, 569] on span "+" at bounding box center [970, 571] width 54 height 47
click at [1042, 532] on body "Oh my... this is bad. [PERSON_NAME] wasn't able to load this page. Please conta…" at bounding box center [710, 250] width 1420 height 766
click at [115, 530] on icon at bounding box center [115, 530] width 13 height 13
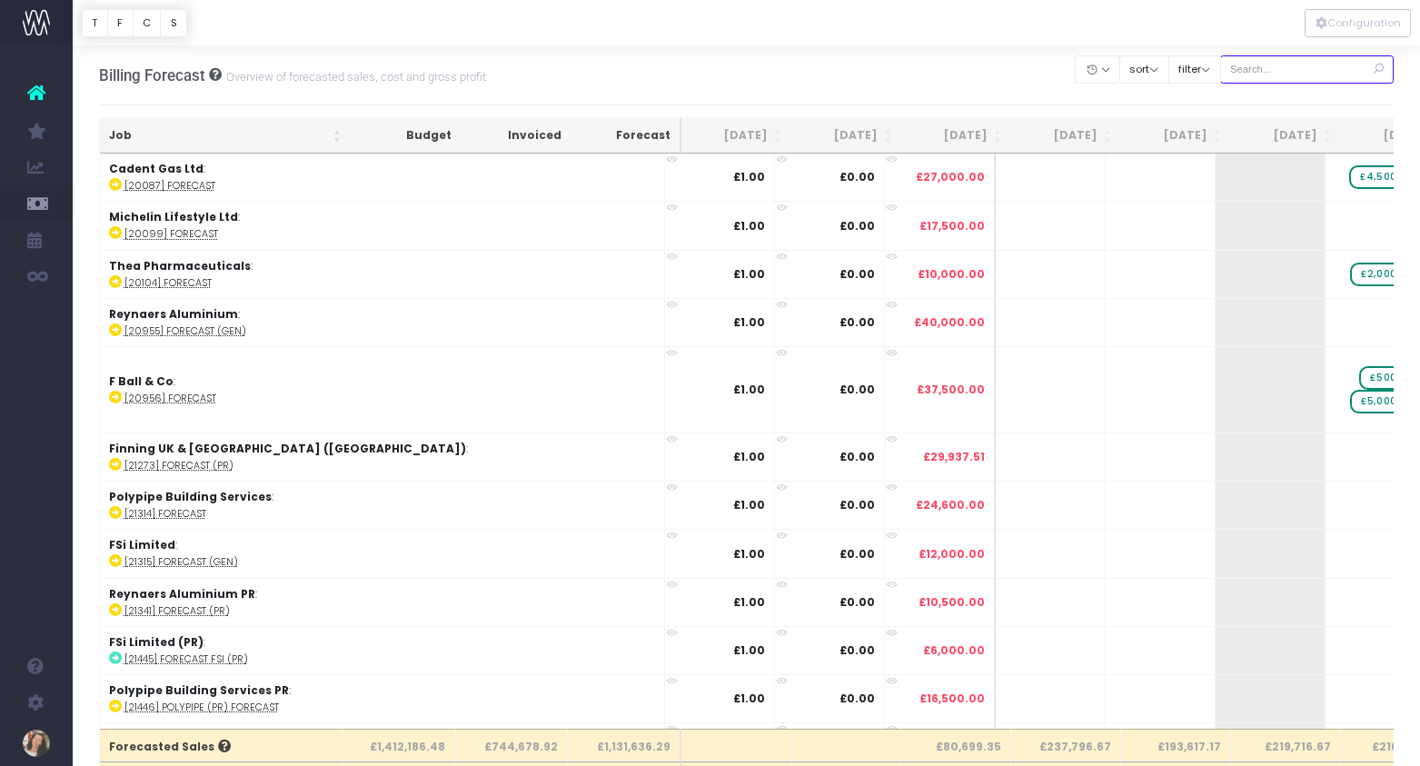
click at [1331, 79] on input "text" at bounding box center [1307, 69] width 174 height 28
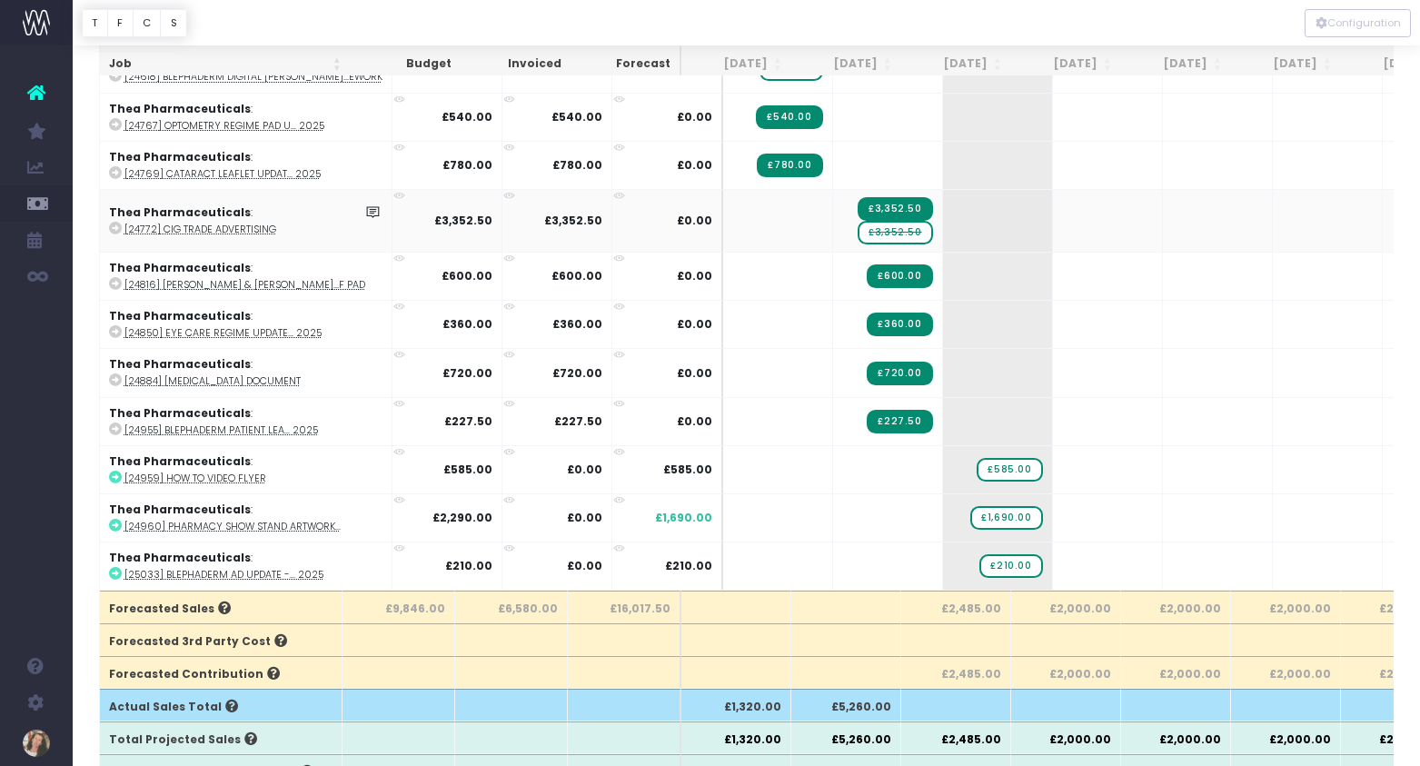
scroll to position [158, 0]
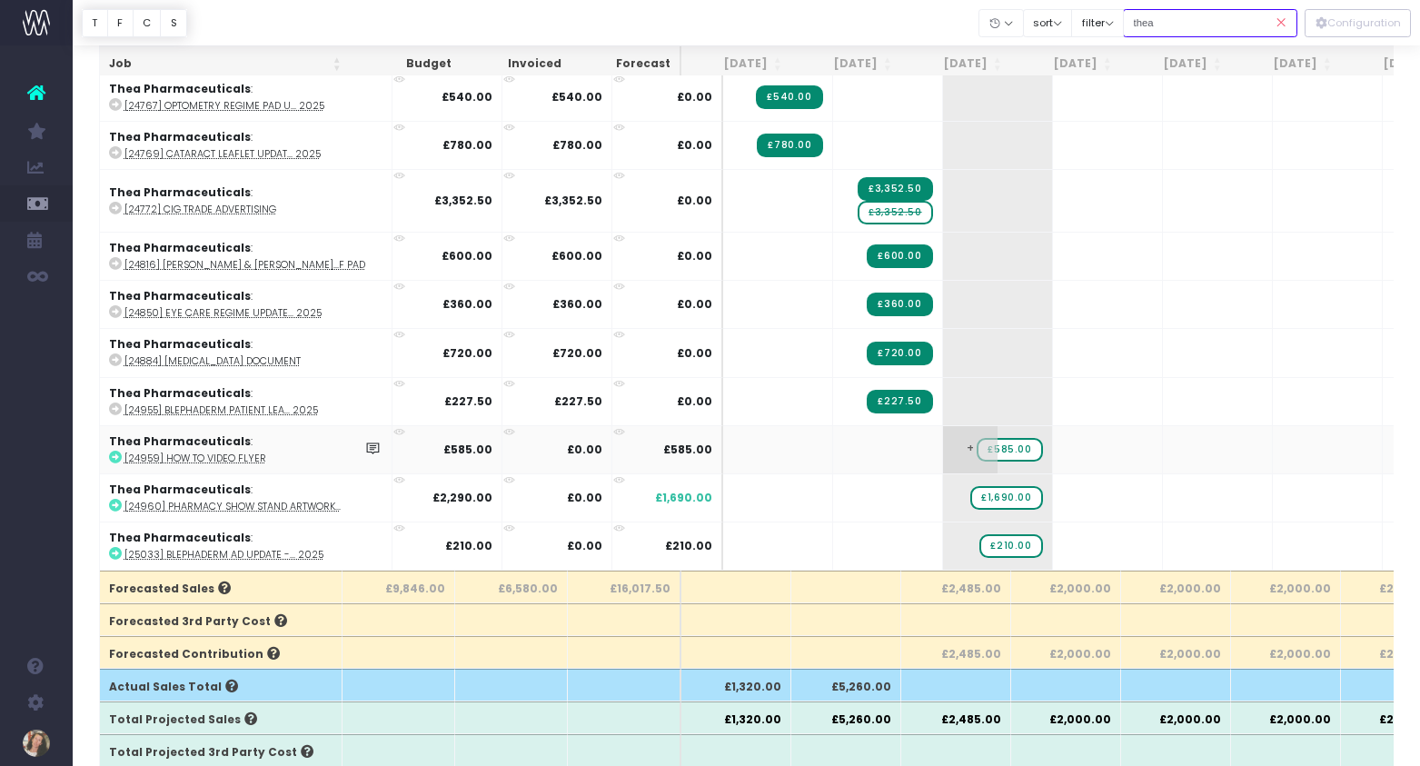
type input "thea"
drag, startPoint x: 970, startPoint y: 450, endPoint x: 1087, endPoint y: 450, distance: 117.2
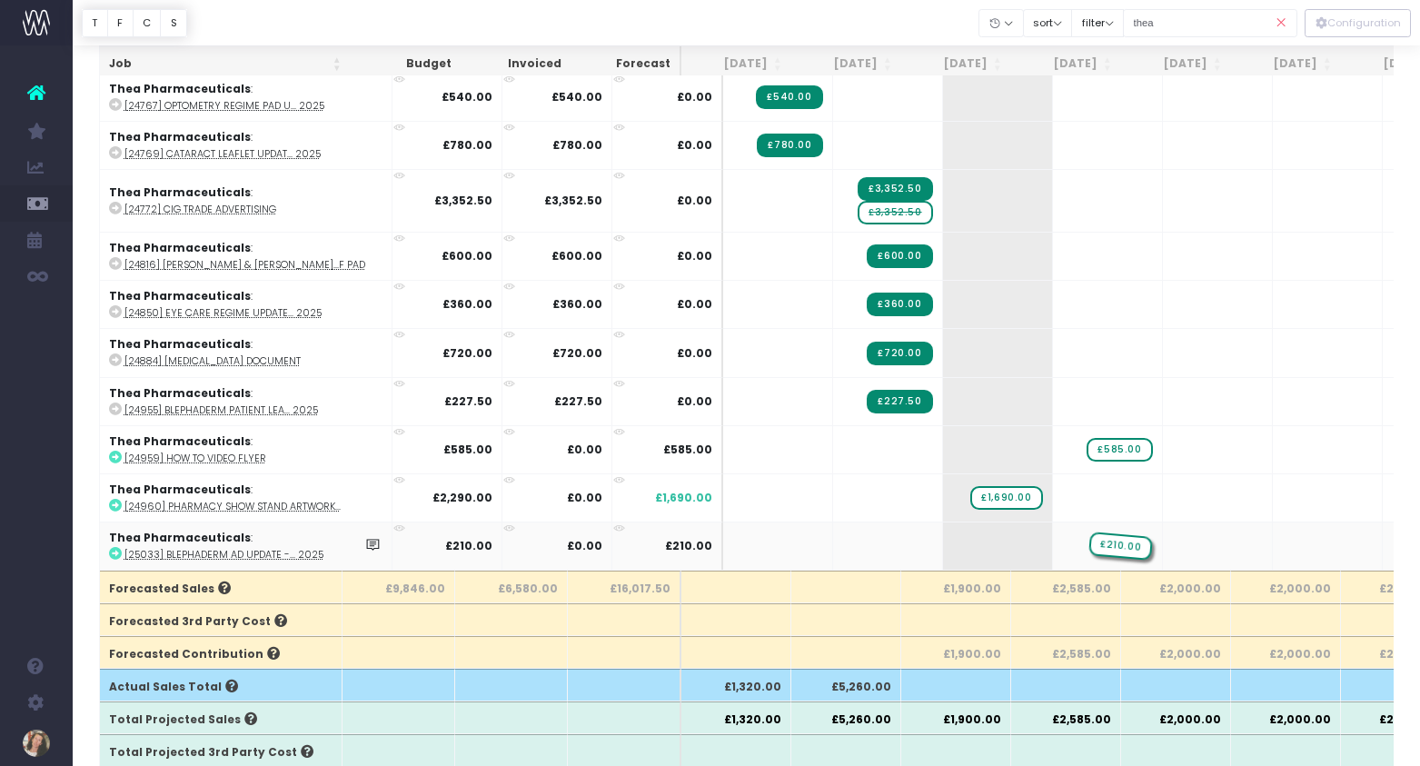
drag, startPoint x: 976, startPoint y: 545, endPoint x: 1046, endPoint y: 543, distance: 70.0
click at [118, 458] on icon at bounding box center [115, 456] width 13 height 13
click at [207, 553] on abbr "[25033] Blephaderm Ad Update -... 2025" at bounding box center [223, 555] width 199 height 14
click at [979, 497] on span "£1,690.00" at bounding box center [1006, 498] width 72 height 24
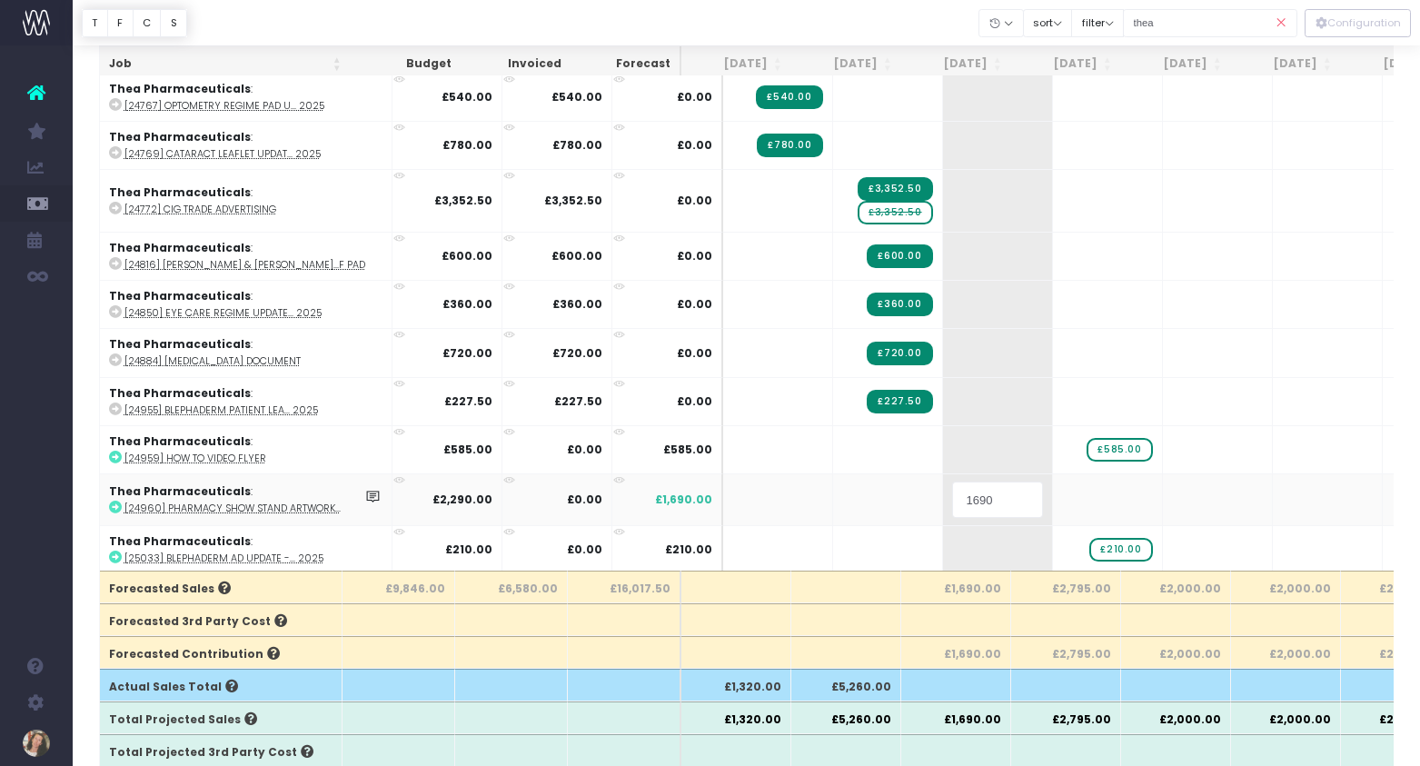
drag, startPoint x: 976, startPoint y: 502, endPoint x: 898, endPoint y: 504, distance: 78.1
click at [898, 504] on tr "Thea Pharmaceuticals : [24960] Pharmacy Show Stand Artwork... £2,290.00 £0.00 £…" at bounding box center [1181, 499] width 2162 height 52
type input "2290"
click at [114, 505] on icon at bounding box center [115, 505] width 13 height 13
click at [983, 494] on span "£2,290.00" at bounding box center [1004, 498] width 74 height 24
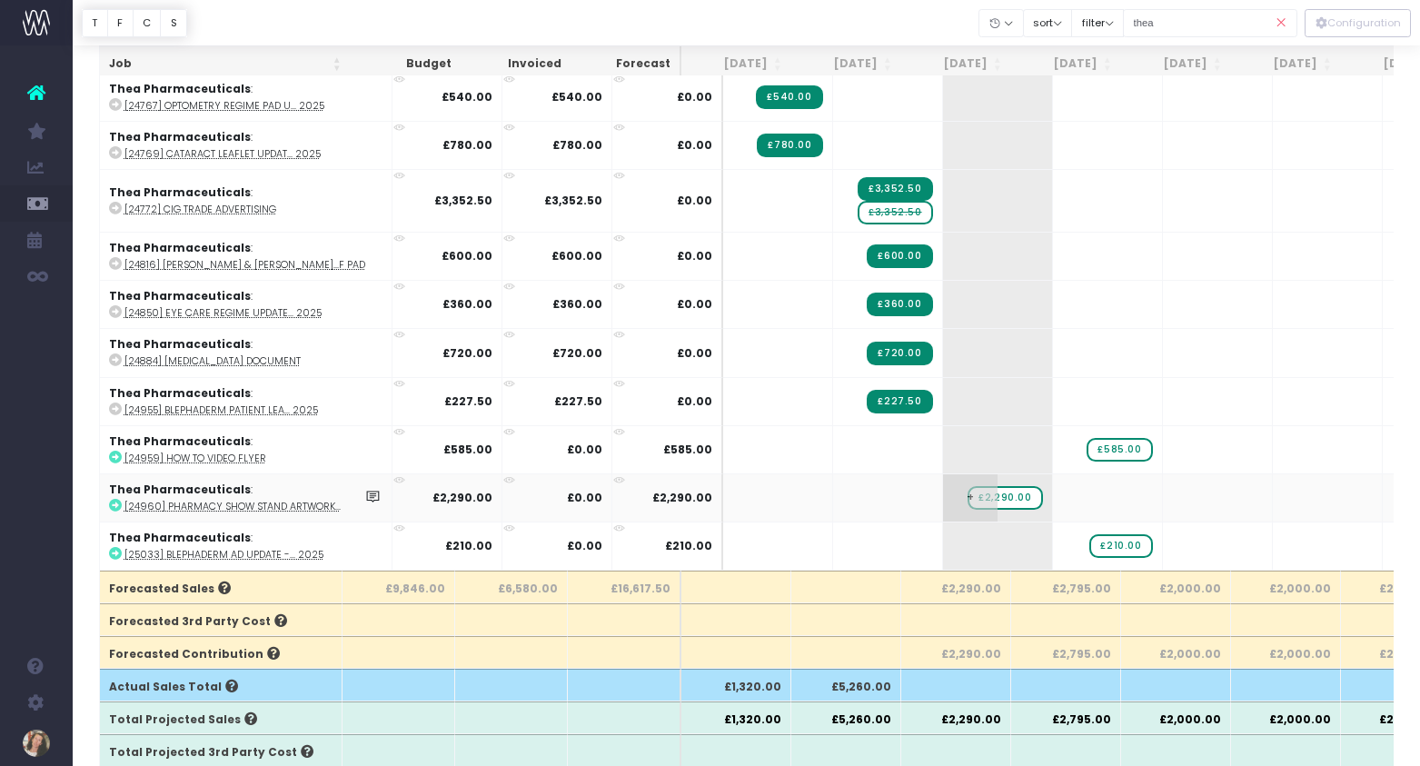
click at [983, 494] on span "£2,290.00" at bounding box center [1004, 498] width 74 height 24
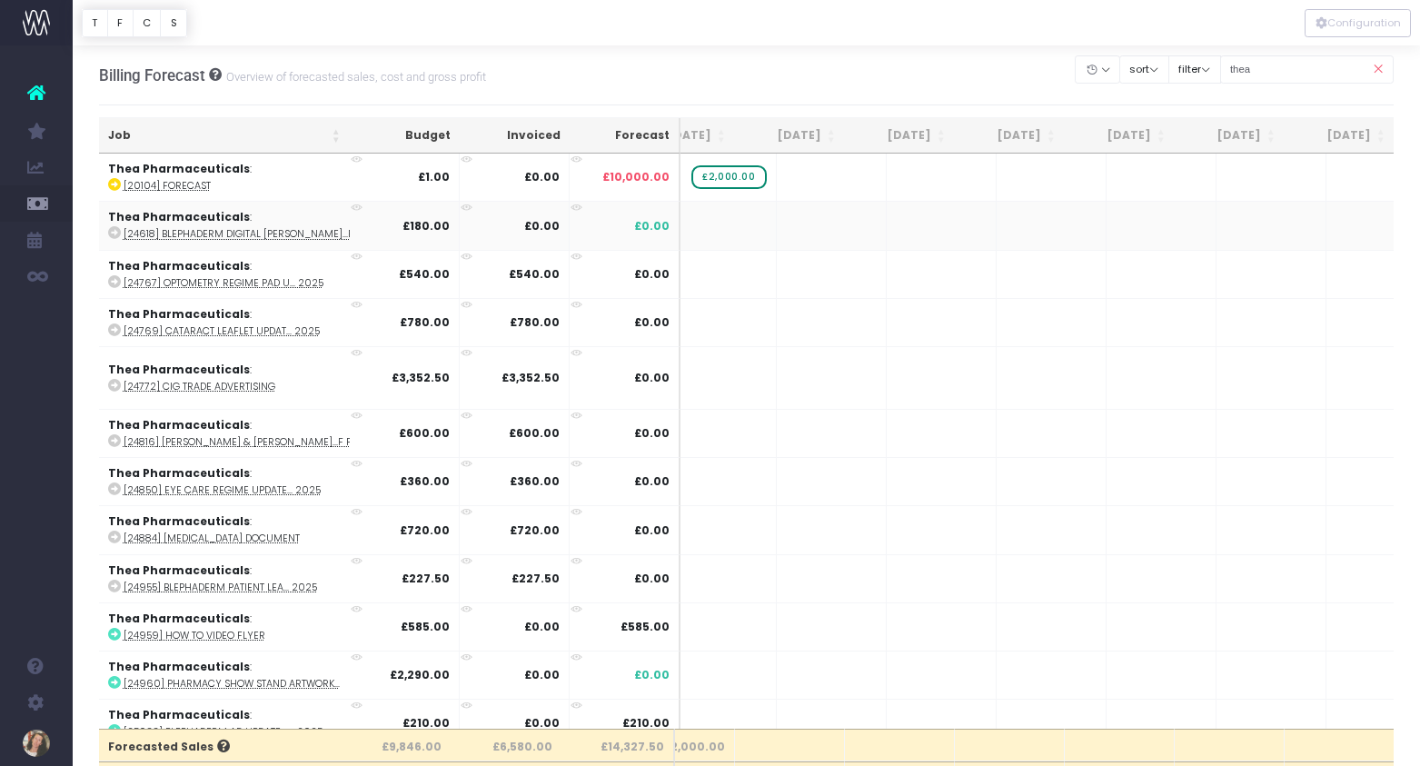
scroll to position [0, 798]
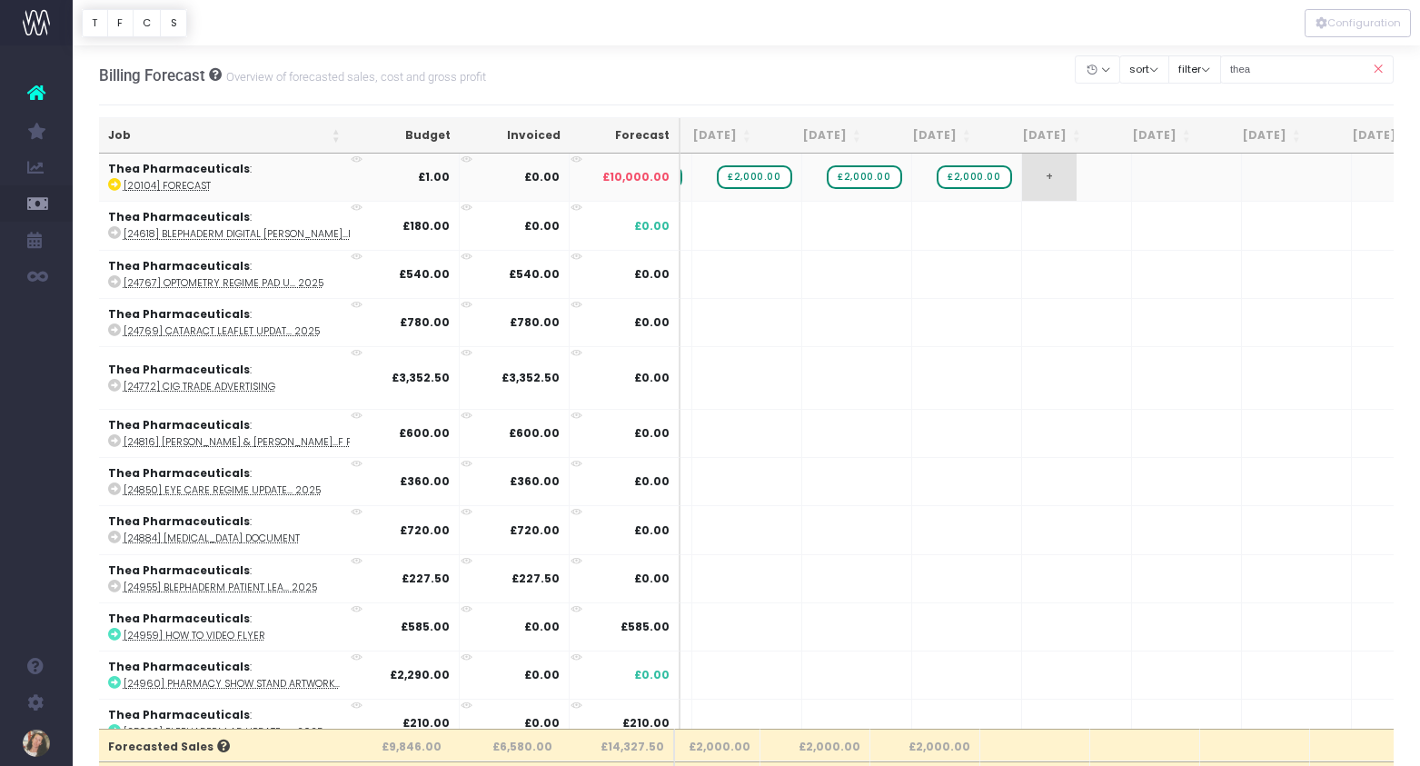
click at [1040, 180] on td "+" at bounding box center [1077, 176] width 110 height 47
click at [1022, 178] on span "+" at bounding box center [1049, 176] width 54 height 47
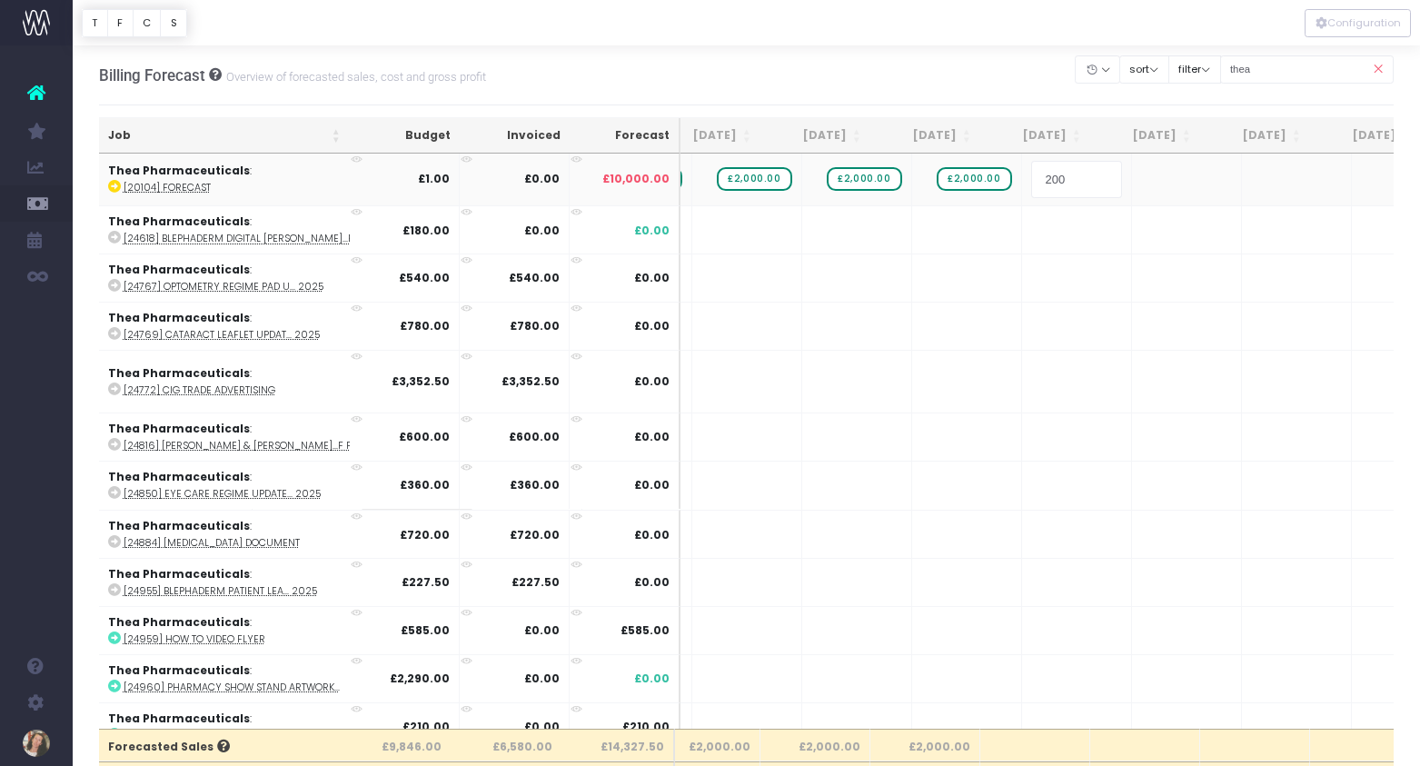
type input "2000"
click at [1006, 352] on body "Oh my... this is bad. [PERSON_NAME] wasn't able to load this page. Please conta…" at bounding box center [710, 383] width 1420 height 766
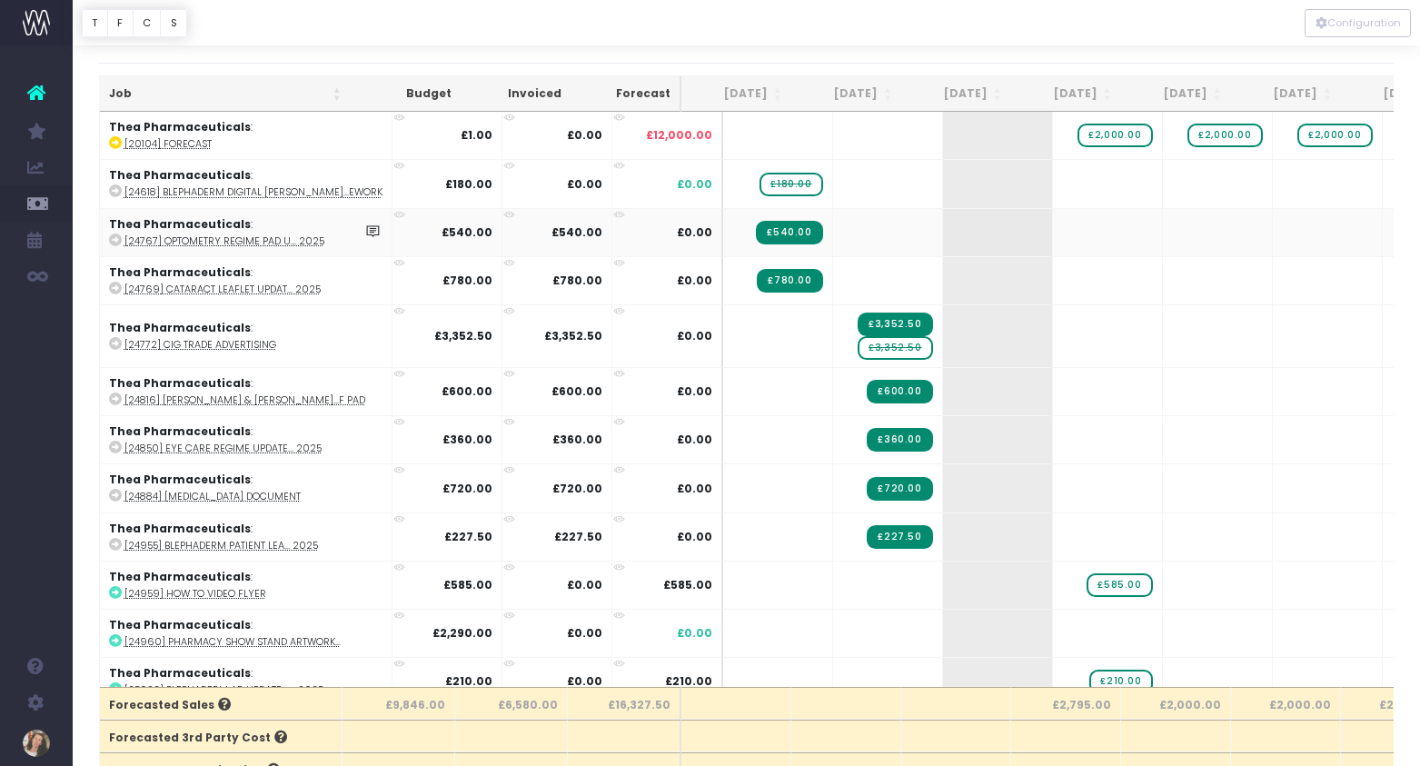
scroll to position [0, 0]
